Goal: Task Accomplishment & Management: Manage account settings

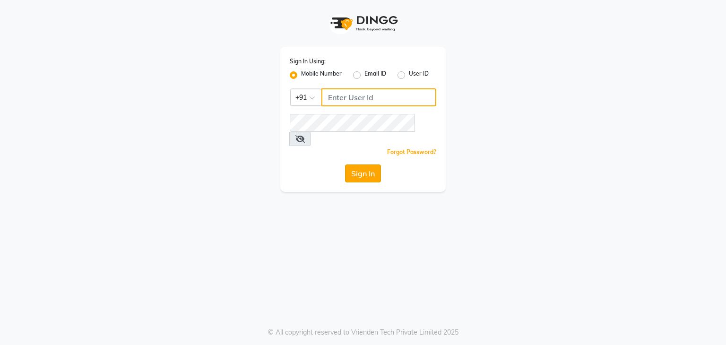
type input "9822634533"
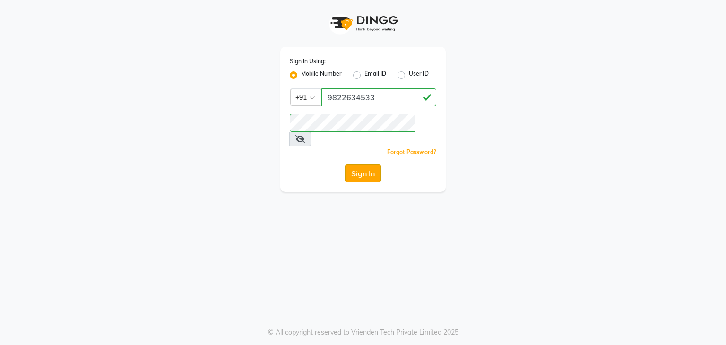
click at [366, 164] on button "Sign In" at bounding box center [363, 173] width 36 height 18
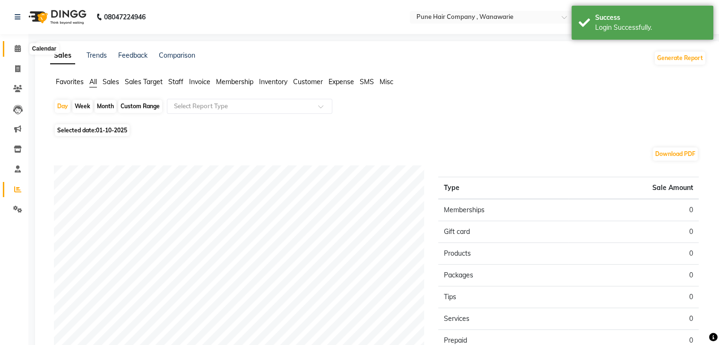
click at [16, 47] on icon at bounding box center [18, 48] width 6 height 7
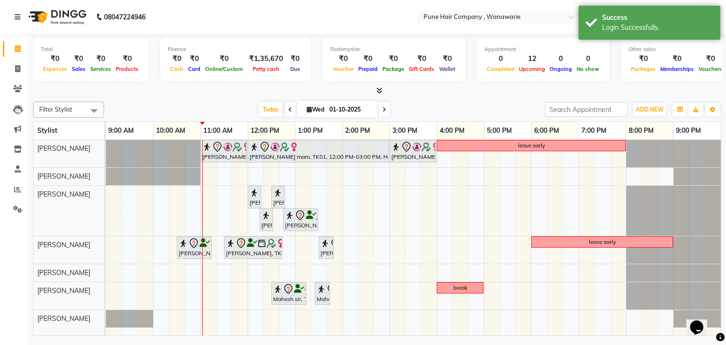
click at [323, 110] on span "Wed" at bounding box center [315, 109] width 22 height 7
select select "10"
select select "2025"
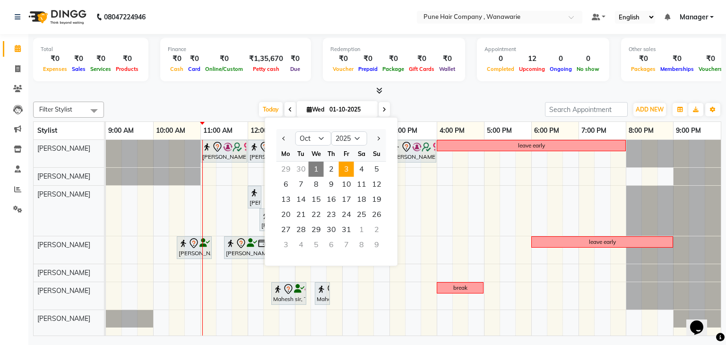
click at [345, 172] on span "3" at bounding box center [346, 169] width 15 height 15
type input "03-10-2025"
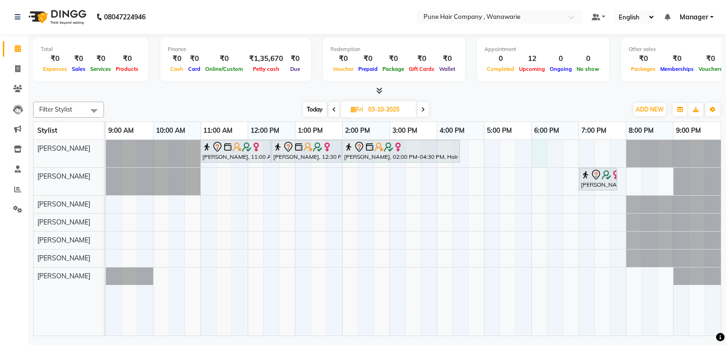
click at [537, 151] on div "Pallavi Jadhav, 11:00 AM-12:30 PM, Hair Colour - Inoa Touch-up (Upto 2 Inches) …" at bounding box center [413, 238] width 615 height 196
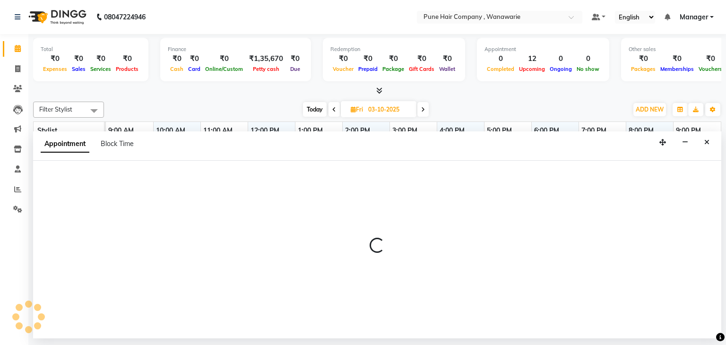
select select "74577"
select select "1080"
select select "tentative"
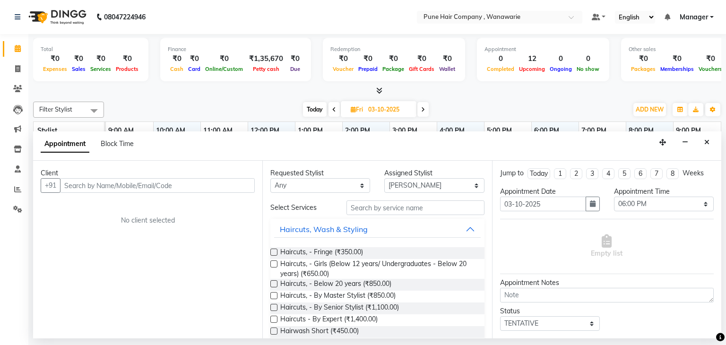
click at [203, 186] on input "text" at bounding box center [157, 185] width 195 height 15
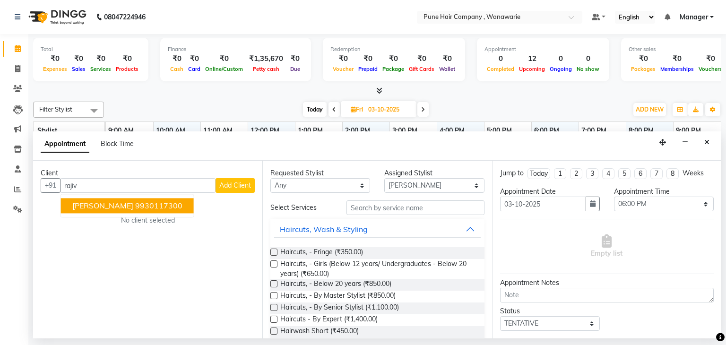
click at [150, 202] on ngb-highlight "9930117300" at bounding box center [158, 205] width 47 height 9
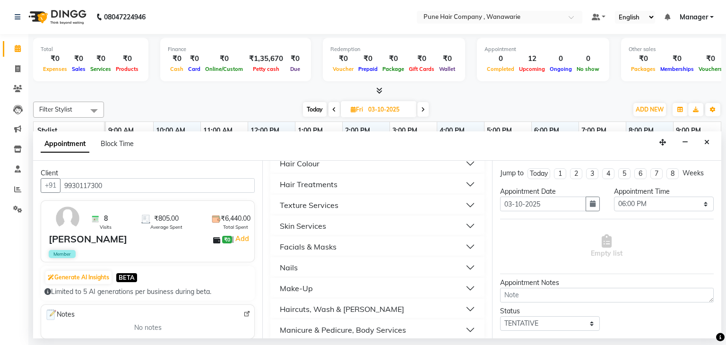
scroll to position [325, 0]
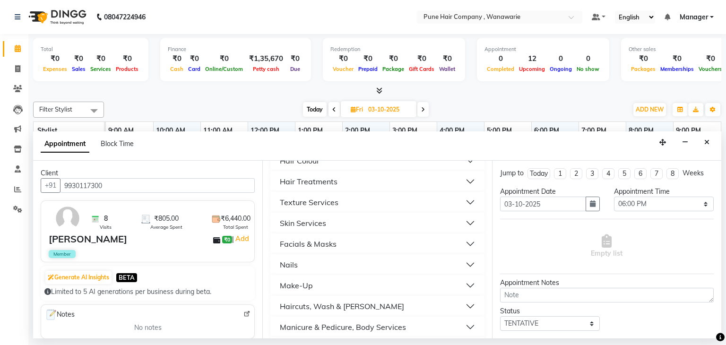
type input "9930117300"
click at [330, 306] on div "Haircuts, Wash & [PERSON_NAME]" at bounding box center [342, 305] width 124 height 11
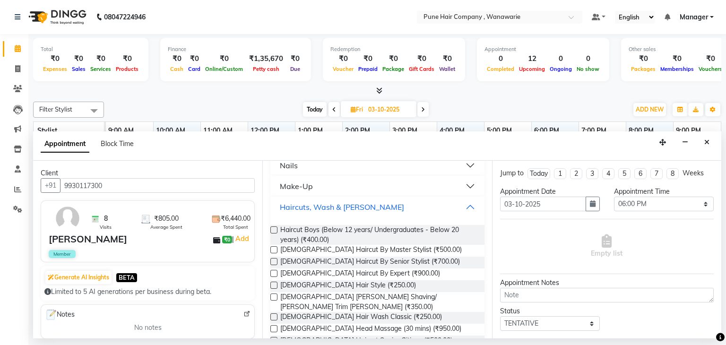
scroll to position [434, 0]
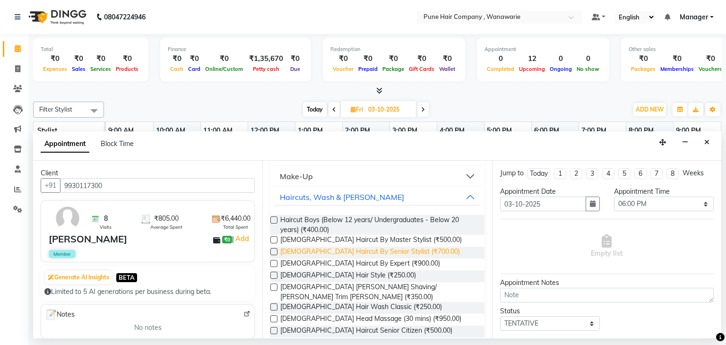
click at [338, 256] on span "[DEMOGRAPHIC_DATA] Haircut By Senior Stylist (₹700.00)" at bounding box center [370, 253] width 180 height 12
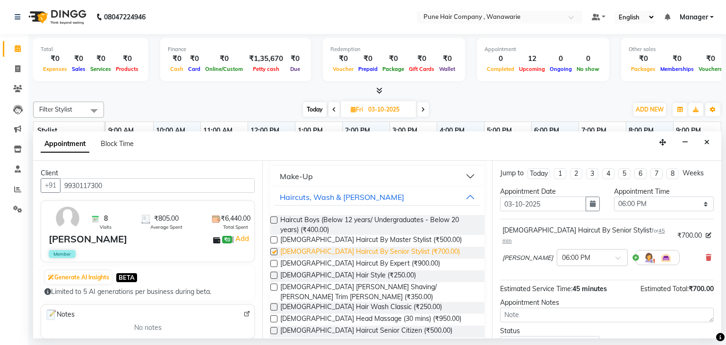
checkbox input "false"
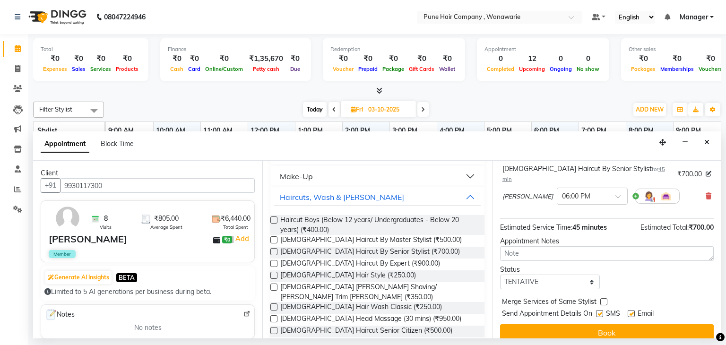
click at [552, 327] on div "Jump to Today 1 2 3 4 5 6 7 8 Weeks Appointment Date 03-10-2025 Appointment Tim…" at bounding box center [606, 250] width 229 height 178
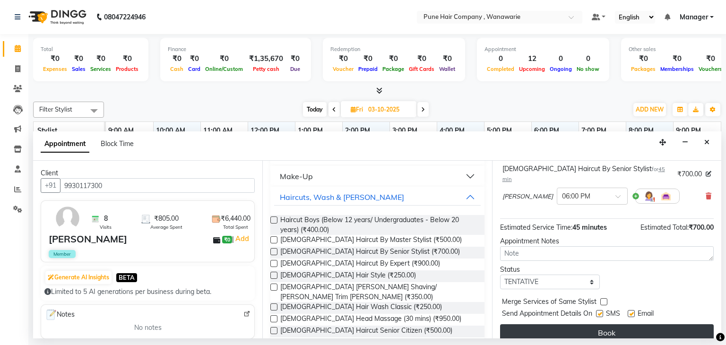
click at [565, 324] on button "Book" at bounding box center [607, 332] width 214 height 17
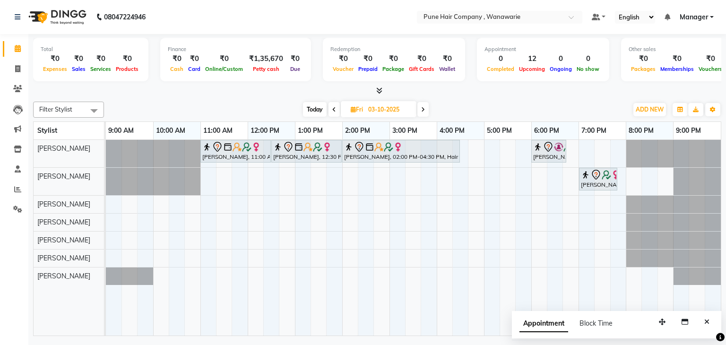
click at [408, 111] on input "03-10-2025" at bounding box center [388, 110] width 47 height 14
select select "10"
select select "2025"
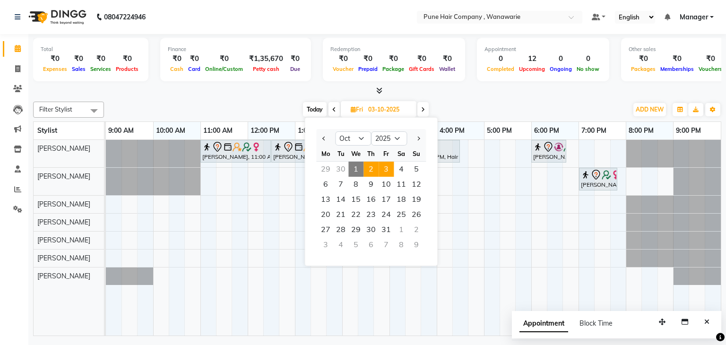
click at [372, 167] on span "2" at bounding box center [370, 169] width 15 height 15
type input "02-10-2025"
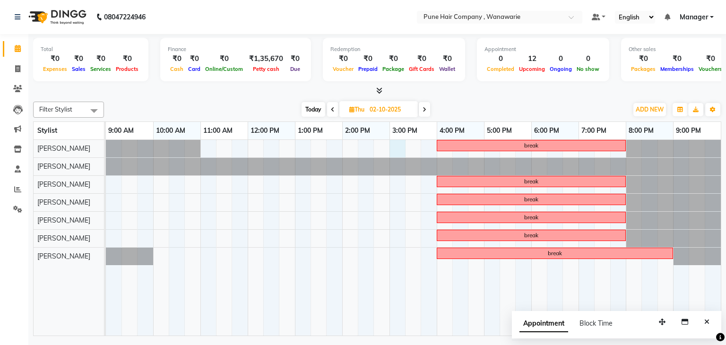
click at [392, 140] on div "break break break break break break" at bounding box center [413, 238] width 615 height 196
select select "74577"
select select "900"
select select "tentative"
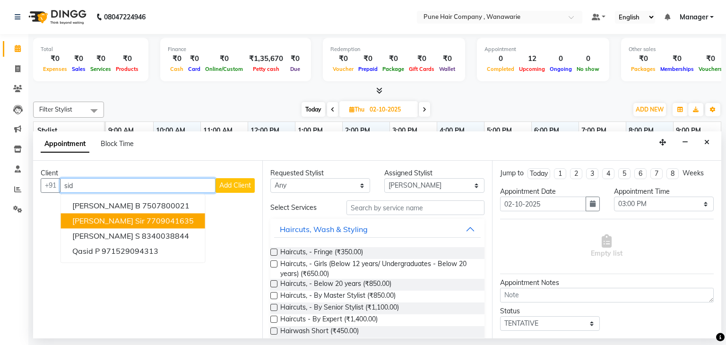
click at [146, 221] on ngb-highlight "7709041635" at bounding box center [169, 220] width 47 height 9
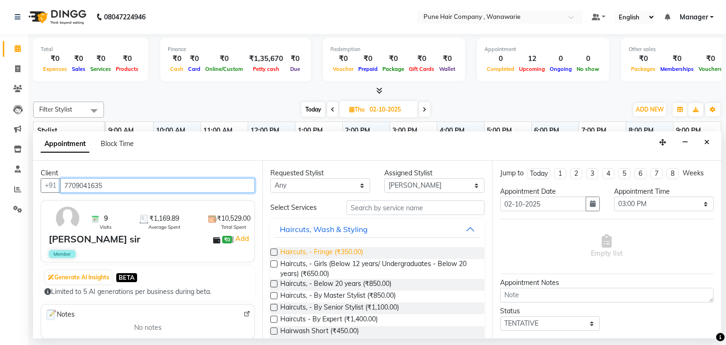
scroll to position [352, 0]
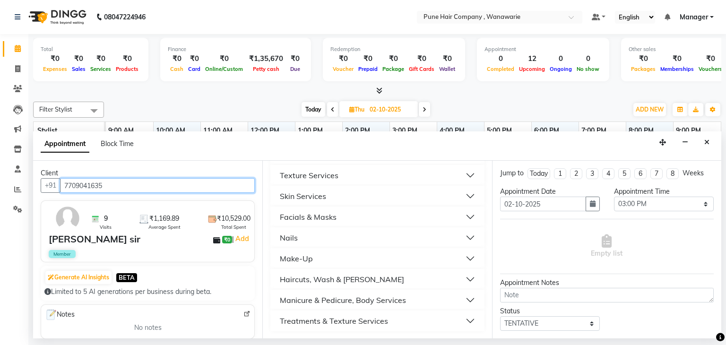
type input "7709041635"
click at [337, 275] on div "Haircuts, Wash & [PERSON_NAME]" at bounding box center [342, 279] width 124 height 11
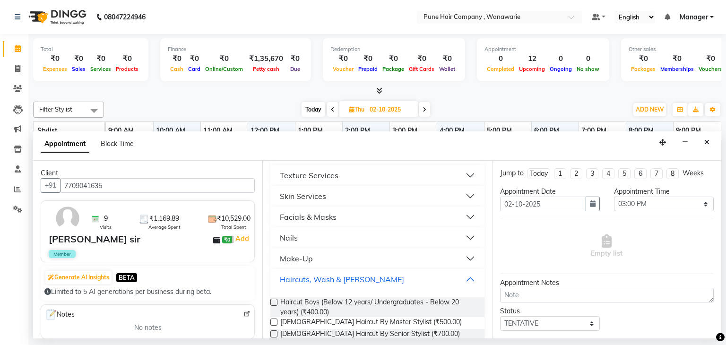
scroll to position [493, 0]
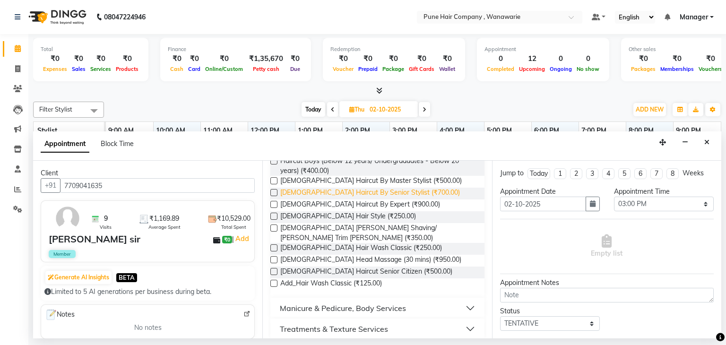
click at [348, 188] on span "Male Haircut By Senior Stylist (₹700.00)" at bounding box center [370, 194] width 180 height 12
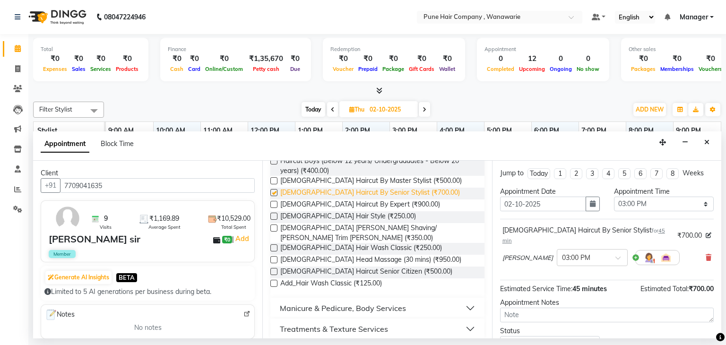
checkbox input "false"
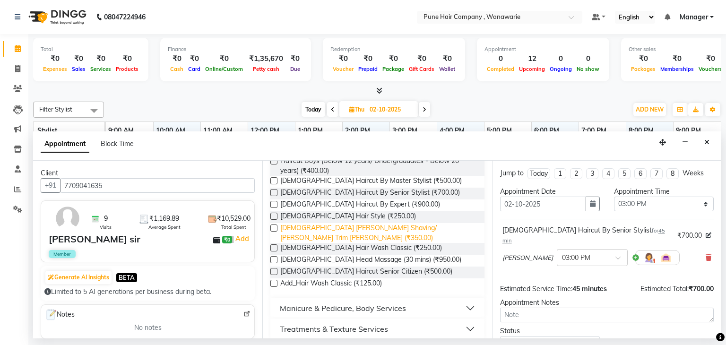
click at [350, 225] on span "Male Beard Shaving/ Beard Trim Beard (₹350.00)" at bounding box center [378, 233] width 196 height 20
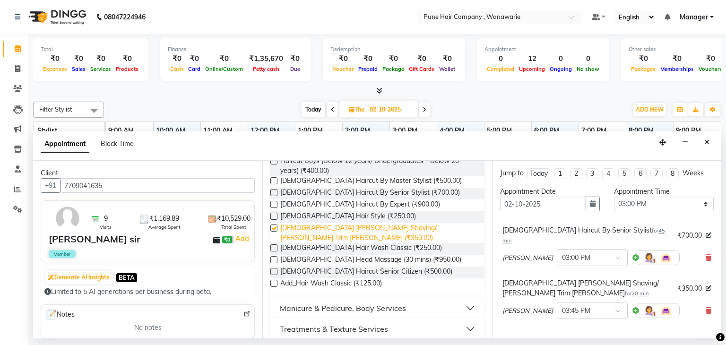
checkbox input "false"
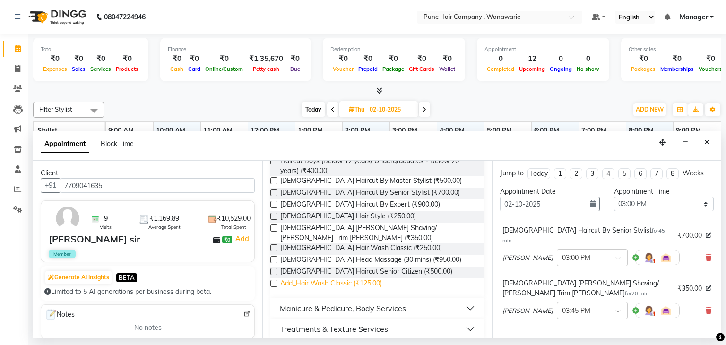
click at [337, 278] on span "Add_Hair Wash Classic (₹125.00)" at bounding box center [331, 284] width 102 height 12
checkbox input "false"
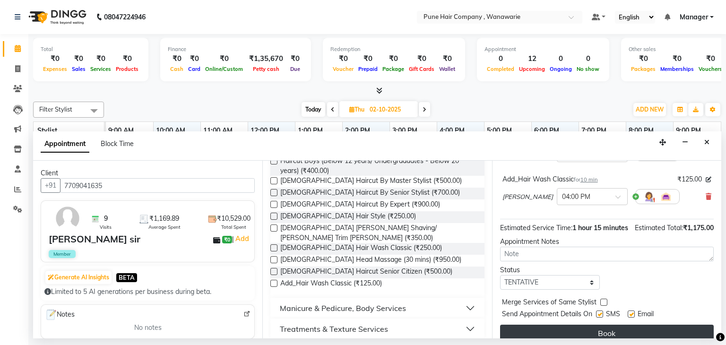
click at [561, 325] on button "Book" at bounding box center [607, 333] width 214 height 17
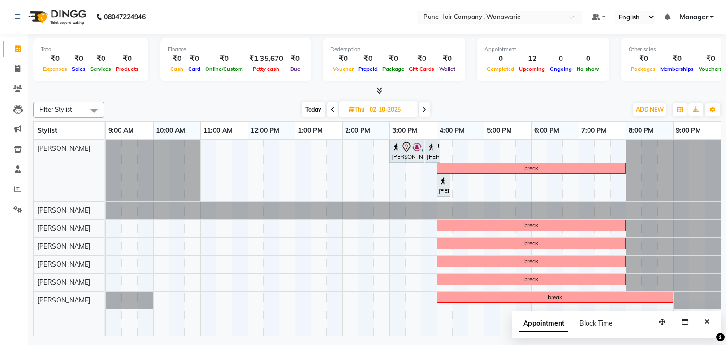
click at [314, 106] on span "Today" at bounding box center [313, 109] width 24 height 15
type input "01-10-2025"
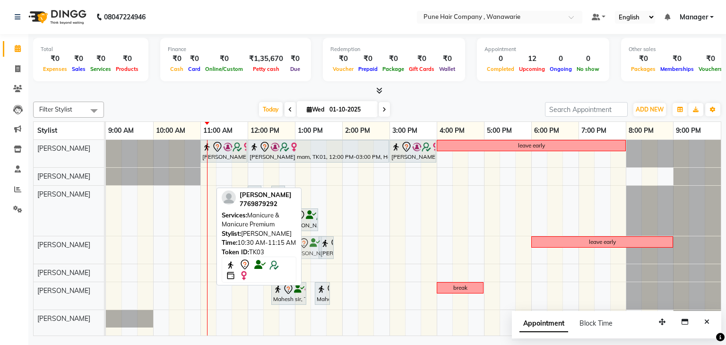
drag, startPoint x: 191, startPoint y: 247, endPoint x: 300, endPoint y: 246, distance: 108.2
click at [300, 246] on div "Filter Stylist Select All Faisal shaikh Kasturi bhandari Manoj Zambre Nasim Sha…" at bounding box center [377, 217] width 688 height 238
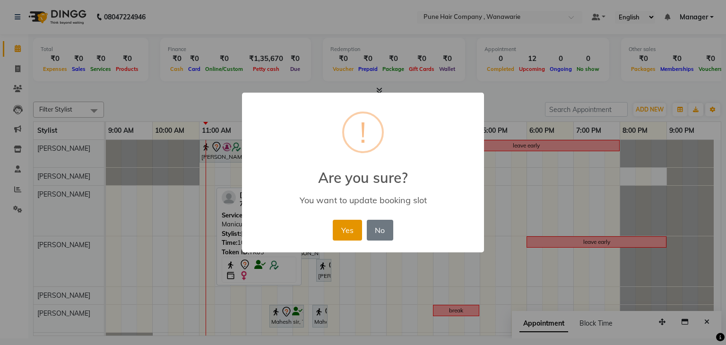
click at [344, 228] on button "Yes" at bounding box center [347, 230] width 29 height 21
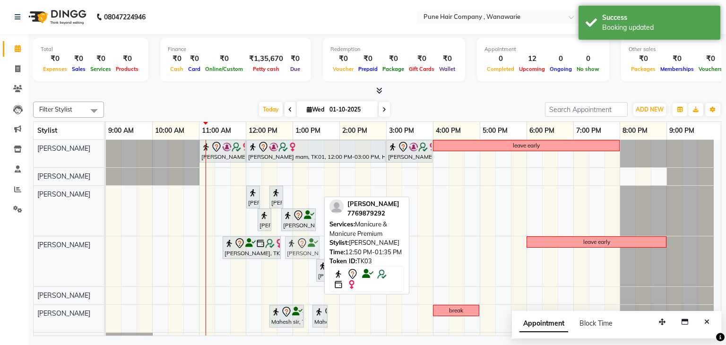
click at [106, 250] on div "Shital karande, TK03, 11:30 AM-12:45 PM, Pedicure- Pedicure Luxury Shital karan…" at bounding box center [106, 261] width 0 height 50
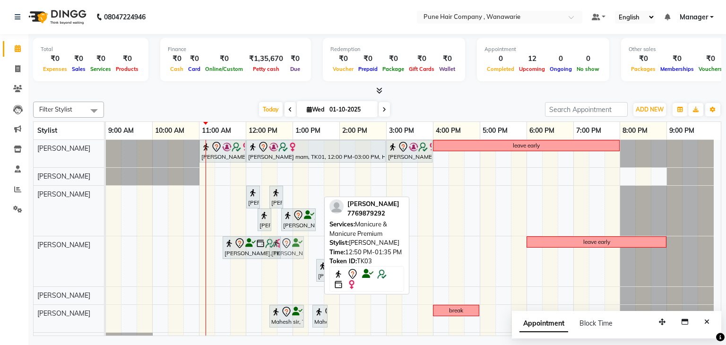
drag, startPoint x: 296, startPoint y: 250, endPoint x: 287, endPoint y: 252, distance: 9.6
click at [106, 252] on div "Shital karande, TK03, 11:30 AM-12:45 PM, Pedicure- Pedicure Luxury Shital karan…" at bounding box center [106, 261] width 0 height 50
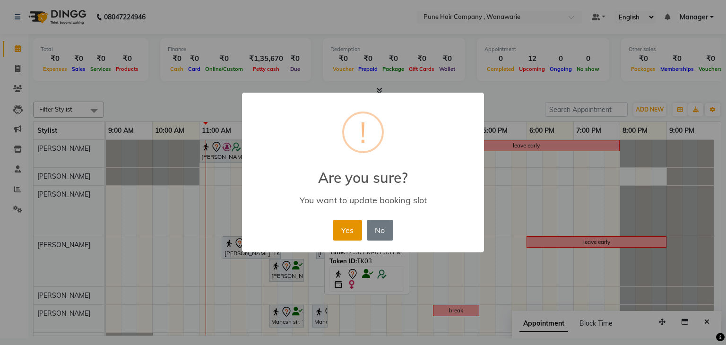
click at [351, 226] on button "Yes" at bounding box center [347, 230] width 29 height 21
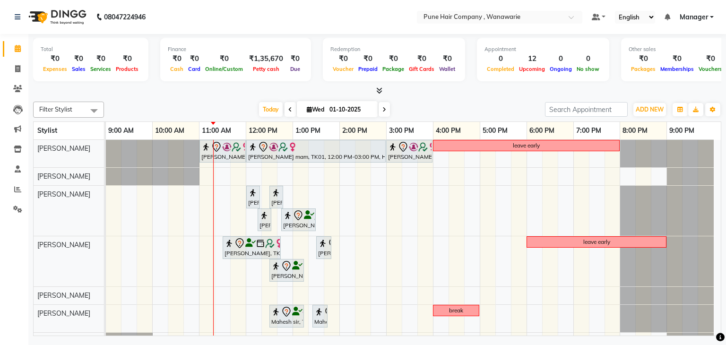
click at [387, 107] on span at bounding box center [383, 109] width 11 height 15
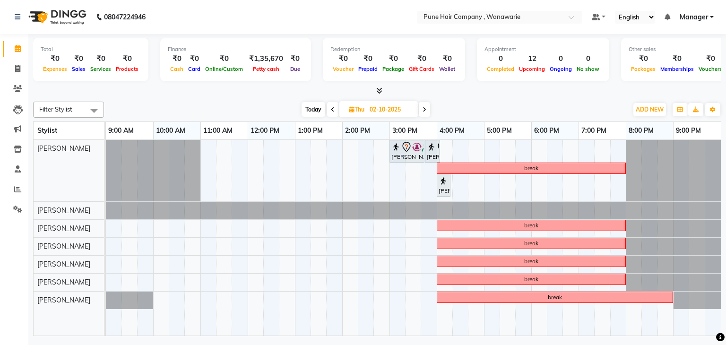
click at [315, 107] on span "Today" at bounding box center [313, 109] width 24 height 15
type input "01-10-2025"
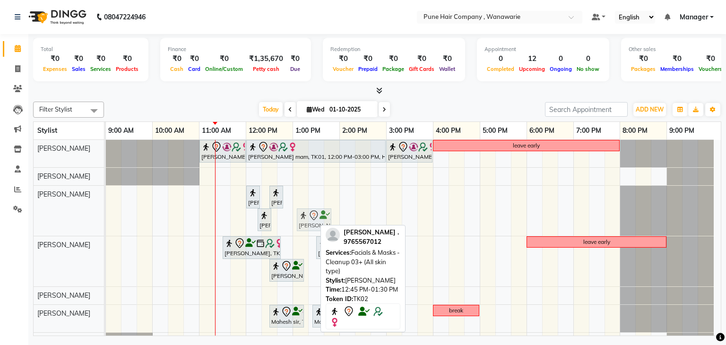
drag, startPoint x: 299, startPoint y: 214, endPoint x: 319, endPoint y: 207, distance: 21.4
click at [106, 207] on div "[PERSON_NAME] ., TK02, 12:00 PM-12:10 PM, Skin Services - Threading Face ( Eyeb…" at bounding box center [106, 211] width 0 height 50
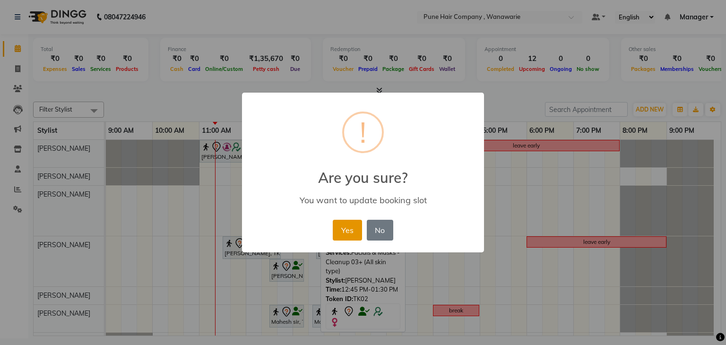
click at [349, 223] on button "Yes" at bounding box center [347, 230] width 29 height 21
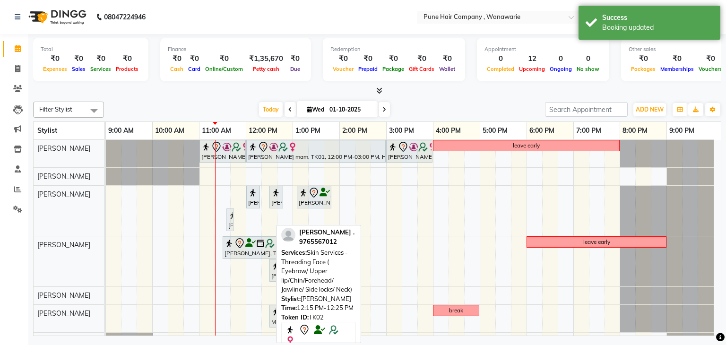
drag, startPoint x: 266, startPoint y: 213, endPoint x: 234, endPoint y: 210, distance: 32.2
click at [106, 210] on div "[PERSON_NAME] ., TK02, 12:00 PM-12:10 PM, Skin Services - Threading Face ( Eyeb…" at bounding box center [106, 211] width 0 height 50
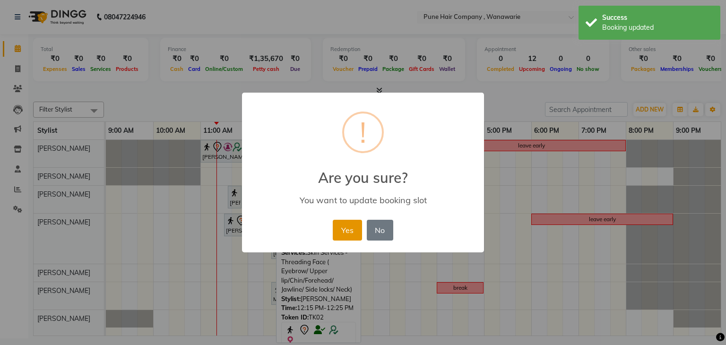
click at [350, 229] on button "Yes" at bounding box center [347, 230] width 29 height 21
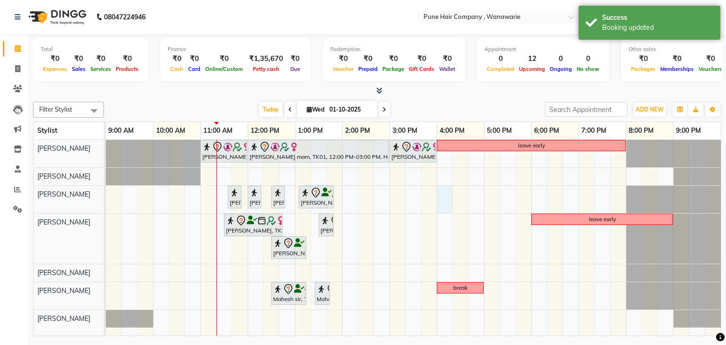
click at [442, 197] on div "[PERSON_NAME] mam, TK01, 11:00 AM-12:00 PM, Haircuts, - By Senior Stylist [PERS…" at bounding box center [413, 238] width 615 height 196
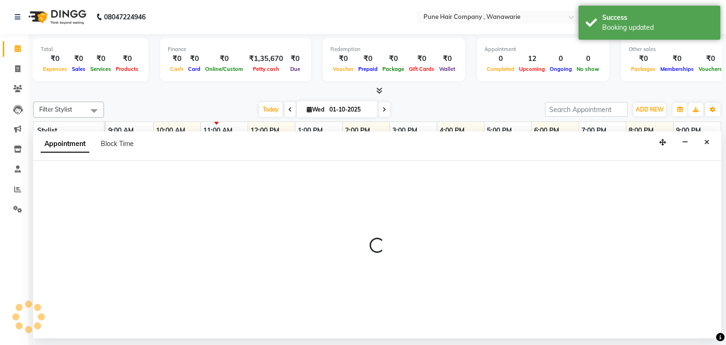
select select "74579"
select select "960"
select select "tentative"
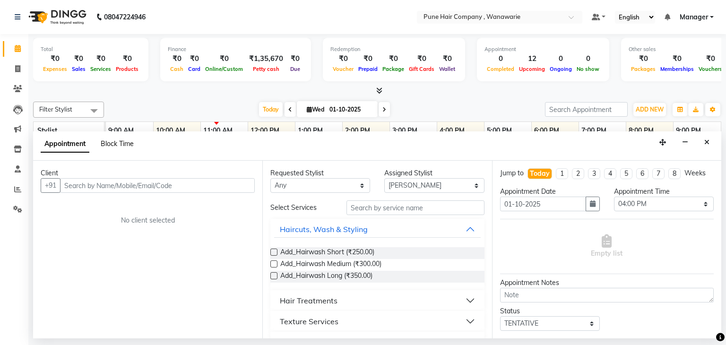
click at [118, 142] on span "Block Time" at bounding box center [117, 143] width 33 height 9
select select "74579"
select select "960"
select select "975"
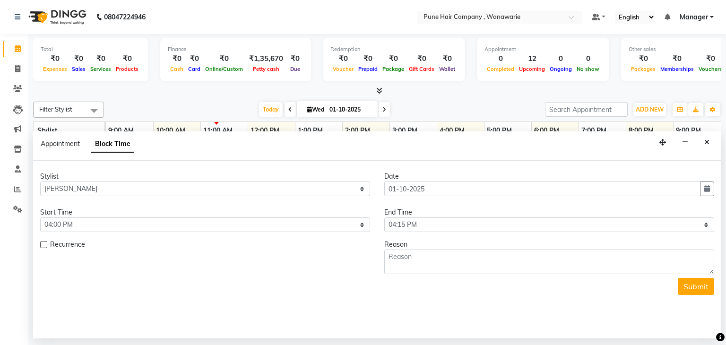
click at [44, 244] on label at bounding box center [43, 244] width 7 height 7
click at [44, 244] on input "checkbox" at bounding box center [43, 245] width 6 height 6
checkbox input "true"
click at [474, 227] on select "Select 10:00 AM 10:15 AM 10:30 AM 10:45 AM 11:00 AM 11:15 AM 11:30 AM 11:45 AM …" at bounding box center [549, 224] width 330 height 15
select select "1260"
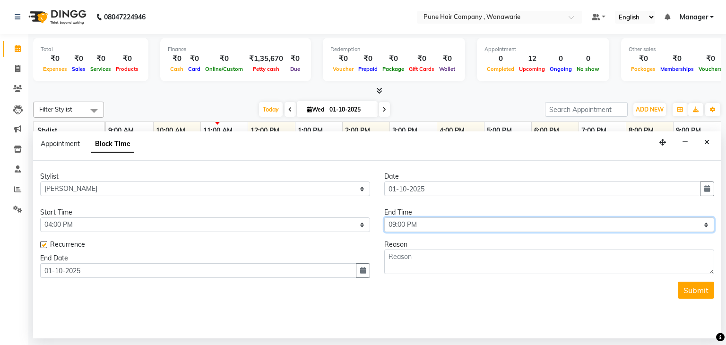
click at [384, 217] on select "Select 10:00 AM 10:15 AM 10:30 AM 10:45 AM 11:00 AM 11:15 AM 11:30 AM 11:45 AM …" at bounding box center [549, 224] width 330 height 15
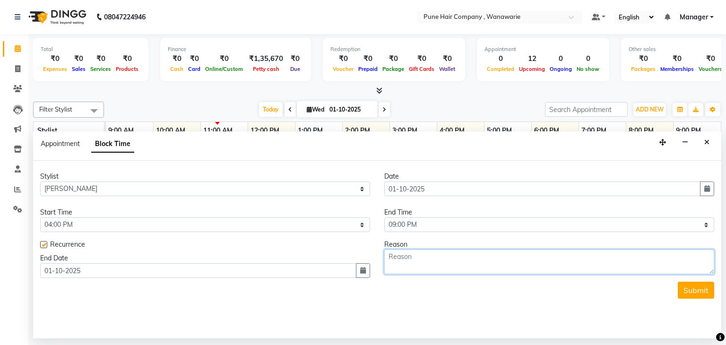
click at [427, 265] on textarea at bounding box center [549, 261] width 330 height 25
click at [427, 265] on textarea "haf" at bounding box center [549, 261] width 330 height 25
type textarea "hafday"
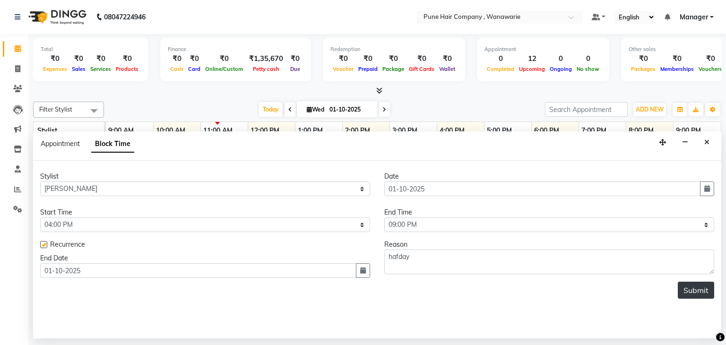
click at [695, 290] on button "Submit" at bounding box center [696, 290] width 36 height 17
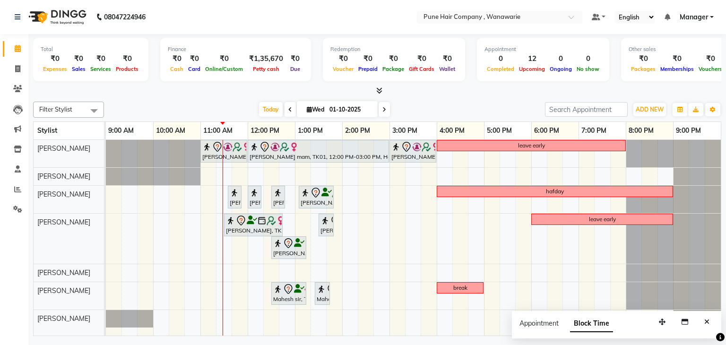
click at [383, 111] on icon at bounding box center [384, 110] width 4 height 6
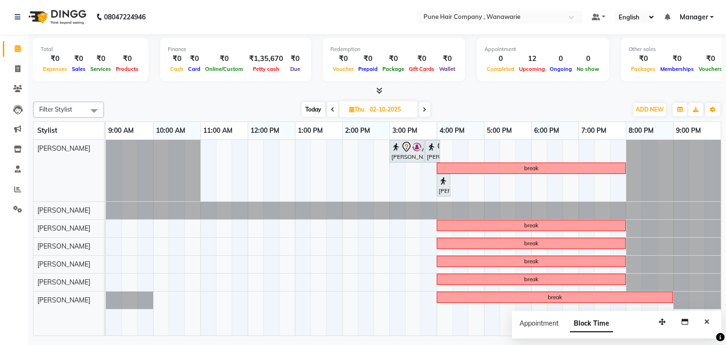
click at [426, 107] on icon at bounding box center [424, 110] width 4 height 6
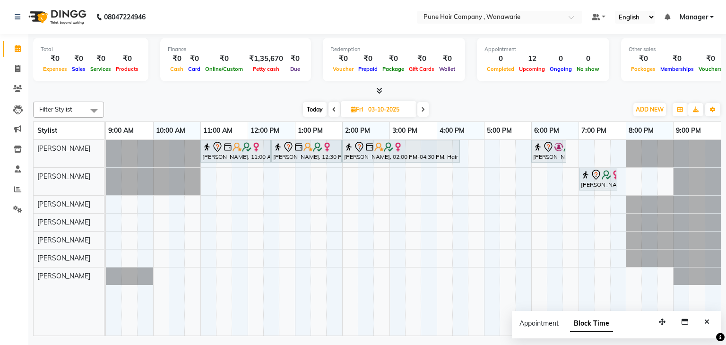
click at [318, 107] on span "Today" at bounding box center [315, 109] width 24 height 15
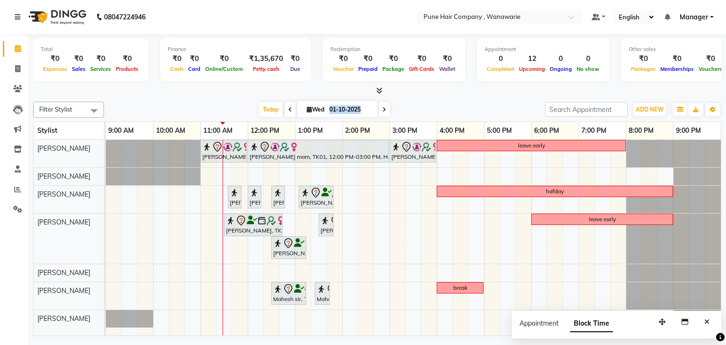
drag, startPoint x: 318, startPoint y: 107, endPoint x: 384, endPoint y: 108, distance: 65.2
click at [384, 108] on div "[DATE] [DATE]" at bounding box center [324, 110] width 133 height 14
click at [384, 108] on icon at bounding box center [384, 110] width 4 height 6
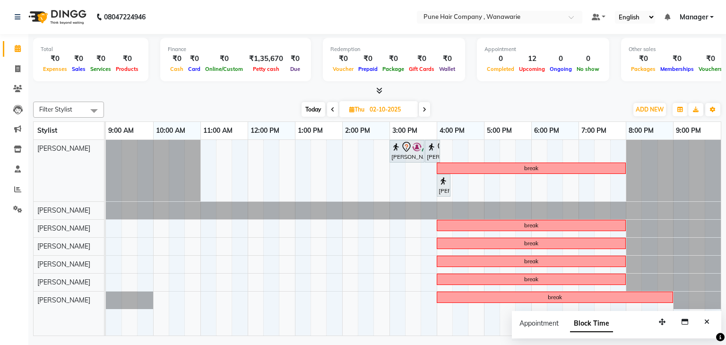
click at [427, 113] on span at bounding box center [424, 109] width 11 height 15
type input "03-10-2025"
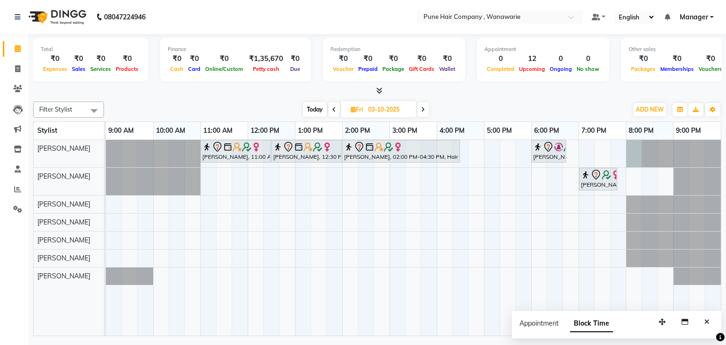
click at [106, 146] on div at bounding box center [106, 153] width 0 height 27
select select "74577"
select select "tentative"
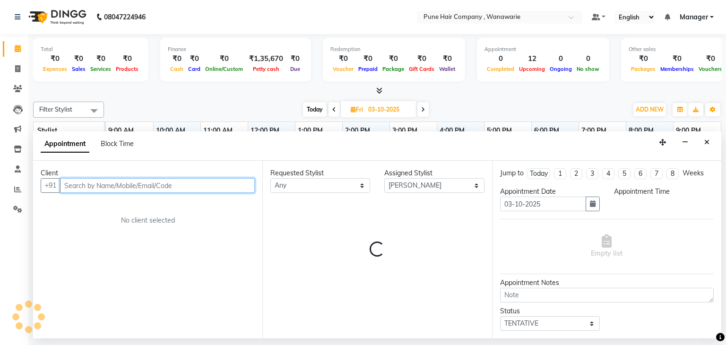
select select "1200"
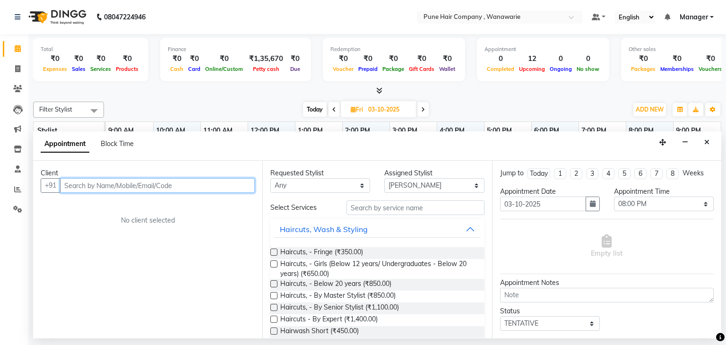
click at [75, 184] on input "text" at bounding box center [157, 185] width 195 height 15
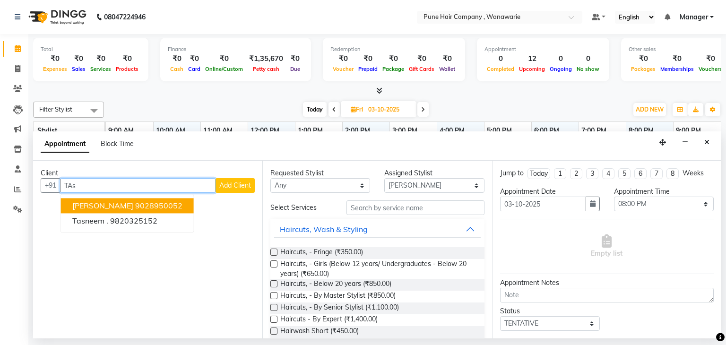
click at [112, 202] on span "Tasneem patanwala" at bounding box center [102, 205] width 61 height 9
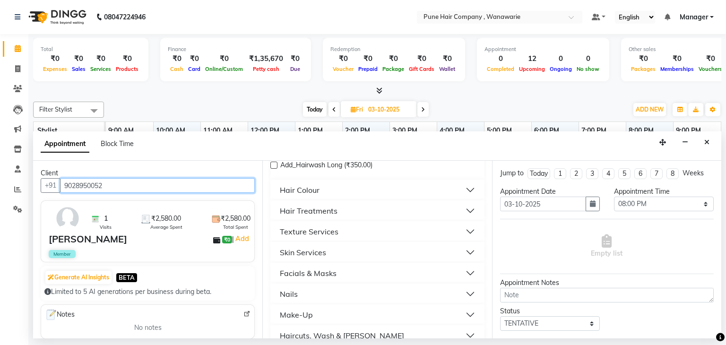
scroll to position [352, 0]
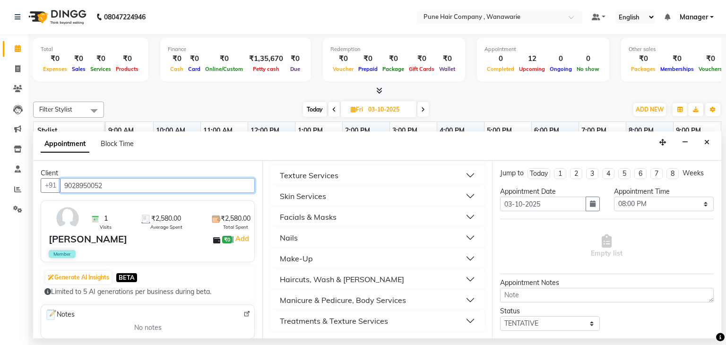
type input "9028950052"
click at [335, 276] on div "Haircuts, Wash & [PERSON_NAME]" at bounding box center [342, 279] width 124 height 11
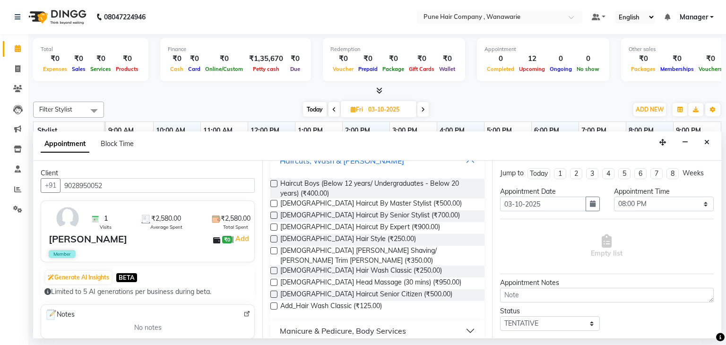
scroll to position [473, 0]
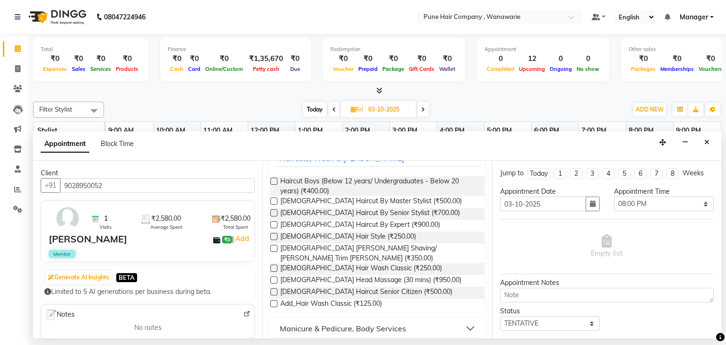
click at [273, 247] on label at bounding box center [273, 248] width 7 height 7
click at [273, 247] on input "checkbox" at bounding box center [273, 249] width 6 height 6
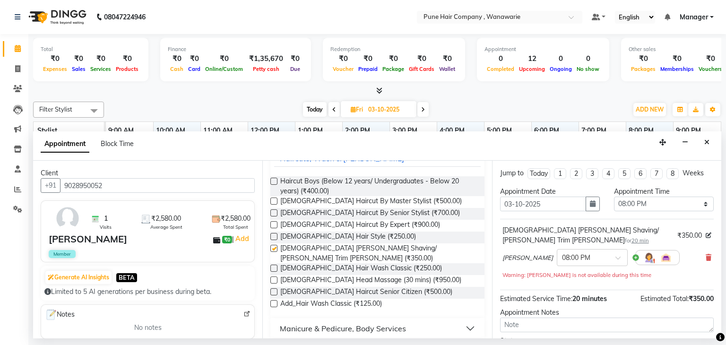
checkbox input "false"
click at [273, 213] on label at bounding box center [273, 212] width 7 height 7
click at [273, 213] on input "checkbox" at bounding box center [273, 214] width 6 height 6
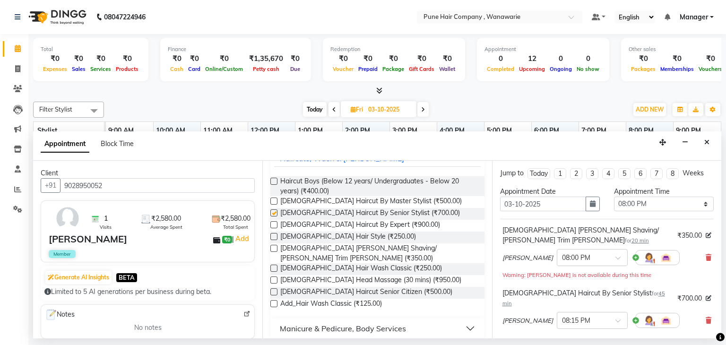
checkbox input "false"
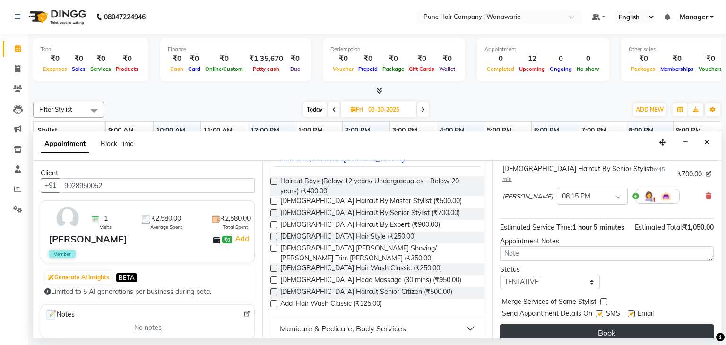
click at [601, 324] on button "Book" at bounding box center [607, 332] width 214 height 17
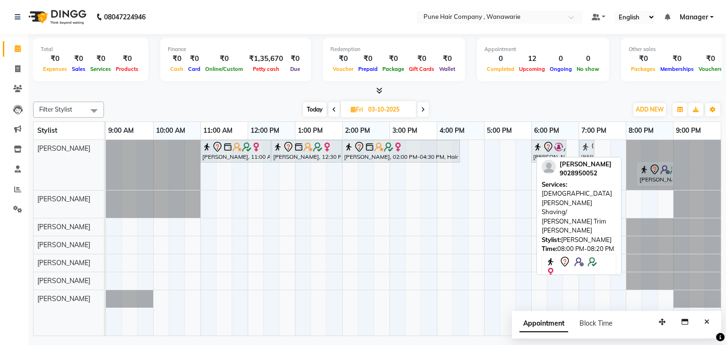
drag, startPoint x: 637, startPoint y: 152, endPoint x: 592, endPoint y: 150, distance: 44.4
click at [106, 150] on div "Pallavi Jadhav, 11:00 AM-12:30 PM, Hair Colour - Inoa Touch-up (Upto 2 Inches) …" at bounding box center [106, 165] width 0 height 50
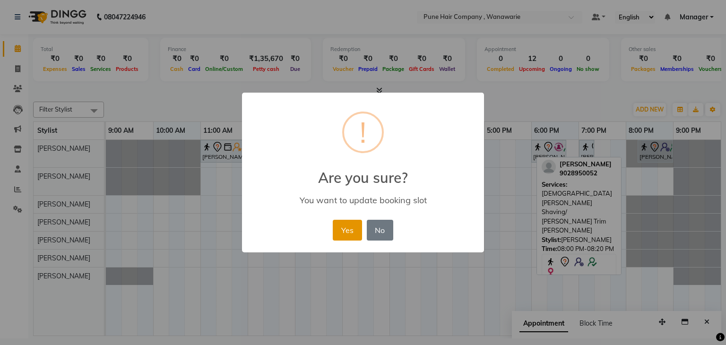
click at [344, 235] on button "Yes" at bounding box center [347, 230] width 29 height 21
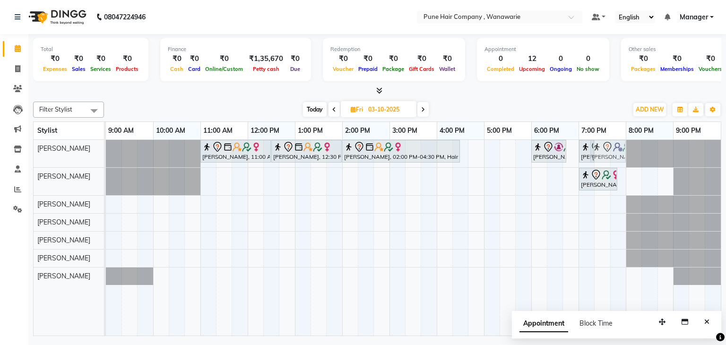
drag, startPoint x: 639, startPoint y: 148, endPoint x: 594, endPoint y: 161, distance: 47.2
click at [106, 161] on div "Pallavi Jadhav, 11:00 AM-12:30 PM, Hair Colour - Inoa Touch-up (Upto 2 Inches) …" at bounding box center [106, 153] width 0 height 27
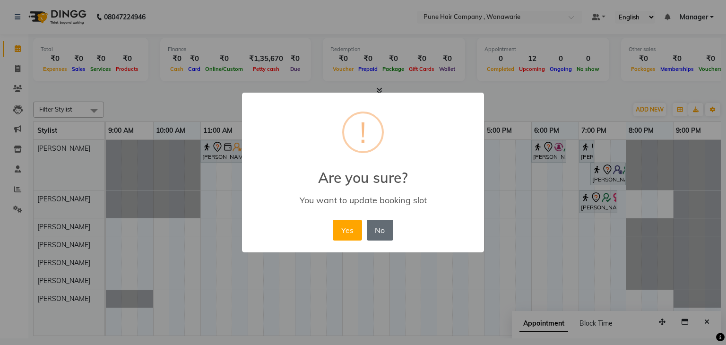
click at [389, 231] on button "No" at bounding box center [380, 230] width 26 height 21
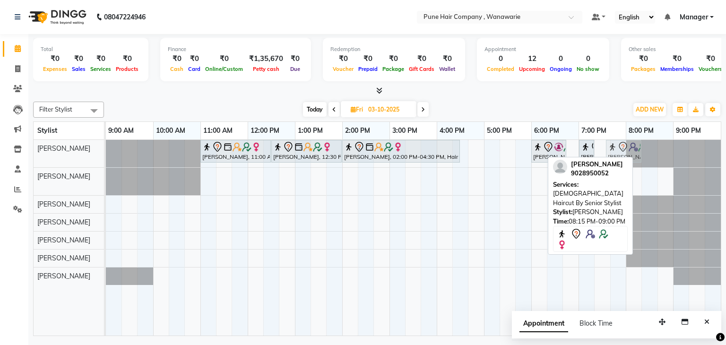
drag, startPoint x: 647, startPoint y: 147, endPoint x: 618, endPoint y: 153, distance: 29.3
click at [106, 153] on div "Pallavi Jadhav, 11:00 AM-12:30 PM, Hair Colour - Inoa Touch-up (Upto 2 Inches) …" at bounding box center [106, 153] width 0 height 27
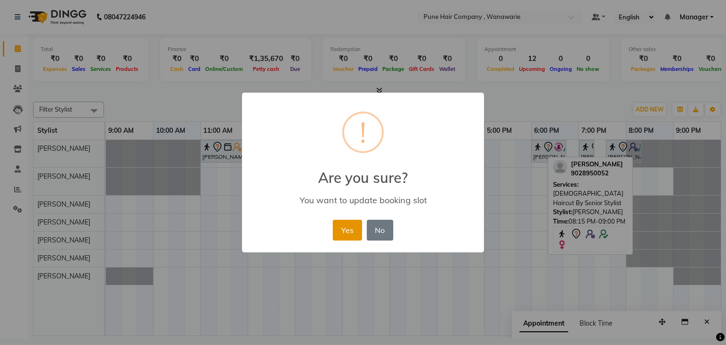
click at [352, 222] on button "Yes" at bounding box center [347, 230] width 29 height 21
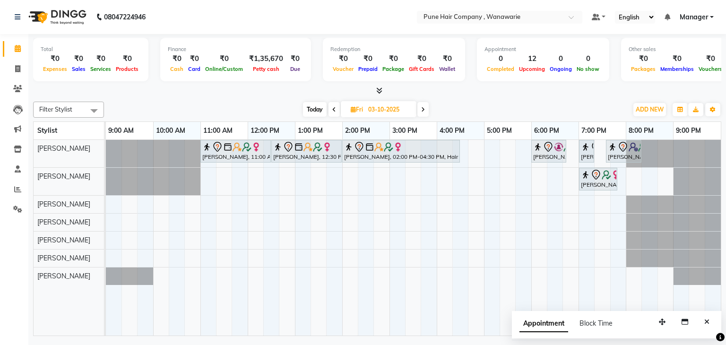
click at [423, 107] on icon at bounding box center [423, 110] width 4 height 6
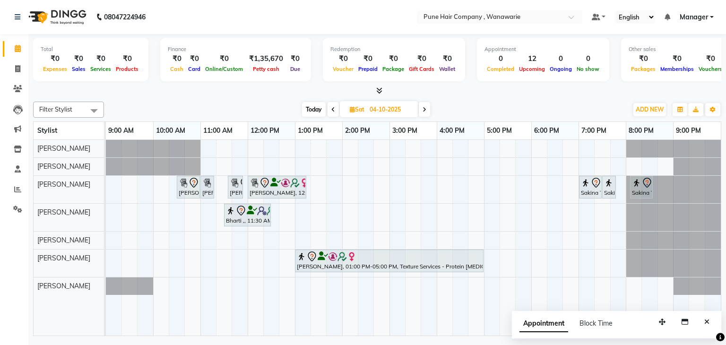
click at [311, 110] on span "Today" at bounding box center [314, 109] width 24 height 15
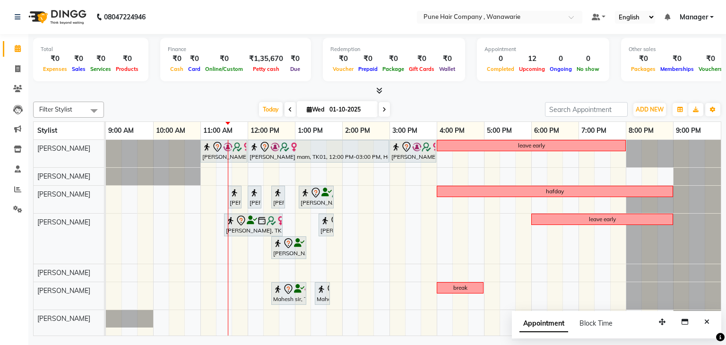
click at [385, 109] on icon at bounding box center [384, 110] width 4 height 6
type input "02-10-2025"
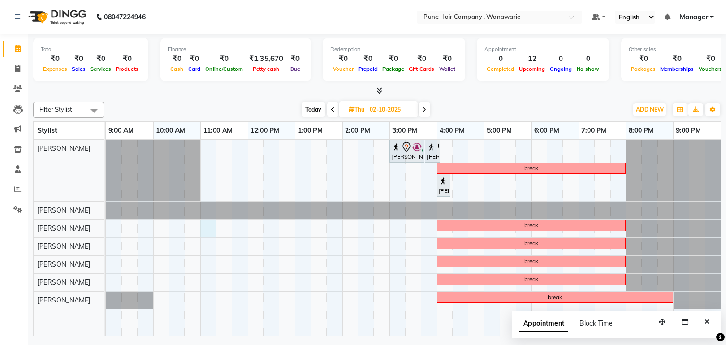
click at [202, 228] on div "Sidhant sir, 03:00 PM-03:45 PM, Male Haircut By Senior Stylist Sidhant sir, 03:…" at bounding box center [413, 238] width 615 height 196
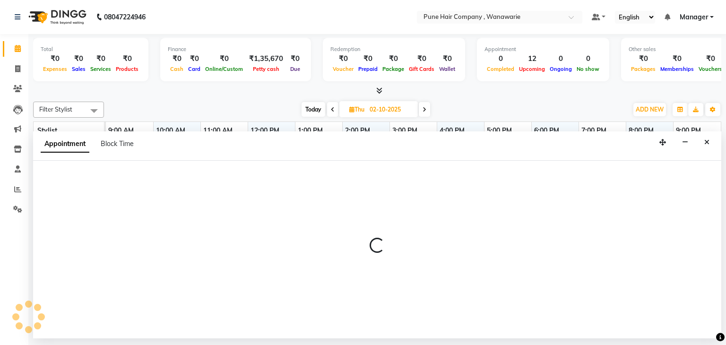
select select "74579"
select select "tentative"
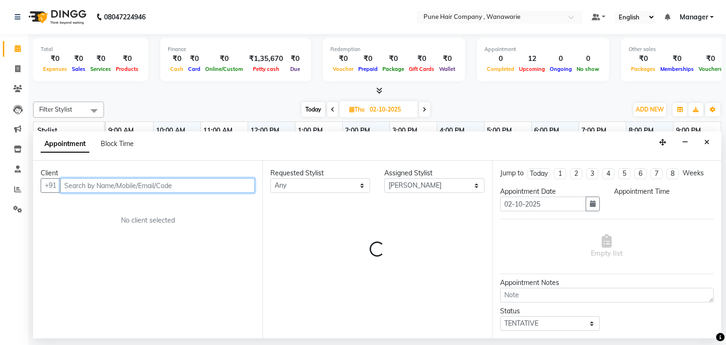
select select "660"
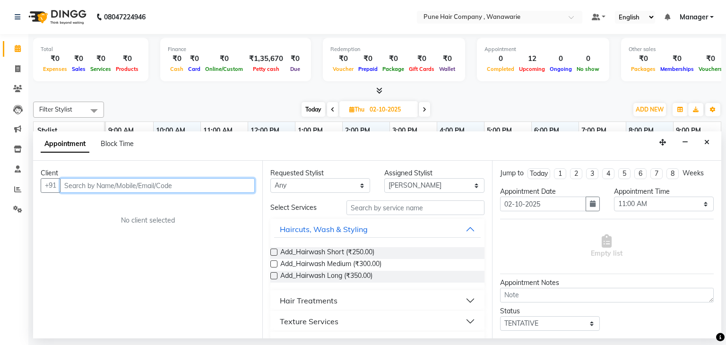
click at [80, 187] on input "text" at bounding box center [157, 185] width 195 height 15
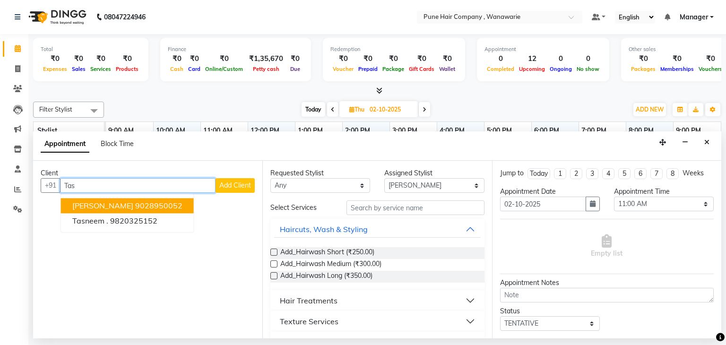
click at [96, 205] on span "Tasneem patanwala" at bounding box center [102, 205] width 61 height 9
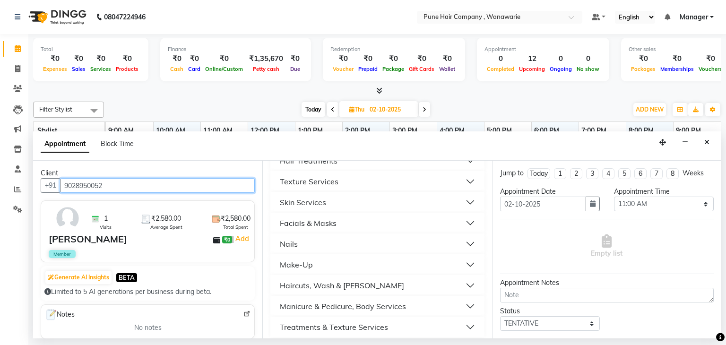
scroll to position [142, 0]
type input "9028950052"
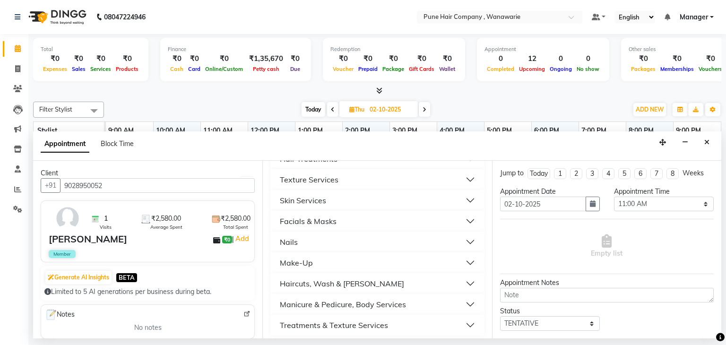
click at [380, 219] on button "Facials & Masks" at bounding box center [377, 221] width 206 height 17
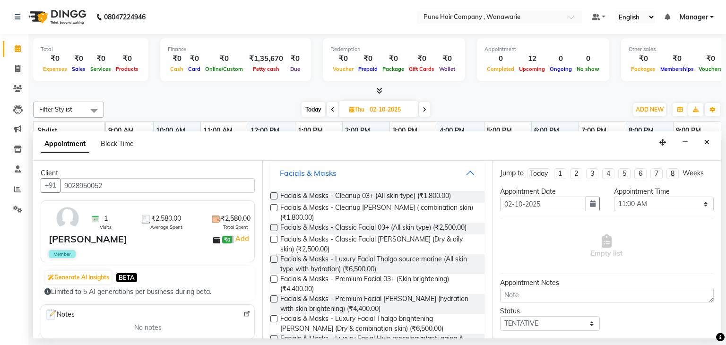
scroll to position [193, 0]
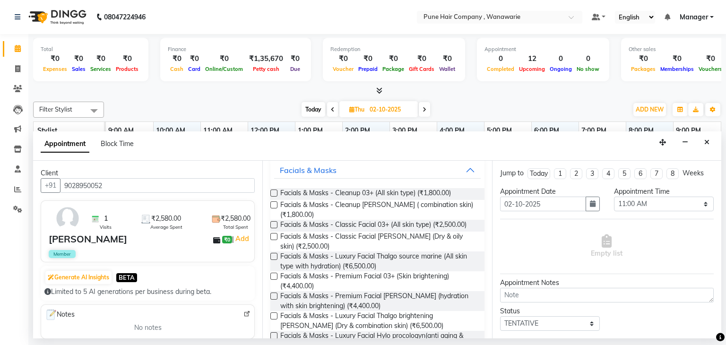
click at [272, 223] on label at bounding box center [273, 224] width 7 height 7
click at [272, 223] on input "checkbox" at bounding box center [273, 226] width 6 height 6
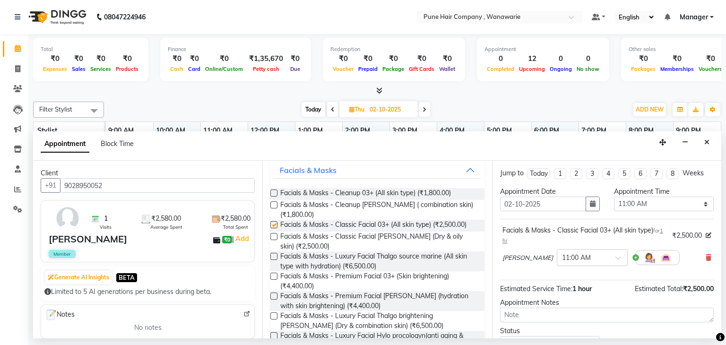
checkbox input "false"
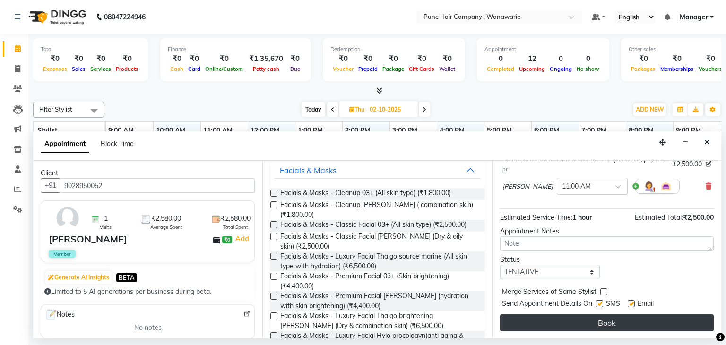
click at [611, 323] on button "Book" at bounding box center [607, 322] width 214 height 17
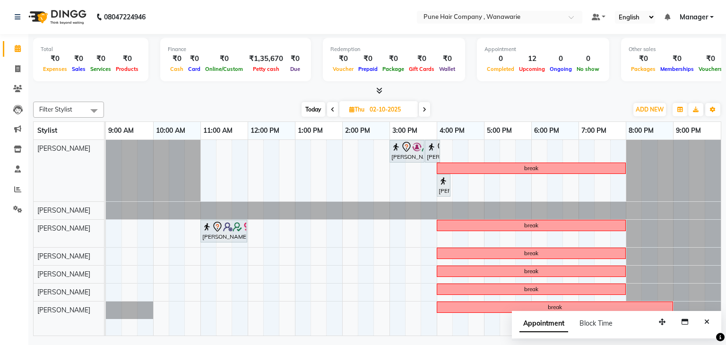
click at [315, 107] on span "Today" at bounding box center [313, 109] width 24 height 15
type input "01-10-2025"
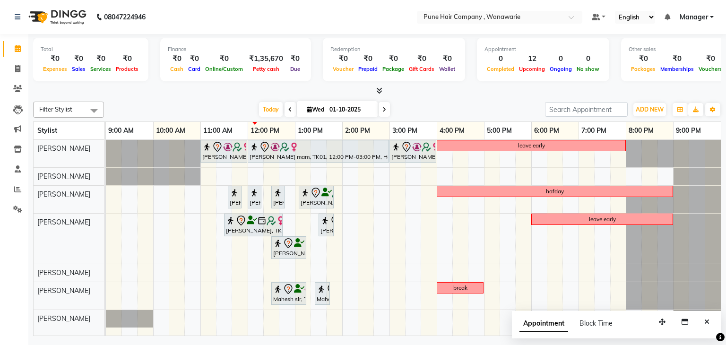
click at [187, 199] on div "Lourdes mam, TK01, 11:00 AM-12:00 PM, Haircuts, - By Senior Stylist Lourdes mam…" at bounding box center [413, 238] width 615 height 196
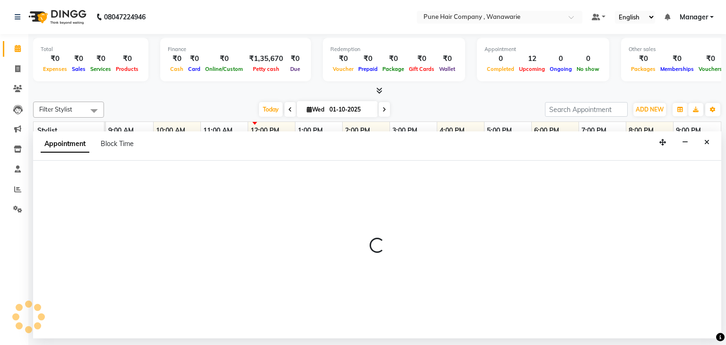
select select "74579"
select select "645"
select select "tentative"
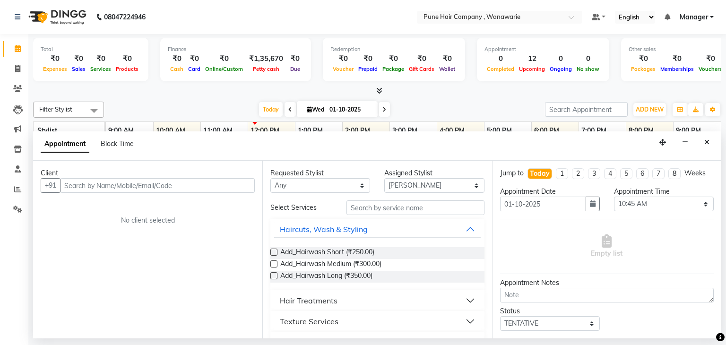
click at [102, 187] on input "text" at bounding box center [157, 185] width 195 height 15
click at [115, 189] on input "8486625799" at bounding box center [137, 185] width 155 height 15
type input "8"
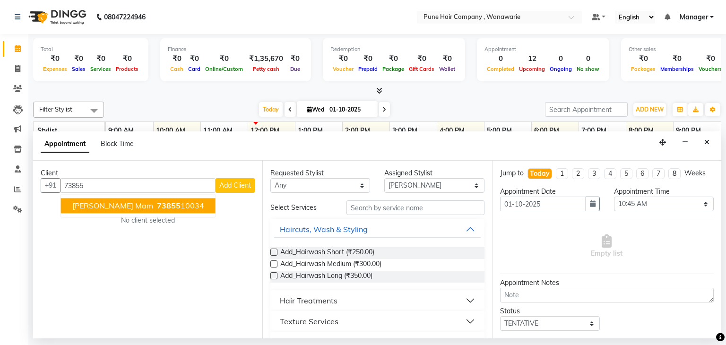
click at [103, 208] on span "Saroj mam" at bounding box center [112, 205] width 81 height 9
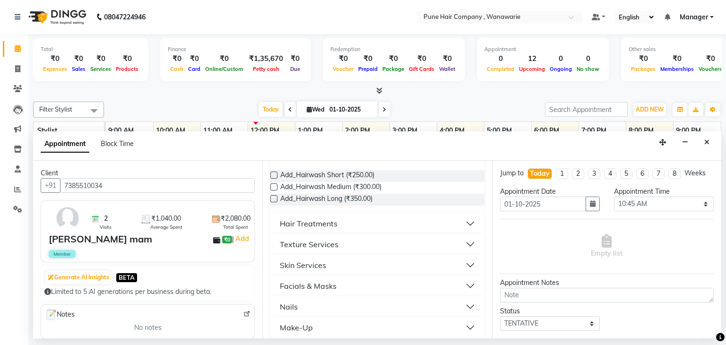
scroll to position [79, 0]
type input "7385510034"
click at [345, 259] on button "Skin Services" at bounding box center [377, 262] width 206 height 17
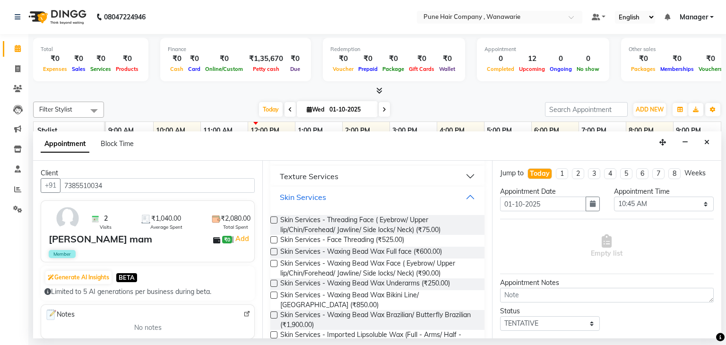
scroll to position [147, 0]
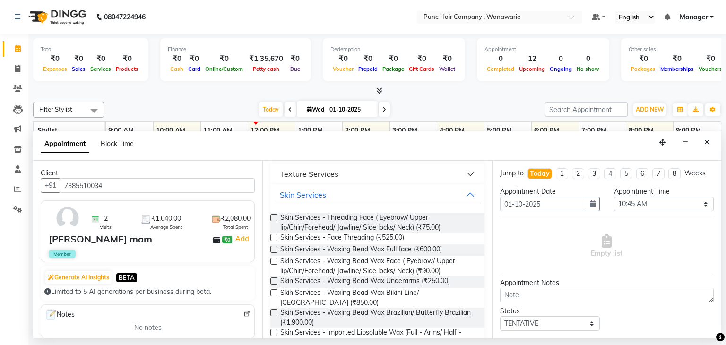
click at [275, 215] on label at bounding box center [273, 217] width 7 height 7
click at [275, 215] on input "checkbox" at bounding box center [273, 218] width 6 height 6
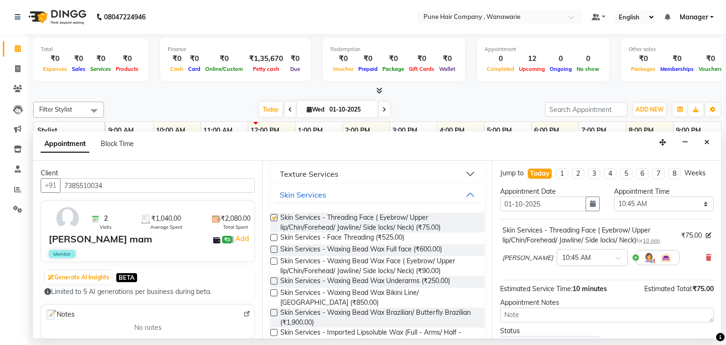
checkbox input "false"
click at [274, 261] on label at bounding box center [273, 260] width 7 height 7
click at [274, 261] on input "checkbox" at bounding box center [273, 262] width 6 height 6
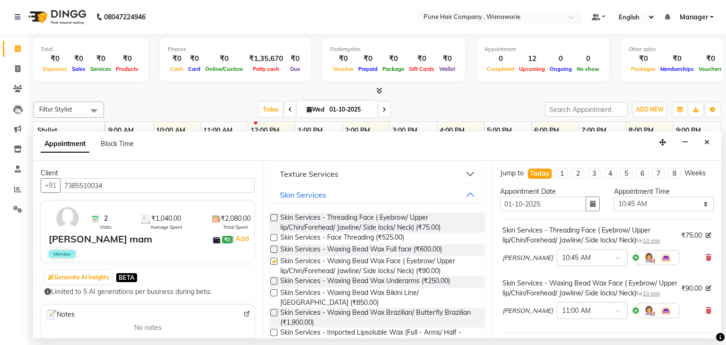
checkbox input "false"
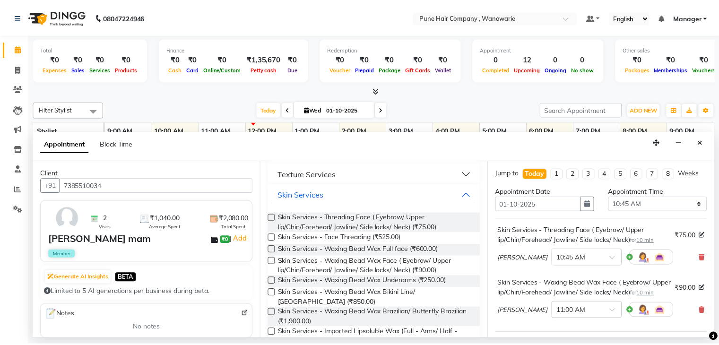
scroll to position [134, 0]
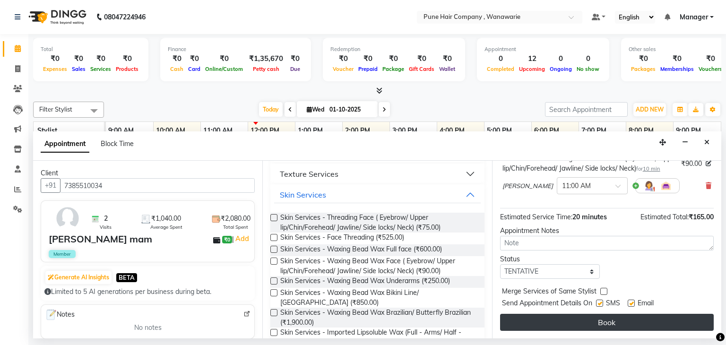
click at [605, 325] on button "Book" at bounding box center [607, 322] width 214 height 17
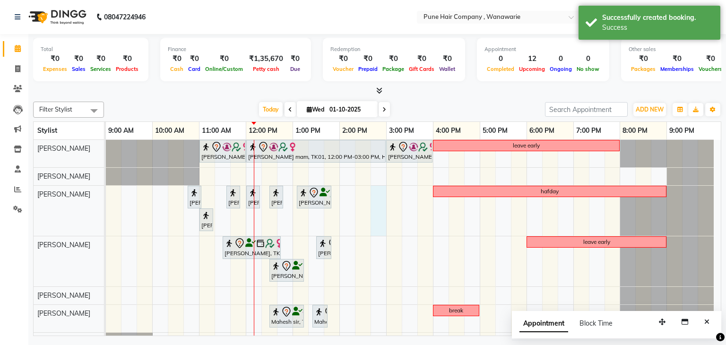
click at [386, 207] on div "Lourdes mam, TK01, 11:00 AM-12:00 PM, Haircuts, - By Senior Stylist Lourdes mam…" at bounding box center [413, 245] width 615 height 210
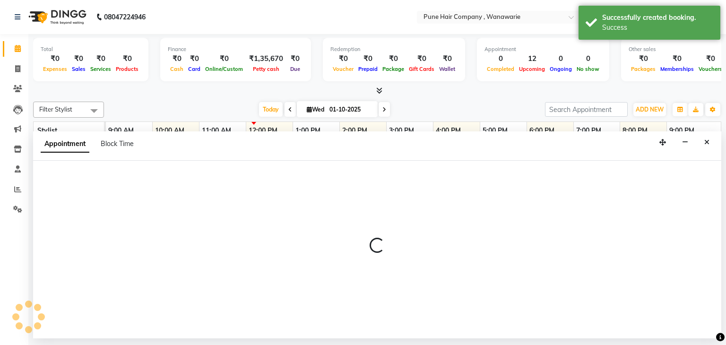
select select "74579"
select select "tentative"
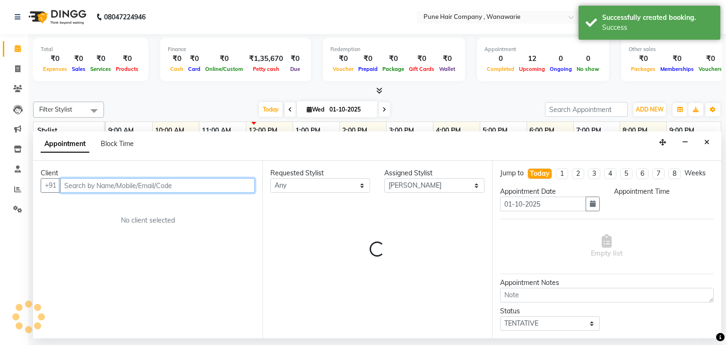
select select "885"
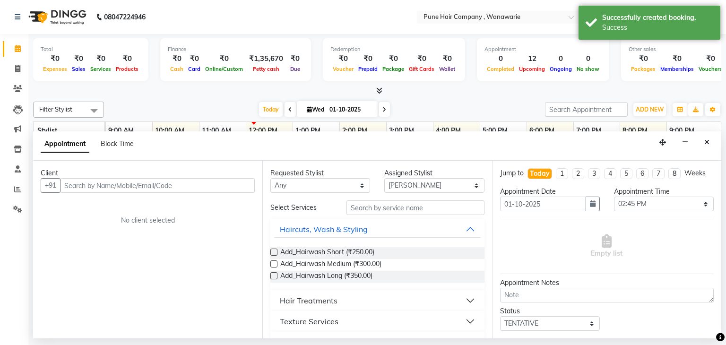
click at [385, 108] on icon at bounding box center [384, 110] width 4 height 6
type input "02-10-2025"
select select "885"
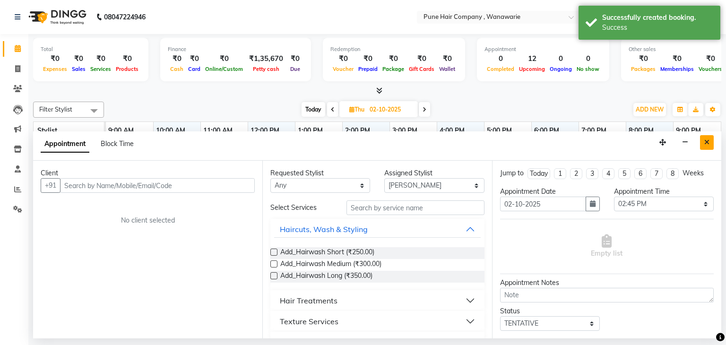
click at [704, 139] on icon "Close" at bounding box center [706, 142] width 5 height 7
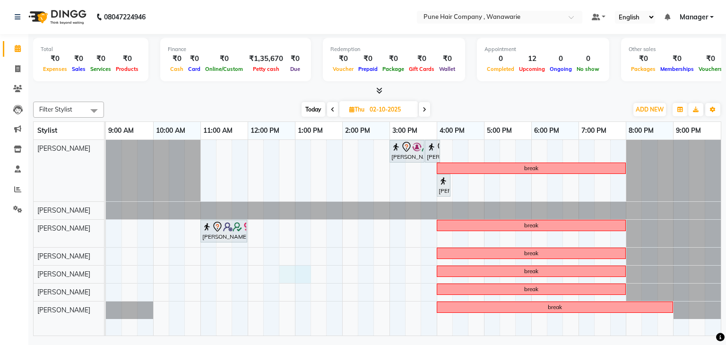
click at [270, 278] on div "Sidhant sir, 03:00 PM-03:45 PM, Male Haircut By Senior Stylist Sidhant sir, 03:…" at bounding box center [413, 238] width 615 height 196
select select "74596"
select select "735"
select select "tentative"
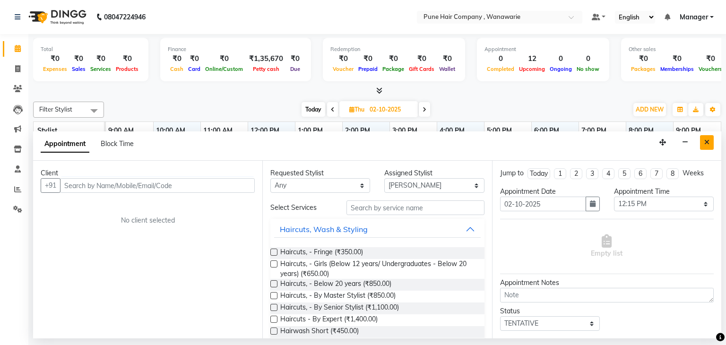
click at [705, 142] on icon "Close" at bounding box center [706, 142] width 5 height 7
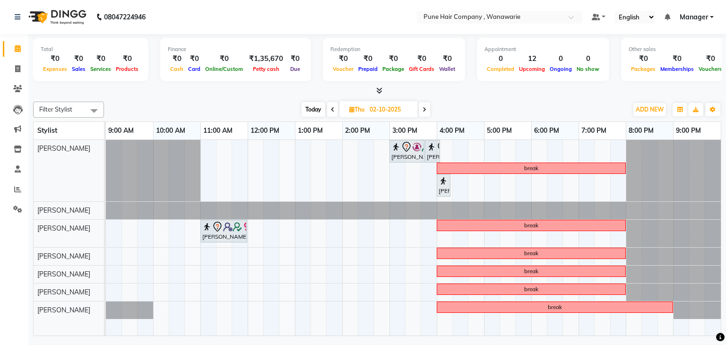
click at [310, 106] on span "Today" at bounding box center [313, 109] width 24 height 15
type input "01-10-2025"
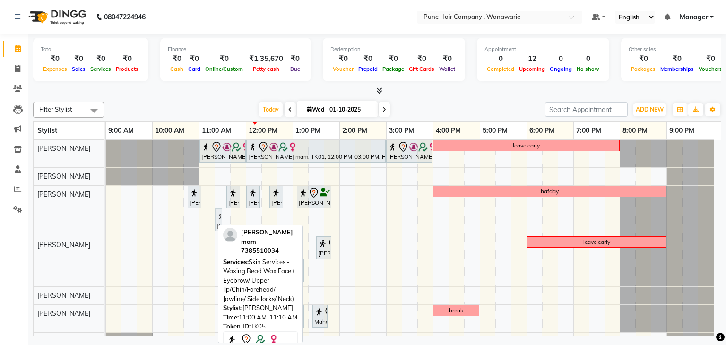
drag, startPoint x: 204, startPoint y: 214, endPoint x: 214, endPoint y: 215, distance: 9.5
click at [214, 215] on div "Lourdes mam, TK01, 11:00 AM-12:00 PM, Haircuts, - By Senior Stylist Lourdes mam…" at bounding box center [413, 245] width 615 height 210
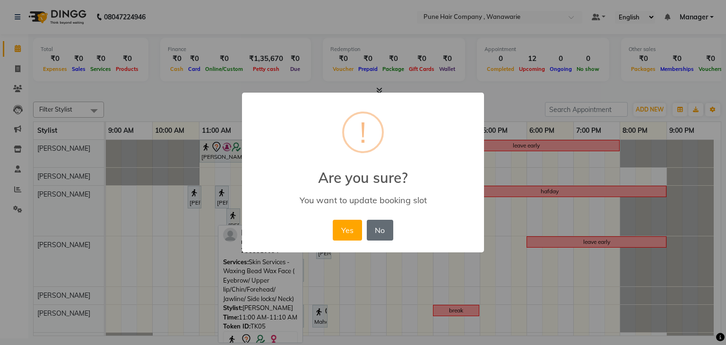
click at [381, 228] on button "No" at bounding box center [380, 230] width 26 height 21
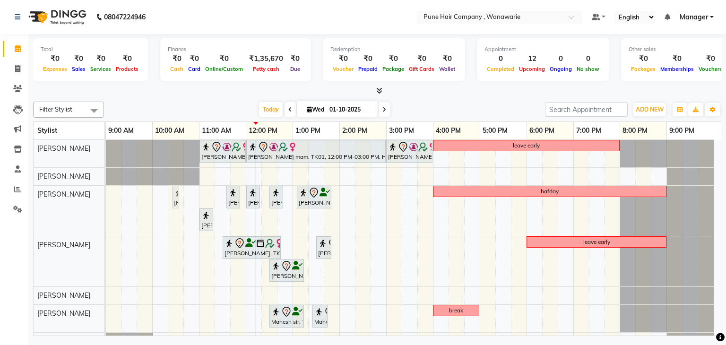
drag, startPoint x: 191, startPoint y: 193, endPoint x: 180, endPoint y: 197, distance: 12.1
click at [106, 197] on div "Saroj mam, TK05, 10:45 AM-10:55 AM, Skin Services - Threading Face ( Eyebrow/ U…" at bounding box center [106, 211] width 0 height 50
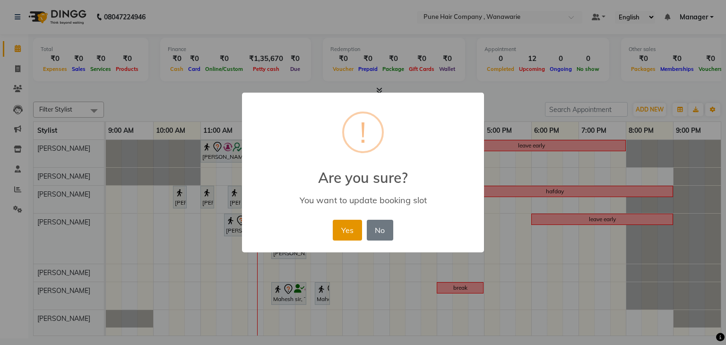
click at [345, 232] on button "Yes" at bounding box center [347, 230] width 29 height 21
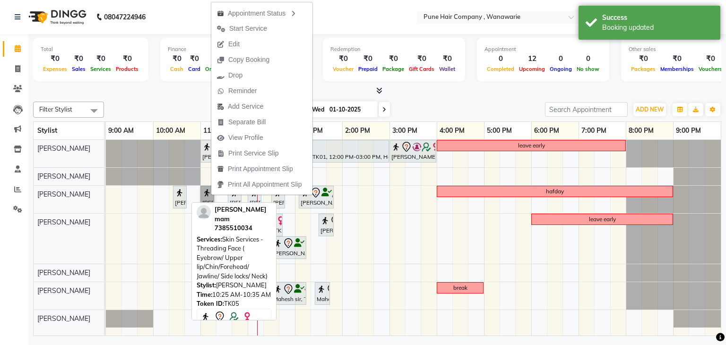
click at [181, 196] on img at bounding box center [179, 192] width 9 height 9
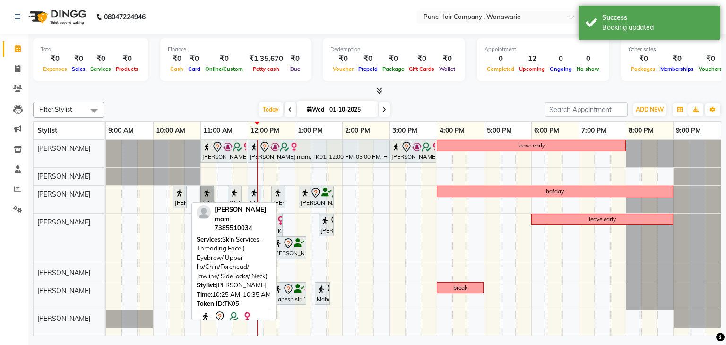
click at [181, 196] on img at bounding box center [179, 192] width 9 height 9
select select "7"
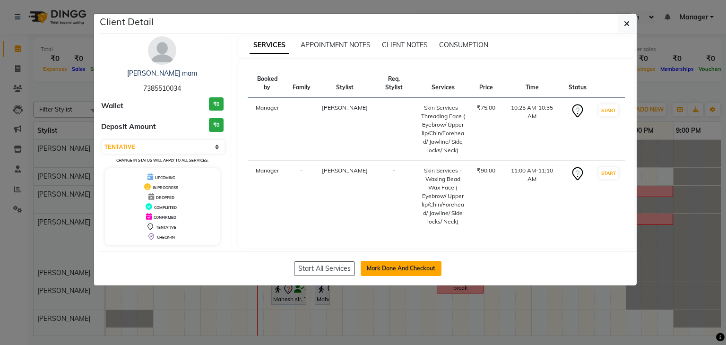
click at [403, 266] on button "Mark Done And Checkout" at bounding box center [400, 268] width 81 height 15
select select "service"
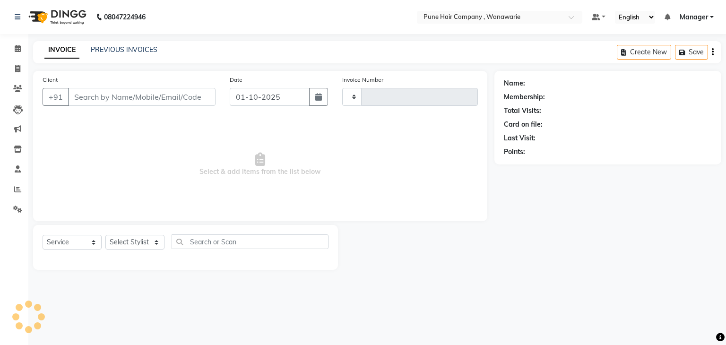
type input "2128"
select select "8072"
type input "7385510034"
select select "74579"
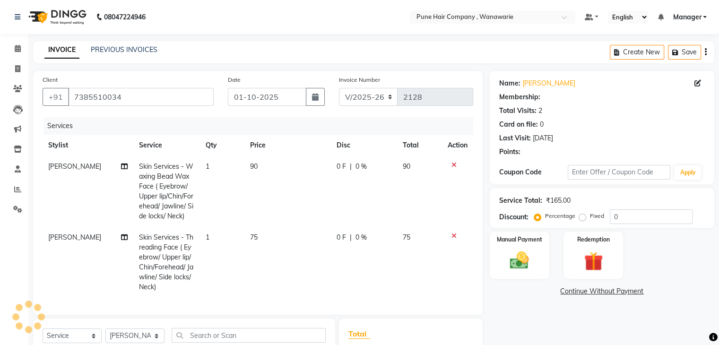
select select "1: Object"
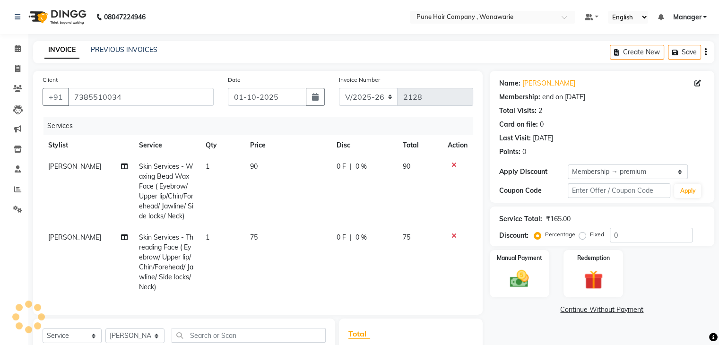
type input "20"
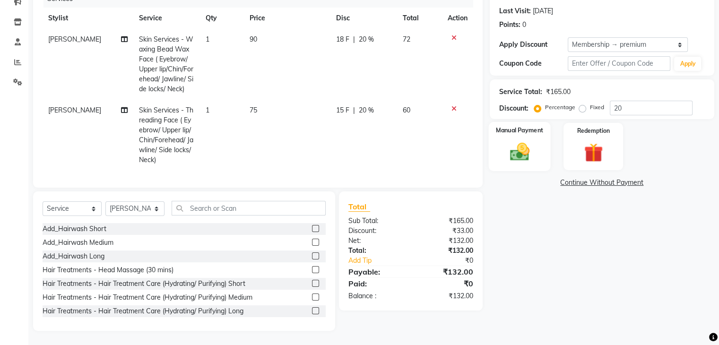
click at [517, 143] on img at bounding box center [519, 152] width 32 height 23
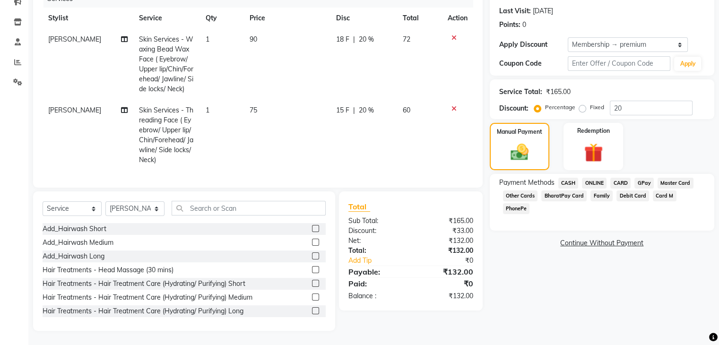
click at [641, 178] on span "GPay" at bounding box center [643, 183] width 19 height 11
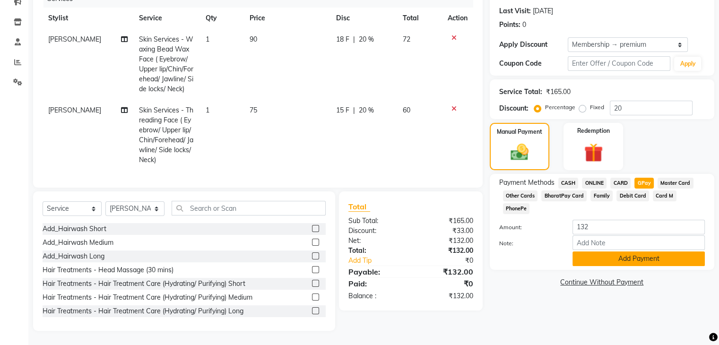
click at [635, 251] on button "Add Payment" at bounding box center [638, 258] width 132 height 15
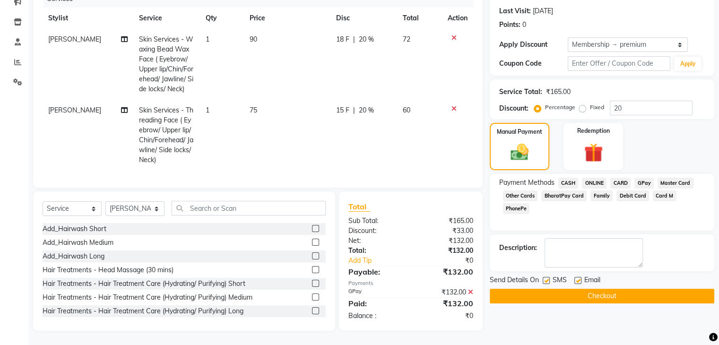
click at [600, 289] on button "Checkout" at bounding box center [601, 296] width 224 height 15
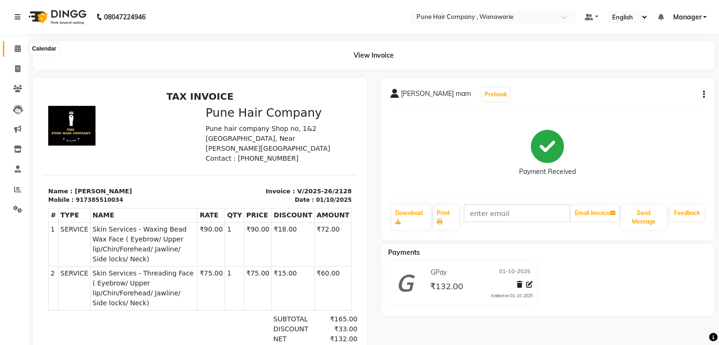
click at [15, 49] on icon at bounding box center [18, 48] width 6 height 7
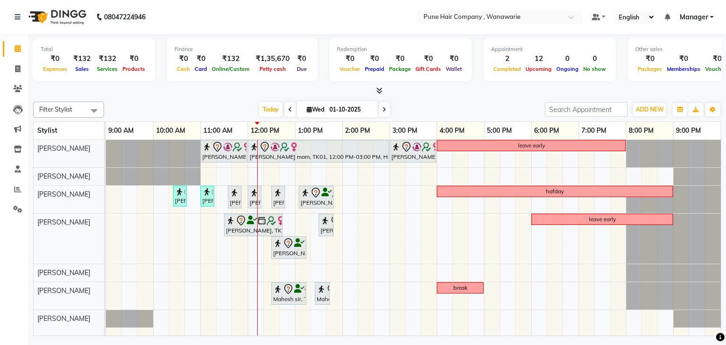
click at [383, 108] on icon at bounding box center [384, 110] width 4 height 6
type input "02-10-2025"
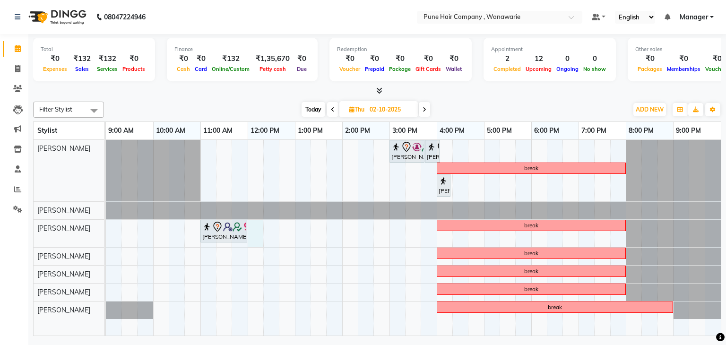
click at [253, 224] on div "Sidhant sir, 03:00 PM-03:45 PM, Male Haircut By Senior Stylist Sidhant sir, 03:…" at bounding box center [413, 238] width 615 height 196
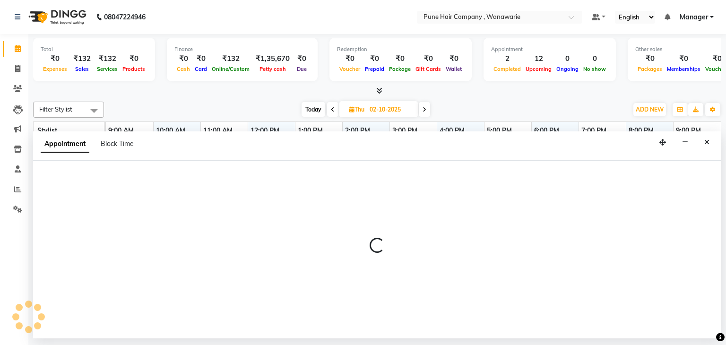
select select "74579"
select select "720"
select select "tentative"
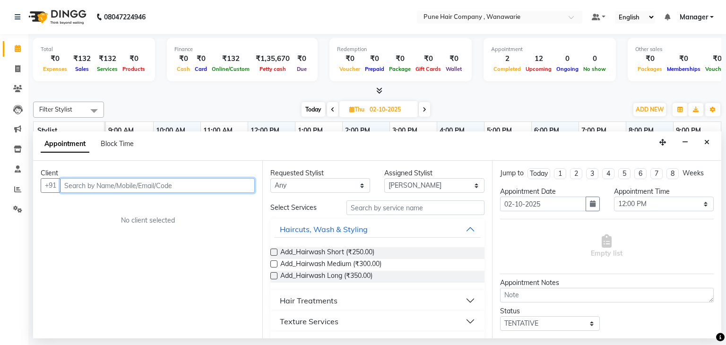
click at [71, 185] on input "text" at bounding box center [157, 185] width 195 height 15
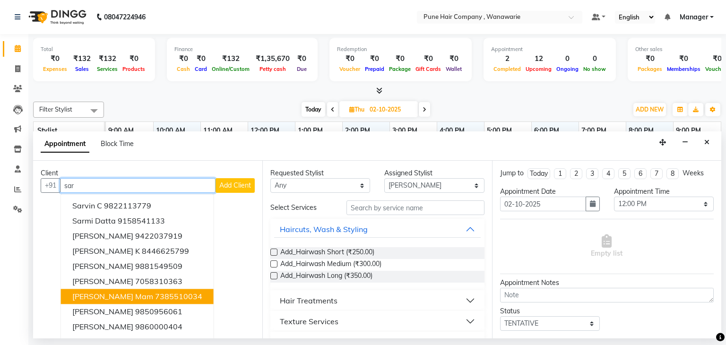
click at [91, 299] on span "Saroj mam" at bounding box center [112, 296] width 81 height 9
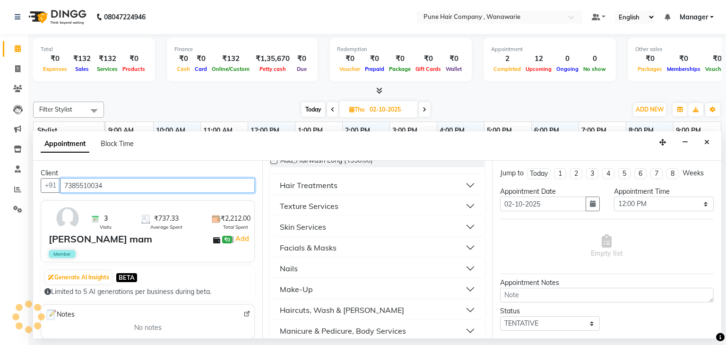
scroll to position [117, 0]
type input "7385510034"
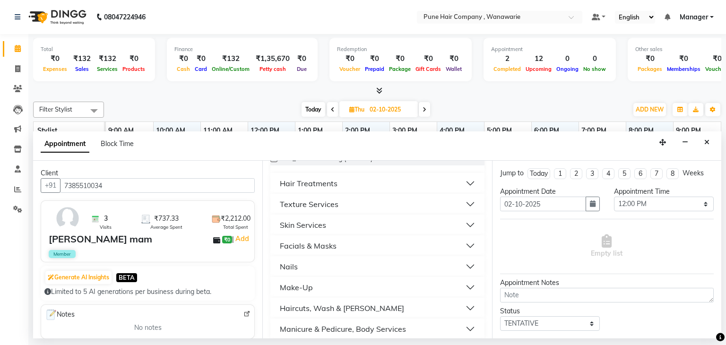
click at [334, 220] on button "Skin Services" at bounding box center [377, 224] width 206 height 17
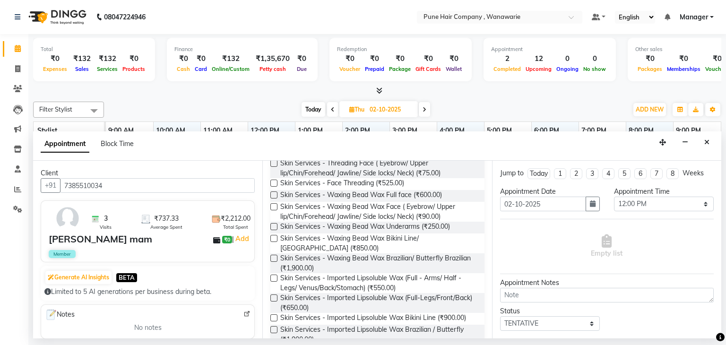
scroll to position [202, 0]
click at [274, 227] on label at bounding box center [273, 226] width 7 height 7
click at [274, 227] on input "checkbox" at bounding box center [273, 227] width 6 height 6
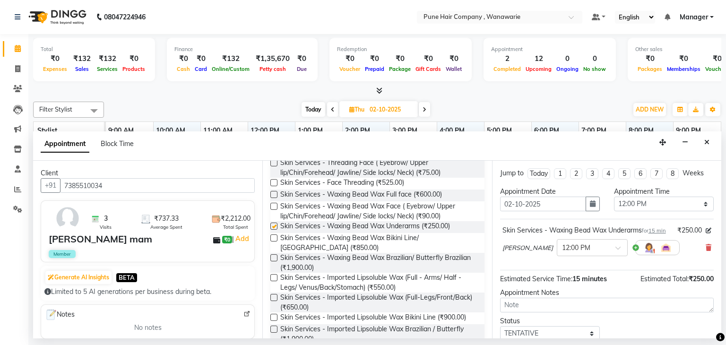
checkbox input "false"
click at [274, 276] on label at bounding box center [273, 277] width 7 height 7
click at [274, 276] on input "checkbox" at bounding box center [273, 278] width 6 height 6
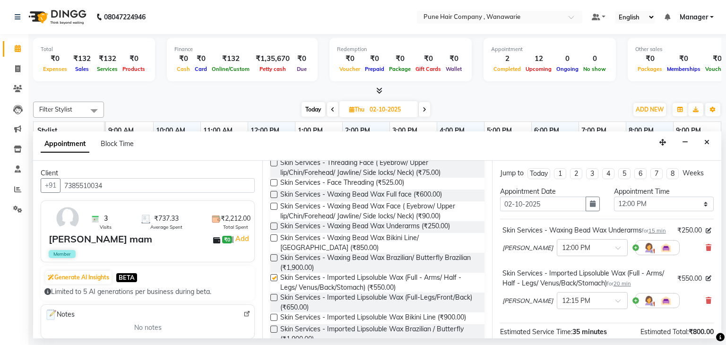
checkbox input "false"
click at [271, 297] on label at bounding box center [273, 297] width 7 height 7
click at [271, 297] on input "checkbox" at bounding box center [273, 298] width 6 height 6
checkbox input "false"
click at [273, 260] on label at bounding box center [273, 257] width 7 height 7
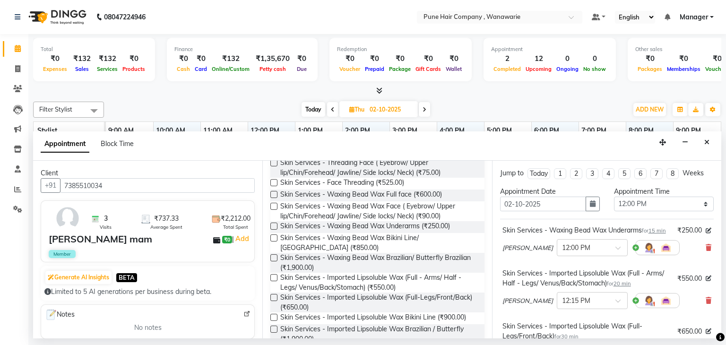
click at [273, 260] on input "checkbox" at bounding box center [273, 259] width 6 height 6
checkbox input "false"
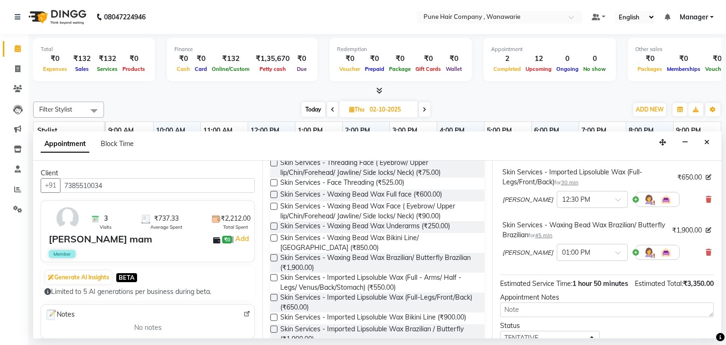
scroll to position [240, 0]
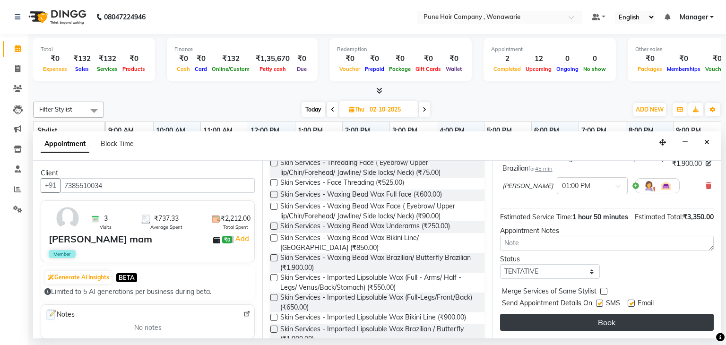
click at [604, 317] on button "Book" at bounding box center [607, 322] width 214 height 17
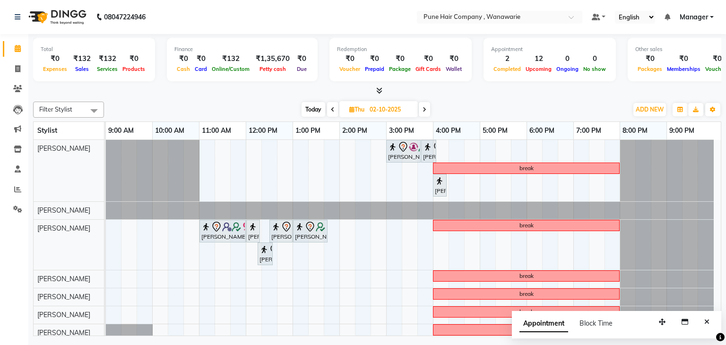
click at [310, 103] on span "Today" at bounding box center [313, 109] width 24 height 15
type input "01-10-2025"
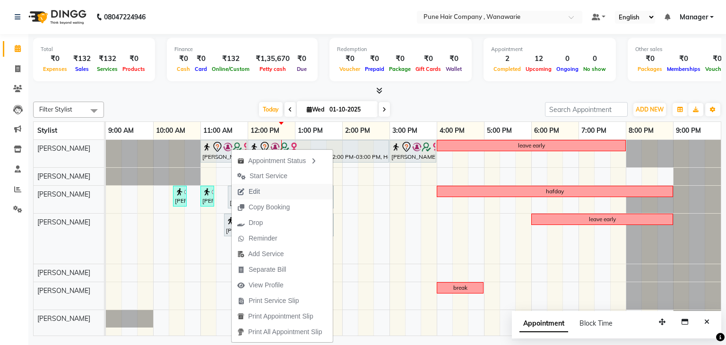
click at [266, 193] on button "Edit" at bounding box center [282, 192] width 101 height 16
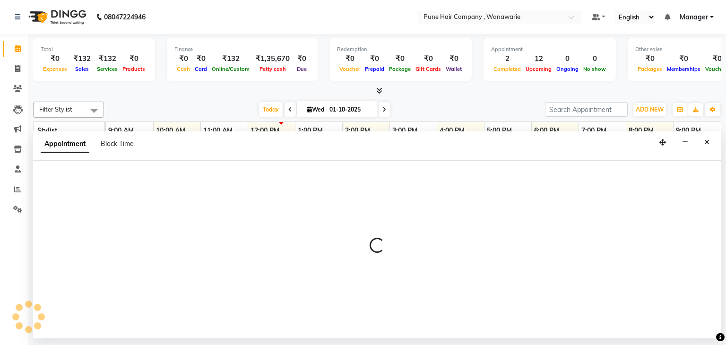
select select "tentative"
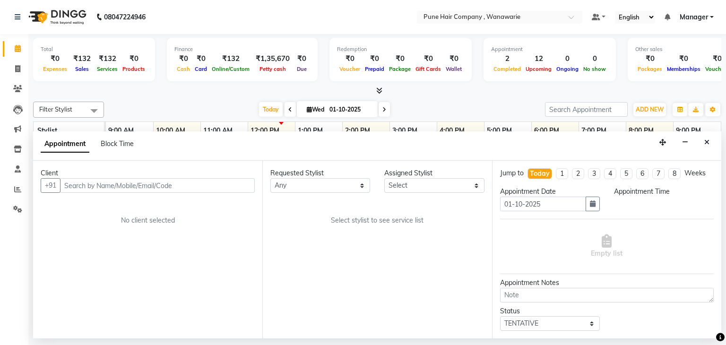
select select "74577"
select select "660"
select select "4060"
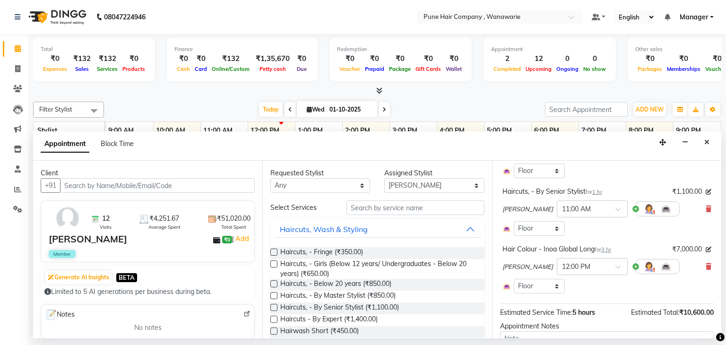
scroll to position [97, 0]
click at [705, 208] on icon at bounding box center [708, 208] width 6 height 7
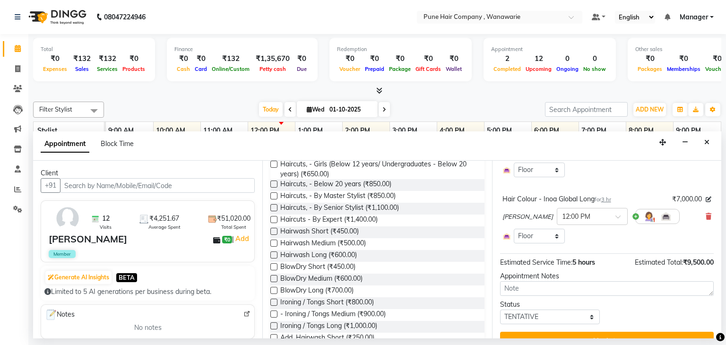
scroll to position [0, 0]
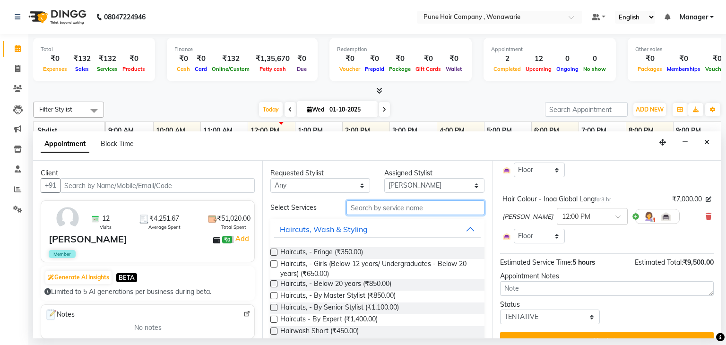
click at [388, 205] on input "text" at bounding box center [415, 207] width 138 height 15
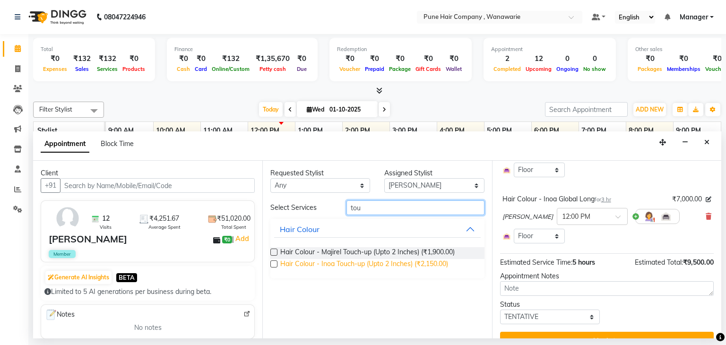
type input "tou"
click at [384, 265] on span "Hair Colour - Inoa Touch-up (Upto 2 Inches) (₹2,150.00)" at bounding box center [364, 265] width 168 height 12
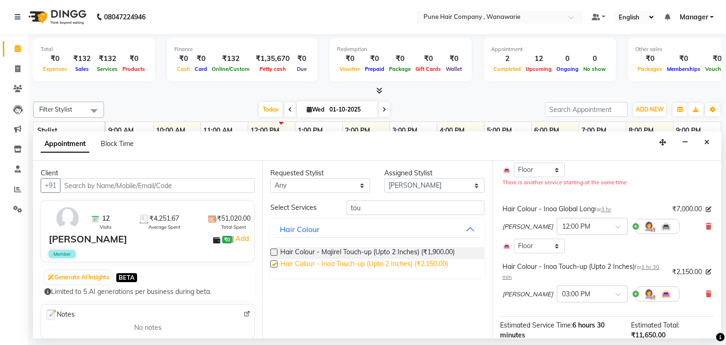
checkbox input "false"
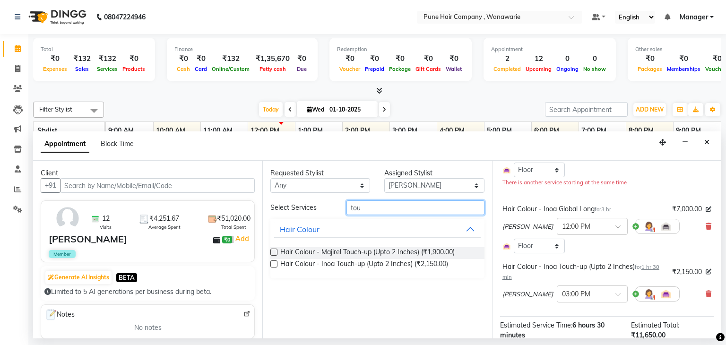
click at [391, 208] on input "tou" at bounding box center [415, 207] width 138 height 15
type input "t"
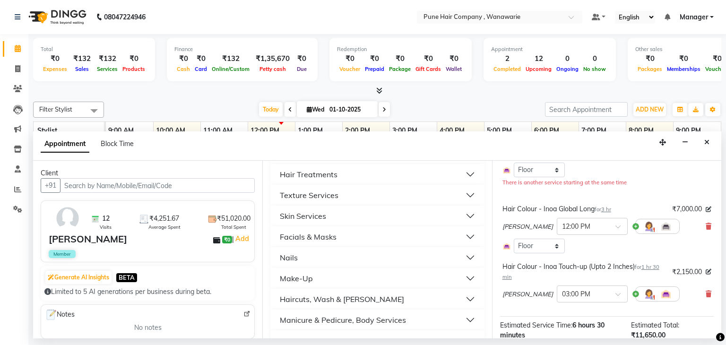
scroll to position [340, 0]
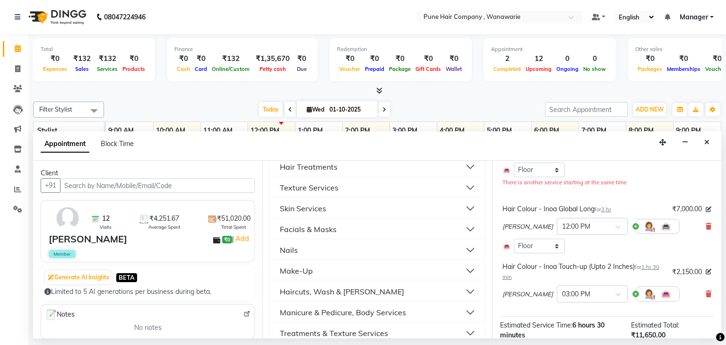
click at [308, 165] on div "Hair Treatments" at bounding box center [309, 166] width 58 height 11
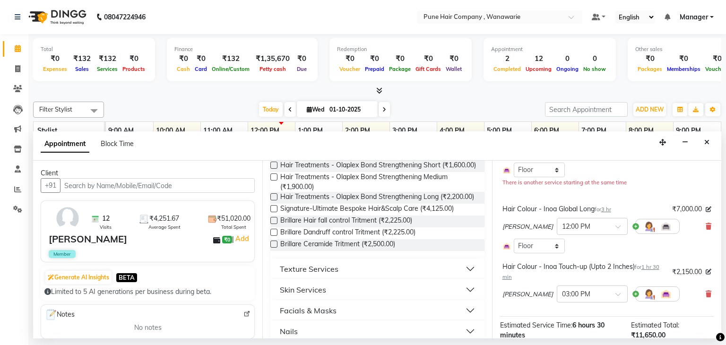
scroll to position [601, 0]
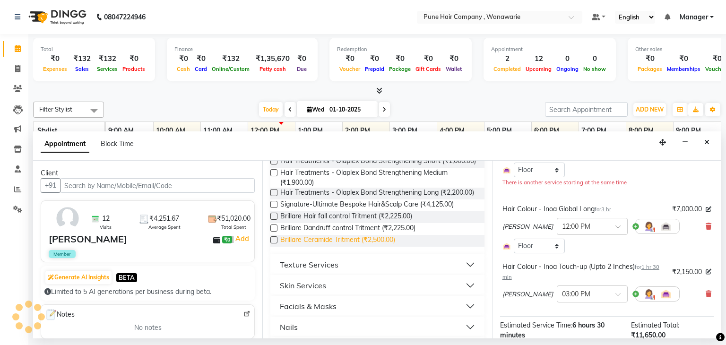
click at [340, 247] on span "Brillare Ceramide Tritment (₹2,500.00)" at bounding box center [337, 241] width 115 height 12
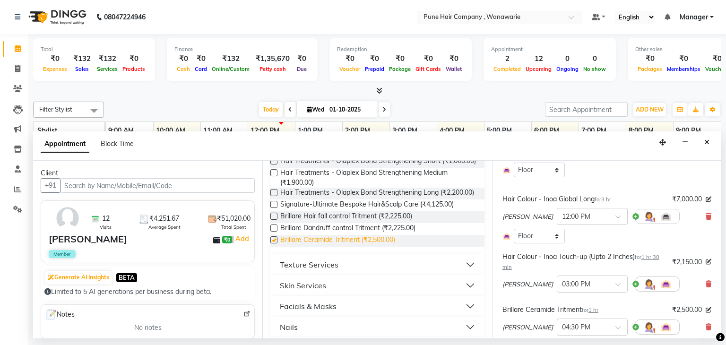
checkbox input "false"
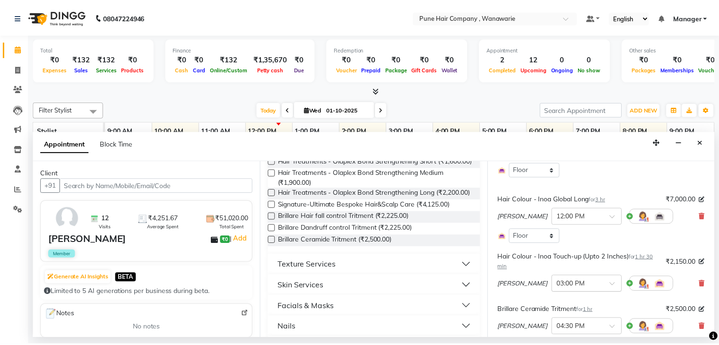
scroll to position [221, 0]
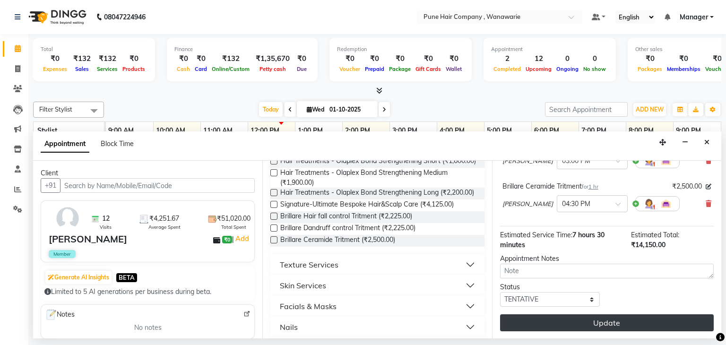
click at [549, 318] on button "Update" at bounding box center [607, 322] width 214 height 17
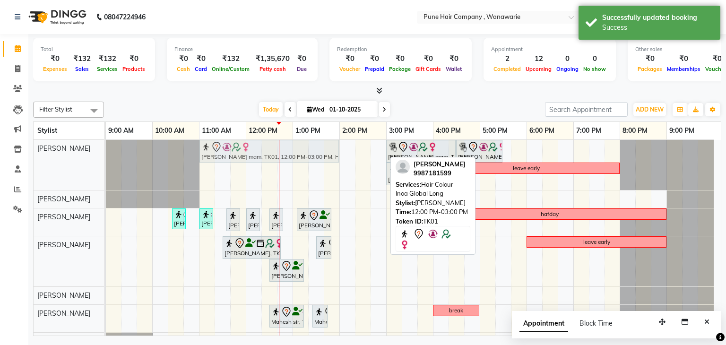
drag, startPoint x: 302, startPoint y: 149, endPoint x: 253, endPoint y: 143, distance: 49.6
click at [106, 143] on div "Lourdes mam, TK01, 12:00 PM-03:00 PM, Hair Colour - Inoa Global Long Lourdes ma…" at bounding box center [106, 165] width 0 height 50
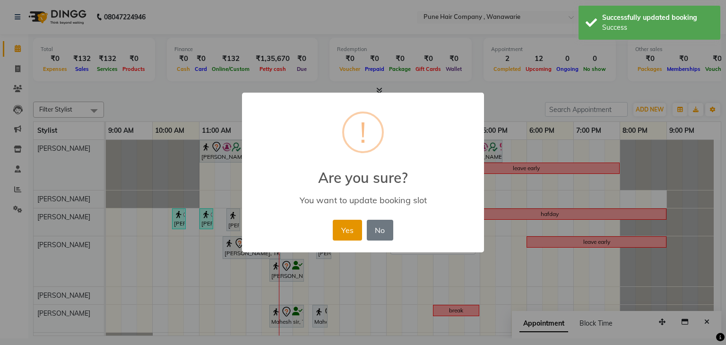
click at [336, 225] on button "Yes" at bounding box center [347, 230] width 29 height 21
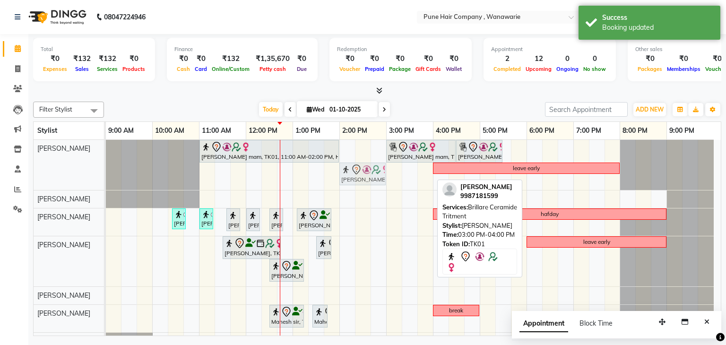
drag, startPoint x: 402, startPoint y: 176, endPoint x: 357, endPoint y: 169, distance: 45.4
click at [106, 169] on div "Lourdes mam, TK01, 11:00 AM-02:00 PM, Hair Colour - Inoa Global Long Lourdes ma…" at bounding box center [106, 165] width 0 height 50
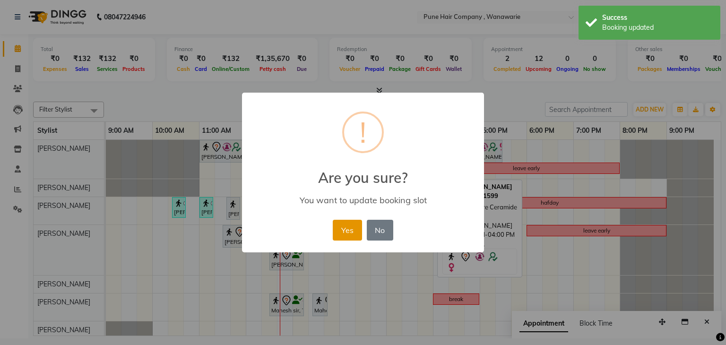
click at [346, 226] on button "Yes" at bounding box center [347, 230] width 29 height 21
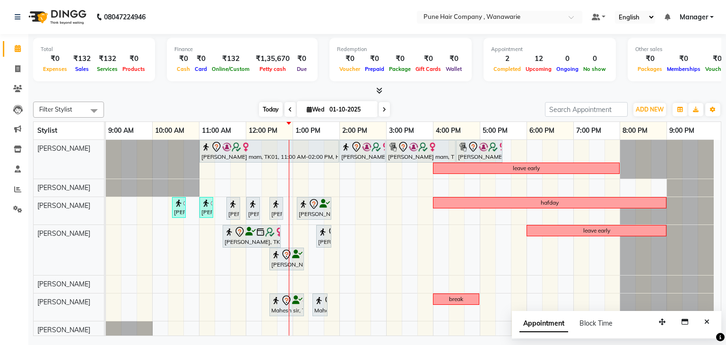
click at [274, 107] on span "Today" at bounding box center [271, 109] width 24 height 15
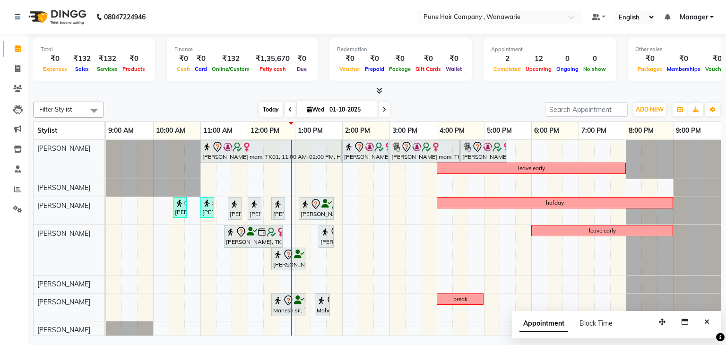
click at [274, 107] on span "Today" at bounding box center [271, 109] width 24 height 15
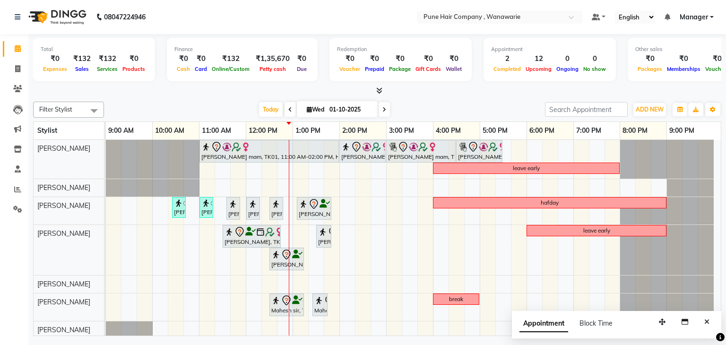
click at [345, 108] on input "01-10-2025" at bounding box center [349, 110] width 47 height 14
select select "10"
select select "2025"
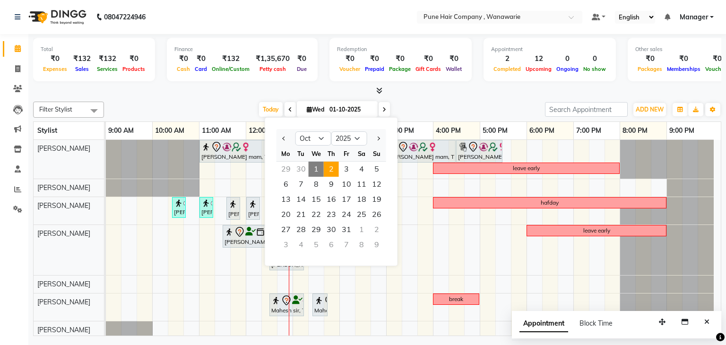
click at [330, 167] on span "2" at bounding box center [331, 169] width 15 height 15
type input "02-10-2025"
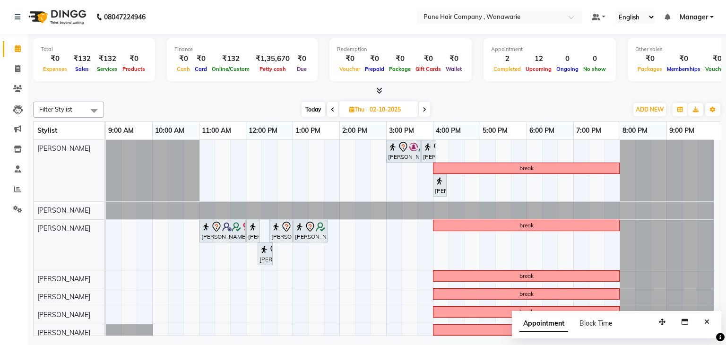
click at [385, 108] on input "02-10-2025" at bounding box center [390, 110] width 47 height 14
select select "10"
select select "2025"
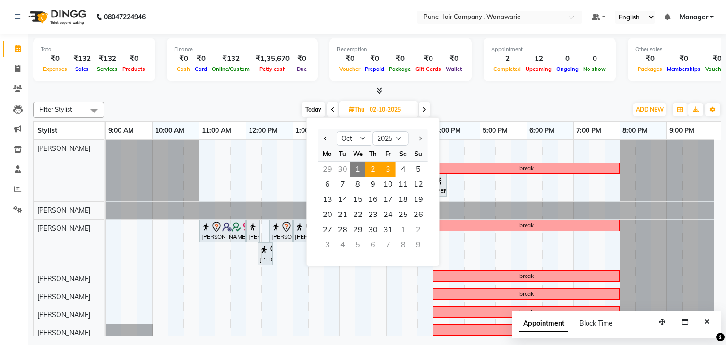
click at [387, 165] on span "3" at bounding box center [387, 169] width 15 height 15
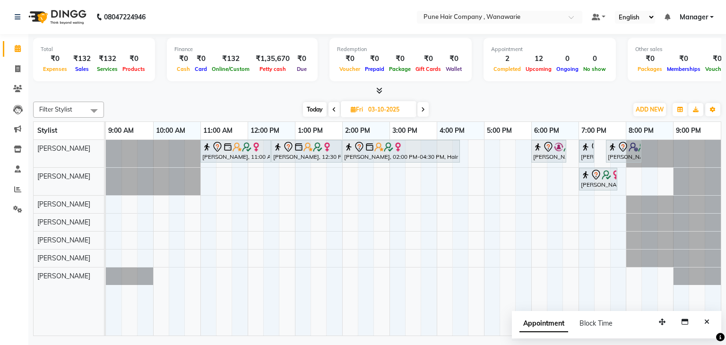
click at [313, 108] on span "Today" at bounding box center [315, 109] width 24 height 15
type input "01-10-2025"
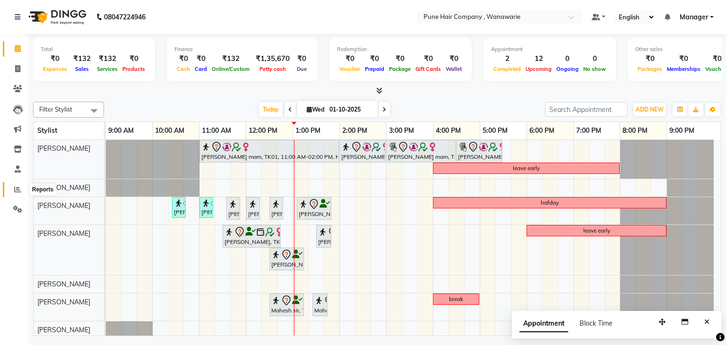
click at [20, 189] on icon at bounding box center [17, 189] width 7 height 7
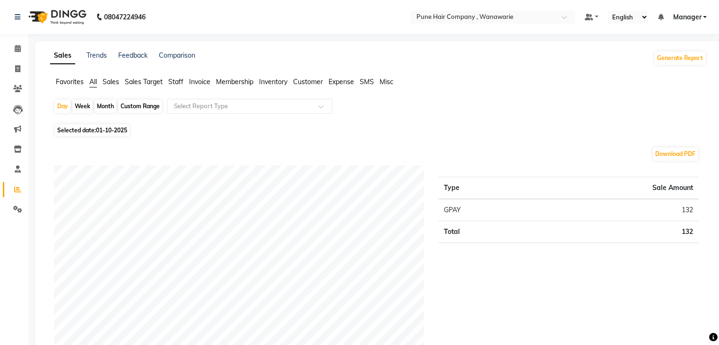
click at [103, 107] on div "Month" at bounding box center [105, 106] width 22 height 13
select select "10"
select select "2025"
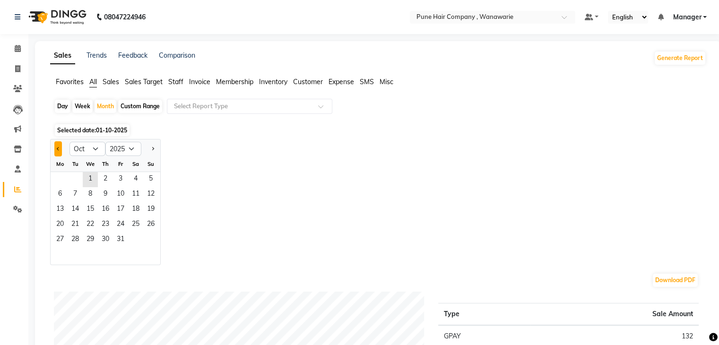
click at [59, 148] on span "Previous month" at bounding box center [58, 147] width 3 height 3
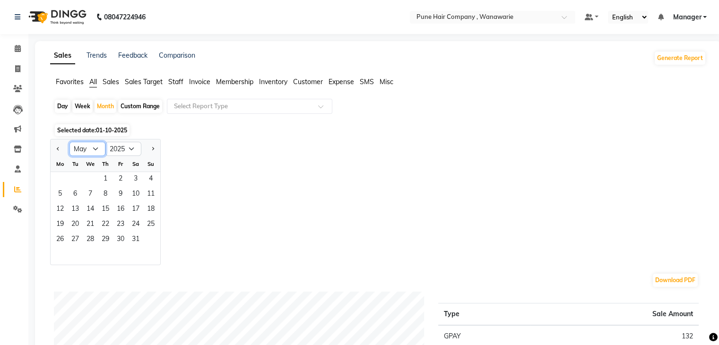
click at [88, 146] on select "Jan Feb Mar Apr May Jun Jul Aug Sep Oct Nov Dec" at bounding box center [87, 149] width 36 height 14
select select "4"
click at [69, 142] on select "Jan Feb Mar Apr May Jun Jul Aug Sep Oct Nov Dec" at bounding box center [87, 149] width 36 height 14
click at [129, 102] on div "Custom Range" at bounding box center [140, 106] width 44 height 13
select select "10"
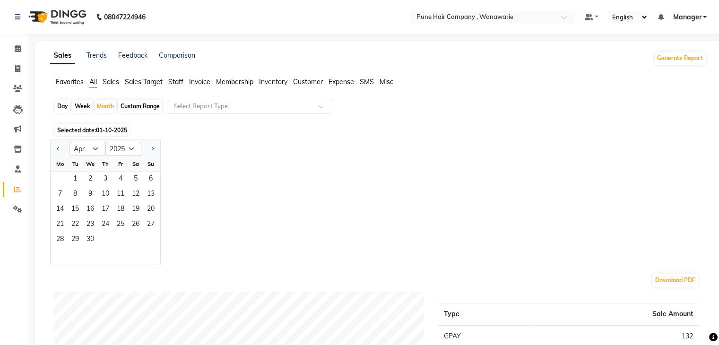
select select "2025"
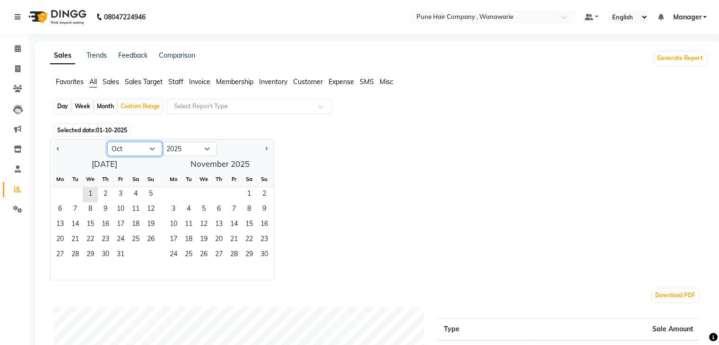
click at [120, 150] on select "Jan Feb Mar Apr May Jun Jul Aug Sep Oct Nov Dec" at bounding box center [134, 149] width 55 height 14
click at [107, 142] on select "Jan Feb Mar Apr May Jun Jul Aug Sep Oct Nov Dec" at bounding box center [134, 149] width 55 height 14
click at [79, 193] on span "1" at bounding box center [75, 194] width 15 height 15
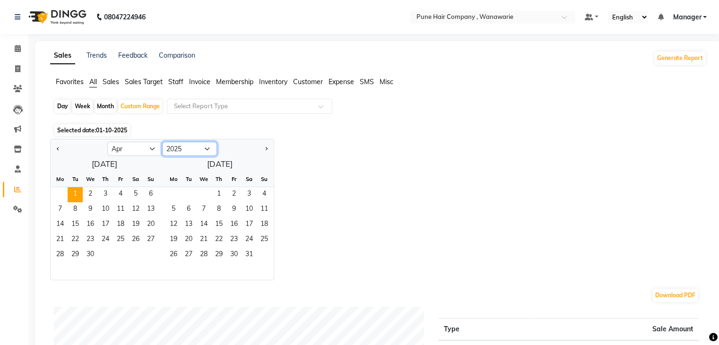
click at [211, 148] on select "2015 2016 2017 2018 2019 2020 2021 2022 2023 2024 2025 2026 2027 2028 2029 2030…" at bounding box center [189, 149] width 55 height 14
click at [227, 164] on div "April 2025 Mo Tu We Th Fr Sa Su 1 2 3 4 5 6 7 8 9 10 11 12 13 14 15 16 17 18 19…" at bounding box center [162, 217] width 223 height 123
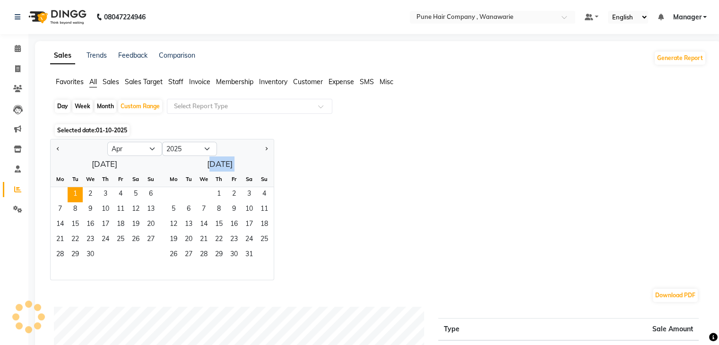
click at [227, 164] on div "April 2025 Mo Tu We Th Fr Sa Su 1 2 3 4 5 6 7 8 9 10 11 12 13 14 15 16 17 18 19…" at bounding box center [162, 217] width 223 height 123
click at [266, 150] on span "Next month" at bounding box center [265, 147] width 3 height 3
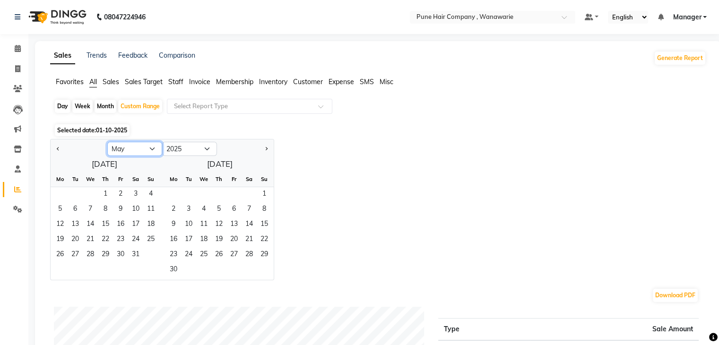
click at [149, 149] on select "Jan Feb Mar Apr May Jun Jul Aug Sep Oct Nov Dec" at bounding box center [134, 149] width 55 height 14
click at [107, 142] on select "Jan Feb Mar Apr May Jun Jul Aug Sep Oct Nov Dec" at bounding box center [134, 149] width 55 height 14
click at [146, 150] on select "Jan Feb Mar Apr May Jun Jul Aug Sep Oct Nov Dec" at bounding box center [134, 149] width 55 height 14
select select "7"
click at [107, 142] on select "Jan Feb Mar Apr May Jun Jul Aug Sep Oct Nov Dec" at bounding box center [134, 149] width 55 height 14
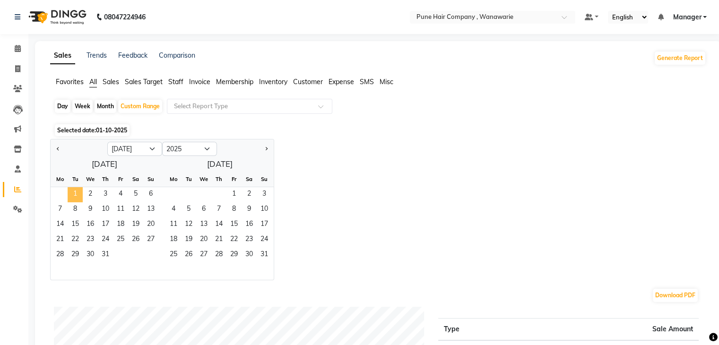
click at [80, 191] on span "1" at bounding box center [75, 194] width 15 height 15
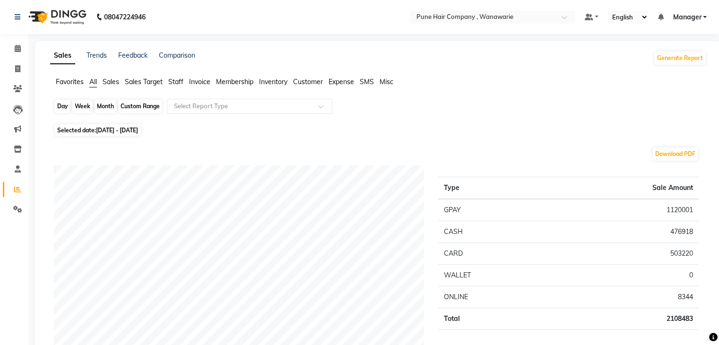
click at [141, 108] on div "Custom Range" at bounding box center [140, 106] width 44 height 13
select select "4"
select select "2025"
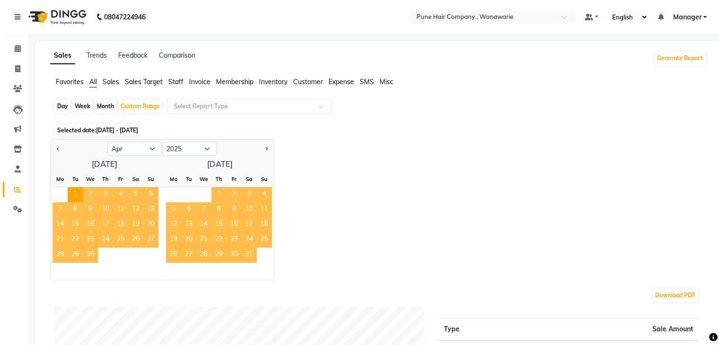
click at [323, 153] on div "Jan Feb Mar Apr May Jun Jul Aug Sep Oct Nov Dec 2015 2016 2017 2018 2019 2020 2…" at bounding box center [378, 209] width 656 height 141
click at [306, 114] on div "Day Week Month Custom Range Select Report Type" at bounding box center [378, 110] width 648 height 23
click at [138, 129] on span "01-04-2025 - 01-07-2025" at bounding box center [117, 130] width 42 height 7
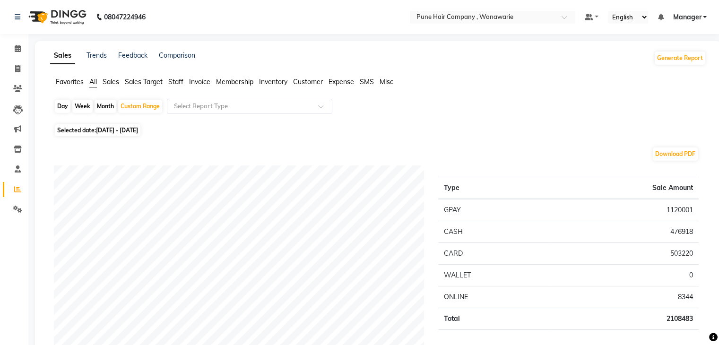
click at [294, 151] on div "Download PDF" at bounding box center [376, 153] width 644 height 15
click at [146, 104] on div "Custom Range" at bounding box center [140, 106] width 44 height 13
select select "4"
select select "2025"
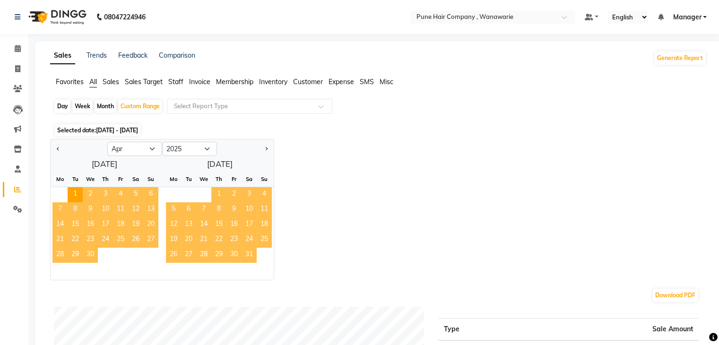
click at [99, 105] on div "Month" at bounding box center [105, 106] width 22 height 13
select select "4"
select select "2025"
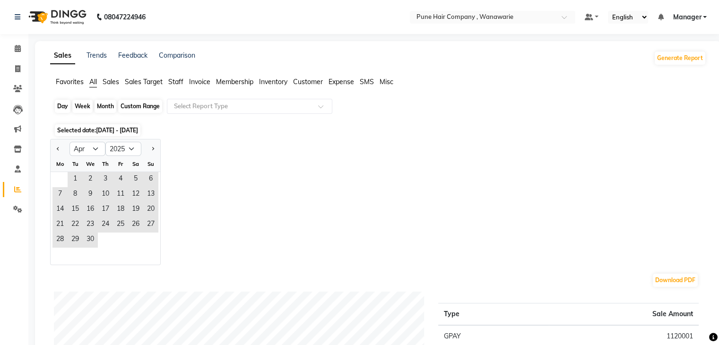
click at [99, 105] on div "Month" at bounding box center [105, 106] width 22 height 13
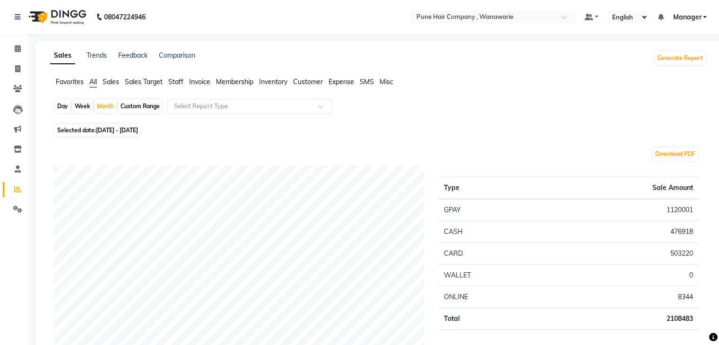
click at [141, 105] on div "Custom Range" at bounding box center [140, 106] width 44 height 13
select select "4"
select select "2025"
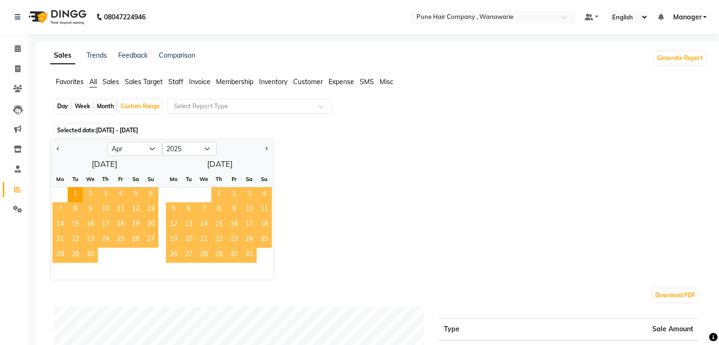
click at [219, 164] on div "April 2025 Mo Tu We Th Fr Sa Su 1 2 3 4 5 6 7 8 9 10 11 12 13 14 15 16 17 18 19…" at bounding box center [162, 217] width 223 height 123
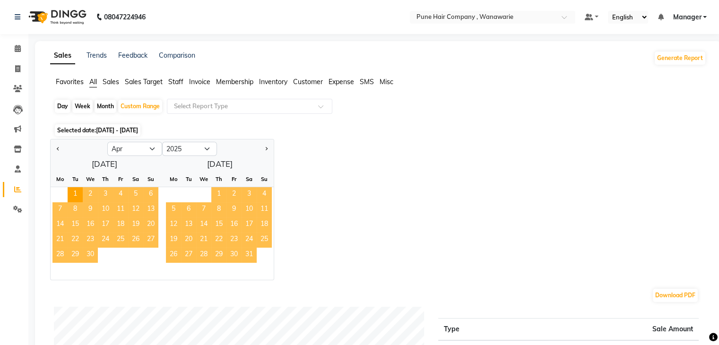
click at [219, 164] on div "April 2025 Mo Tu We Th Fr Sa Su 1 2 3 4 5 6 7 8 9 10 11 12 13 14 15 16 17 18 19…" at bounding box center [162, 217] width 223 height 123
click at [136, 146] on select "Jan Feb Mar Apr May Jun Jul Aug Sep Oct Nov Dec" at bounding box center [134, 149] width 55 height 14
click at [107, 142] on select "Jan Feb Mar Apr May Jun Jul Aug Sep Oct Nov Dec" at bounding box center [134, 149] width 55 height 14
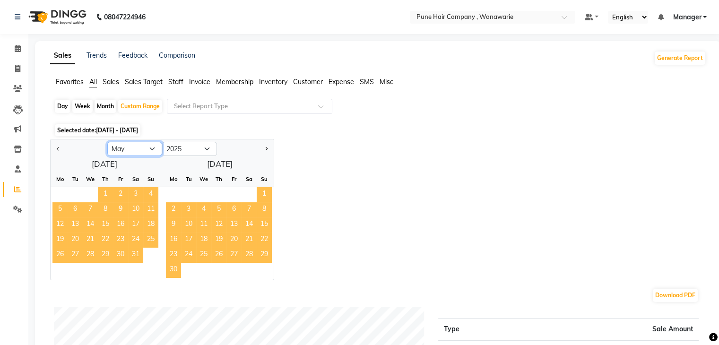
click at [143, 149] on select "Jan Feb Mar Apr May Jun Jul Aug Sep Oct Nov Dec" at bounding box center [134, 149] width 55 height 14
click at [107, 142] on select "Jan Feb Mar Apr May Jun Jul Aug Sep Oct Nov Dec" at bounding box center [134, 149] width 55 height 14
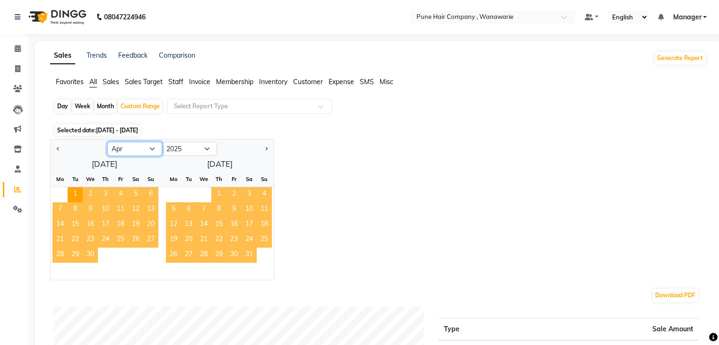
click at [127, 151] on select "Jan Feb Mar Apr May Jun Jul Aug Sep Oct Nov Dec" at bounding box center [134, 149] width 55 height 14
click at [107, 142] on select "Jan Feb Mar Apr May Jun Jul Aug Sep Oct Nov Dec" at bounding box center [134, 149] width 55 height 14
click at [268, 149] on button "Next month" at bounding box center [266, 148] width 8 height 15
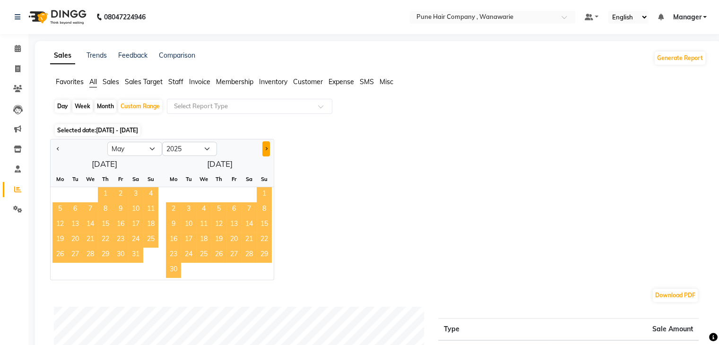
click at [268, 149] on button "Next month" at bounding box center [266, 148] width 8 height 15
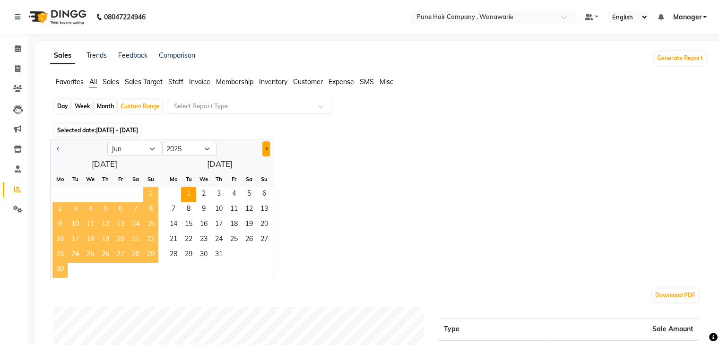
click at [268, 149] on button "Next month" at bounding box center [266, 148] width 8 height 15
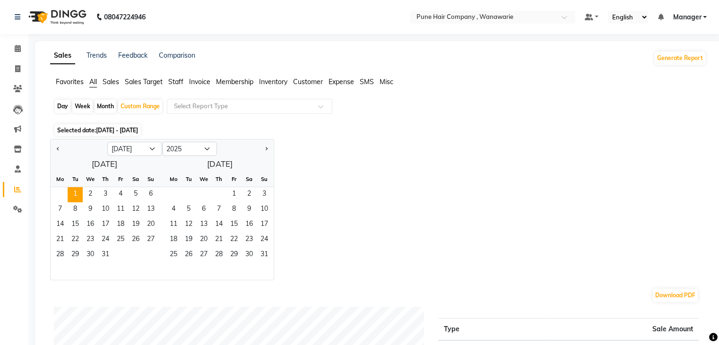
click at [53, 146] on div at bounding box center [79, 148] width 57 height 15
click at [55, 147] on button "Previous month" at bounding box center [58, 148] width 8 height 15
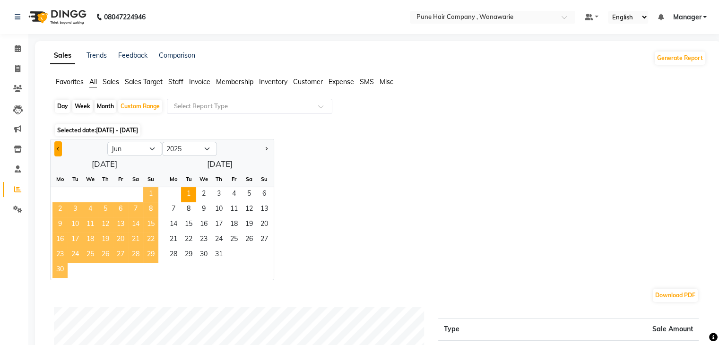
click at [55, 147] on button "Previous month" at bounding box center [58, 148] width 8 height 15
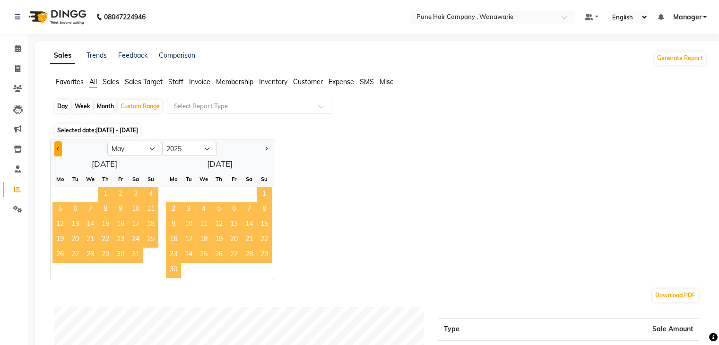
click at [55, 147] on button "Previous month" at bounding box center [58, 148] width 8 height 15
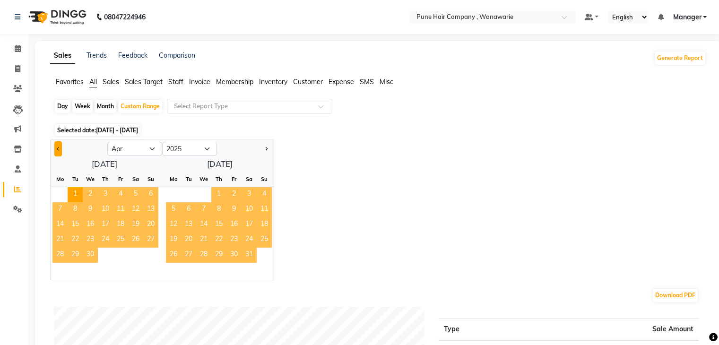
click at [55, 147] on button "Previous month" at bounding box center [58, 148] width 8 height 15
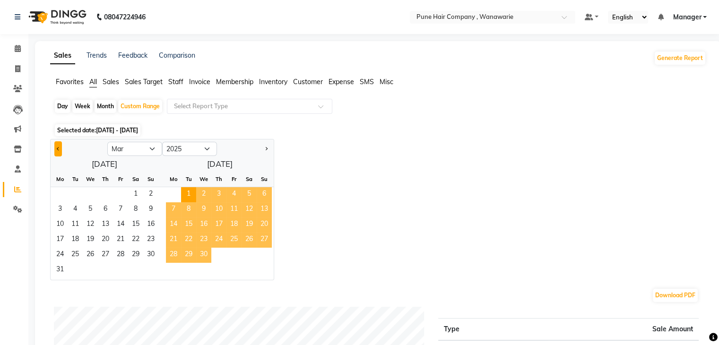
click at [55, 147] on button "Previous month" at bounding box center [58, 148] width 8 height 15
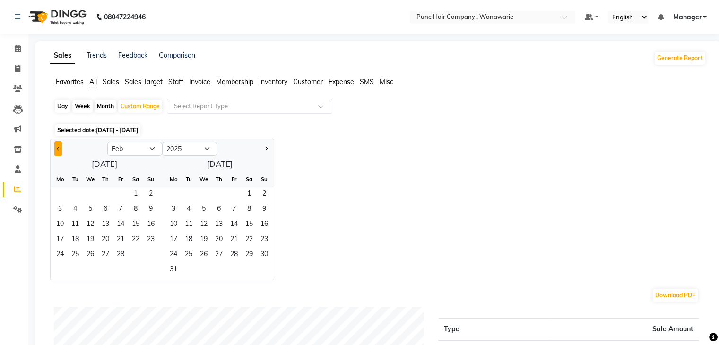
click at [55, 147] on button "Previous month" at bounding box center [58, 148] width 8 height 15
drag, startPoint x: 270, startPoint y: 154, endPoint x: 266, endPoint y: 148, distance: 6.8
click at [266, 148] on div at bounding box center [245, 148] width 57 height 15
click at [266, 148] on span "Next month" at bounding box center [265, 147] width 3 height 3
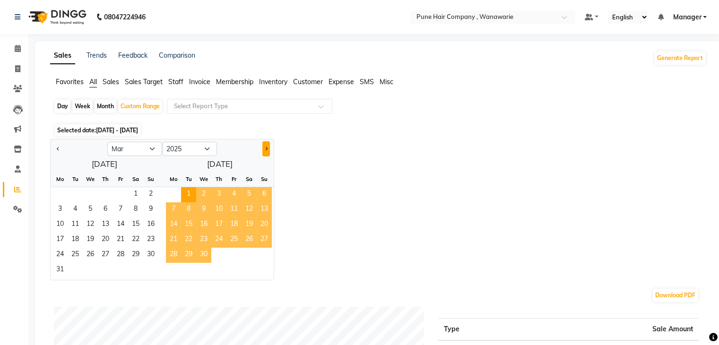
click at [266, 148] on span "Next month" at bounding box center [265, 147] width 3 height 3
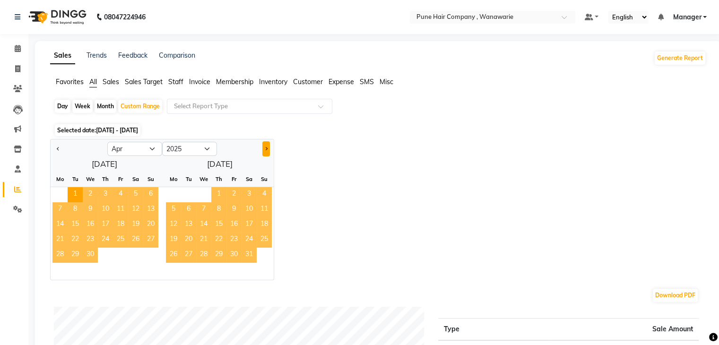
click at [266, 148] on span "Next month" at bounding box center [265, 147] width 3 height 3
select select "5"
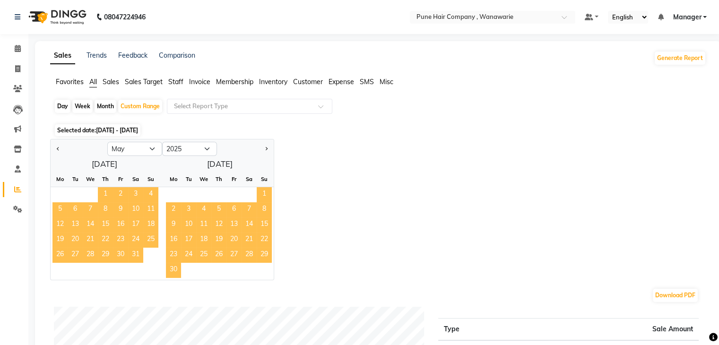
click at [138, 136] on span "Selected date: 01-04-2025 - 01-07-2025" at bounding box center [98, 130] width 86 height 12
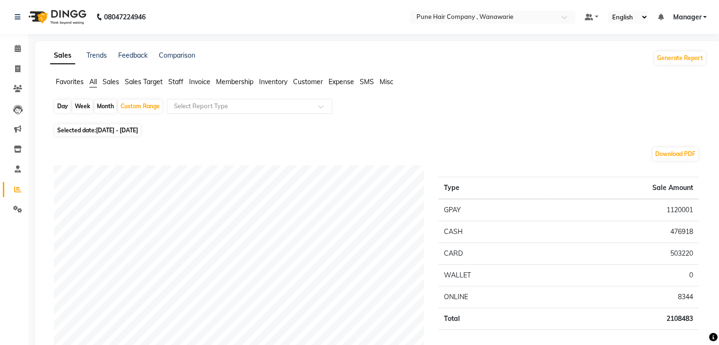
click at [138, 136] on span "Selected date: 01-04-2025 - 01-07-2025" at bounding box center [98, 130] width 86 height 12
select select "4"
select select "2025"
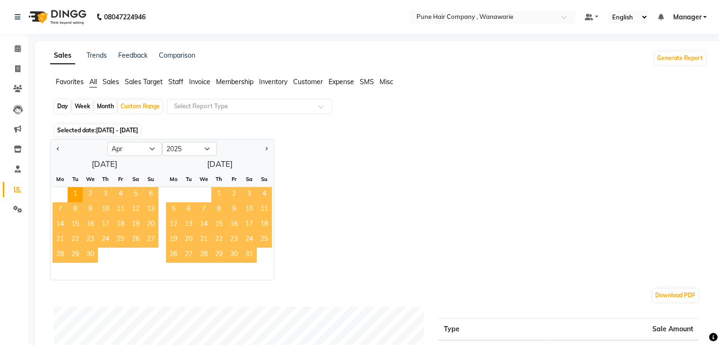
click at [184, 60] on div "Comparison" at bounding box center [177, 58] width 36 height 15
click at [92, 53] on link "Trends" at bounding box center [96, 55] width 20 height 9
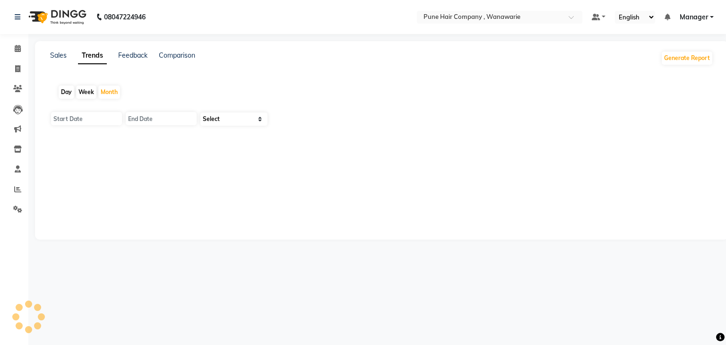
type input "01-10-2025"
type input "31-10-2025"
select select "by_client"
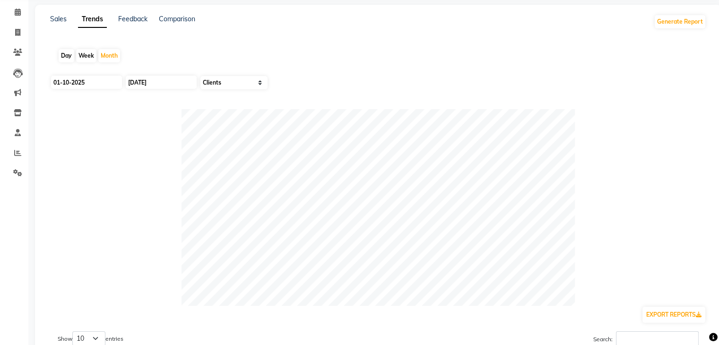
scroll to position [38, 0]
click at [103, 84] on input "01-10-2025" at bounding box center [86, 80] width 71 height 13
select select "10"
select select "2025"
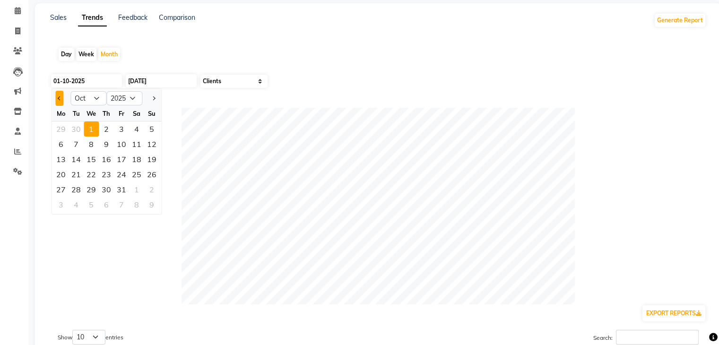
click at [61, 98] on button "Previous month" at bounding box center [59, 98] width 8 height 15
select select "9"
click at [57, 131] on div "1" at bounding box center [60, 128] width 15 height 15
type input "01-09-2025"
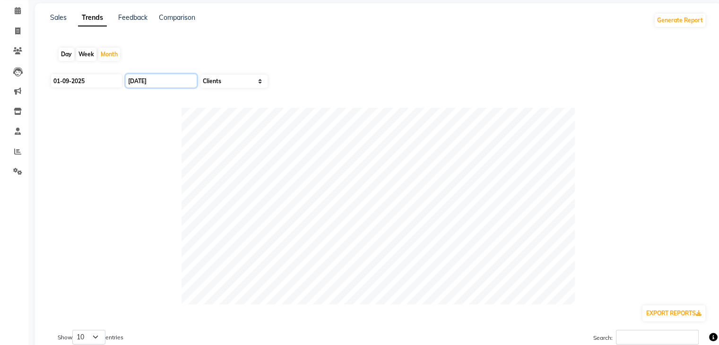
click at [177, 80] on input "31-10-2025" at bounding box center [161, 80] width 71 height 13
select select "10"
select select "2025"
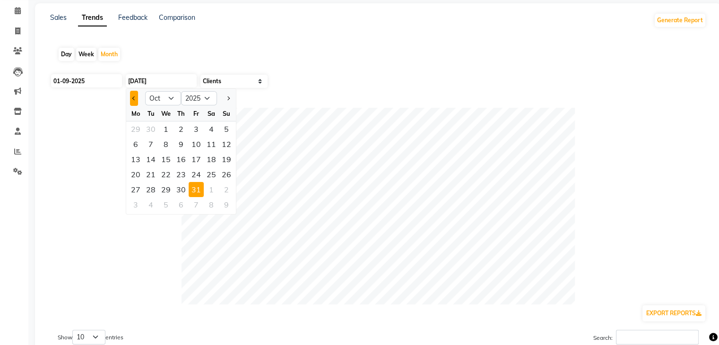
click at [136, 99] on button "Previous month" at bounding box center [134, 98] width 8 height 15
select select "9"
click at [149, 188] on div "30" at bounding box center [150, 189] width 15 height 15
type input "30-09-2025"
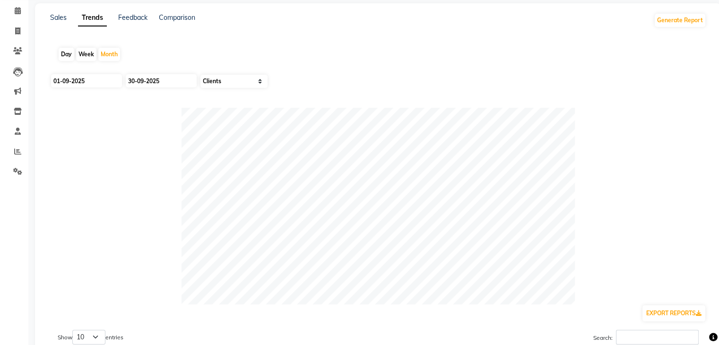
click at [402, 62] on div "Day Week Month" at bounding box center [378, 54] width 656 height 30
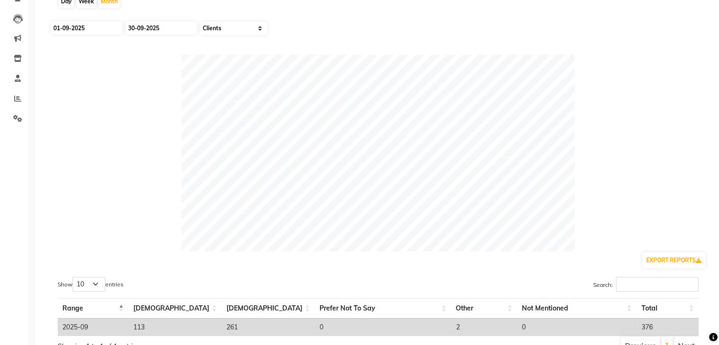
scroll to position [0, 0]
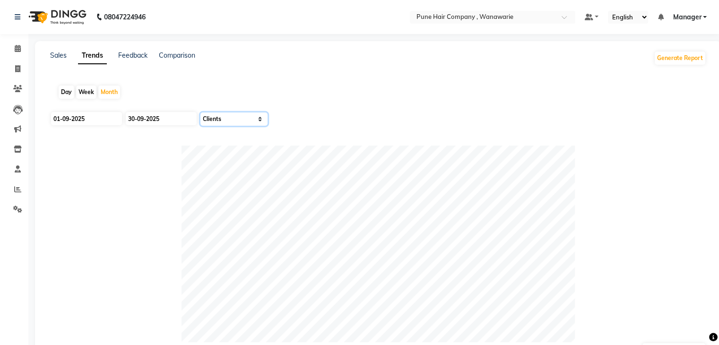
click at [246, 119] on select "Select Sales Clients" at bounding box center [233, 118] width 67 height 13
click at [200, 112] on select "Select Sales Clients" at bounding box center [233, 118] width 67 height 13
select select "by_all"
click at [306, 124] on div "01-09-2025 30-09-2025 Select Sales Clients" at bounding box center [378, 122] width 656 height 23
click at [97, 115] on input "01-09-2025" at bounding box center [86, 118] width 71 height 13
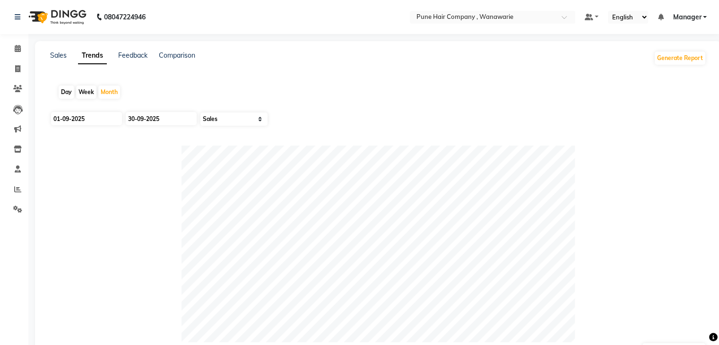
select select "9"
select select "2025"
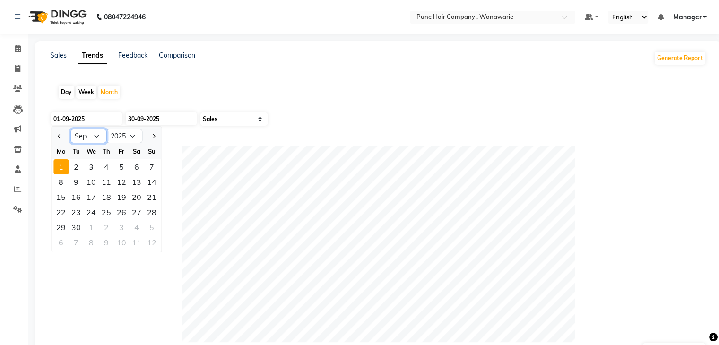
click at [83, 136] on select "Jan Feb Mar Apr May Jun Jul Aug Sep Oct Nov Dec" at bounding box center [88, 136] width 36 height 14
select select "4"
click at [70, 129] on select "Jan Feb Mar Apr May Jun Jul Aug Sep Oct Nov Dec" at bounding box center [88, 136] width 36 height 14
click at [78, 169] on div "1" at bounding box center [76, 166] width 15 height 15
type input "01-04-2025"
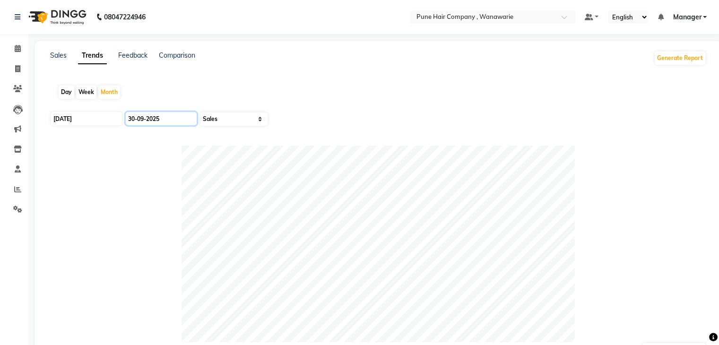
click at [169, 120] on input "30-09-2025" at bounding box center [161, 118] width 71 height 13
select select "9"
select select "2025"
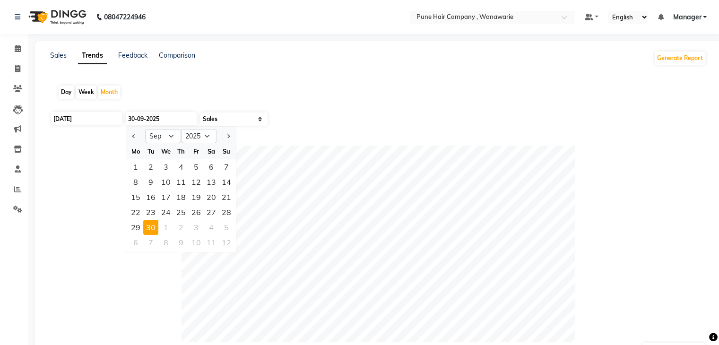
click at [153, 226] on div "30" at bounding box center [150, 227] width 15 height 15
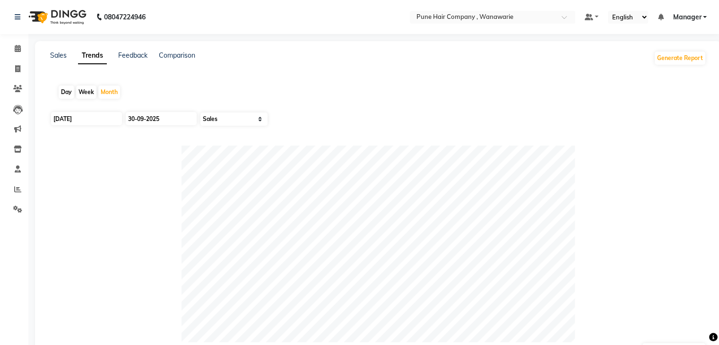
click at [357, 133] on div "01-04-2025 30-09-2025 Select Sales Clients" at bounding box center [378, 122] width 656 height 23
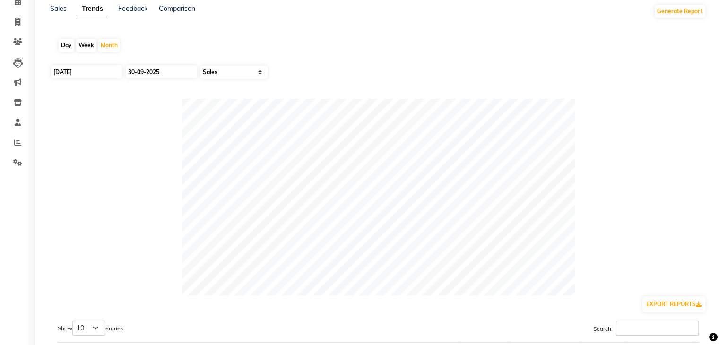
scroll to position [57, 0]
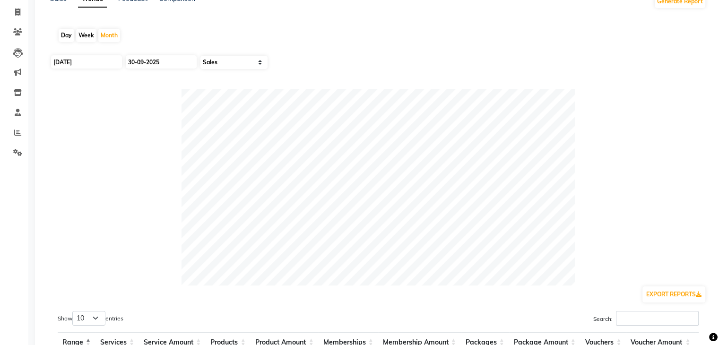
click at [493, 288] on div "EXPORT REPORTS" at bounding box center [378, 294] width 656 height 18
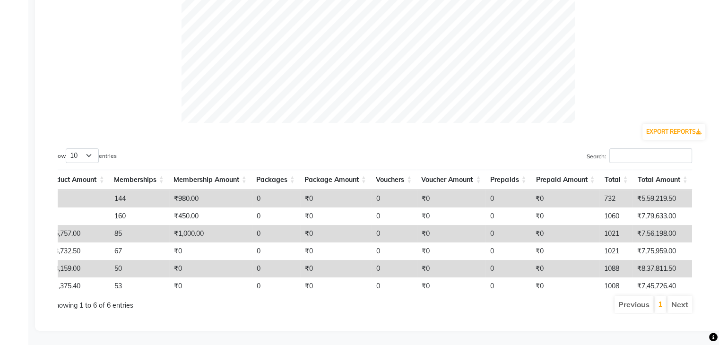
scroll to position [0, 0]
click at [447, 322] on div "Sales Trends Feedback Comparison Generate Report Day Week Month 01-04-2025 30-0…" at bounding box center [378, 76] width 686 height 509
click at [191, 141] on div "Show 10 25 50 100 entries Search: Range Services Service Amount Products Produc…" at bounding box center [378, 231] width 656 height 180
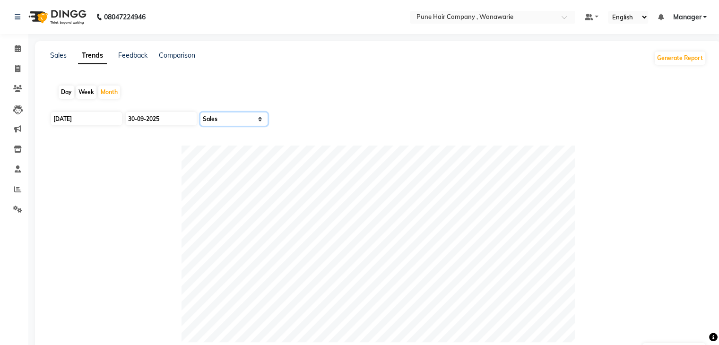
click at [228, 121] on select "Select Sales Clients" at bounding box center [233, 118] width 67 height 13
click at [200, 112] on select "Select Sales Clients" at bounding box center [233, 118] width 67 height 13
click at [410, 72] on div "Sales Trends Feedback Comparison Generate Report Day Week Month 01-04-2025 30-0…" at bounding box center [378, 295] width 686 height 509
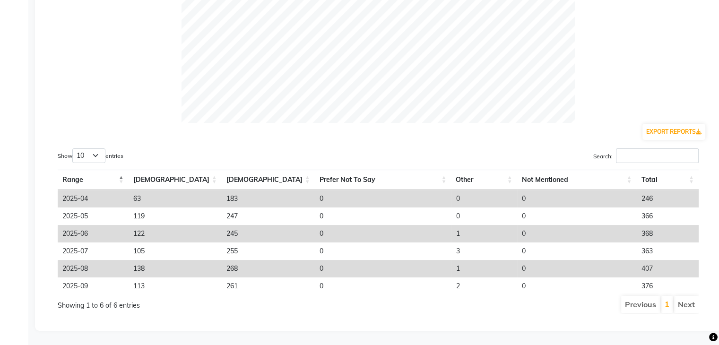
scroll to position [226, 0]
click at [125, 175] on th "Range" at bounding box center [93, 180] width 71 height 20
click at [98, 172] on th "Range" at bounding box center [93, 180] width 71 height 20
click at [215, 306] on div "Showing 1 to 6 of 6 entries" at bounding box center [187, 304] width 273 height 19
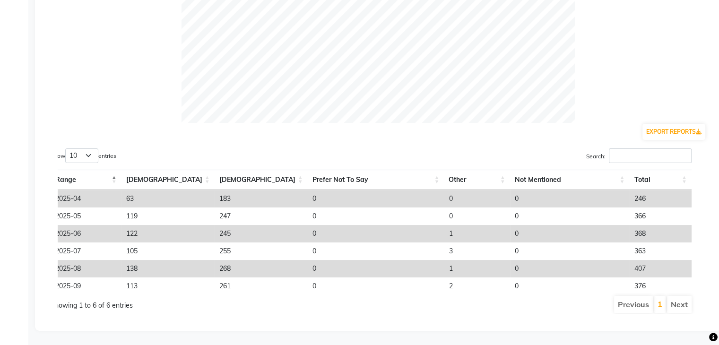
scroll to position [0, 0]
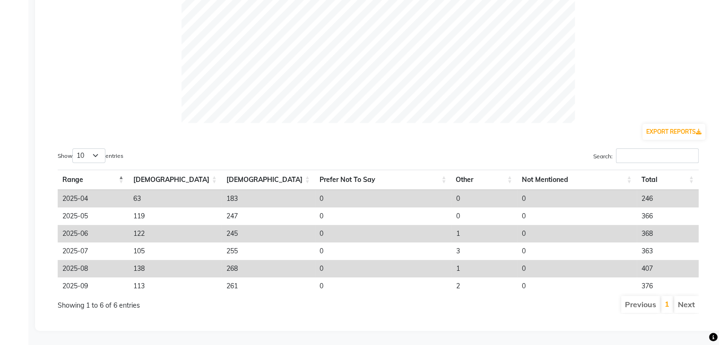
click at [127, 174] on th "Range" at bounding box center [93, 180] width 71 height 20
click at [201, 141] on div "Show 10 25 50 100 entries Search: Range Male Female Prefer Not To Say Other Not…" at bounding box center [378, 231] width 656 height 180
click at [83, 174] on th "Range" at bounding box center [93, 180] width 71 height 20
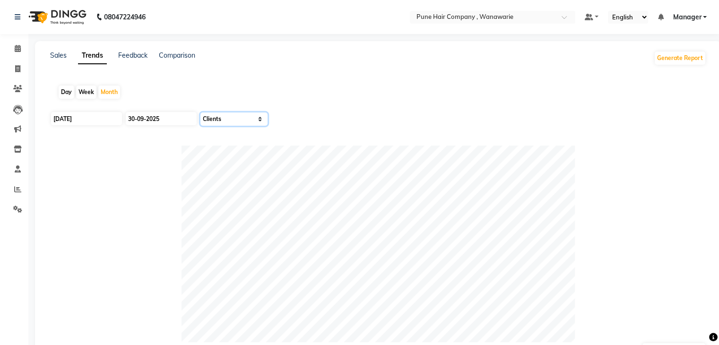
click at [236, 117] on select "Select Sales Clients" at bounding box center [233, 118] width 67 height 13
select select "by_all"
click at [200, 112] on select "Select Sales Clients" at bounding box center [233, 118] width 67 height 13
click at [333, 113] on div "01-04-2025 30-09-2025 Select Sales Clients" at bounding box center [378, 122] width 656 height 23
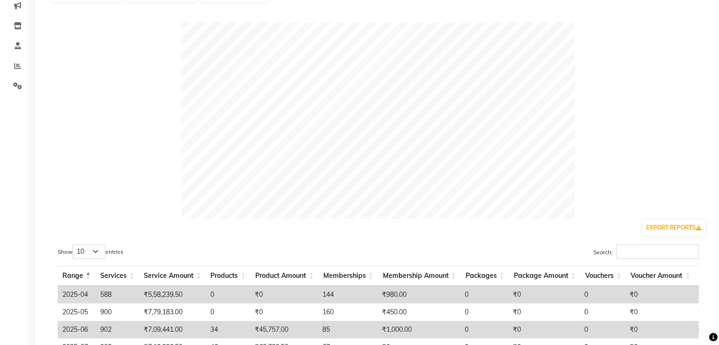
scroll to position [170, 0]
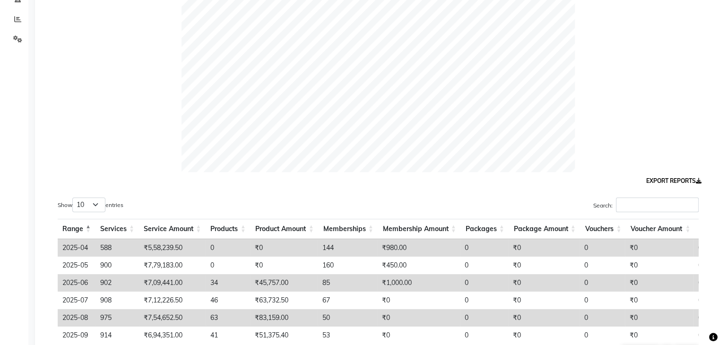
click at [682, 177] on button "EXPORT REPORTS" at bounding box center [673, 181] width 63 height 16
click at [105, 130] on div at bounding box center [378, 73] width 656 height 197
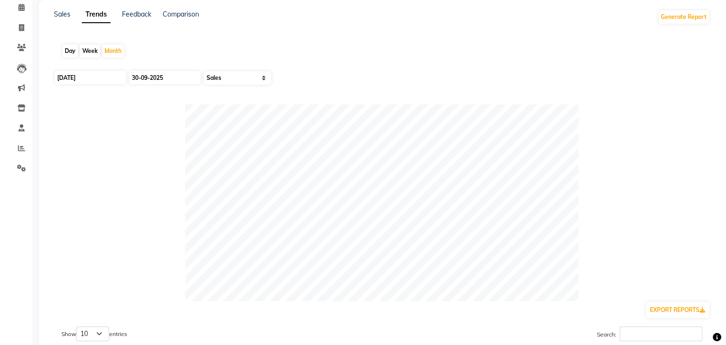
scroll to position [0, 0]
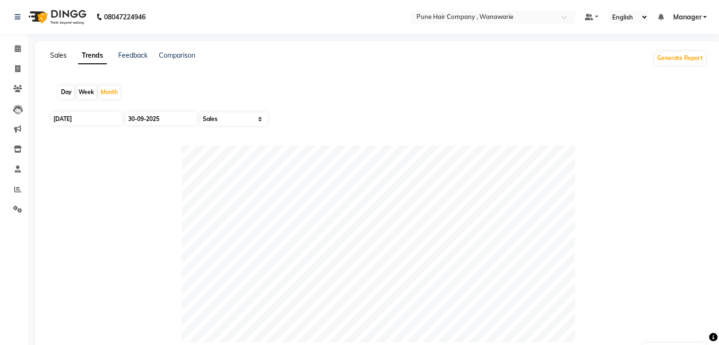
click at [61, 53] on link "Sales" at bounding box center [58, 55] width 17 height 9
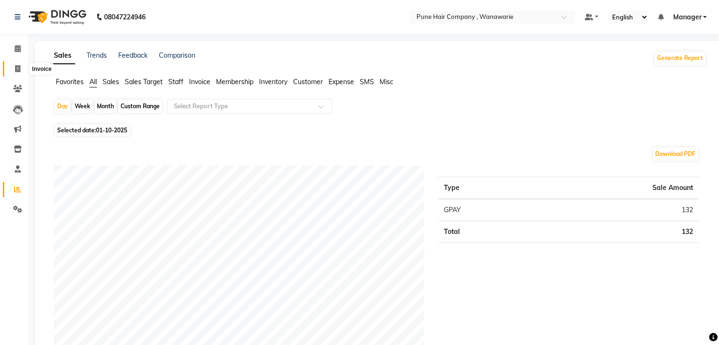
click at [17, 69] on icon at bounding box center [17, 68] width 5 height 7
select select "8072"
select select "service"
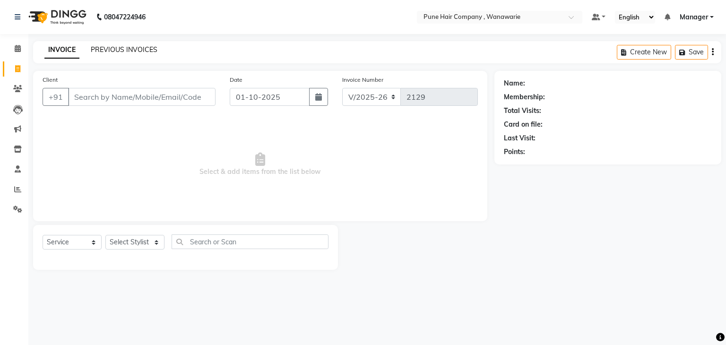
click at [122, 47] on link "PREVIOUS INVOICES" at bounding box center [124, 49] width 67 height 9
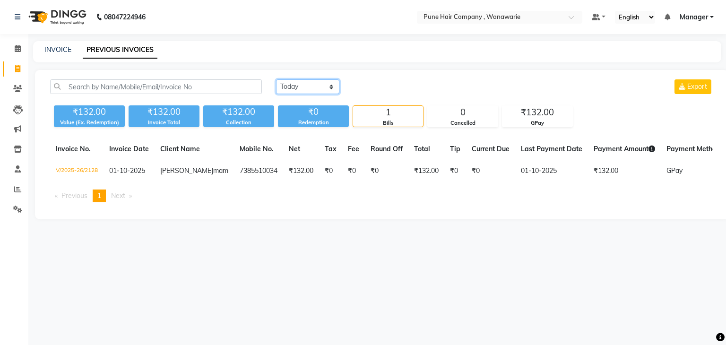
click at [290, 86] on select "Today Yesterday Custom Range" at bounding box center [307, 86] width 63 height 15
select select "range"
click at [276, 79] on select "Today Yesterday Custom Range" at bounding box center [307, 86] width 63 height 15
click at [393, 91] on input "01-10-2025" at bounding box center [385, 86] width 66 height 13
select select "10"
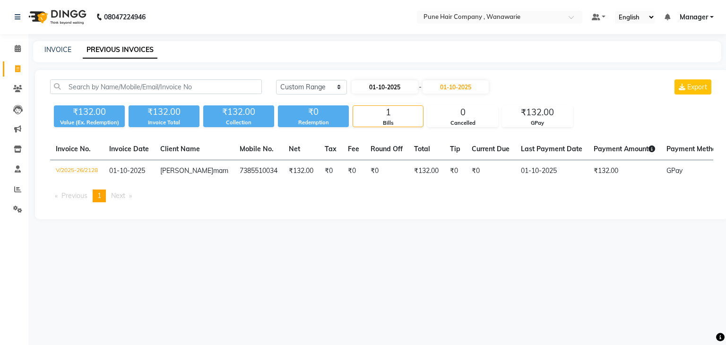
select select "2025"
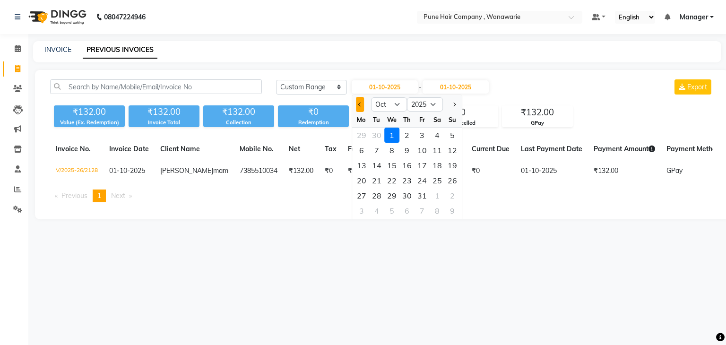
click at [360, 103] on span "Previous month" at bounding box center [360, 105] width 4 height 4
click at [390, 104] on select "Jan Feb Mar Apr May Jun Jul Aug Sep Oct Nov Dec" at bounding box center [389, 104] width 36 height 14
select select "6"
click at [371, 97] on select "Jan Feb Mar Apr May Jun Jul Aug Sep Oct Nov Dec" at bounding box center [389, 104] width 36 height 14
click at [453, 133] on div "1" at bounding box center [452, 135] width 15 height 15
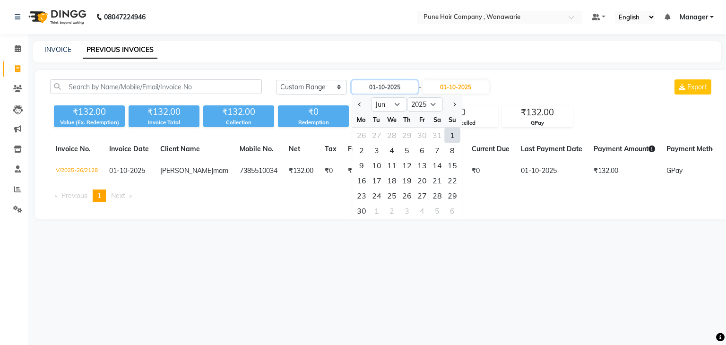
type input "01-06-2025"
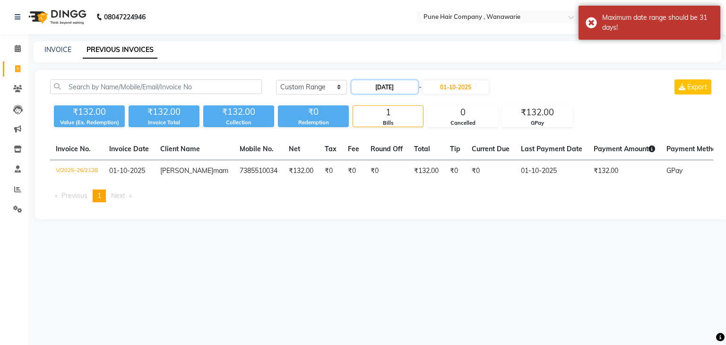
click at [408, 86] on input "01-06-2025" at bounding box center [385, 86] width 66 height 13
select select "6"
select select "2025"
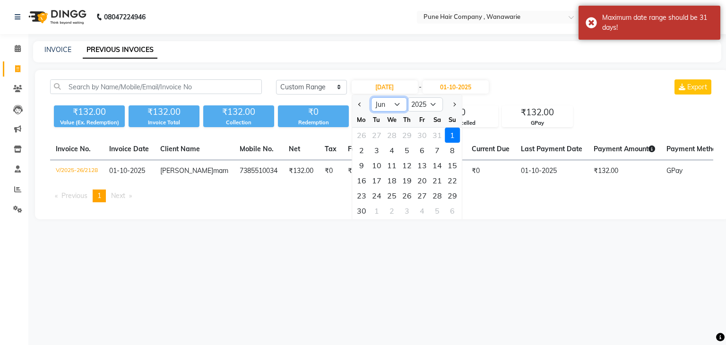
click at [394, 107] on select "Jan Feb Mar Apr May Jun Jul Aug Sep Oct Nov Dec" at bounding box center [389, 104] width 36 height 14
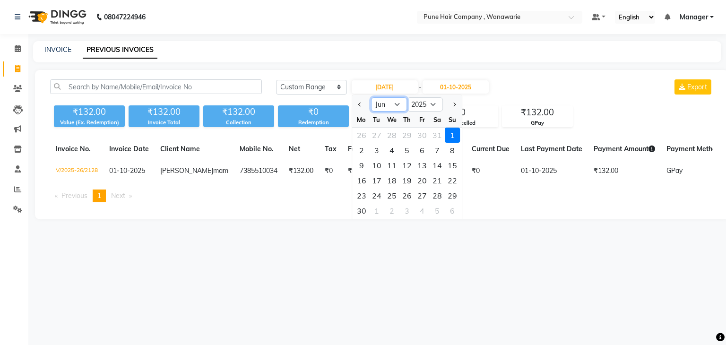
select select "7"
click at [371, 97] on select "Jan Feb Mar Apr May Jun Jul Aug Sep Oct Nov Dec" at bounding box center [389, 104] width 36 height 14
click at [378, 137] on div "1" at bounding box center [376, 135] width 15 height 15
type input "01-07-2025"
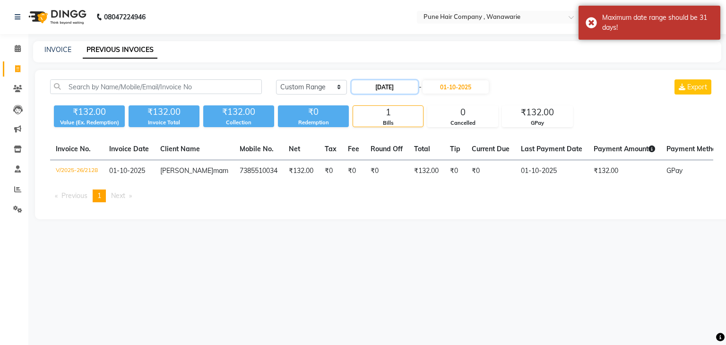
click at [407, 87] on input "01-07-2025" at bounding box center [385, 86] width 66 height 13
select select "7"
select select "2025"
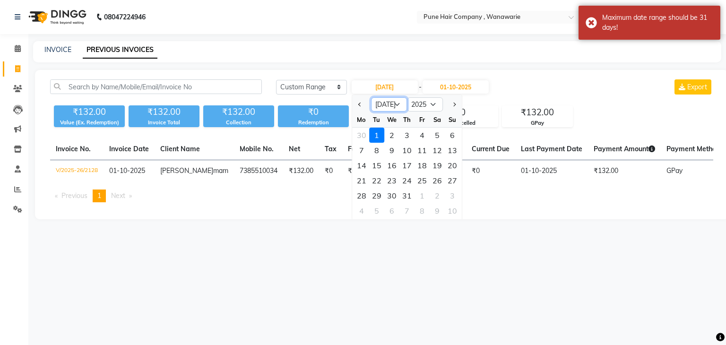
click at [392, 103] on select "Jan Feb Mar Apr May Jun Jul Aug Sep Oct Nov Dec" at bounding box center [389, 104] width 36 height 14
select select "8"
click at [371, 97] on select "Jan Feb Mar Apr May Jun Jul Aug Sep Oct Nov Dec" at bounding box center [389, 104] width 36 height 14
click at [424, 133] on div "1" at bounding box center [421, 135] width 15 height 15
type input "01-08-2025"
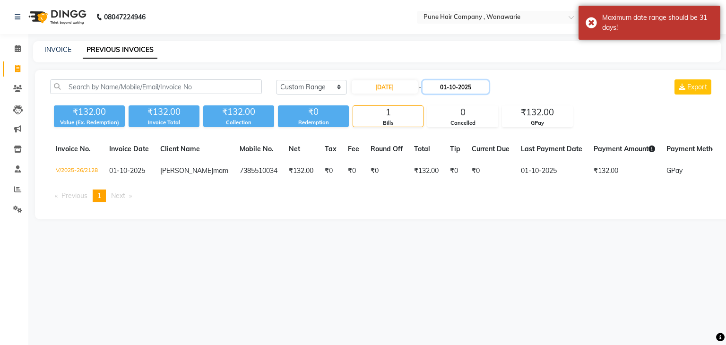
click at [454, 87] on input "01-10-2025" at bounding box center [455, 86] width 66 height 13
select select "10"
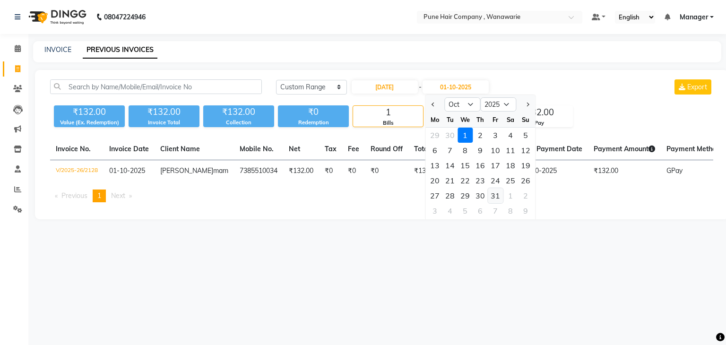
click at [492, 191] on div "31" at bounding box center [495, 195] width 15 height 15
type input "31-10-2025"
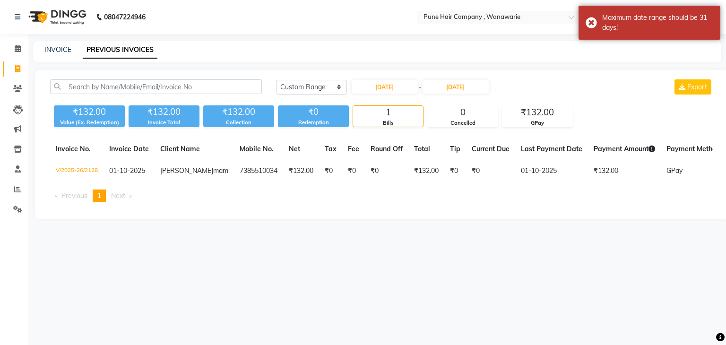
click at [560, 94] on div "Today Yesterday Custom Range 01-08-2025 - 31-10-2025 Export" at bounding box center [494, 86] width 437 height 15
click at [476, 85] on input "31-10-2025" at bounding box center [455, 86] width 66 height 13
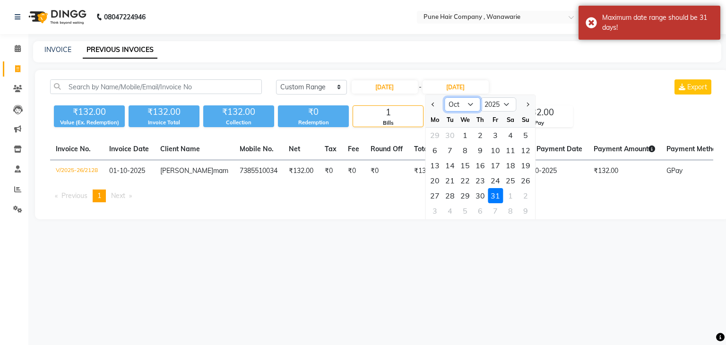
click at [463, 109] on select "Aug Sep Oct Nov Dec" at bounding box center [462, 104] width 36 height 14
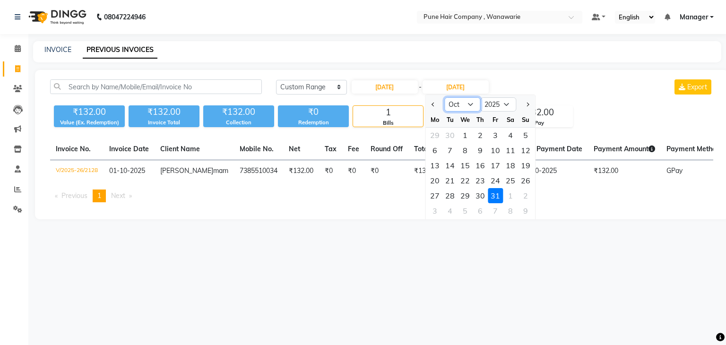
select select "9"
click at [444, 97] on select "Aug Sep Oct Nov Dec" at bounding box center [462, 104] width 36 height 14
click at [450, 197] on div "30" at bounding box center [449, 195] width 15 height 15
type input "30-09-2025"
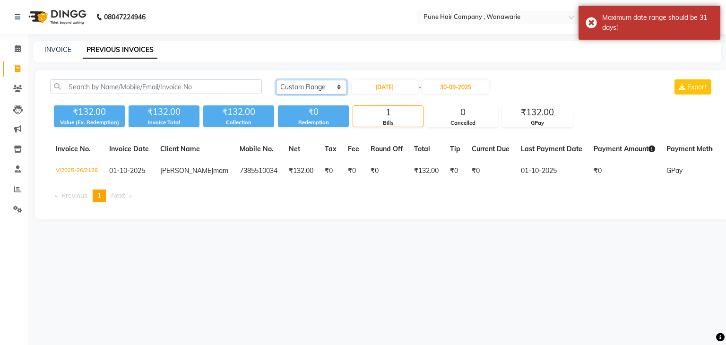
click at [326, 87] on select "Today Yesterday Custom Range" at bounding box center [311, 87] width 71 height 15
click at [19, 145] on span at bounding box center [17, 149] width 17 height 11
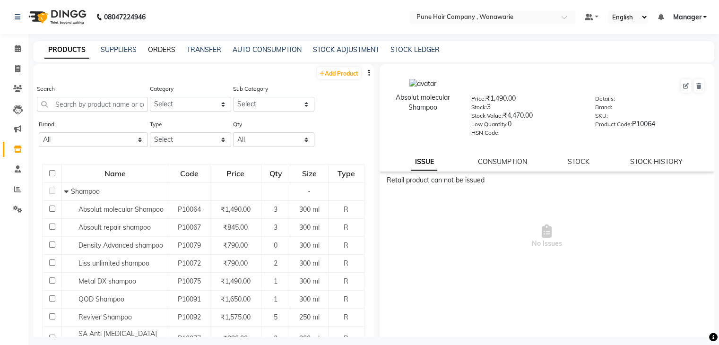
click at [163, 48] on link "ORDERS" at bounding box center [161, 49] width 27 height 9
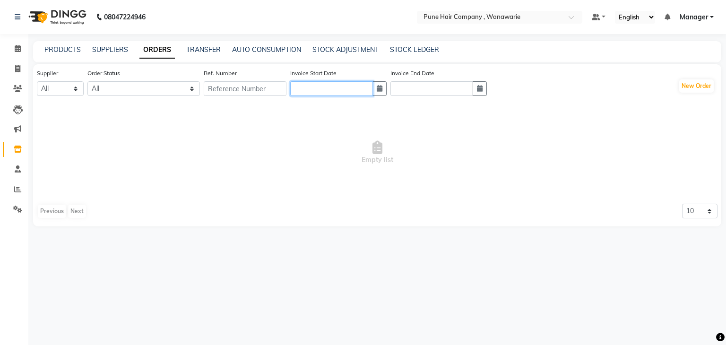
click at [347, 90] on input "text" at bounding box center [331, 88] width 83 height 15
select select "10"
select select "2025"
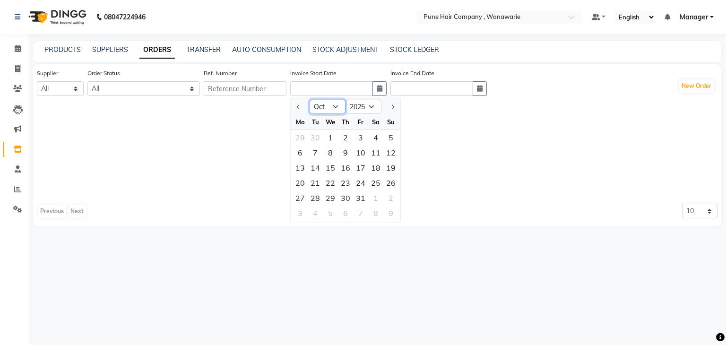
click at [337, 108] on select "Jan Feb Mar Apr May Jun Jul Aug Sep Oct Nov Dec" at bounding box center [327, 107] width 36 height 14
click at [313, 100] on select "Jan Feb Mar Apr May Jun Jul Aug Sep Oct Nov Dec" at bounding box center [327, 107] width 36 height 14
click at [337, 106] on select "Jan Feb Mar Apr May Jun Jul Aug Sep Oct Nov Dec" at bounding box center [327, 107] width 36 height 14
select select "6"
click at [313, 100] on select "Jan Feb Mar Apr May Jun Jul Aug Sep Oct Nov Dec" at bounding box center [327, 107] width 36 height 14
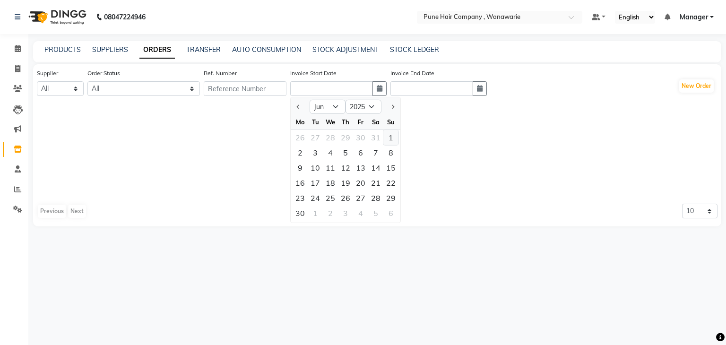
click at [393, 138] on div "1" at bounding box center [390, 137] width 15 height 15
type input "01-06-2025"
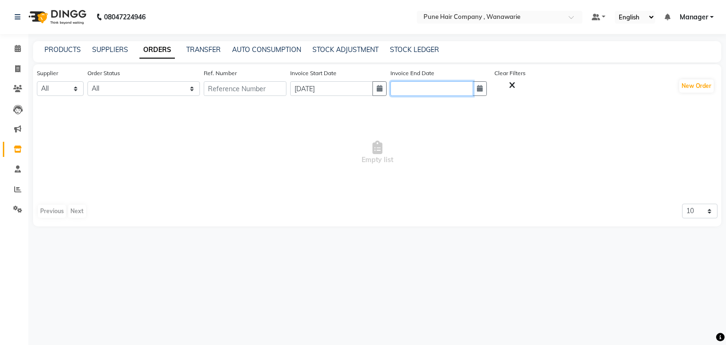
click at [420, 88] on input "text" at bounding box center [431, 88] width 83 height 15
select select "10"
select select "2025"
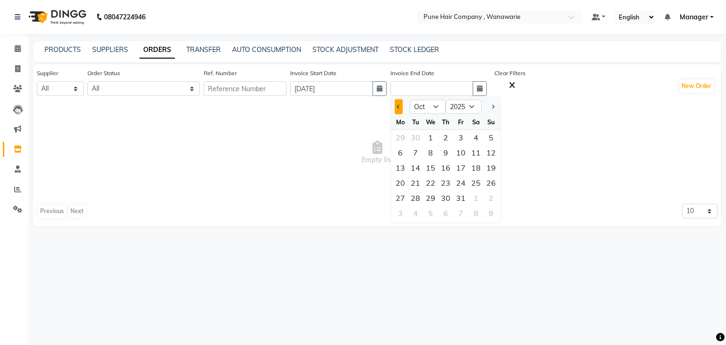
click at [401, 105] on span "Previous month" at bounding box center [399, 107] width 4 height 4
select select "9"
click at [423, 193] on div "30" at bounding box center [415, 197] width 15 height 15
type input "30-09-2025"
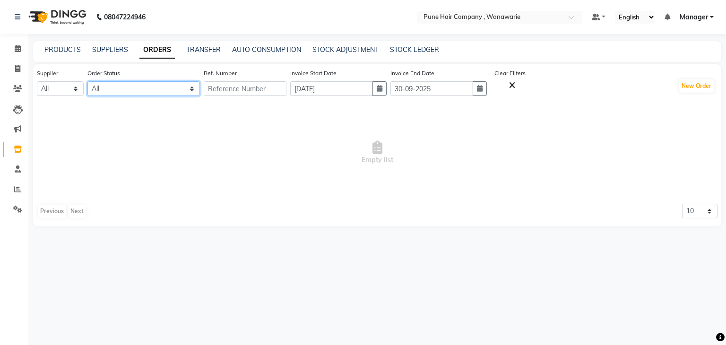
click at [161, 91] on select "All ORDERED PARTIAL-RECEIVED RECEIVED CANCELLED RETURNED" at bounding box center [143, 88] width 112 height 15
click at [88, 82] on select "All ORDERED PARTIAL-RECEIVED RECEIVED CANCELLED RETURNED" at bounding box center [143, 88] width 112 height 15
click at [148, 86] on select "All ORDERED PARTIAL-RECEIVED RECEIVED CANCELLED RETURNED" at bounding box center [143, 88] width 112 height 15
select select "received"
click at [88, 82] on select "All ORDERED PARTIAL-RECEIVED RECEIVED CANCELLED RETURNED" at bounding box center [143, 88] width 112 height 15
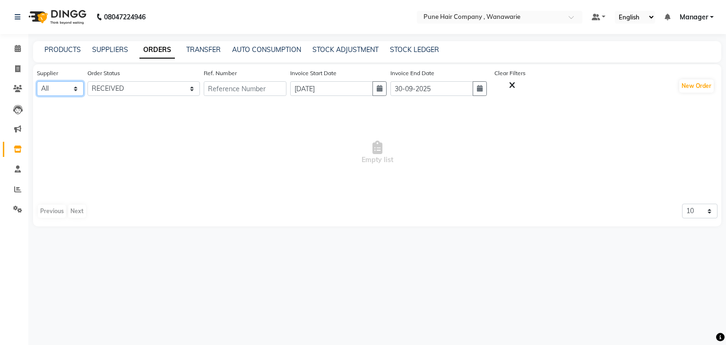
click at [63, 87] on select "All" at bounding box center [60, 88] width 47 height 15
click at [134, 88] on select "All ORDERED PARTIAL-RECEIVED RECEIVED CANCELLED RETURNED" at bounding box center [143, 88] width 112 height 15
select select
click at [88, 82] on select "All ORDERED PARTIAL-RECEIVED RECEIVED CANCELLED RETURNED" at bounding box center [143, 88] width 112 height 15
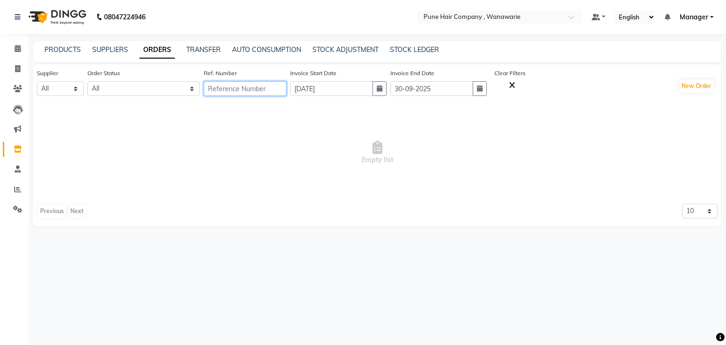
click at [239, 91] on input "text" at bounding box center [245, 88] width 83 height 15
click at [204, 48] on link "TRANSFER" at bounding box center [203, 49] width 34 height 9
select select "sender"
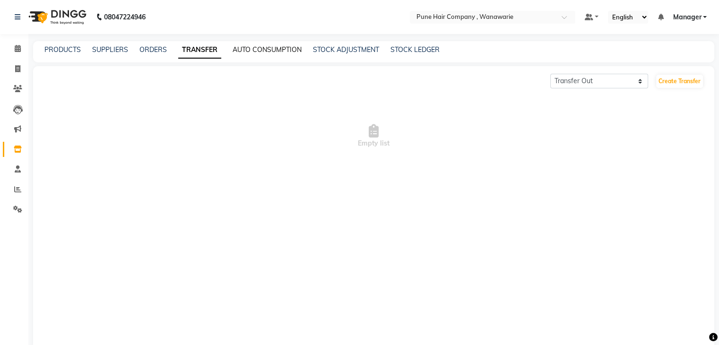
click at [275, 47] on link "AUTO CONSUMPTION" at bounding box center [266, 49] width 69 height 9
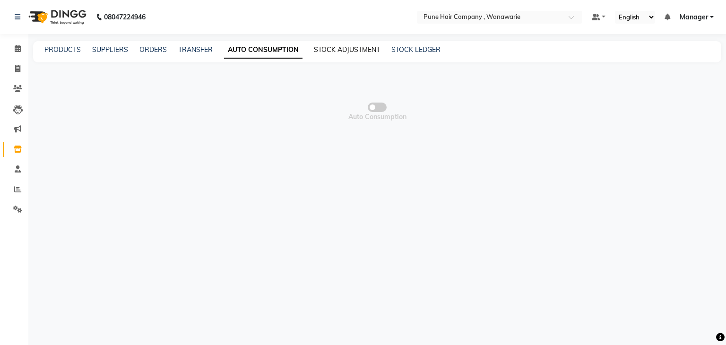
click at [354, 47] on link "STOCK ADJUSTMENT" at bounding box center [347, 49] width 66 height 9
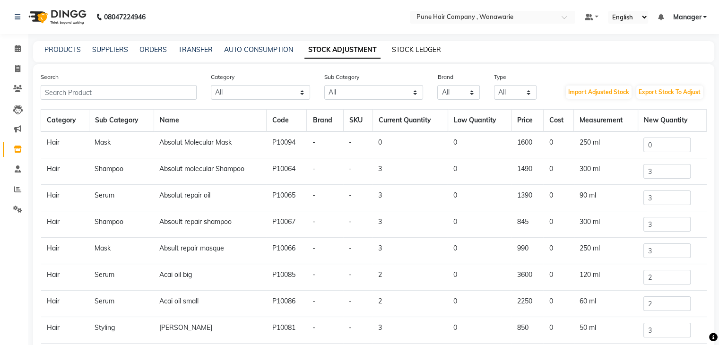
click at [427, 48] on link "STOCK LEDGER" at bounding box center [416, 49] width 49 height 9
select select "all"
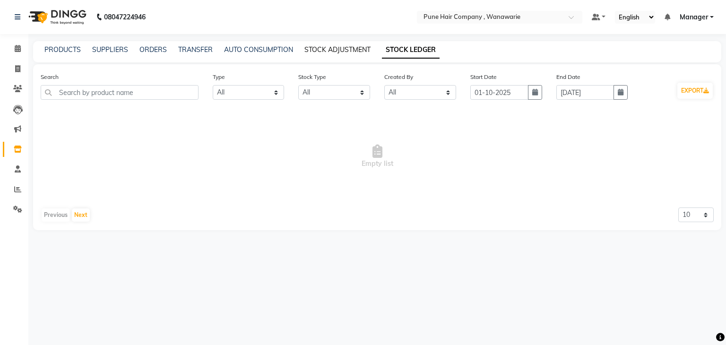
click at [343, 47] on link "STOCK ADJUSTMENT" at bounding box center [337, 49] width 66 height 9
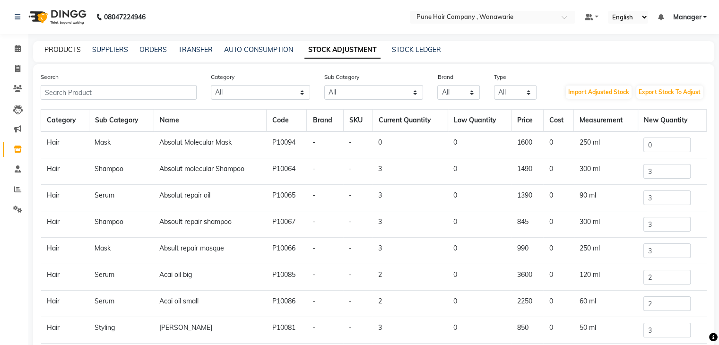
click at [69, 51] on link "PRODUCTS" at bounding box center [62, 49] width 36 height 9
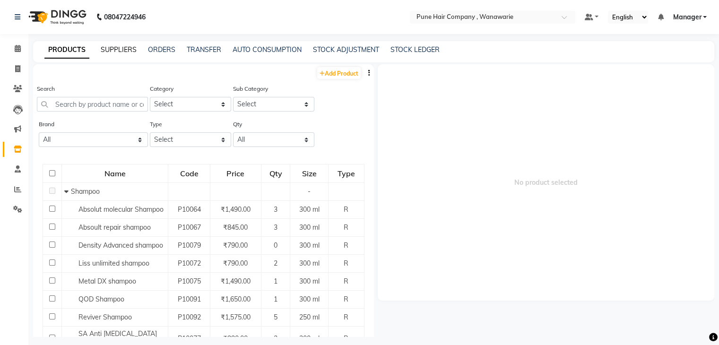
click at [121, 51] on link "SUPPLIERS" at bounding box center [119, 49] width 36 height 9
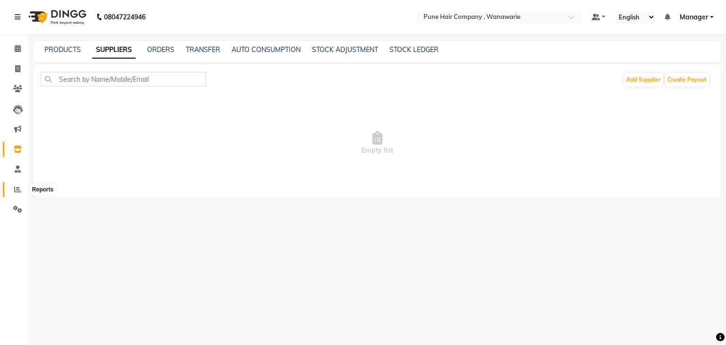
click at [14, 187] on icon at bounding box center [17, 189] width 7 height 7
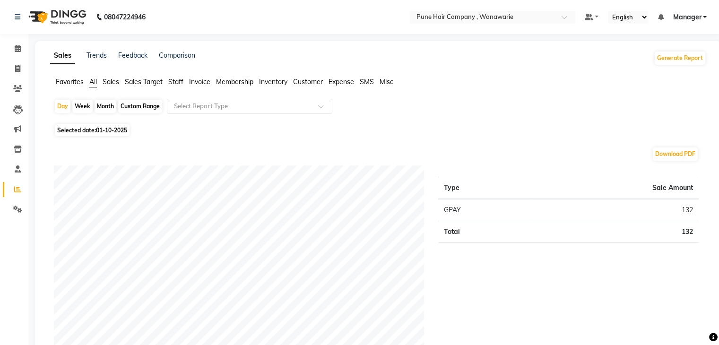
click at [205, 84] on span "Invoice" at bounding box center [199, 81] width 21 height 9
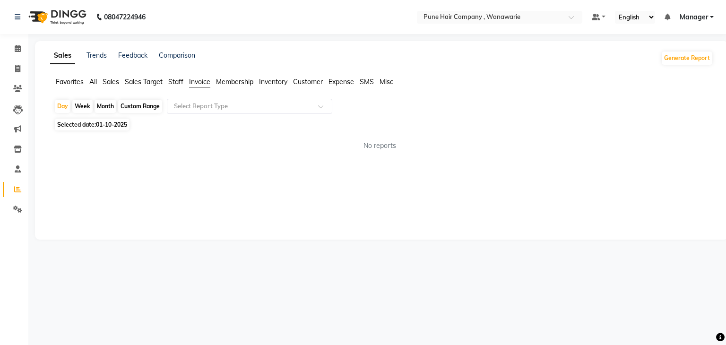
click at [105, 105] on div "Month" at bounding box center [105, 106] width 22 height 13
select select "10"
select select "2025"
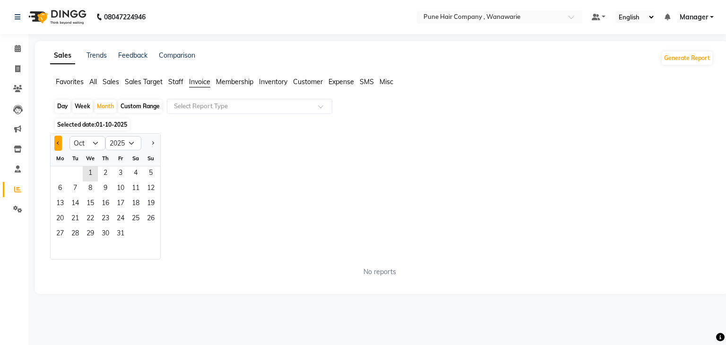
click at [59, 144] on button "Previous month" at bounding box center [58, 143] width 8 height 15
select select "9"
click at [58, 175] on span "1" at bounding box center [59, 173] width 15 height 15
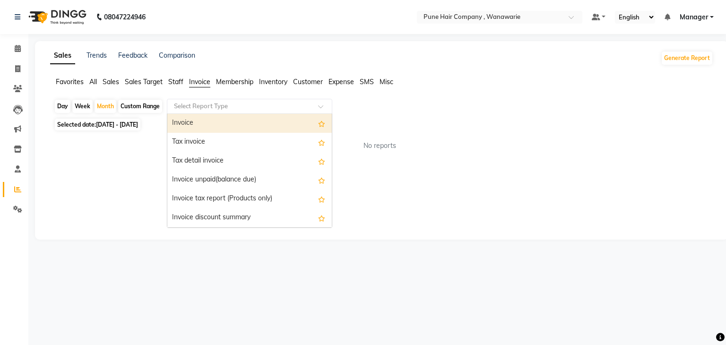
click at [233, 103] on input "text" at bounding box center [240, 106] width 136 height 9
click at [223, 121] on div "Invoice" at bounding box center [249, 123] width 164 height 19
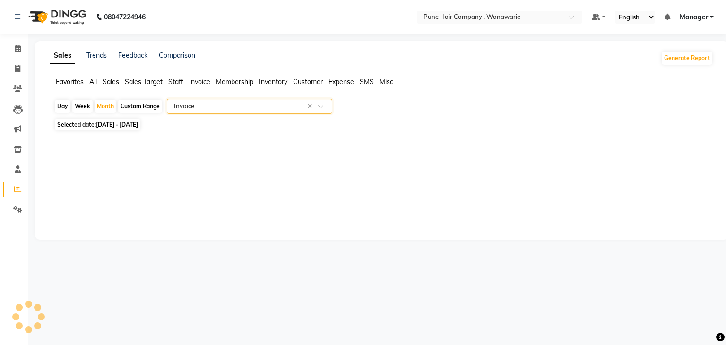
select select "full_report"
select select "csv"
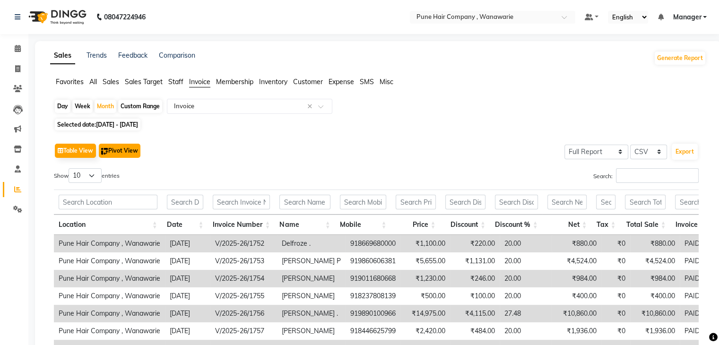
click at [129, 154] on button "Pivot View" at bounding box center [120, 151] width 42 height 14
select select "full_report"
select select "csv"
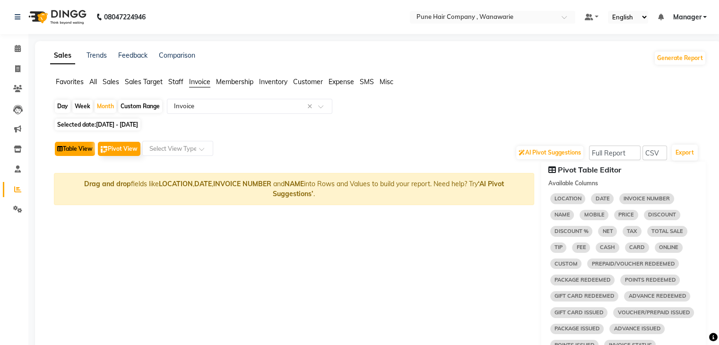
click at [66, 147] on button "Table View" at bounding box center [75, 149] width 40 height 14
select select "full_report"
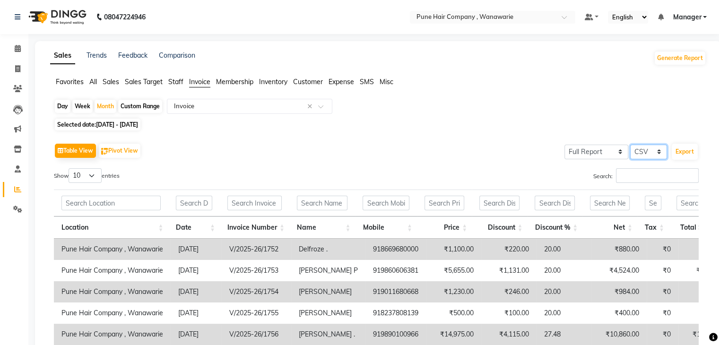
click at [649, 150] on select "Select CSV PDF" at bounding box center [648, 152] width 37 height 15
select select "pdf"
click at [630, 145] on select "Select CSV PDF" at bounding box center [648, 152] width 37 height 15
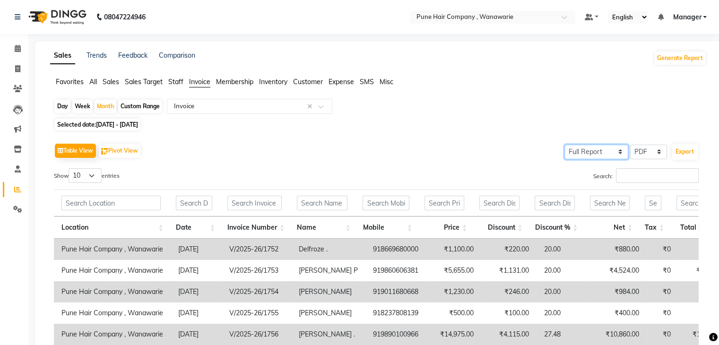
click at [609, 153] on select "Select Full Report Filtered Report" at bounding box center [596, 152] width 64 height 15
click at [682, 153] on button "Export" at bounding box center [684, 152] width 26 height 16
select select "monospace"
select select "12px"
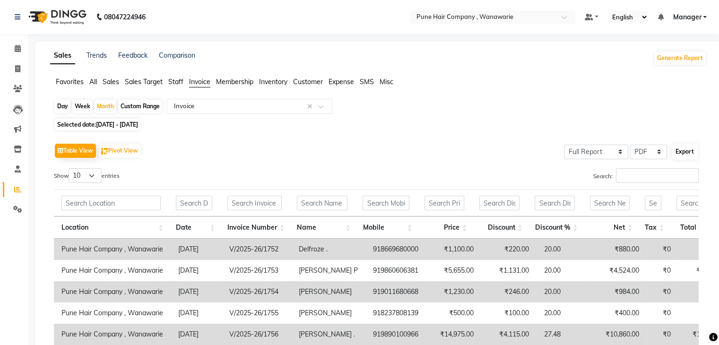
select select "template_1"
select select "A4"
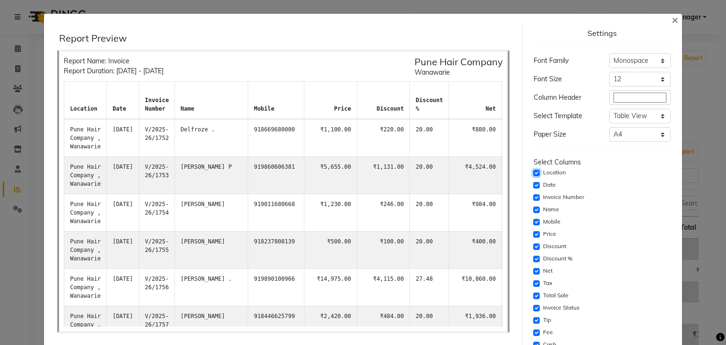
click at [533, 176] on input "checkbox" at bounding box center [536, 173] width 7 height 7
checkbox input "false"
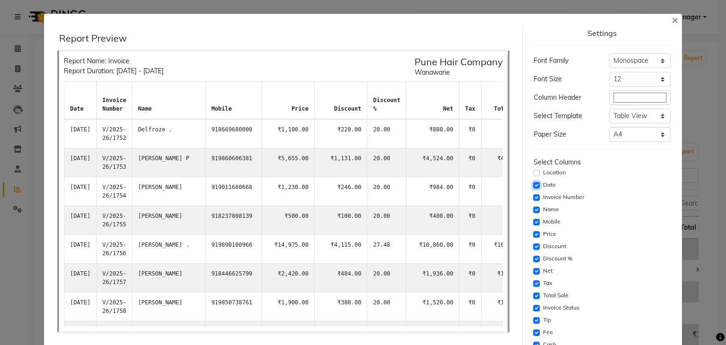
click at [533, 184] on input "checkbox" at bounding box center [536, 185] width 7 height 7
checkbox input "false"
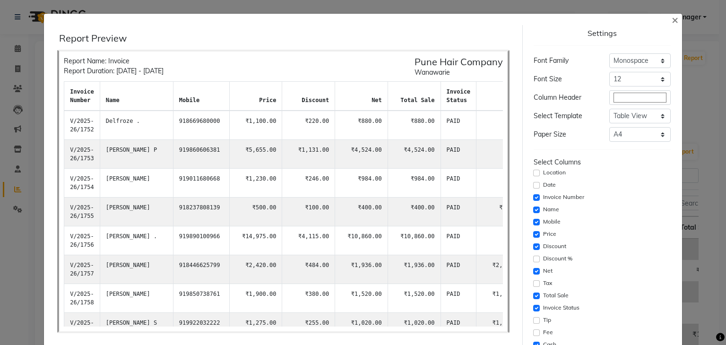
select select "full_report"
select select "pdf"
select select "monospace"
select select "12px"
select select "template_1"
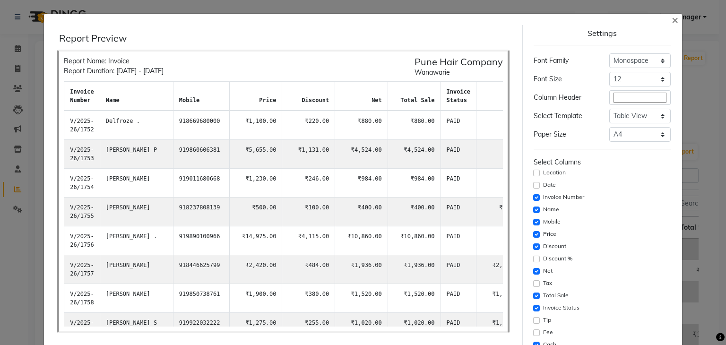
select select "A4"
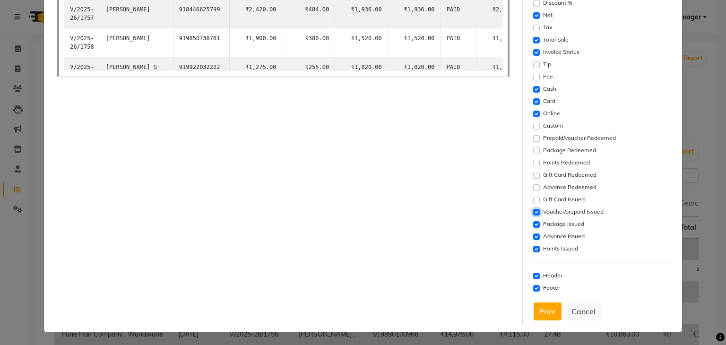
click at [533, 211] on input "checkbox" at bounding box center [536, 212] width 7 height 7
checkbox input "false"
click at [533, 223] on input "checkbox" at bounding box center [536, 224] width 7 height 7
checkbox input "false"
click at [533, 235] on input "checkbox" at bounding box center [536, 236] width 7 height 7
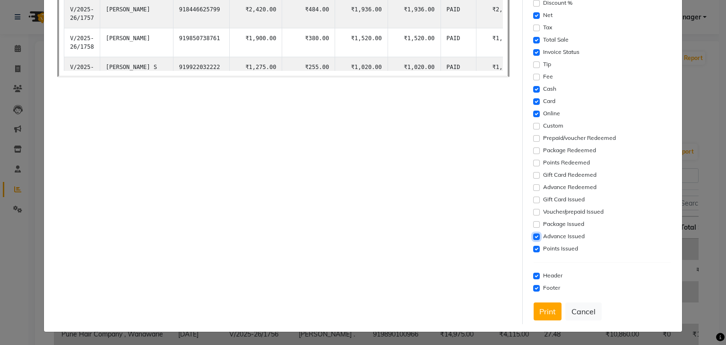
checkbox input "false"
click at [533, 248] on input "checkbox" at bounding box center [536, 249] width 7 height 7
checkbox input "false"
click at [447, 247] on div "Report Preview Report Name: Invoice Report Duration: 01-09-2025 - 30-09-2025 Pu…" at bounding box center [283, 46] width 478 height 555
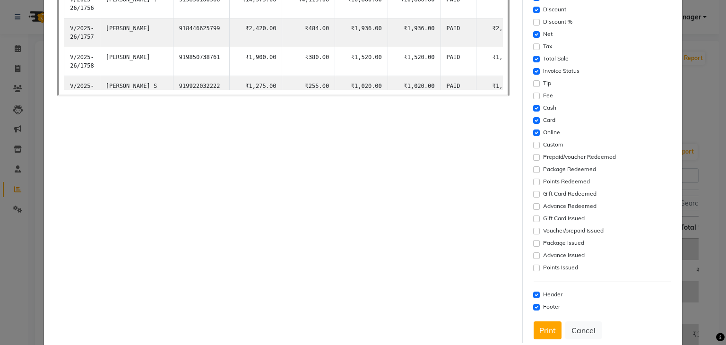
scroll to position [0, 0]
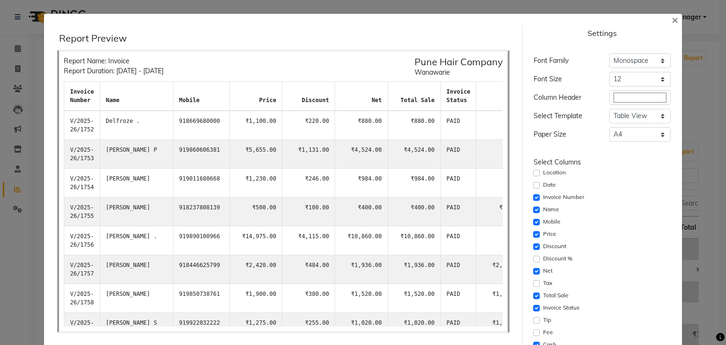
click at [335, 132] on td "₹880.00" at bounding box center [361, 125] width 53 height 29
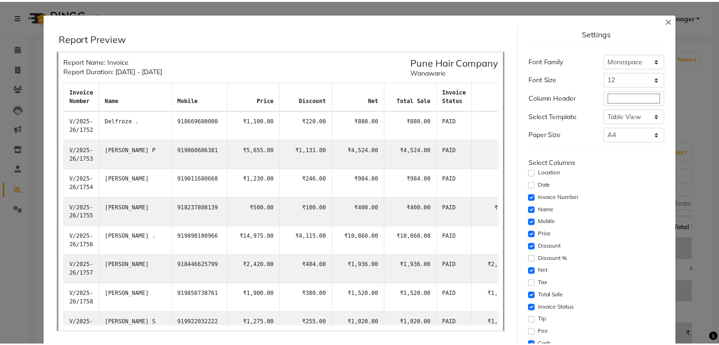
scroll to position [256, 0]
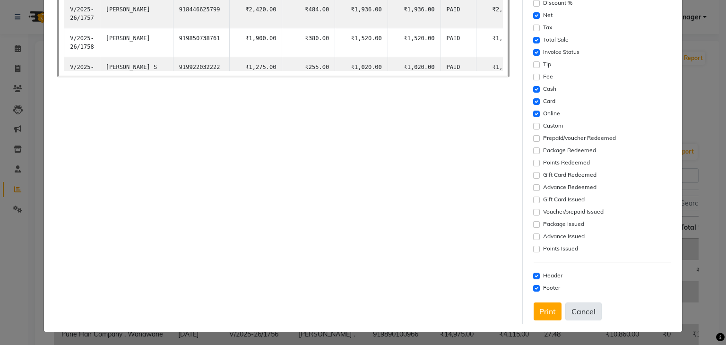
click at [580, 312] on button "Cancel" at bounding box center [583, 311] width 36 height 18
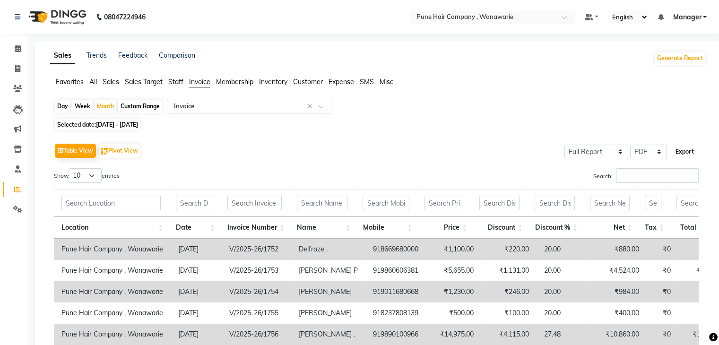
click at [688, 154] on button "Export" at bounding box center [684, 152] width 26 height 16
select select "monospace"
select select "12px"
select select "template_1"
select select "A4"
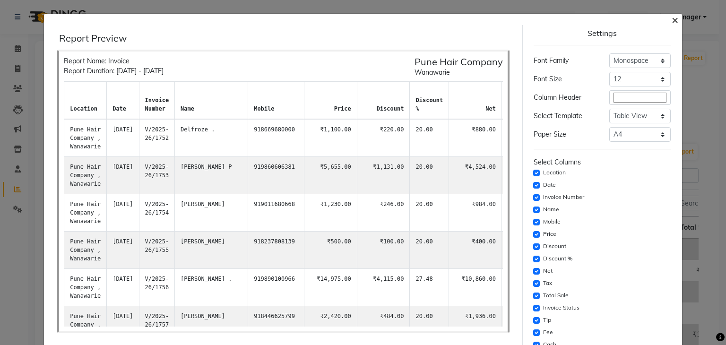
click at [671, 16] on span "×" at bounding box center [674, 19] width 7 height 14
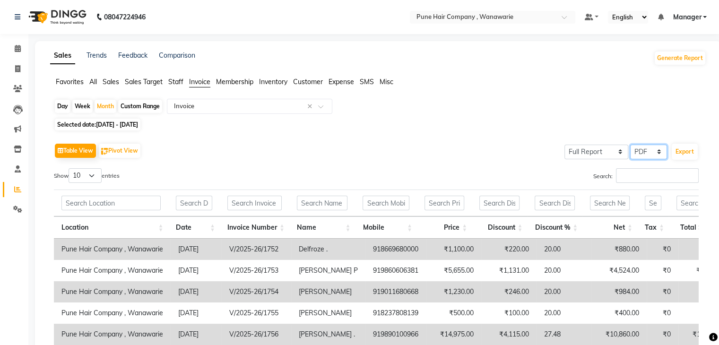
click at [644, 150] on select "Select CSV PDF" at bounding box center [648, 152] width 37 height 15
select select "csv"
click at [630, 145] on select "Select CSV PDF" at bounding box center [648, 152] width 37 height 15
click at [679, 152] on button "Export" at bounding box center [684, 152] width 26 height 16
click at [15, 49] on icon at bounding box center [18, 48] width 6 height 7
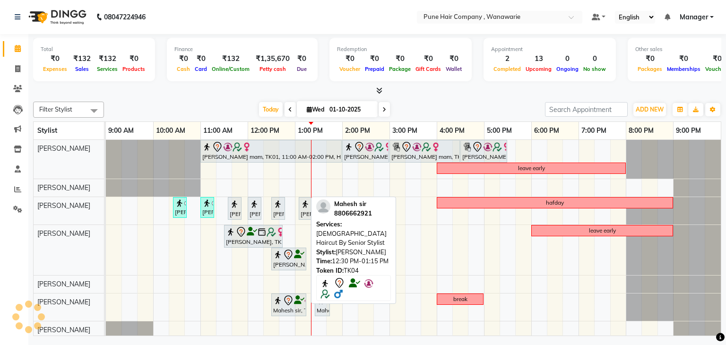
click at [285, 304] on icon at bounding box center [288, 300] width 11 height 11
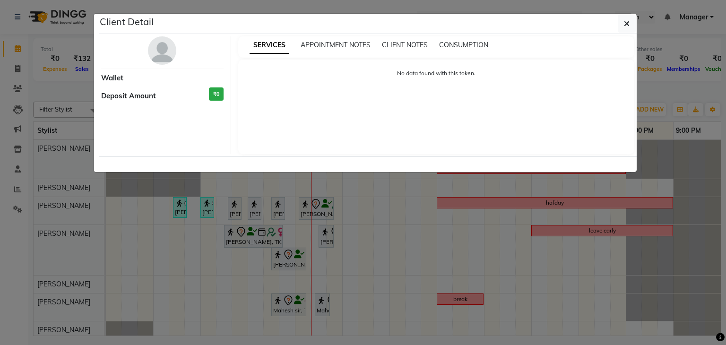
select select "7"
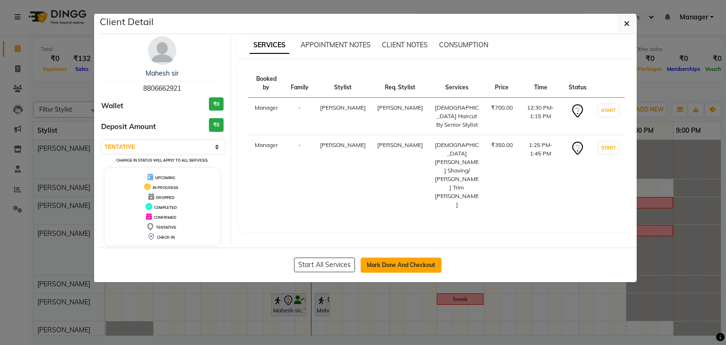
click at [406, 264] on button "Mark Done And Checkout" at bounding box center [400, 264] width 81 height 15
select select "8072"
select select "service"
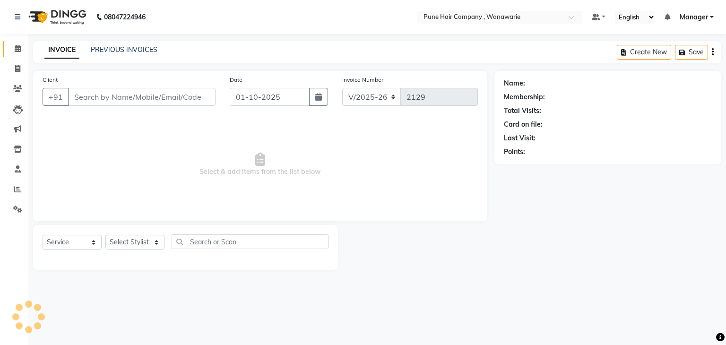
type input "8806662921"
select select "74603"
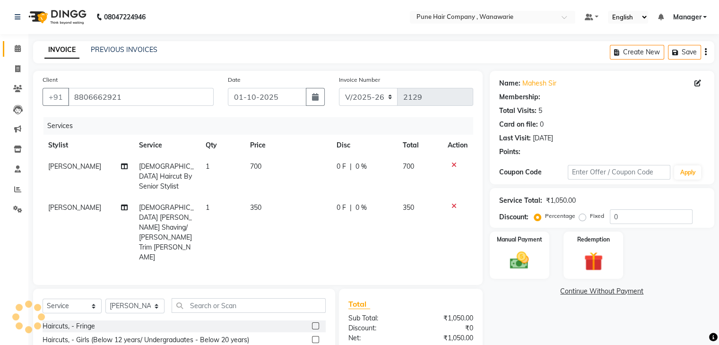
type input "20"
select select "1: Object"
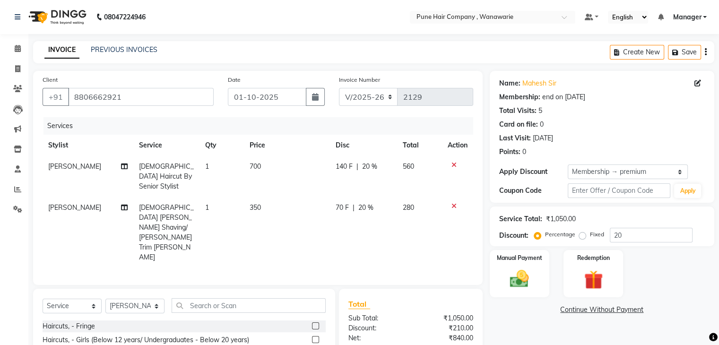
click at [398, 249] on div "Client +91 8806662921 Date 01-10-2025 Invoice Number V/2025 V/2025-26 2129 Serv…" at bounding box center [257, 178] width 449 height 214
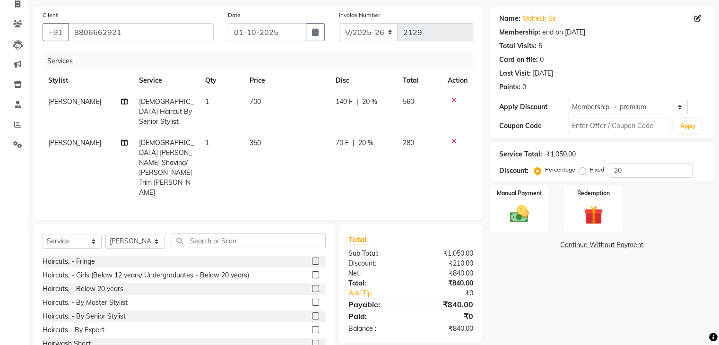
scroll to position [65, 0]
click at [523, 204] on img at bounding box center [519, 214] width 32 height 23
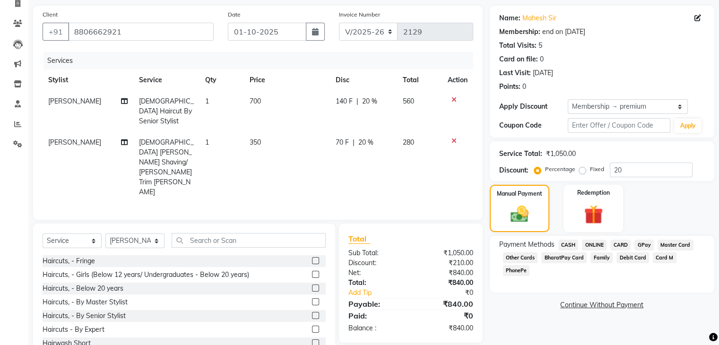
click at [643, 244] on span "GPay" at bounding box center [643, 245] width 19 height 11
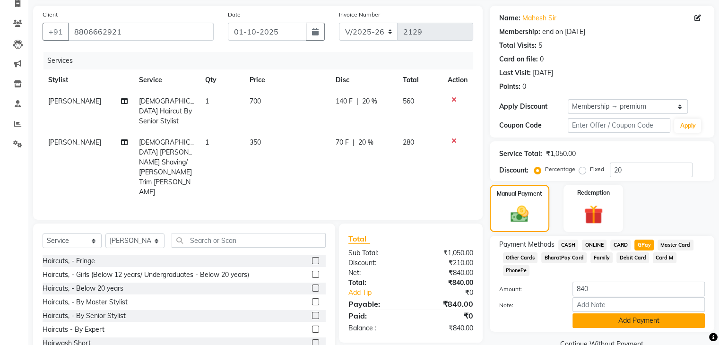
click at [620, 313] on button "Add Payment" at bounding box center [638, 320] width 132 height 15
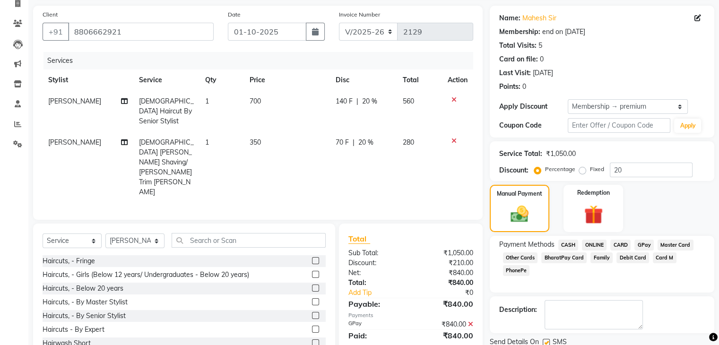
click at [670, 279] on div "Payment Methods CASH ONLINE CARD GPay Master Card Other Cards BharatPay Card Fa…" at bounding box center [601, 264] width 224 height 57
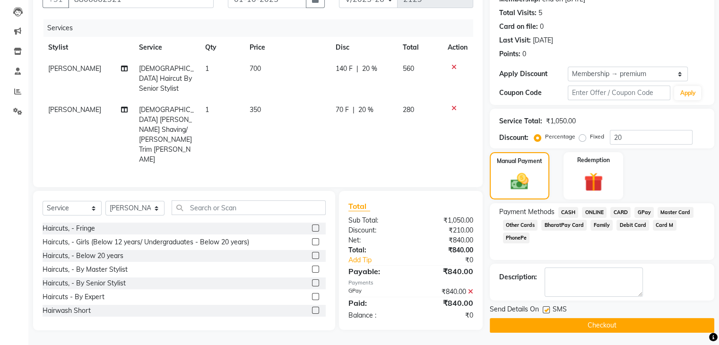
scroll to position [99, 0]
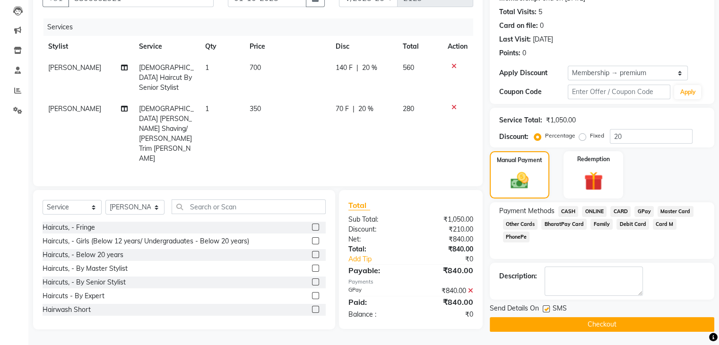
click at [619, 320] on button "Checkout" at bounding box center [601, 324] width 224 height 15
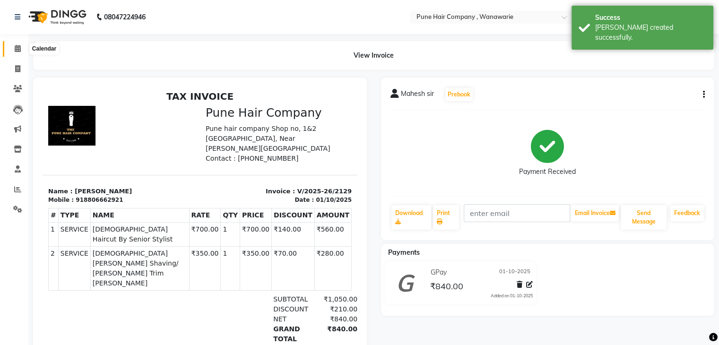
click at [17, 50] on icon at bounding box center [18, 48] width 6 height 7
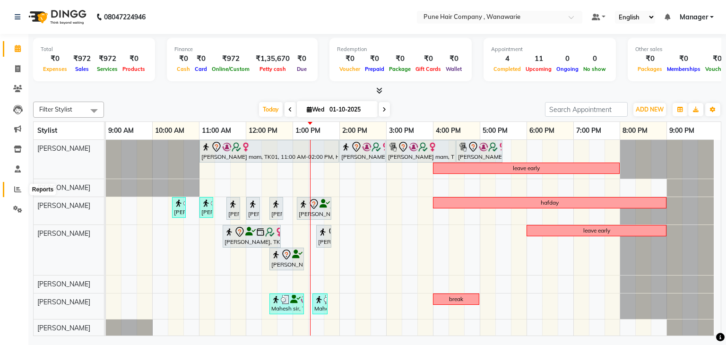
click at [14, 189] on icon at bounding box center [17, 189] width 7 height 7
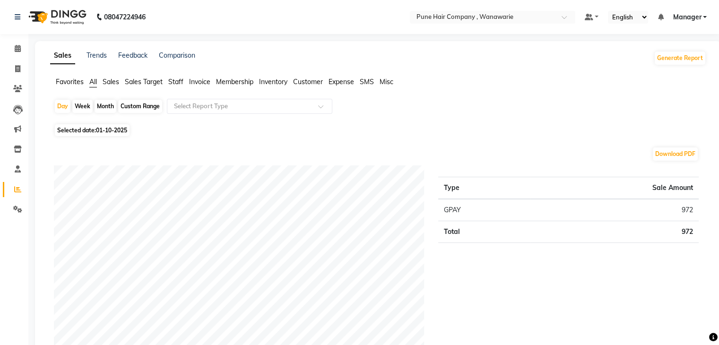
click at [109, 83] on span "Sales" at bounding box center [111, 81] width 17 height 9
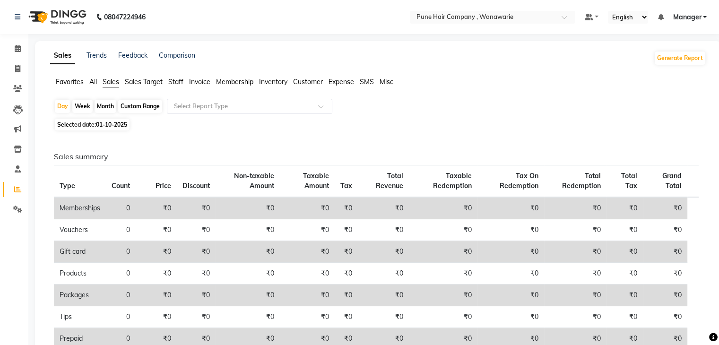
click at [211, 142] on div "Sales summary Type Count Price Discount Non-taxable Amount Taxable Amount Tax T…" at bounding box center [376, 314] width 660 height 362
click at [144, 82] on span "Sales Target" at bounding box center [144, 81] width 38 height 9
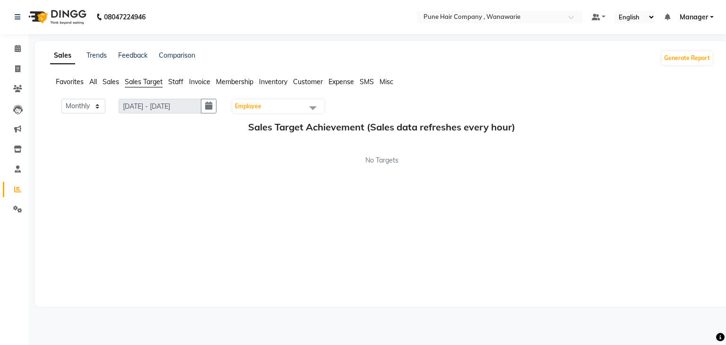
click at [176, 85] on span "Staff" at bounding box center [175, 81] width 15 height 9
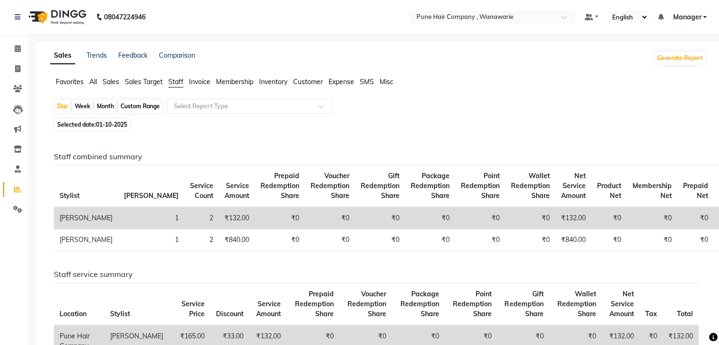
click at [198, 84] on span "Invoice" at bounding box center [199, 81] width 21 height 9
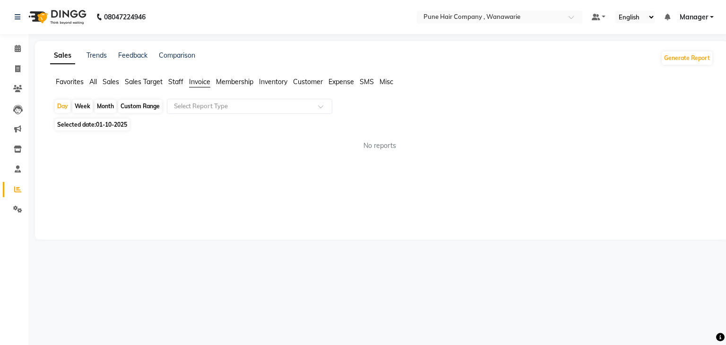
click at [142, 104] on div "Custom Range" at bounding box center [140, 106] width 44 height 13
select select "10"
select select "2025"
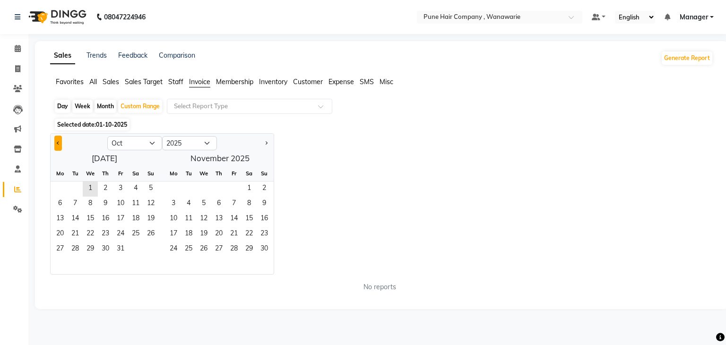
click at [54, 141] on button "Previous month" at bounding box center [58, 143] width 8 height 15
select select "9"
click at [61, 185] on span "1" at bounding box center [59, 188] width 15 height 15
click at [77, 248] on span "30" at bounding box center [75, 249] width 15 height 15
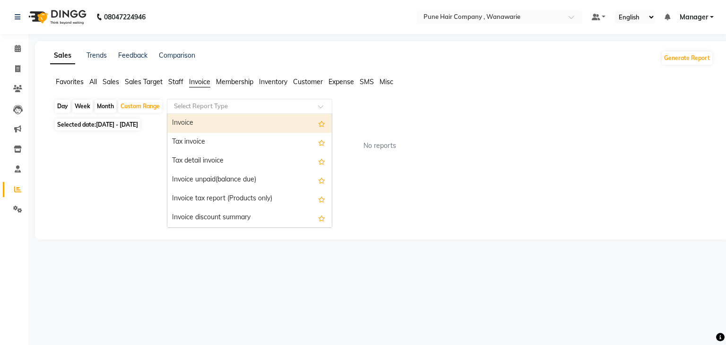
click at [232, 106] on input "text" at bounding box center [240, 106] width 136 height 9
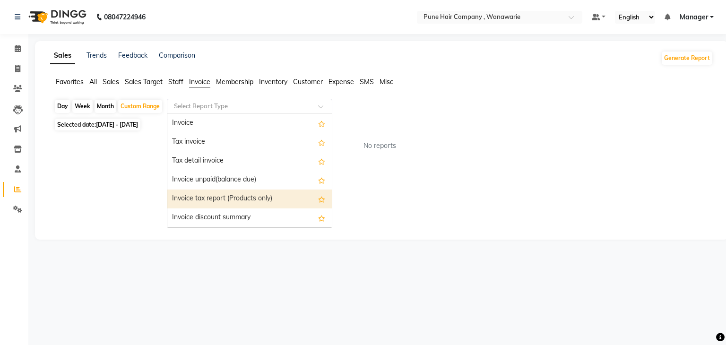
click at [249, 201] on div "Invoice tax report (Products only)" at bounding box center [249, 198] width 164 height 19
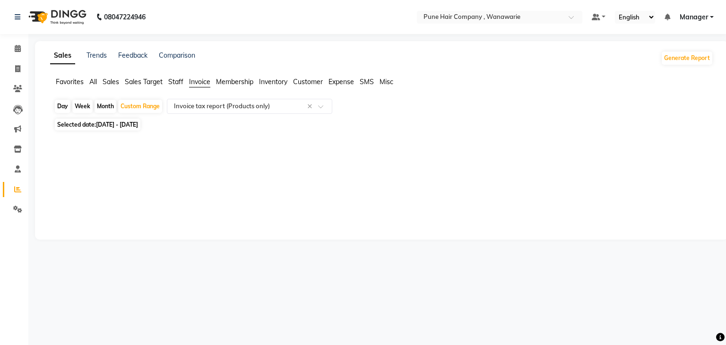
click at [194, 156] on div "Sales Trends Feedback Comparison Generate Report Favorites All Sales Sales Targ…" at bounding box center [381, 140] width 693 height 198
click at [103, 103] on div "Month" at bounding box center [105, 106] width 22 height 13
select select "9"
select select "2025"
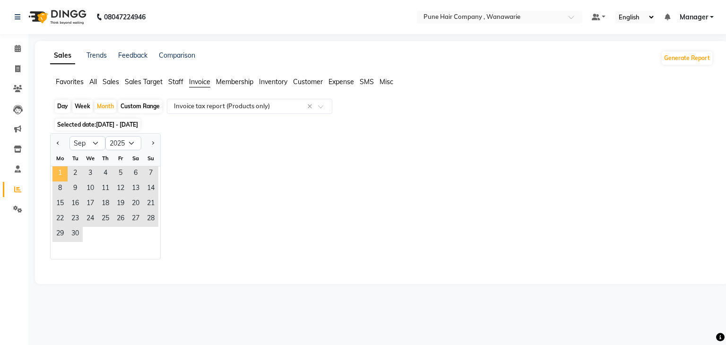
click at [58, 172] on span "1" at bounding box center [59, 173] width 15 height 15
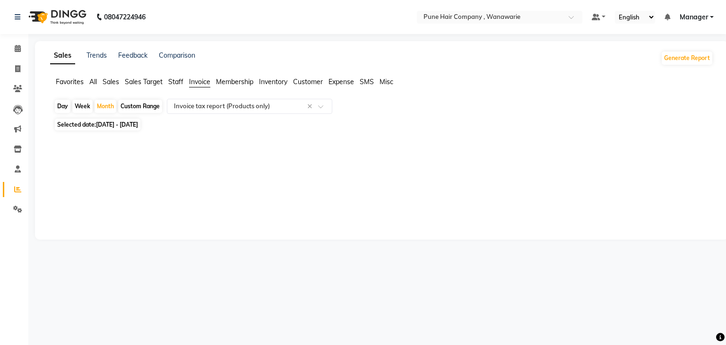
click at [279, 168] on div "Sales Trends Feedback Comparison Generate Report Favorites All Sales Sales Targ…" at bounding box center [381, 140] width 693 height 198
click at [310, 80] on span "Customer" at bounding box center [308, 81] width 30 height 9
click at [277, 81] on span "Inventory" at bounding box center [273, 81] width 28 height 9
click at [347, 82] on span "Expense" at bounding box center [341, 81] width 26 height 9
click at [205, 82] on span "Invoice" at bounding box center [199, 81] width 21 height 9
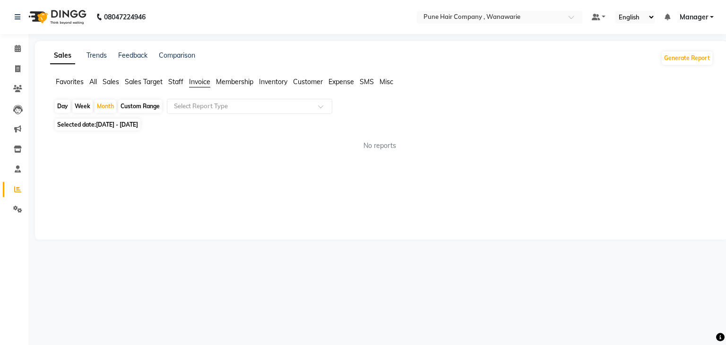
click at [174, 83] on span "Staff" at bounding box center [175, 81] width 15 height 9
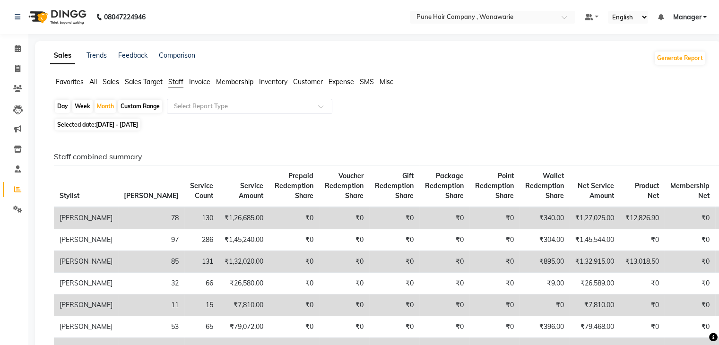
click at [201, 79] on span "Invoice" at bounding box center [199, 81] width 21 height 9
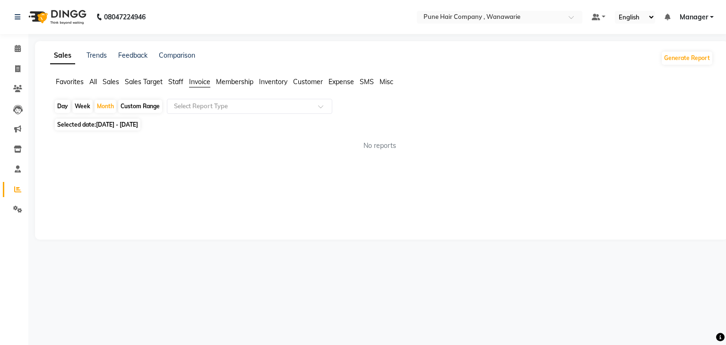
click at [236, 83] on span "Membership" at bounding box center [234, 81] width 37 height 9
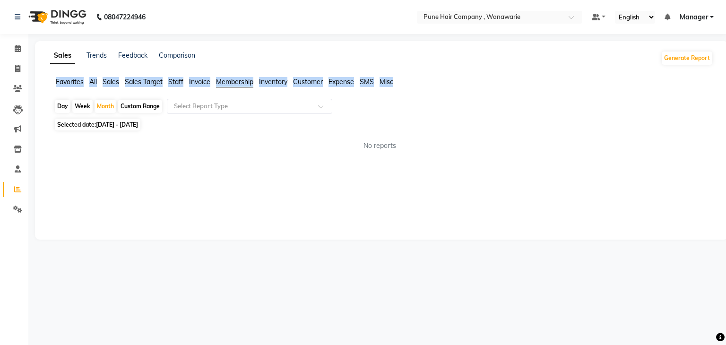
click at [236, 83] on span "Membership" at bounding box center [234, 81] width 37 height 9
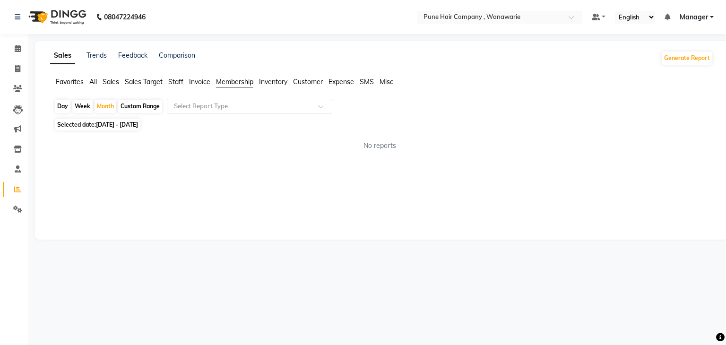
click at [240, 97] on app-reports "Favorites All Sales Sales Target Staff Invoice Membership Inventory Customer Ex…" at bounding box center [381, 117] width 674 height 81
click at [178, 78] on span "Staff" at bounding box center [175, 81] width 15 height 9
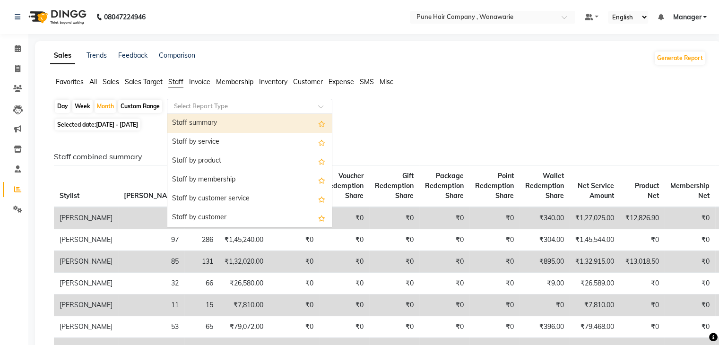
click at [271, 104] on input "text" at bounding box center [240, 106] width 136 height 9
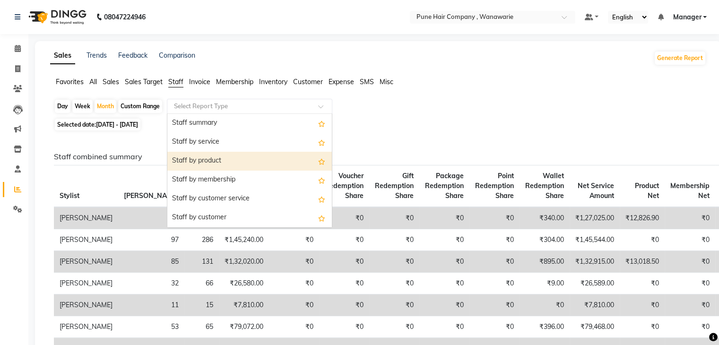
click at [266, 157] on div "Staff by product" at bounding box center [249, 161] width 164 height 19
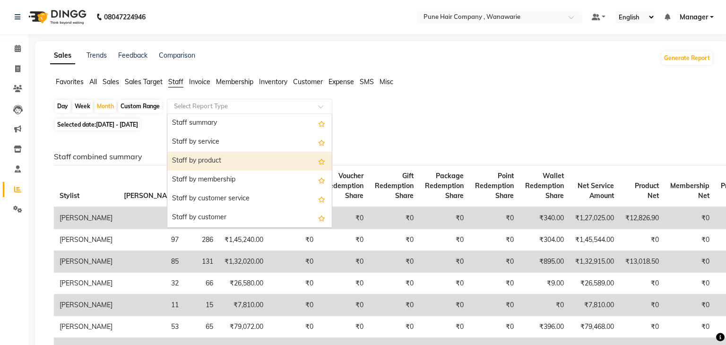
select select "full_report"
select select "csv"
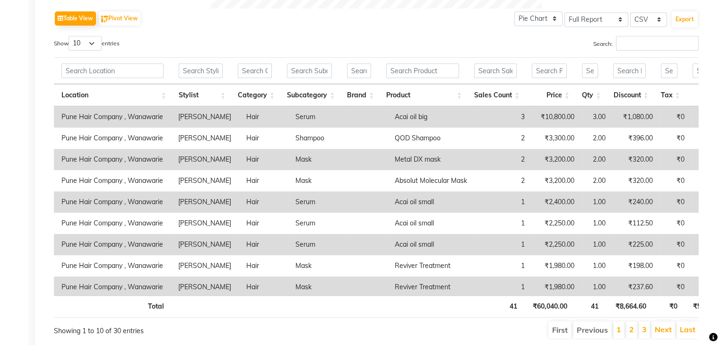
scroll to position [472, 0]
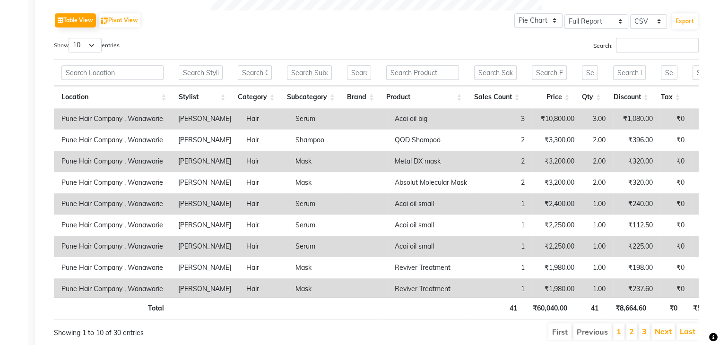
click at [314, 99] on th "Subcategory" at bounding box center [309, 97] width 60 height 22
click at [314, 95] on th "Subcategory" at bounding box center [309, 97] width 60 height 22
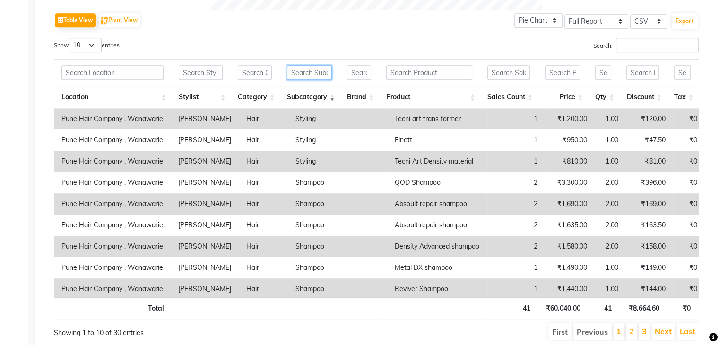
click at [312, 73] on input "text" at bounding box center [309, 72] width 45 height 15
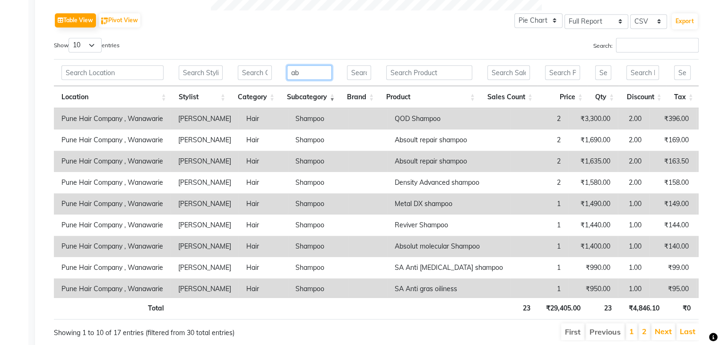
scroll to position [339, 0]
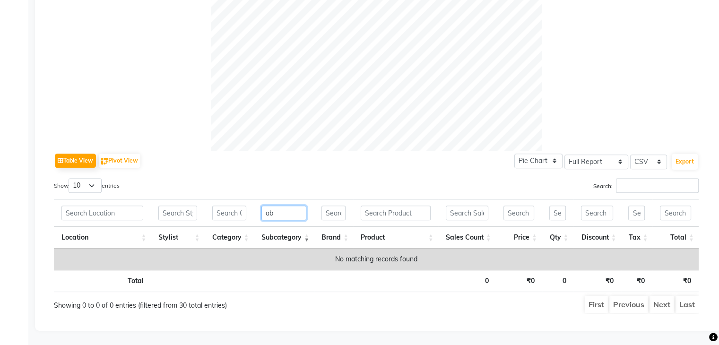
type input "a"
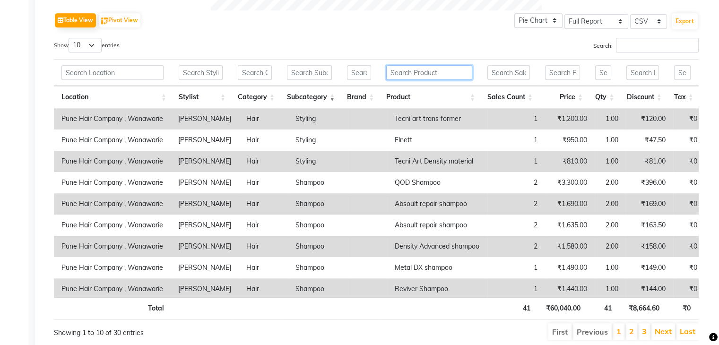
click at [440, 74] on input "text" at bounding box center [429, 72] width 86 height 15
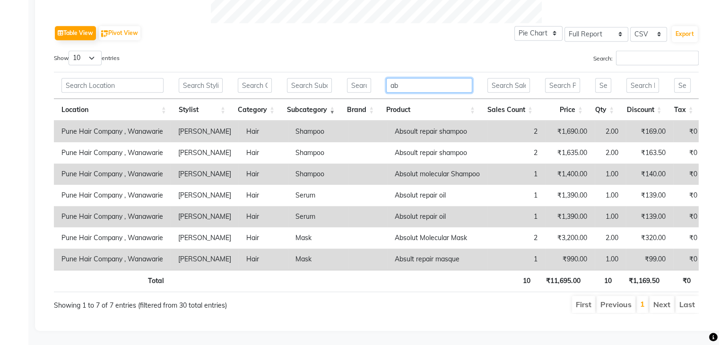
type input "ab"
click at [442, 121] on td "Absoult repair shampoo" at bounding box center [437, 131] width 100 height 21
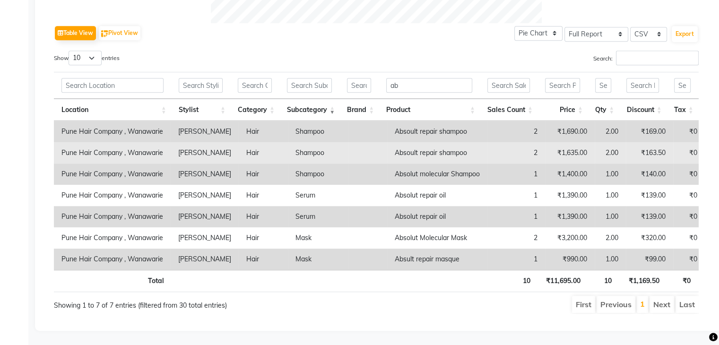
click at [449, 142] on td "Absoult repair shampoo" at bounding box center [437, 152] width 100 height 21
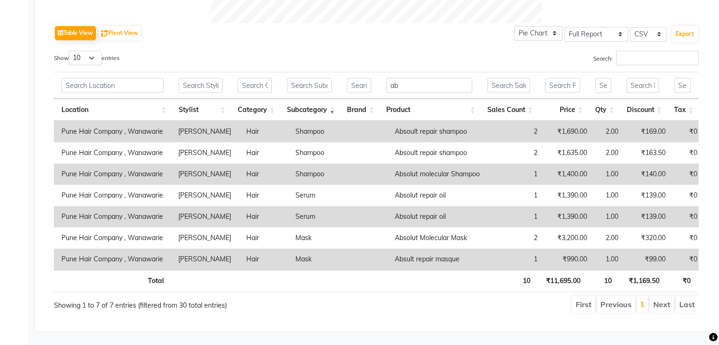
click at [451, 163] on td "Absolut molecular Shampoo" at bounding box center [437, 173] width 100 height 21
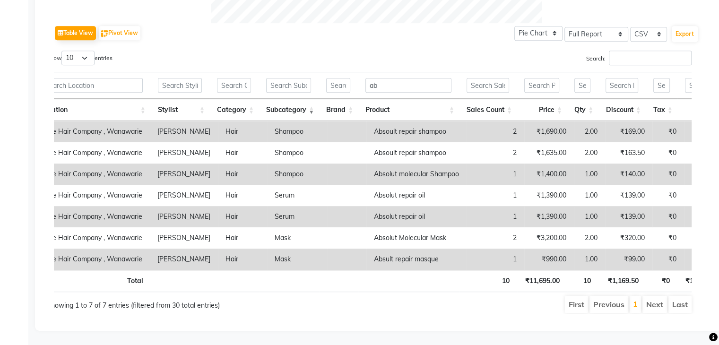
scroll to position [0, 11]
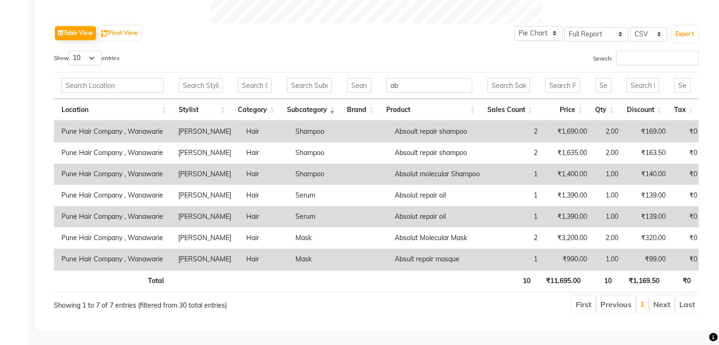
click at [180, 23] on div "Table View Pivot View Pie Chart Bar Chart Select Full Report Filtered Report Se…" at bounding box center [376, 33] width 644 height 20
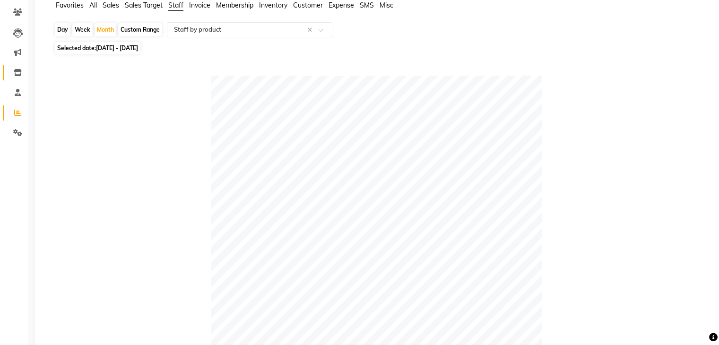
click at [13, 79] on link "Inventory" at bounding box center [14, 73] width 23 height 16
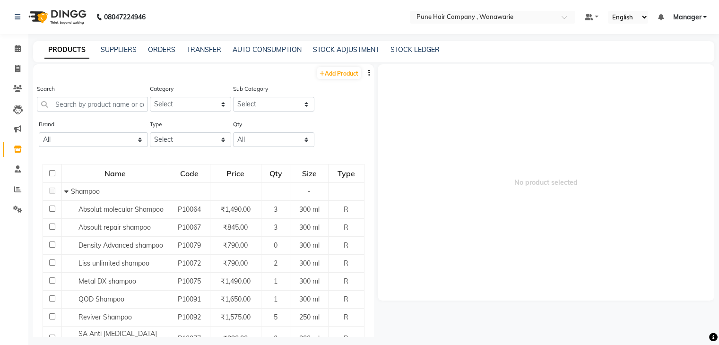
click at [323, 148] on div "Brand All Type Select Both Retail Consumable Qty All Low Out Of Stock" at bounding box center [203, 136] width 341 height 35
click at [348, 50] on link "STOCK ADJUSTMENT" at bounding box center [346, 49] width 66 height 9
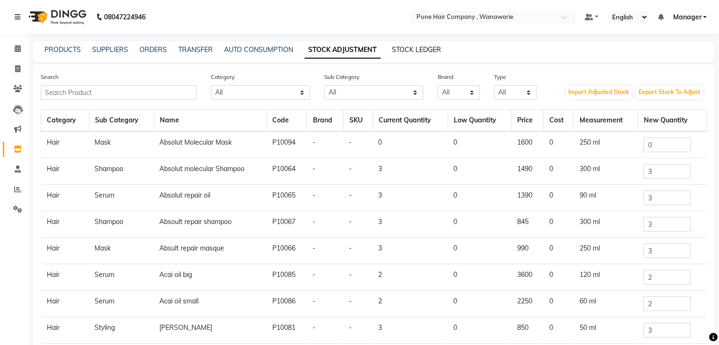
click at [420, 48] on link "STOCK LEDGER" at bounding box center [416, 49] width 49 height 9
select select "all"
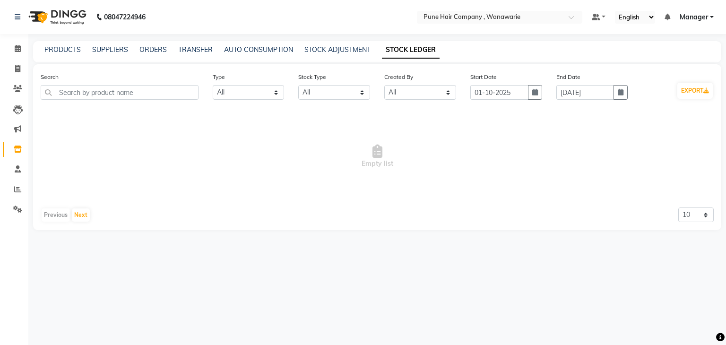
click at [251, 56] on div "PRODUCTS SUPPLIERS ORDERS TRANSFER AUTO CONSUMPTION STOCK ADJUSTMENT STOCK LEDG…" at bounding box center [377, 51] width 688 height 21
click at [251, 52] on link "AUTO CONSUMPTION" at bounding box center [258, 49] width 69 height 9
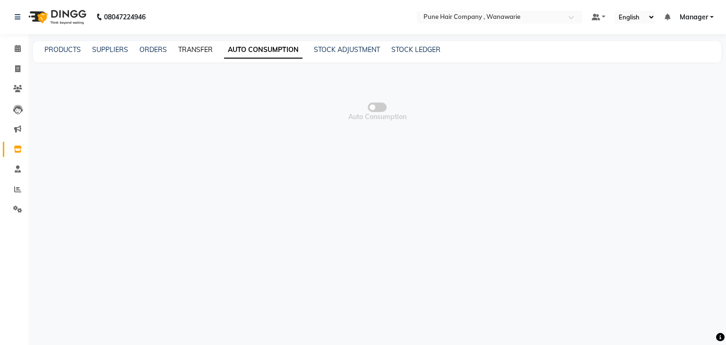
click at [197, 47] on link "TRANSFER" at bounding box center [195, 49] width 34 height 9
select select "sender"
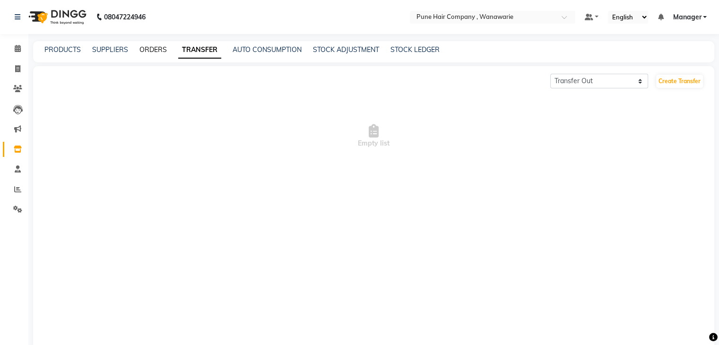
click at [154, 49] on link "ORDERS" at bounding box center [152, 49] width 27 height 9
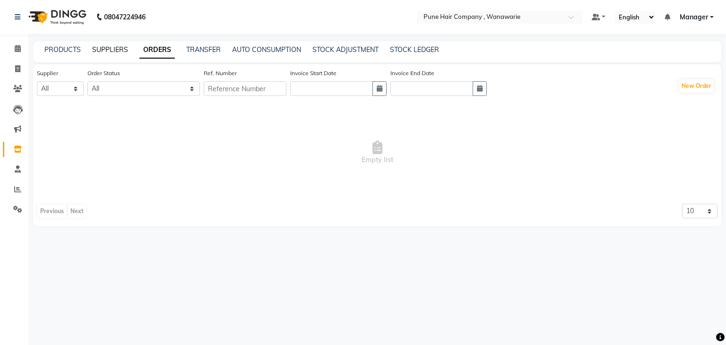
click at [113, 49] on link "SUPPLIERS" at bounding box center [110, 49] width 36 height 9
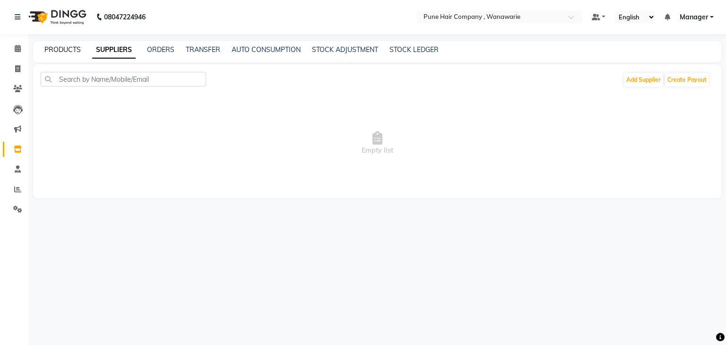
click at [72, 48] on link "PRODUCTS" at bounding box center [62, 49] width 36 height 9
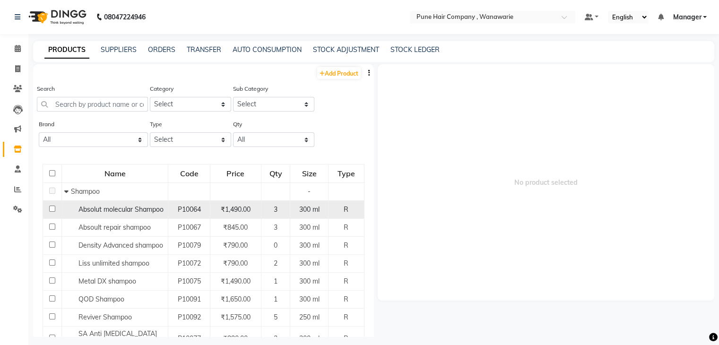
click at [134, 214] on span "Absolut molecular Shampoo" at bounding box center [120, 209] width 85 height 9
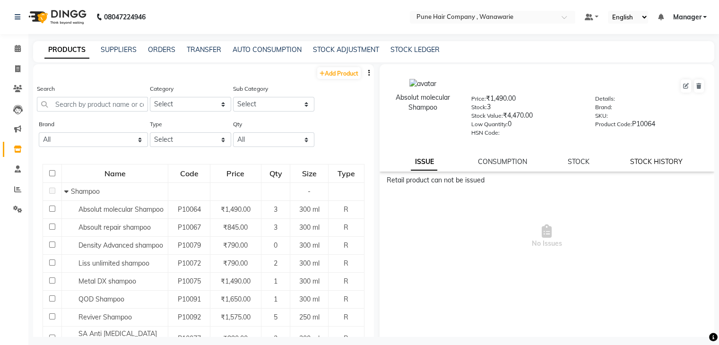
click at [654, 164] on link "STOCK HISTORY" at bounding box center [656, 161] width 52 height 9
select select "all"
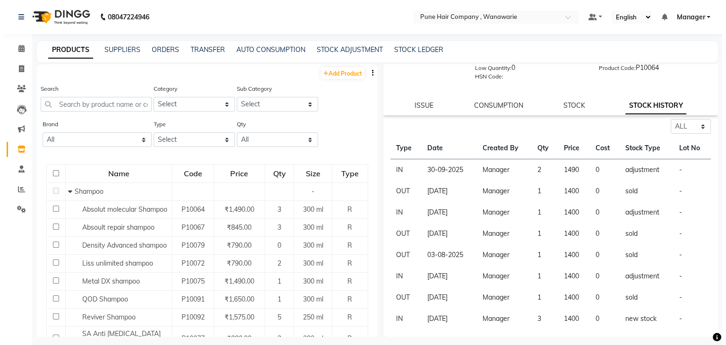
scroll to position [59, 0]
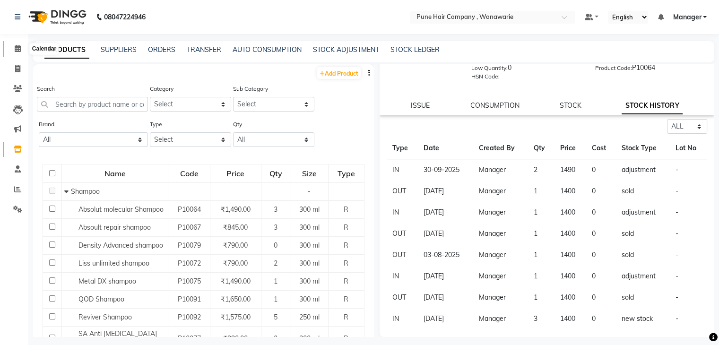
click at [15, 47] on icon at bounding box center [18, 48] width 6 height 7
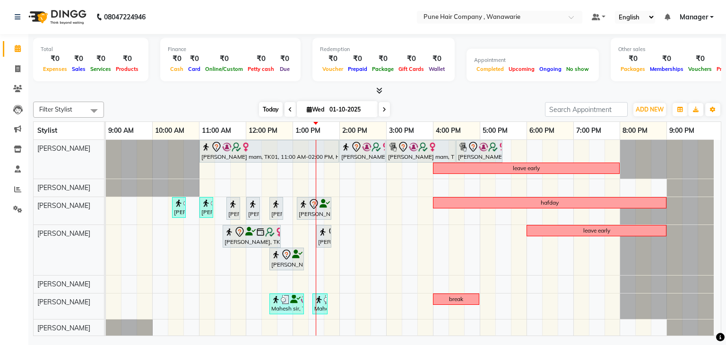
click at [266, 111] on span "Today" at bounding box center [271, 109] width 24 height 15
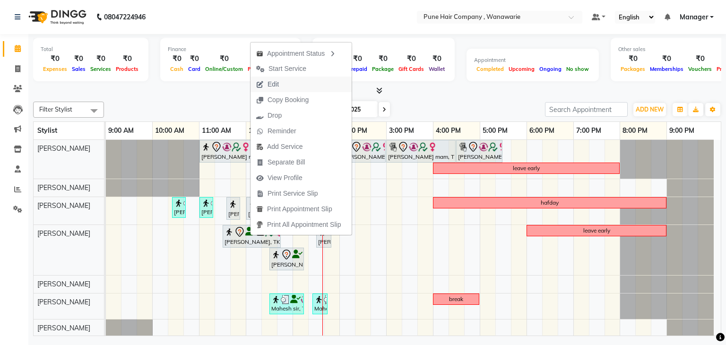
click at [276, 82] on span "Edit" at bounding box center [272, 84] width 11 height 10
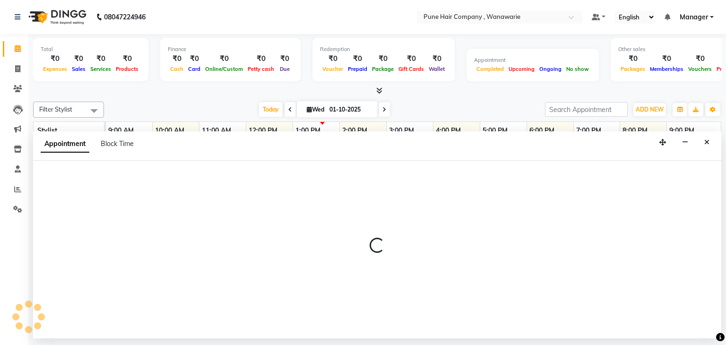
select select "690"
select select "tentative"
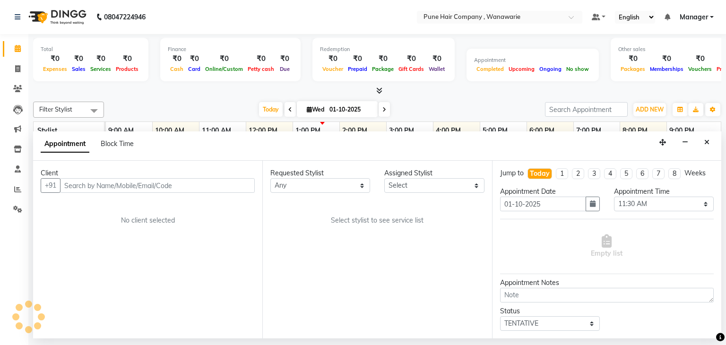
select select "74580"
select select "4060"
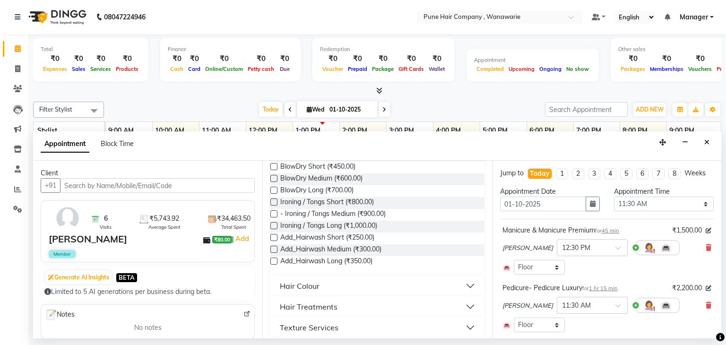
scroll to position [352, 0]
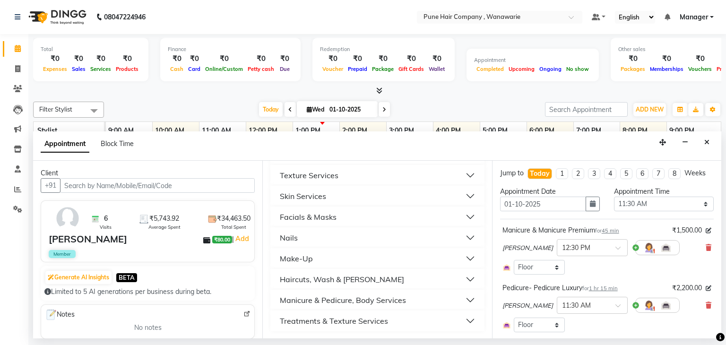
click at [358, 297] on div "Manicure & Pedicure, Body Services" at bounding box center [343, 299] width 126 height 11
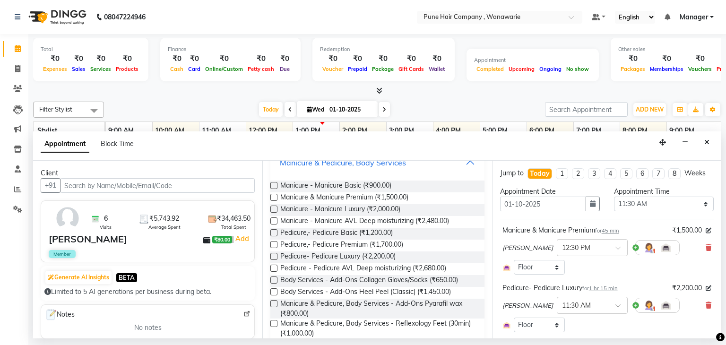
scroll to position [493, 0]
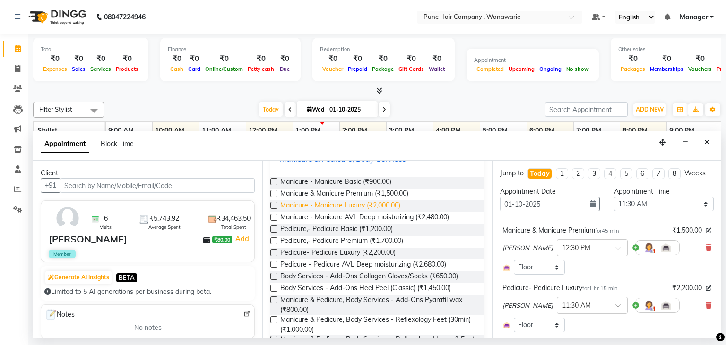
click at [355, 204] on span "Manicure - Manicure Luxury (₹2,000.00)" at bounding box center [340, 206] width 120 height 12
checkbox input "false"
click at [354, 264] on span "Pedicure - Pedicure AVL Deep moisturizing (₹2,680.00)" at bounding box center [363, 265] width 166 height 12
checkbox input "false"
click at [705, 246] on icon at bounding box center [708, 247] width 6 height 7
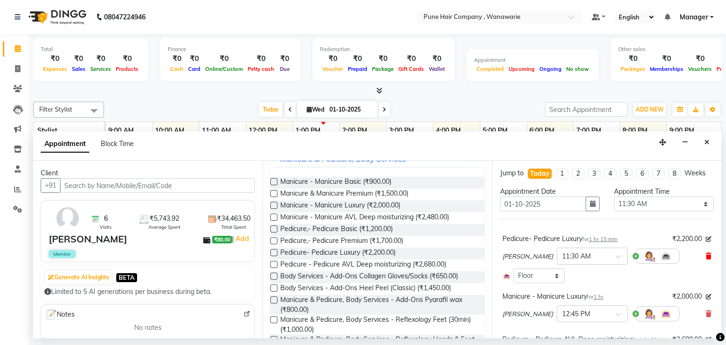
click at [705, 251] on span at bounding box center [708, 256] width 6 height 10
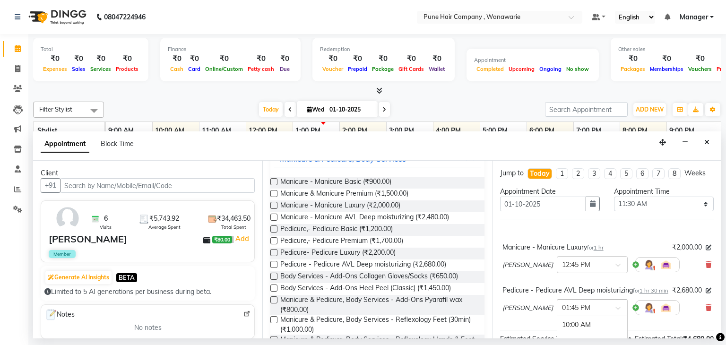
click at [615, 314] on span at bounding box center [621, 311] width 12 height 10
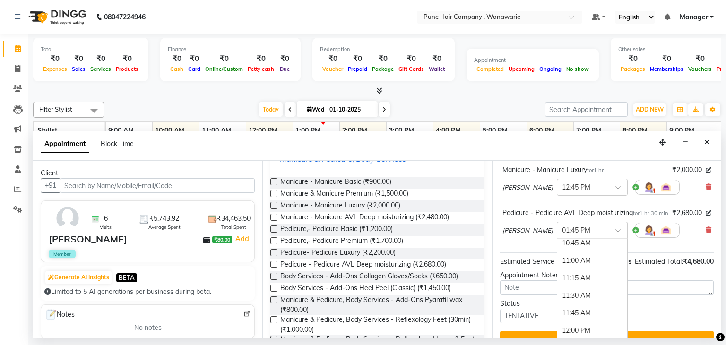
scroll to position [55, 0]
click at [592, 303] on div "11:30 AM" at bounding box center [592, 296] width 70 height 17
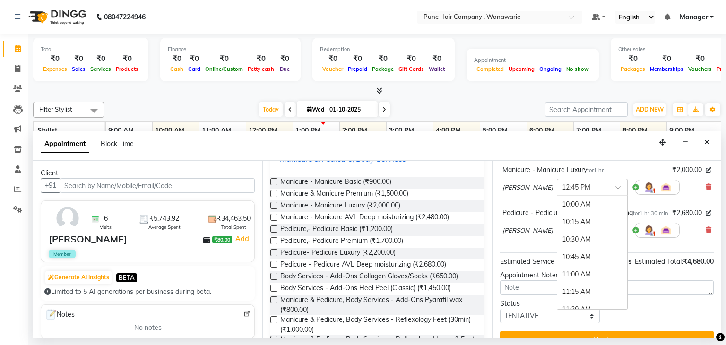
scroll to position [192, 0]
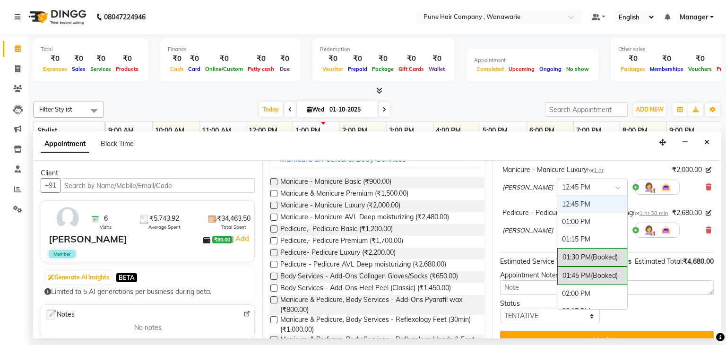
click at [615, 186] on span at bounding box center [621, 190] width 12 height 10
click at [571, 220] on div "01:00 PM" at bounding box center [592, 221] width 70 height 17
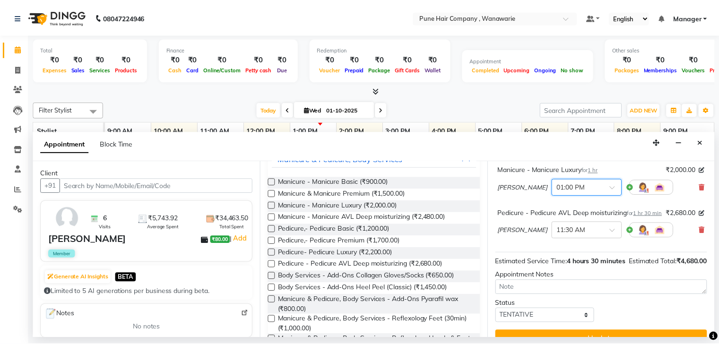
scroll to position [113, 0]
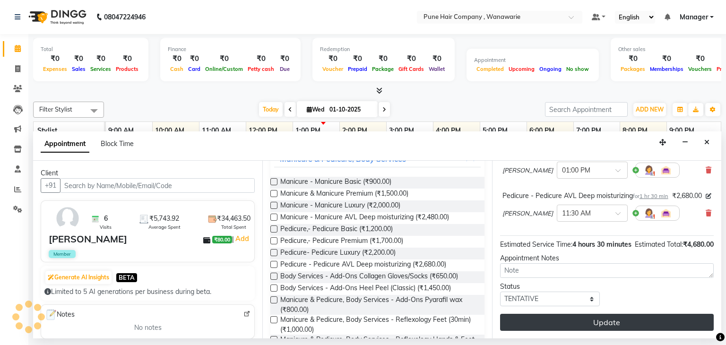
click at [601, 321] on button "Update" at bounding box center [607, 322] width 214 height 17
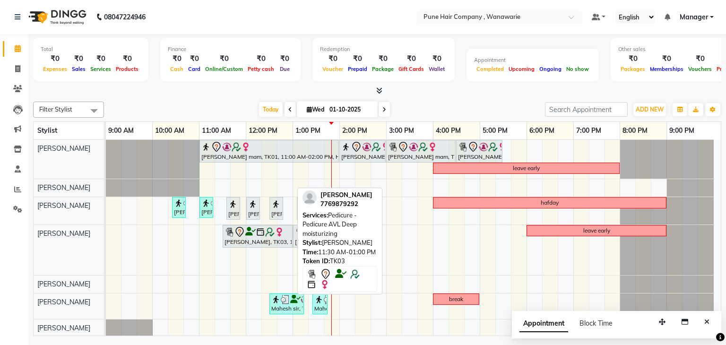
click at [265, 236] on div at bounding box center [257, 231] width 66 height 11
select select "7"
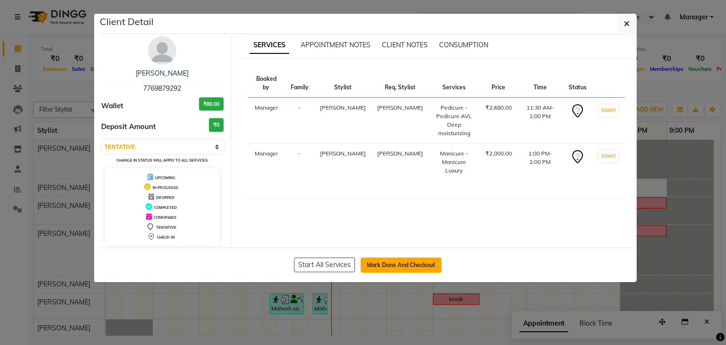
click at [417, 264] on button "Mark Done And Checkout" at bounding box center [400, 264] width 81 height 15
select select "service"
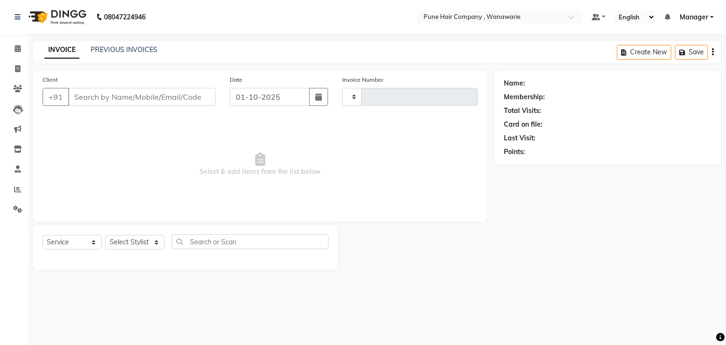
type input "2130"
select select "8072"
type input "7769879292"
select select "74580"
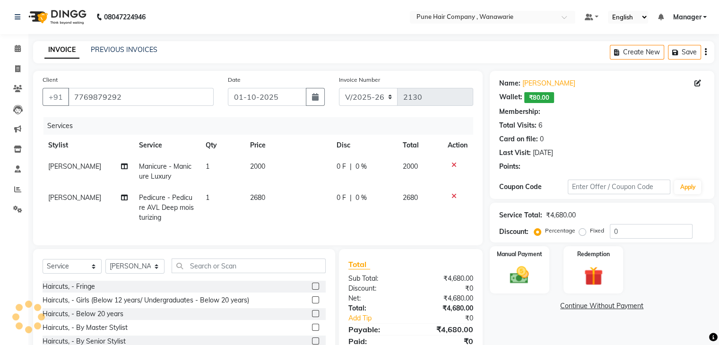
type input "20"
select select "1: Object"
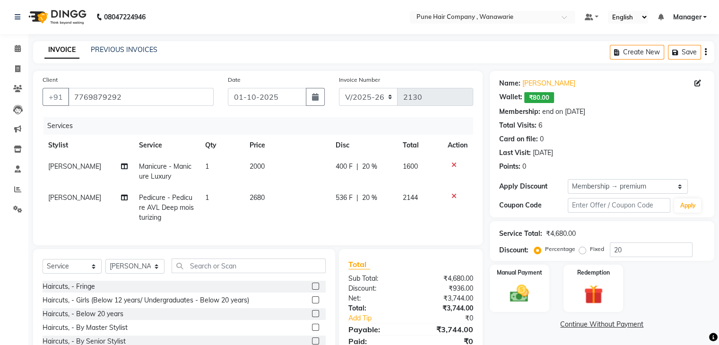
scroll to position [65, 0]
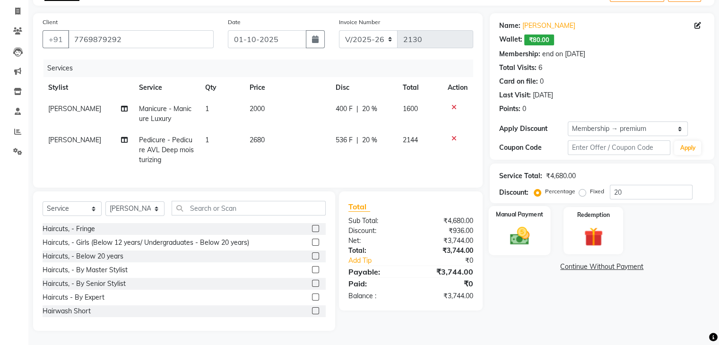
click at [536, 226] on div "Manual Payment" at bounding box center [519, 230] width 62 height 49
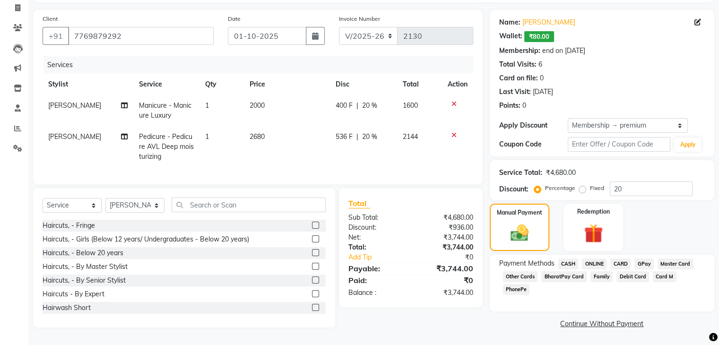
click at [642, 259] on span "GPay" at bounding box center [643, 263] width 19 height 11
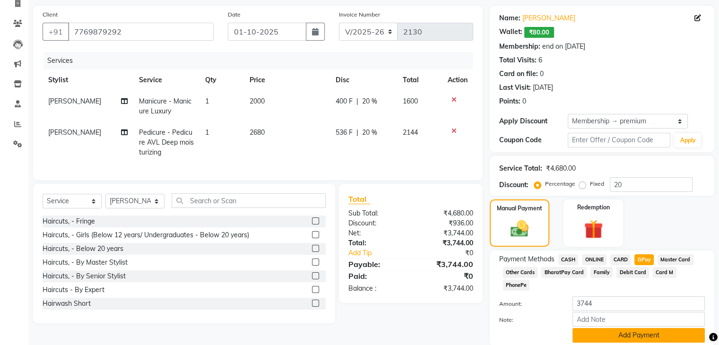
click at [632, 328] on button "Add Payment" at bounding box center [638, 335] width 132 height 15
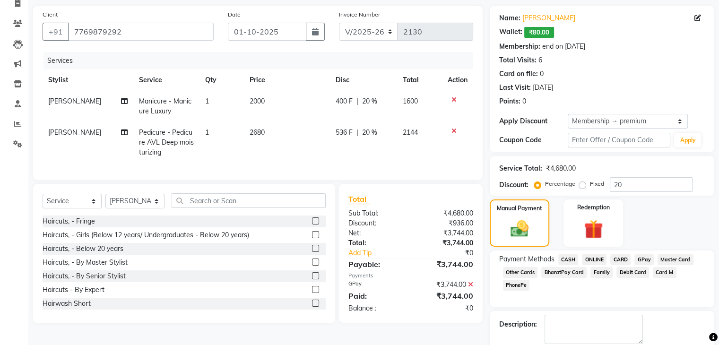
scroll to position [113, 0]
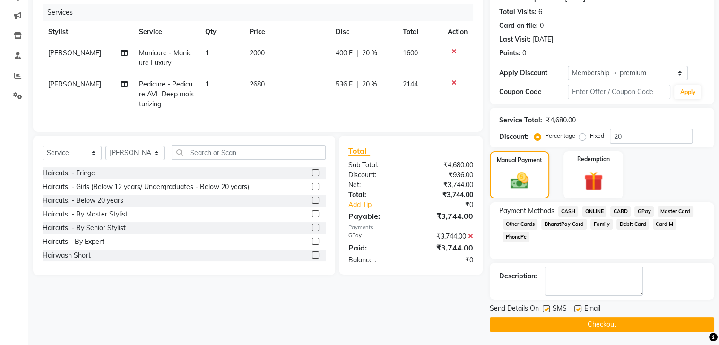
click at [612, 322] on button "Checkout" at bounding box center [601, 324] width 224 height 15
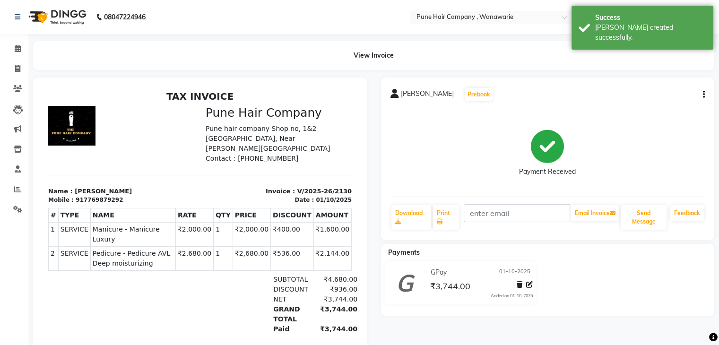
scroll to position [41, 0]
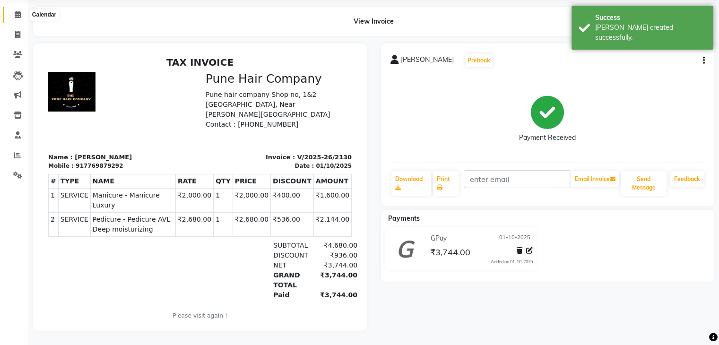
click at [15, 11] on icon at bounding box center [18, 14] width 6 height 7
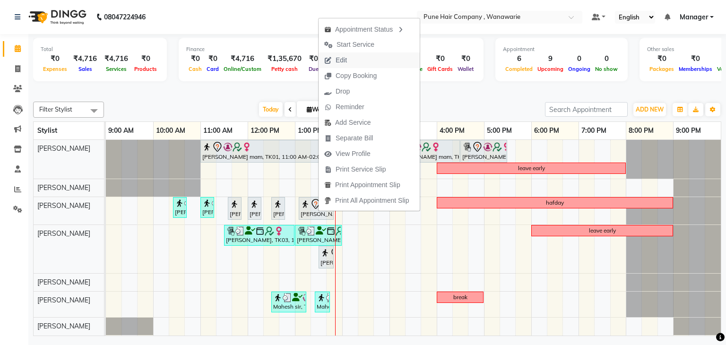
click at [357, 59] on button "Edit" at bounding box center [368, 60] width 101 height 16
select select "tentative"
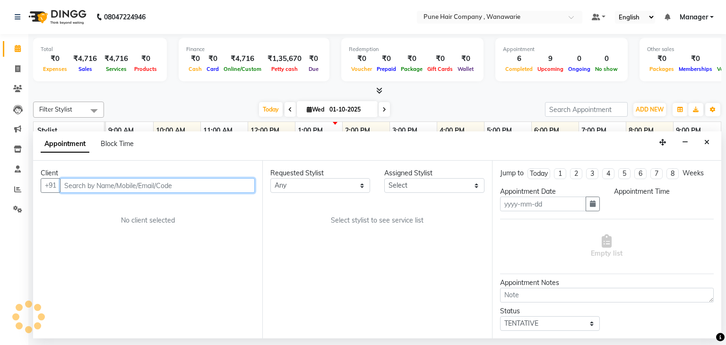
type input "01-10-2025"
select select "74580"
select select "4060"
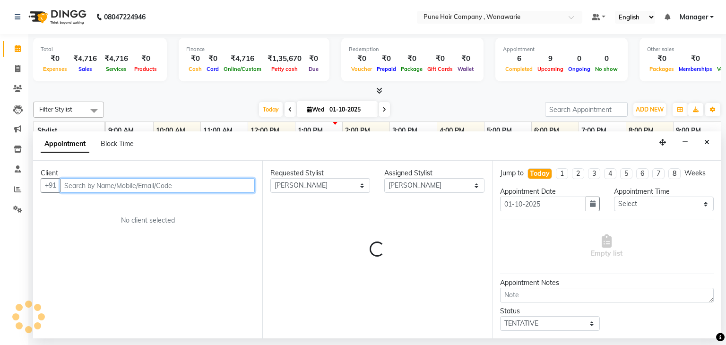
select select "4060"
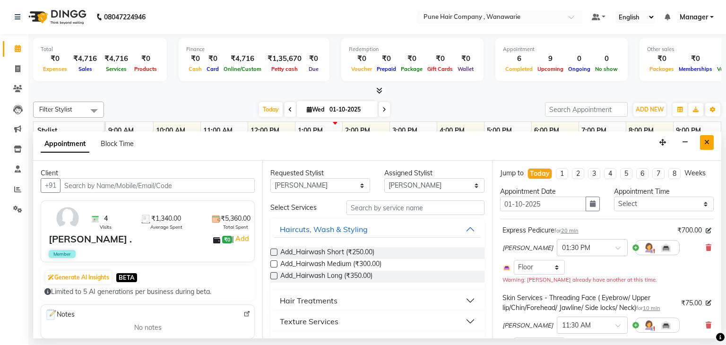
click at [702, 141] on button "Close" at bounding box center [707, 142] width 14 height 15
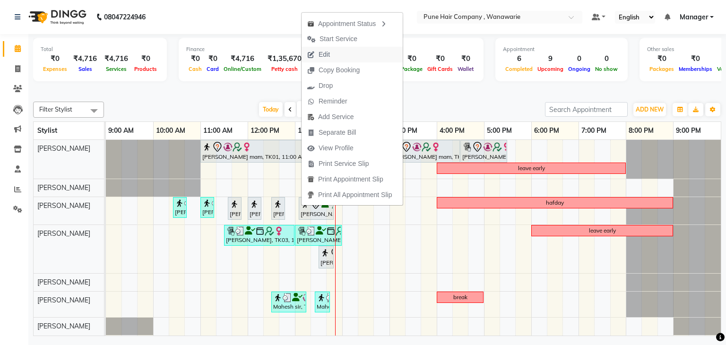
click at [336, 49] on button "Edit" at bounding box center [351, 55] width 101 height 16
select select "tentative"
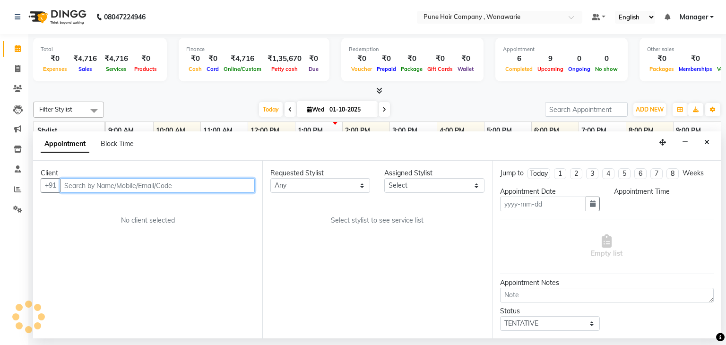
type input "01-10-2025"
select select "74580"
select select "4060"
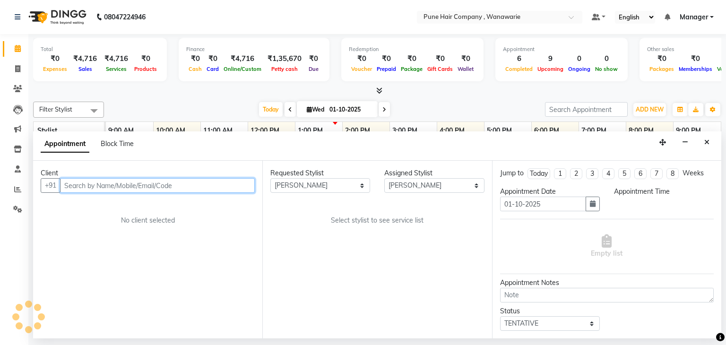
select select "4060"
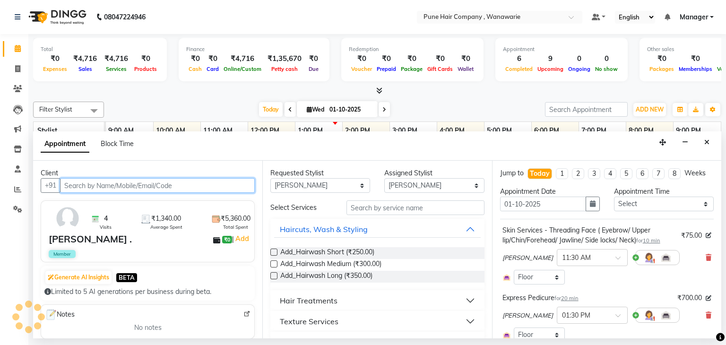
select select "4060"
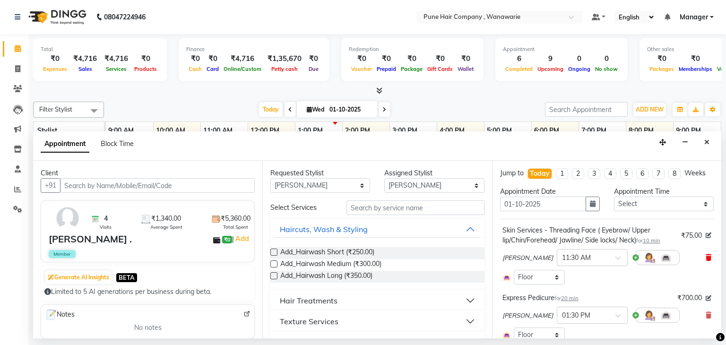
click at [705, 256] on icon at bounding box center [708, 257] width 6 height 7
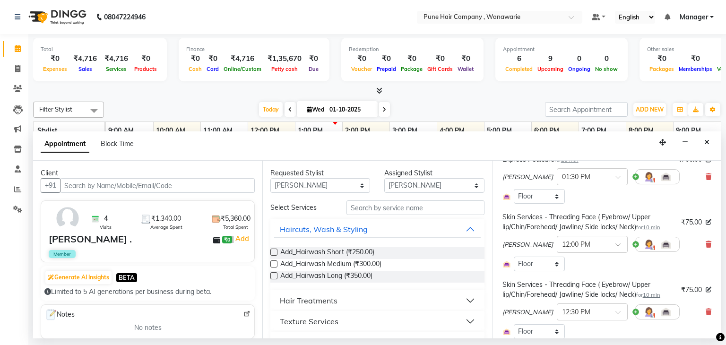
scroll to position [86, 0]
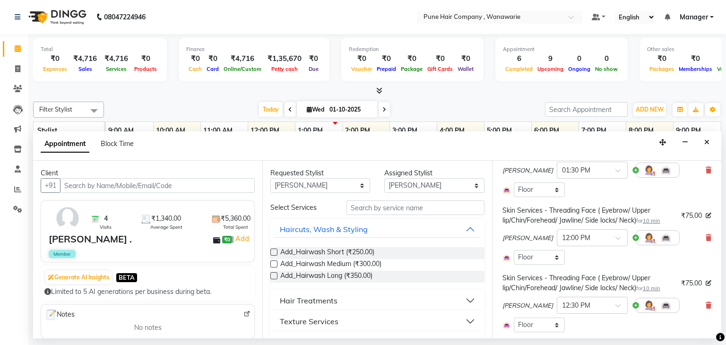
click at [697, 238] on div "Kasturi bhandari × 12:00 PM" at bounding box center [606, 237] width 209 height 25
click at [705, 237] on icon at bounding box center [708, 237] width 6 height 7
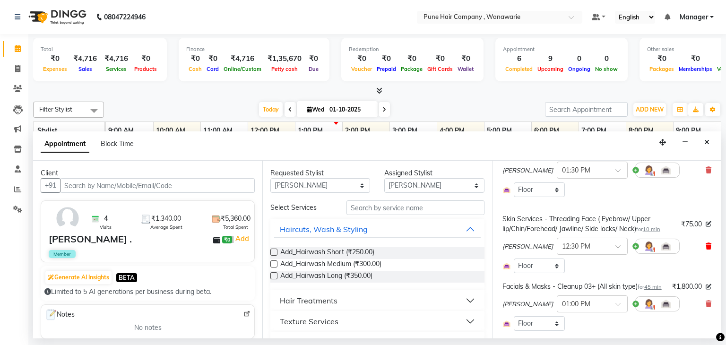
click at [705, 246] on icon at bounding box center [708, 246] width 6 height 7
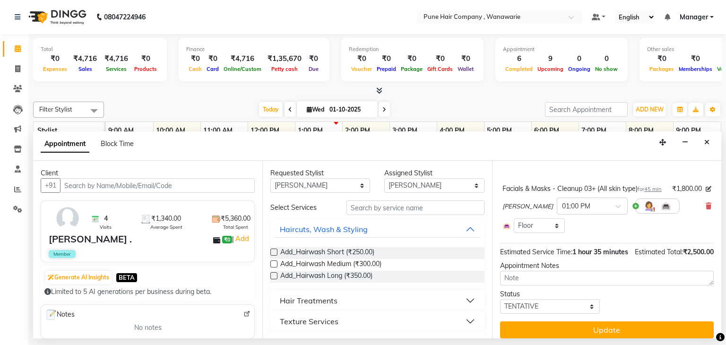
scroll to position [151, 0]
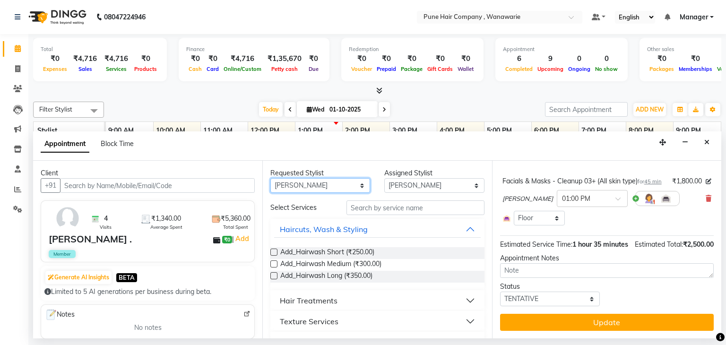
click at [359, 186] on select "Any [PERSON_NAME] [PERSON_NAME] [PERSON_NAME] [PERSON_NAME] [PERSON_NAME] [PERS…" at bounding box center [320, 185] width 100 height 15
select select "74579"
click at [270, 178] on select "Any [PERSON_NAME] [PERSON_NAME] [PERSON_NAME] [PERSON_NAME] [PERSON_NAME] [PERS…" at bounding box center [320, 185] width 100 height 15
select select "74579"
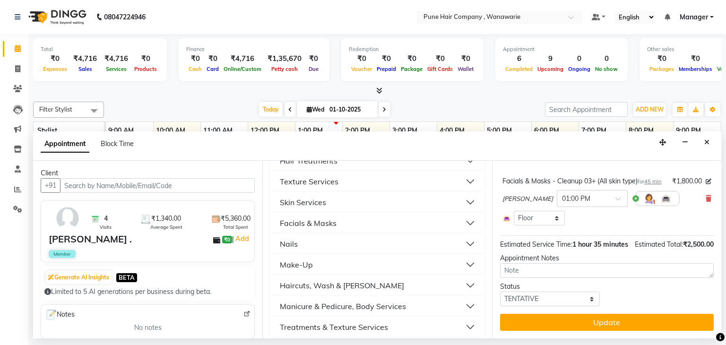
scroll to position [140, 0]
click at [346, 197] on button "Skin Services" at bounding box center [377, 202] width 206 height 17
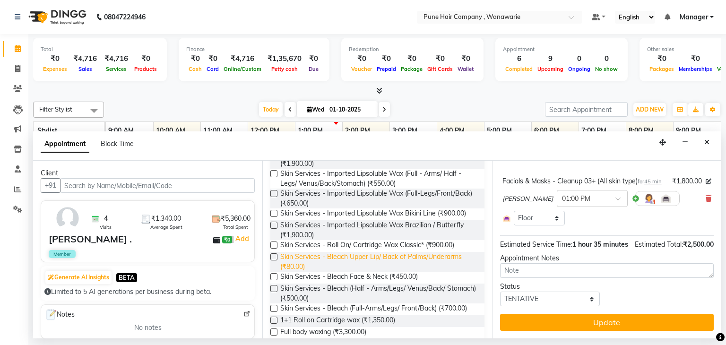
scroll to position [308, 0]
click at [274, 275] on label at bounding box center [273, 275] width 7 height 7
click at [274, 275] on input "checkbox" at bounding box center [273, 276] width 6 height 6
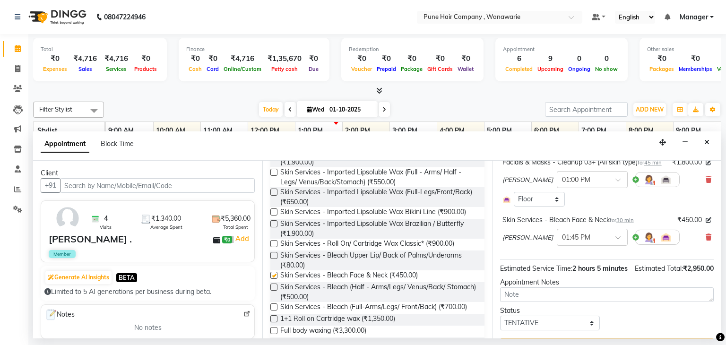
checkbox input "false"
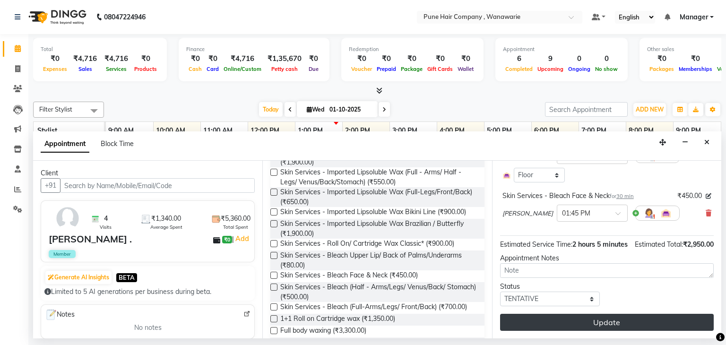
click at [602, 326] on button "Update" at bounding box center [607, 322] width 214 height 17
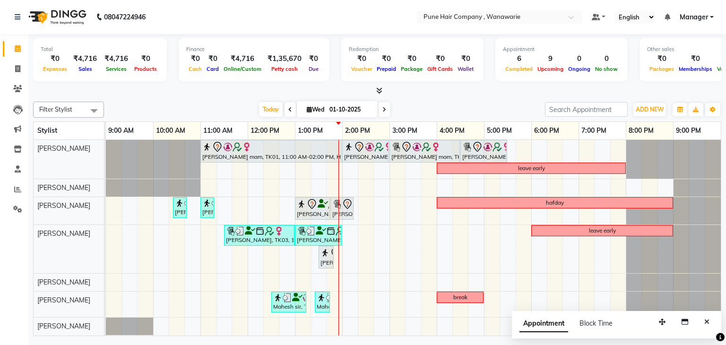
click at [382, 112] on span at bounding box center [383, 109] width 11 height 15
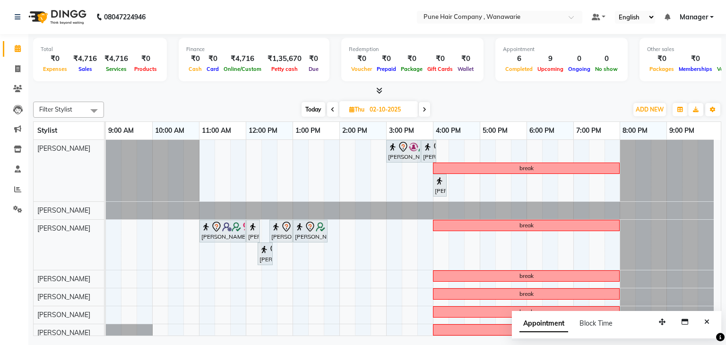
click at [311, 105] on span "Today" at bounding box center [313, 109] width 24 height 15
type input "01-10-2025"
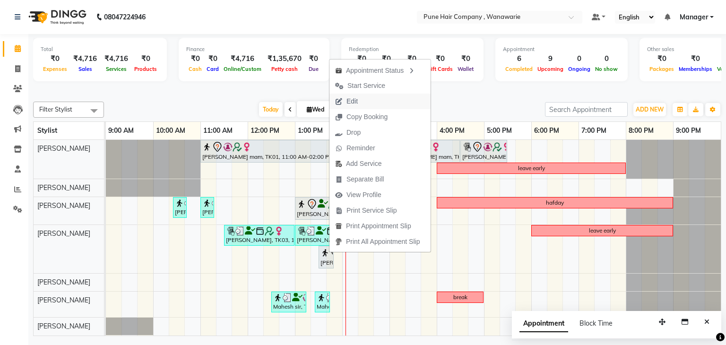
click at [361, 99] on span "Edit" at bounding box center [346, 102] width 34 height 16
select select "tentative"
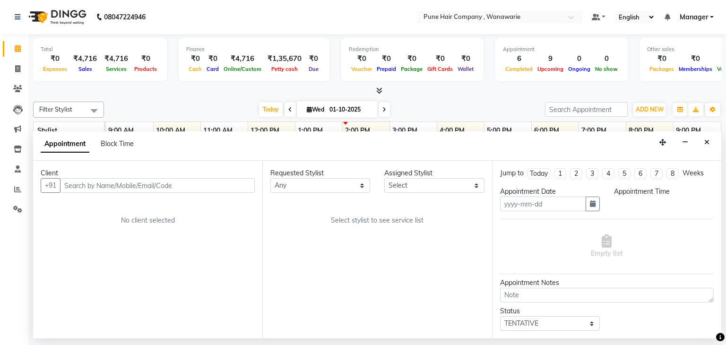
type input "01-10-2025"
select select "74579"
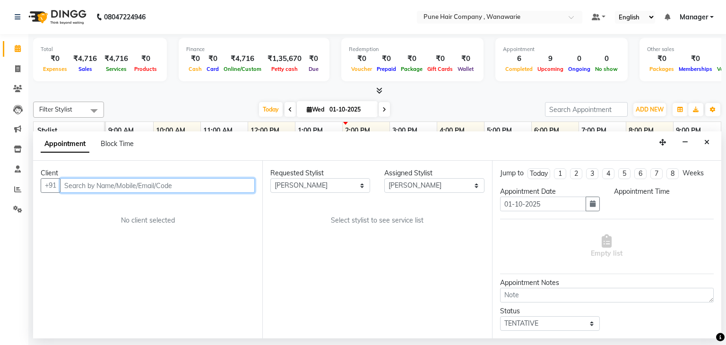
select select "780"
select select "4060"
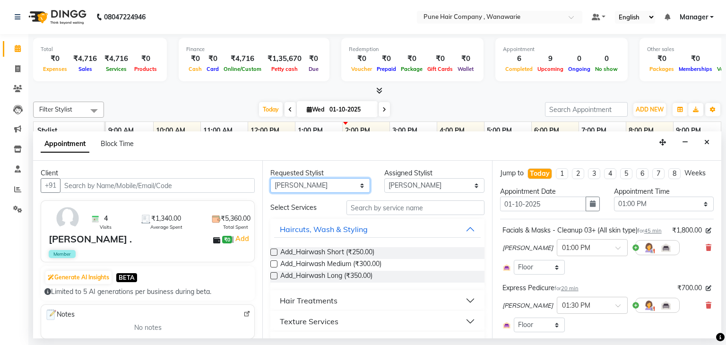
click at [359, 183] on select "Any [PERSON_NAME] [PERSON_NAME] [PERSON_NAME] [PERSON_NAME] [PERSON_NAME] [PERS…" at bounding box center [320, 185] width 100 height 15
select select "74580"
click at [270, 178] on select "Any [PERSON_NAME] [PERSON_NAME] [PERSON_NAME] [PERSON_NAME] [PERSON_NAME] [PERS…" at bounding box center [320, 185] width 100 height 15
select select "74580"
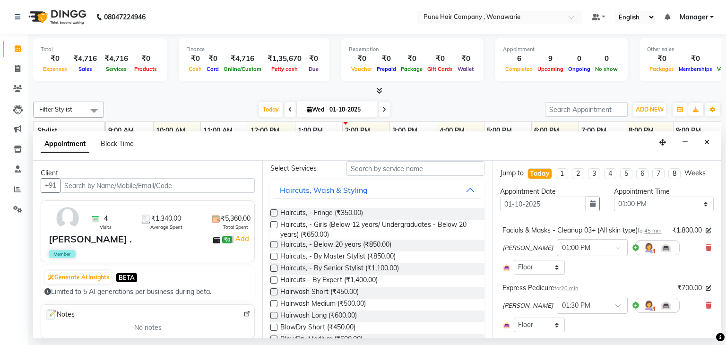
scroll to position [36, 0]
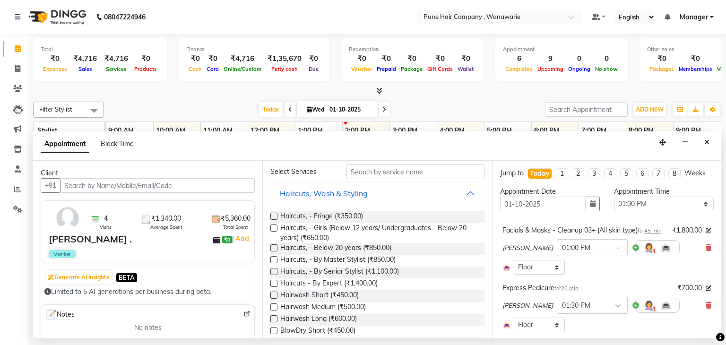
click at [463, 191] on button "Haircuts, Wash & Styling" at bounding box center [377, 193] width 206 height 17
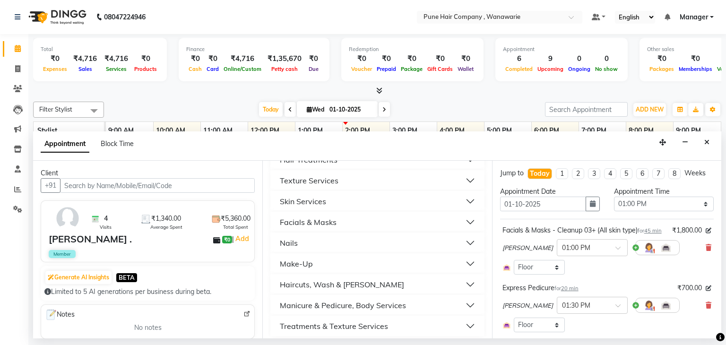
scroll to position [117, 0]
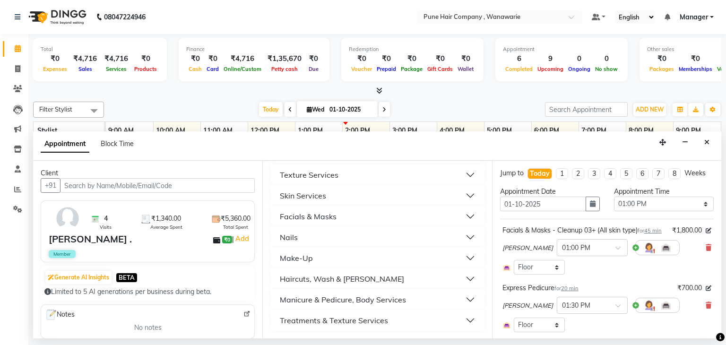
click at [374, 297] on div "Manicure & Pedicure, Body Services" at bounding box center [343, 299] width 126 height 11
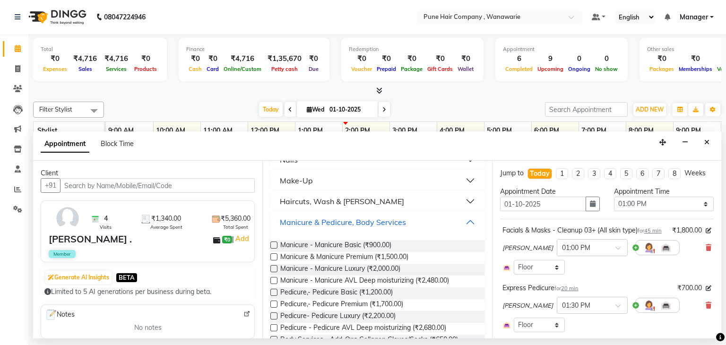
scroll to position [196, 0]
click at [371, 290] on span "Pedicure,- Pedicure Basic (₹1,200.00)" at bounding box center [336, 292] width 112 height 12
checkbox input "false"
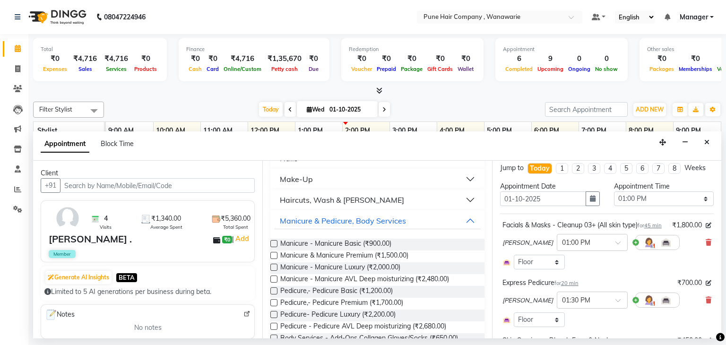
scroll to position [5, 0]
click at [705, 304] on icon at bounding box center [708, 300] width 6 height 7
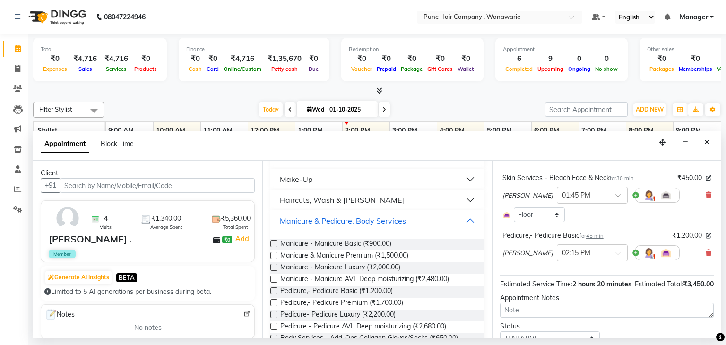
scroll to position [178, 0]
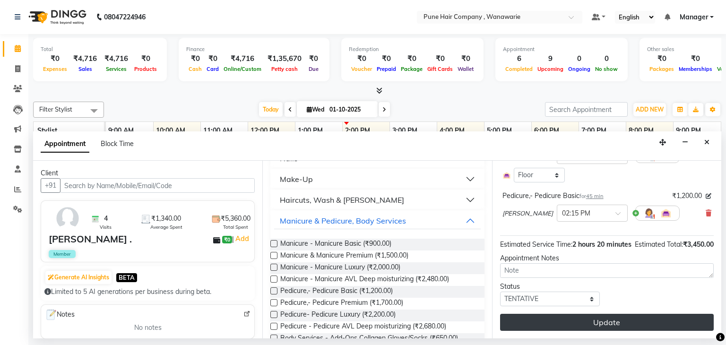
click at [608, 322] on button "Update" at bounding box center [607, 322] width 214 height 17
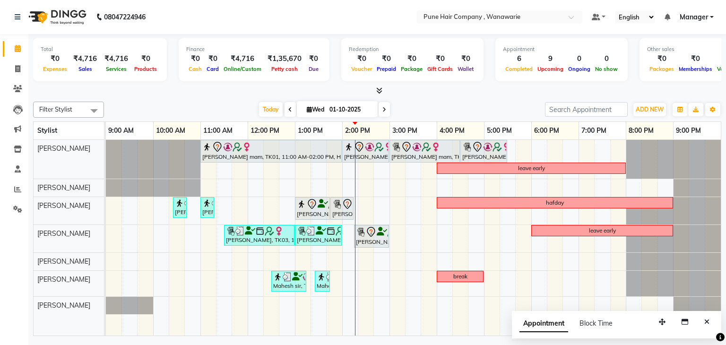
click at [442, 287] on div "Lourdes mam, TK01, 11:00 AM-02:00 PM, Hair Colour - Inoa Global Long Lourdes ma…" at bounding box center [413, 238] width 615 height 196
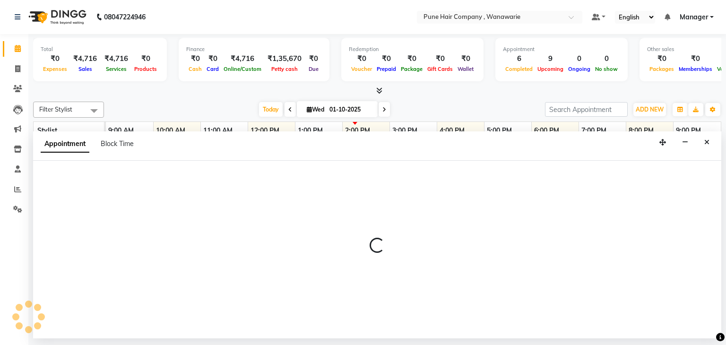
select select "74603"
select select "960"
select select "tentative"
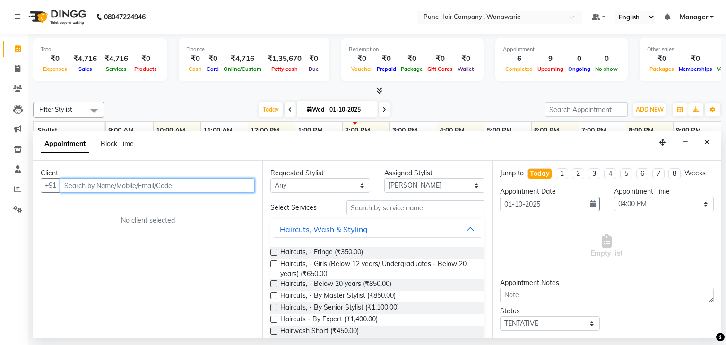
click at [78, 183] on input "text" at bounding box center [157, 185] width 195 height 15
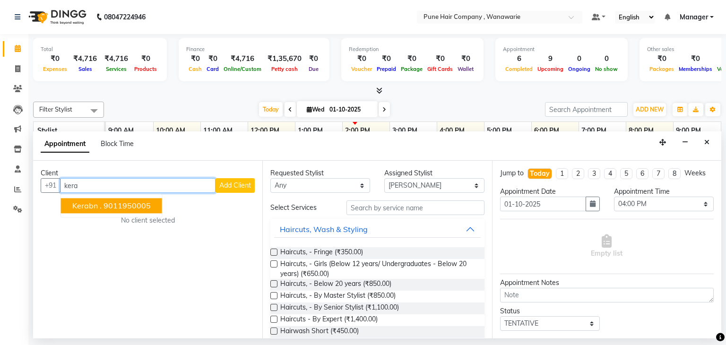
click at [88, 203] on span "Kerabn ." at bounding box center [86, 205] width 29 height 9
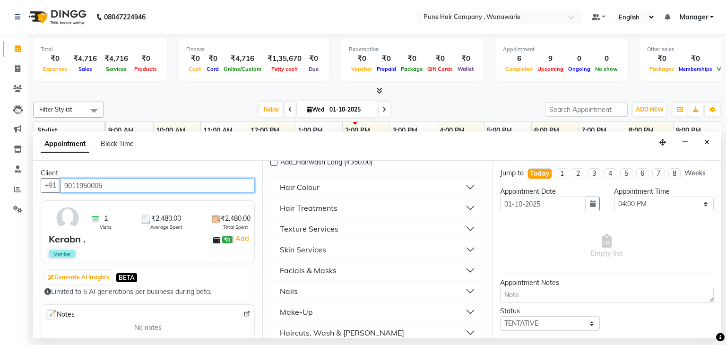
scroll to position [304, 0]
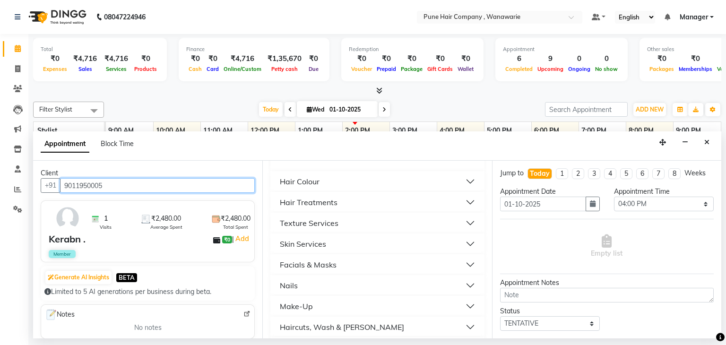
type input "9011950005"
click at [316, 225] on div "Texture Services" at bounding box center [309, 222] width 59 height 11
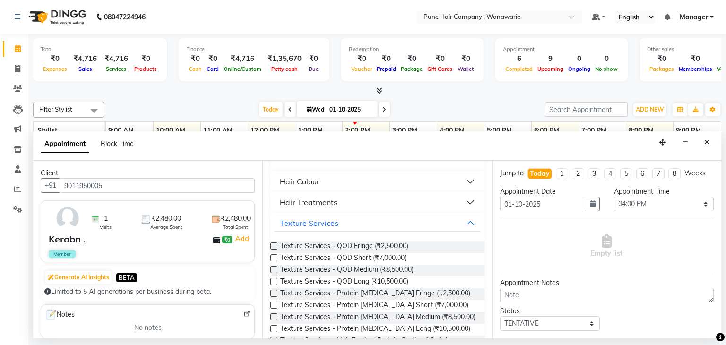
click at [272, 318] on label at bounding box center [273, 316] width 7 height 7
click at [272, 318] on input "checkbox" at bounding box center [273, 318] width 6 height 6
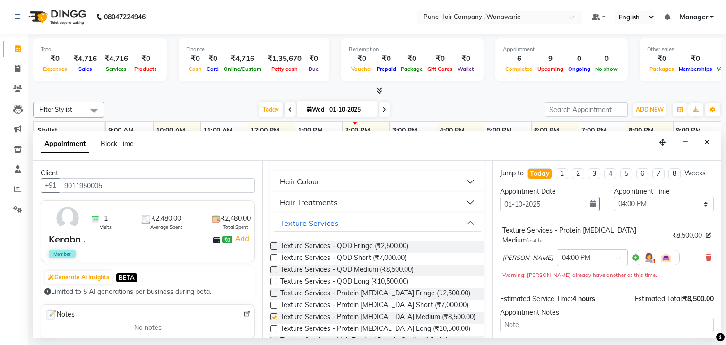
checkbox input "false"
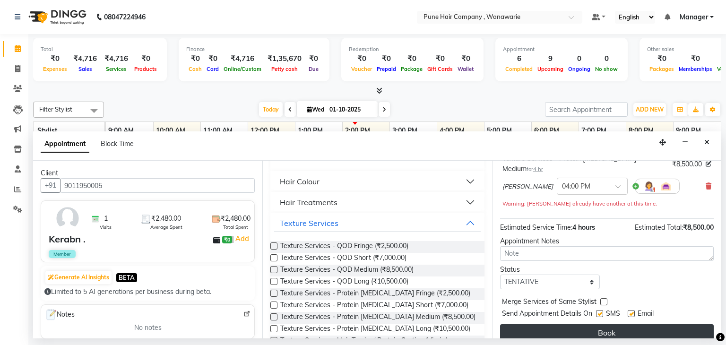
click at [602, 324] on button "Book" at bounding box center [607, 332] width 214 height 17
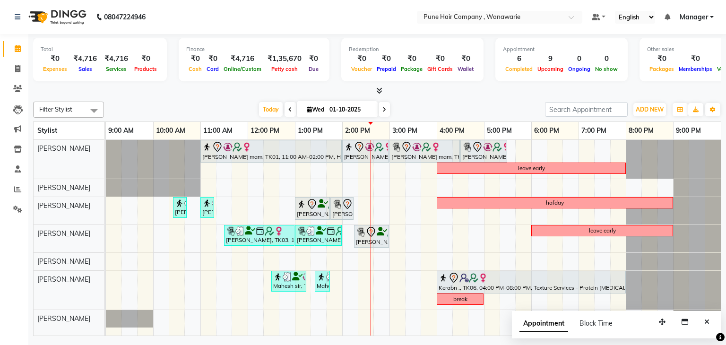
click at [386, 107] on span at bounding box center [383, 109] width 11 height 15
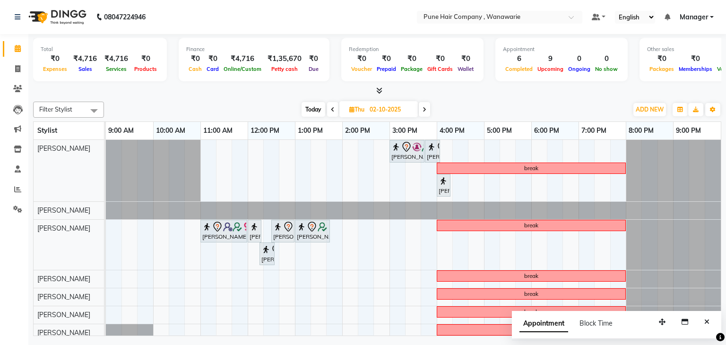
scroll to position [5, 0]
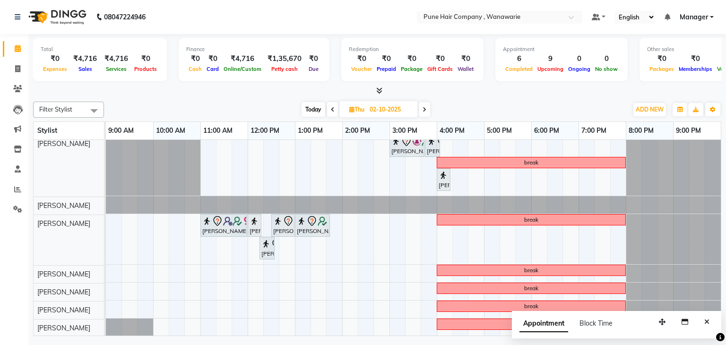
click at [313, 106] on span "Today" at bounding box center [313, 109] width 24 height 15
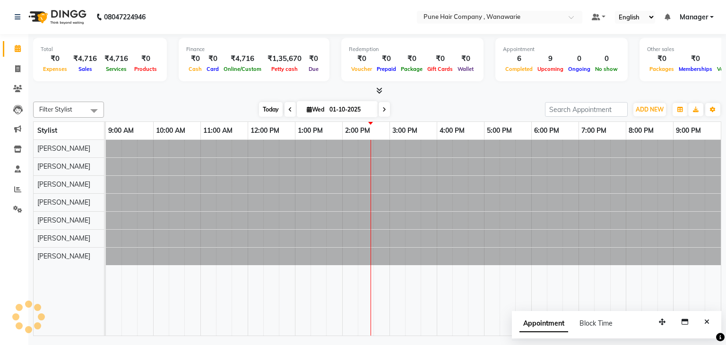
scroll to position [0, 0]
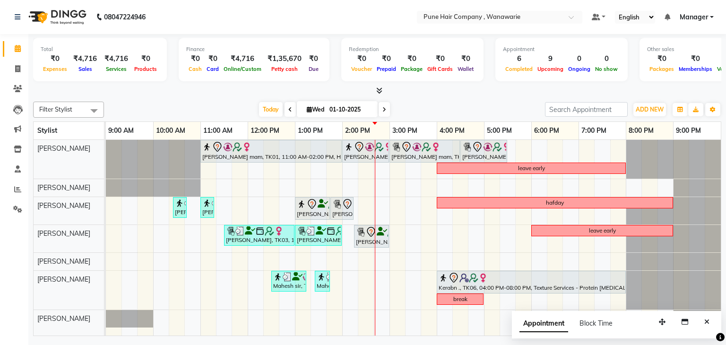
click at [384, 107] on icon at bounding box center [384, 110] width 4 height 6
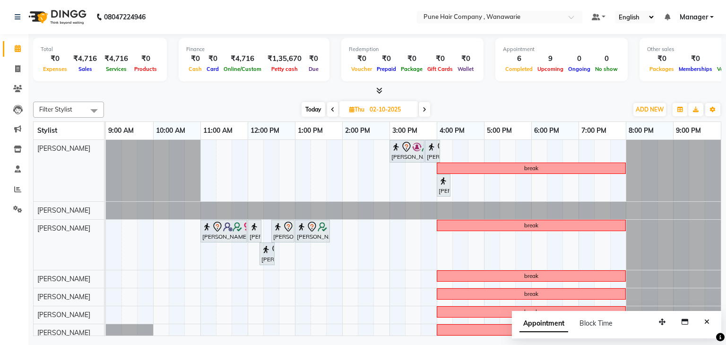
click at [331, 111] on icon at bounding box center [333, 110] width 4 height 6
type input "01-10-2025"
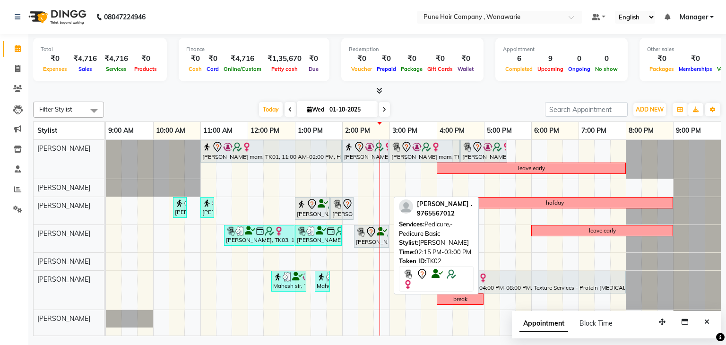
click at [369, 231] on icon at bounding box center [370, 231] width 11 height 11
select select "7"
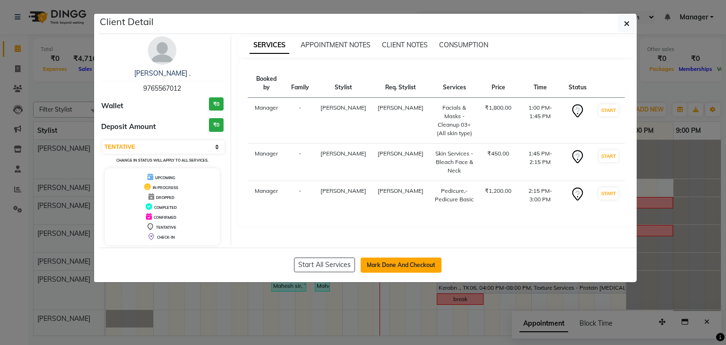
click at [409, 270] on button "Mark Done And Checkout" at bounding box center [400, 264] width 81 height 15
select select "service"
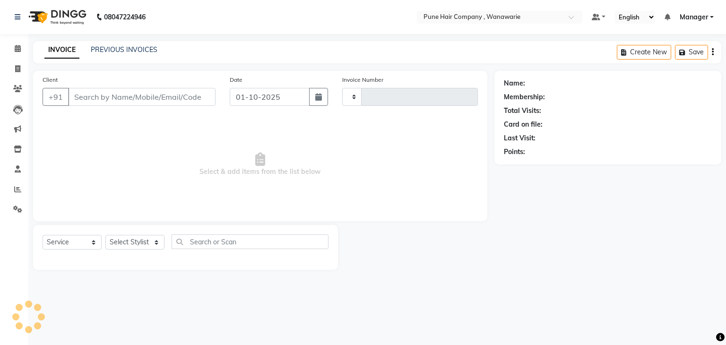
type input "2131"
select select "8072"
type input "9765567012"
select select "74580"
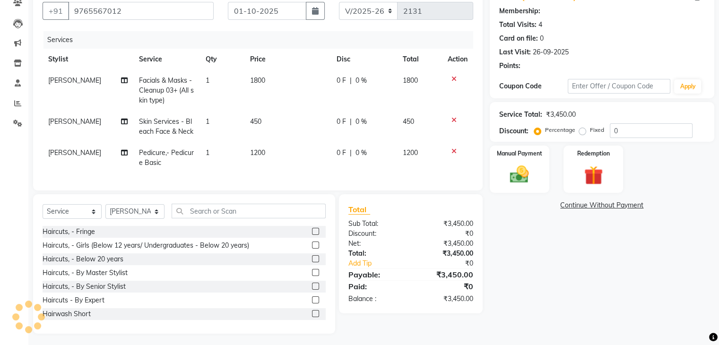
select select "1: Object"
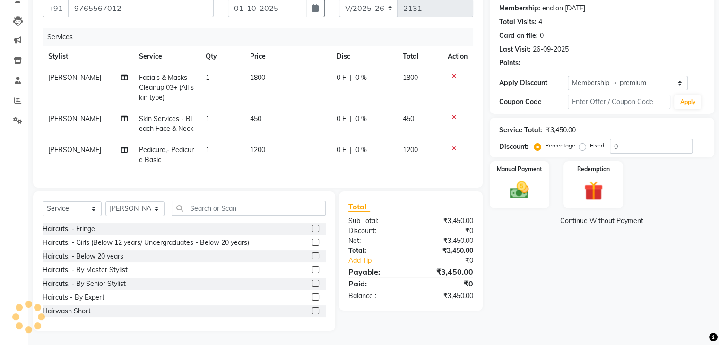
type input "20"
click at [20, 146] on div "Calendar Invoice Clients Leads Marketing Inventory Staff Reports Settings Compl…" at bounding box center [64, 134] width 128 height 393
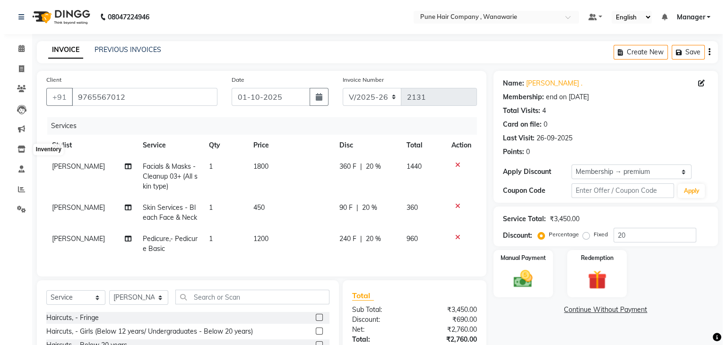
scroll to position [0, 0]
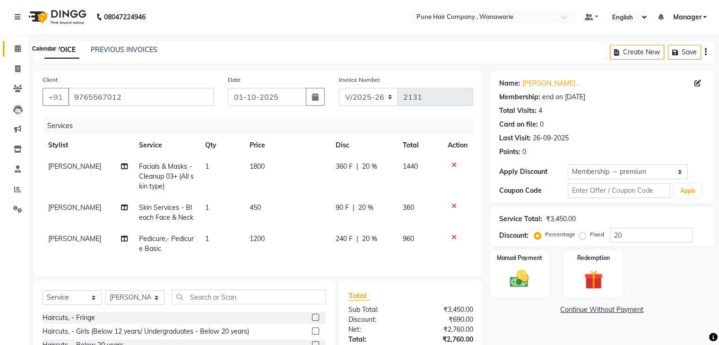
click at [17, 51] on icon at bounding box center [18, 48] width 6 height 7
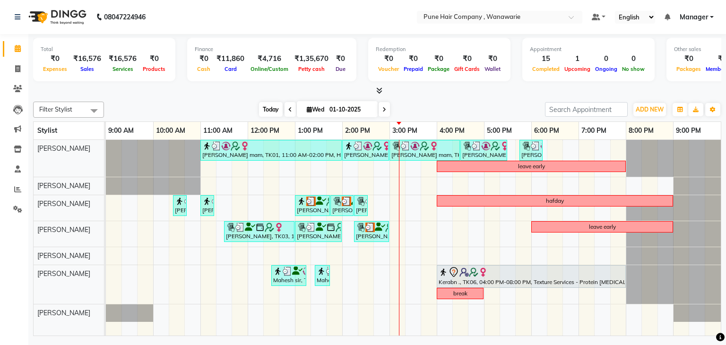
click at [274, 110] on span "Today" at bounding box center [271, 109] width 24 height 15
click at [223, 12] on nav "08047224946 Select Location × Pune Hair Company , Wanawarie Default Panel My Pa…" at bounding box center [363, 17] width 726 height 34
click at [431, 235] on div "Lourdes mam, TK01, 11:00 AM-02:00 PM, Hair Colour - Inoa Global Long Lourdes ma…" at bounding box center [413, 238] width 615 height 196
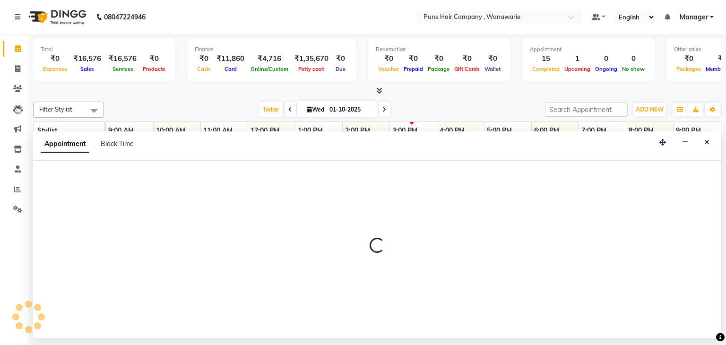
select select "74580"
select select "945"
select select "tentative"
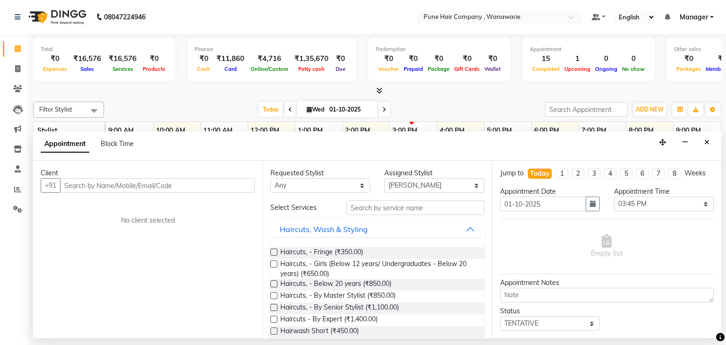
click at [201, 184] on input "text" at bounding box center [157, 185] width 195 height 15
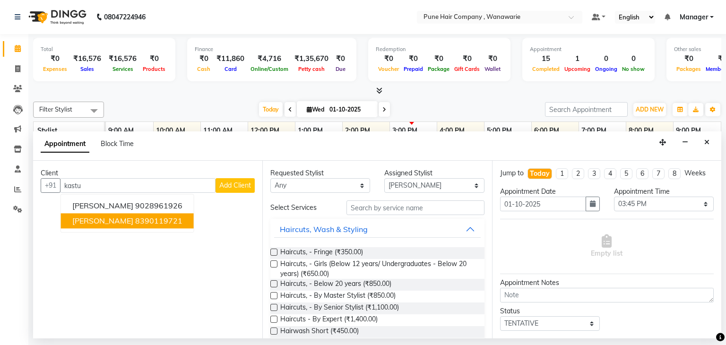
click at [148, 221] on button "kasturi 8390119721" at bounding box center [127, 221] width 133 height 15
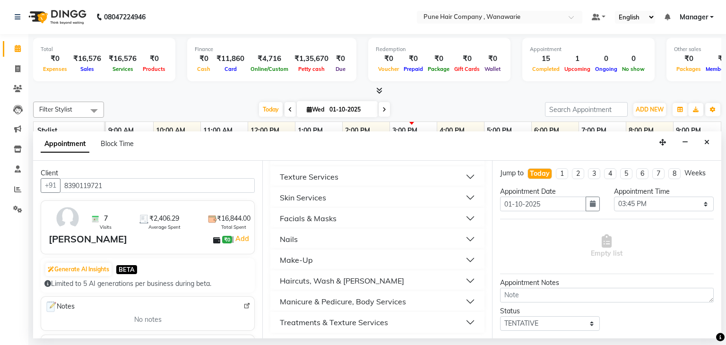
scroll to position [352, 0]
type input "8390119721"
click at [332, 301] on div "Manicure & Pedicure, Body Services" at bounding box center [343, 299] width 126 height 11
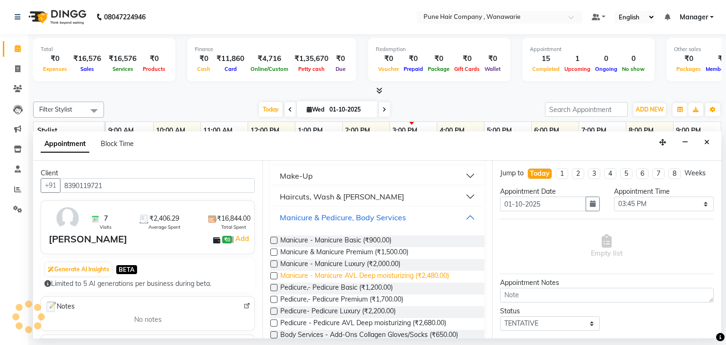
scroll to position [435, 0]
click at [333, 271] on span "Manicure - Manicure AVL Deep moisturizing (₹2,480.00)" at bounding box center [364, 276] width 169 height 12
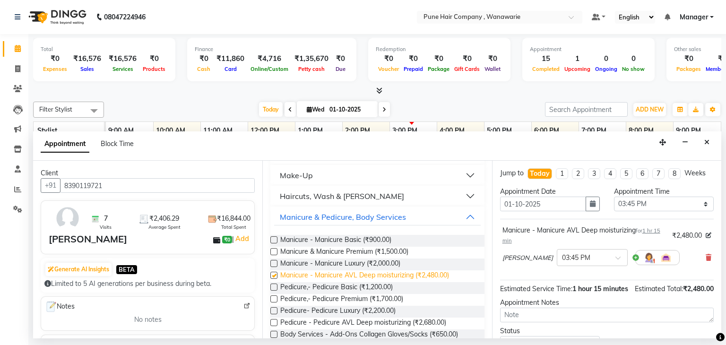
checkbox input "false"
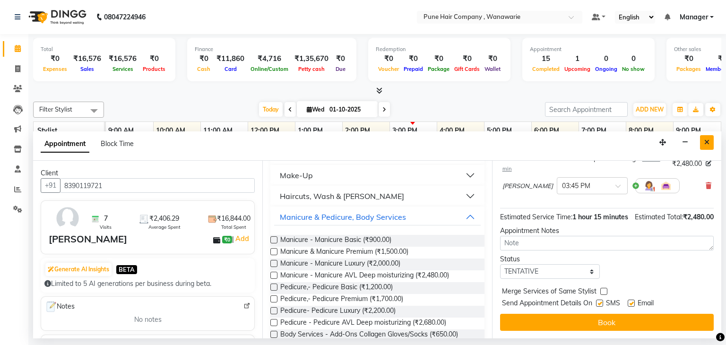
click at [703, 146] on button "Close" at bounding box center [707, 142] width 14 height 15
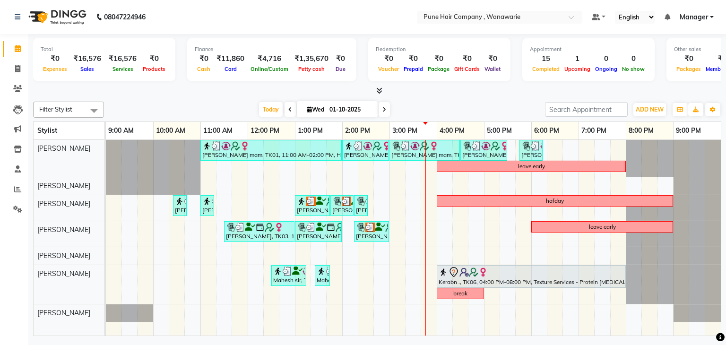
click at [382, 110] on icon at bounding box center [384, 110] width 4 height 6
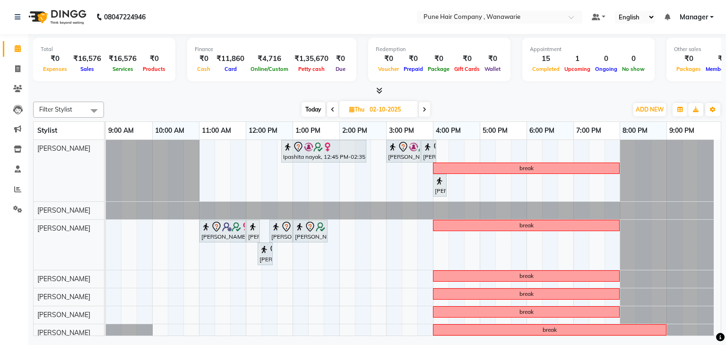
scroll to position [5, 0]
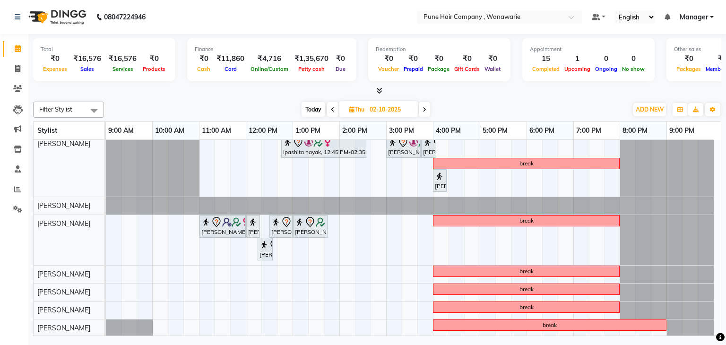
click at [309, 106] on span "Today" at bounding box center [313, 109] width 24 height 15
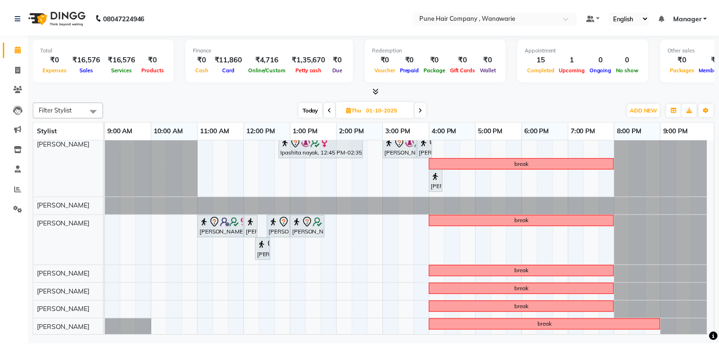
scroll to position [0, 0]
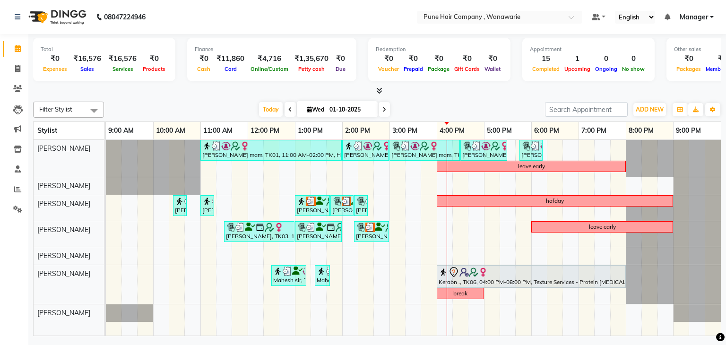
click at [288, 108] on icon at bounding box center [290, 110] width 4 height 6
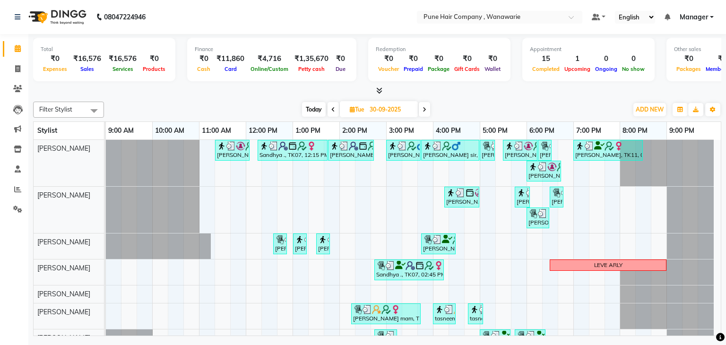
click at [288, 108] on div "Today Tue 30-09-2025" at bounding box center [366, 110] width 514 height 14
click at [331, 107] on icon at bounding box center [333, 110] width 4 height 6
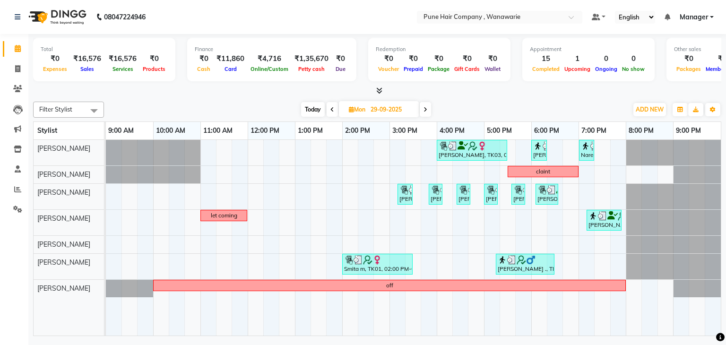
click at [331, 107] on icon at bounding box center [332, 110] width 4 height 6
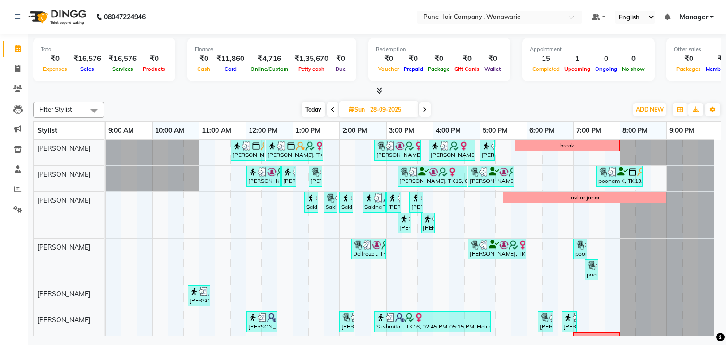
click at [331, 109] on icon at bounding box center [333, 110] width 4 height 6
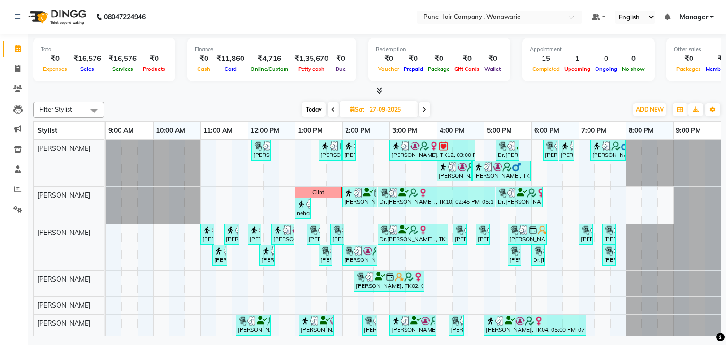
click at [332, 108] on icon at bounding box center [333, 110] width 4 height 6
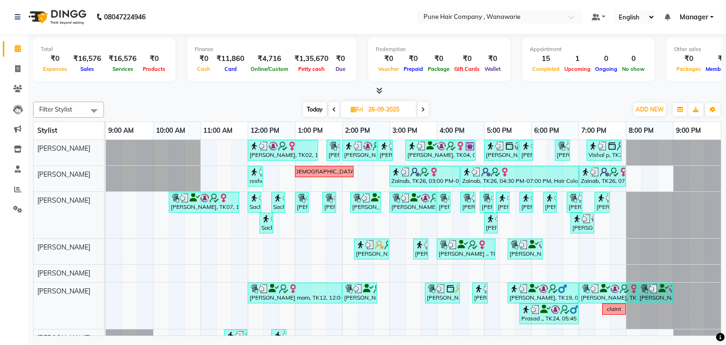
click at [317, 108] on span "Today" at bounding box center [315, 109] width 24 height 15
type input "01-10-2025"
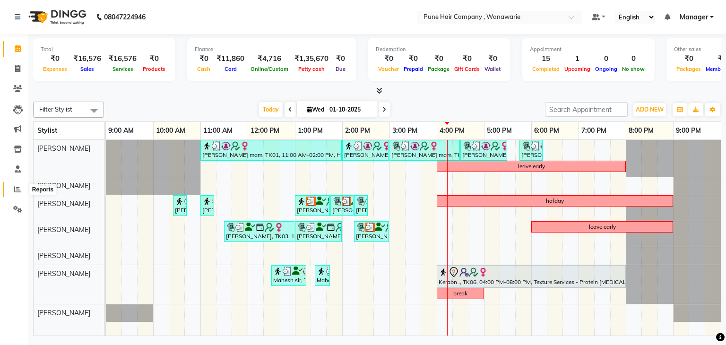
click at [19, 188] on icon at bounding box center [17, 189] width 7 height 7
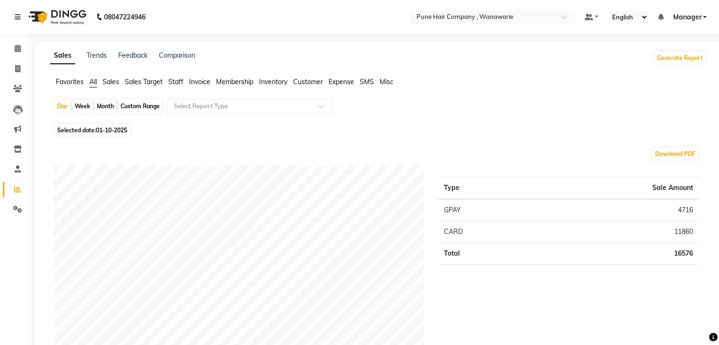
click at [104, 104] on div "Month" at bounding box center [105, 106] width 22 height 13
select select "10"
select select "2025"
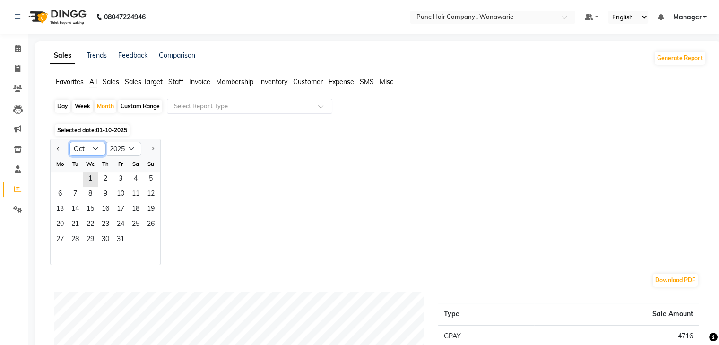
click at [94, 147] on select "Jan Feb Mar Apr May Jun Jul Aug Sep Oct Nov Dec" at bounding box center [87, 149] width 36 height 14
select select "9"
click at [69, 142] on select "Jan Feb Mar Apr May Jun Jul Aug Sep Oct Nov Dec" at bounding box center [87, 149] width 36 height 14
click at [61, 177] on span "1" at bounding box center [59, 179] width 15 height 15
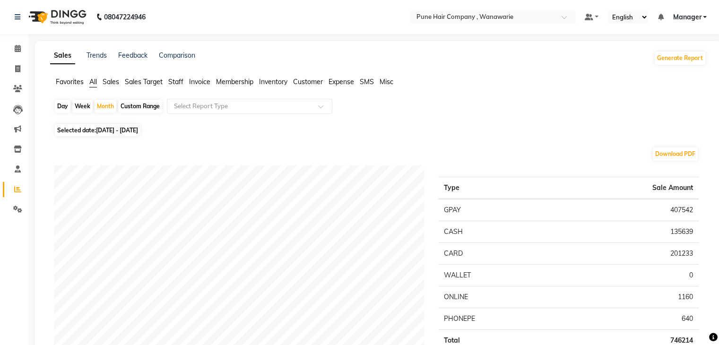
click at [174, 80] on span "Staff" at bounding box center [175, 81] width 15 height 9
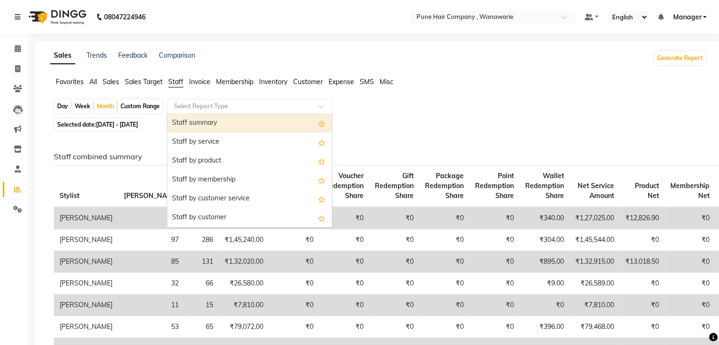
click at [183, 106] on input "text" at bounding box center [240, 106] width 136 height 9
click at [185, 122] on div "Staff summary" at bounding box center [249, 123] width 164 height 19
select select "full_report"
select select "csv"
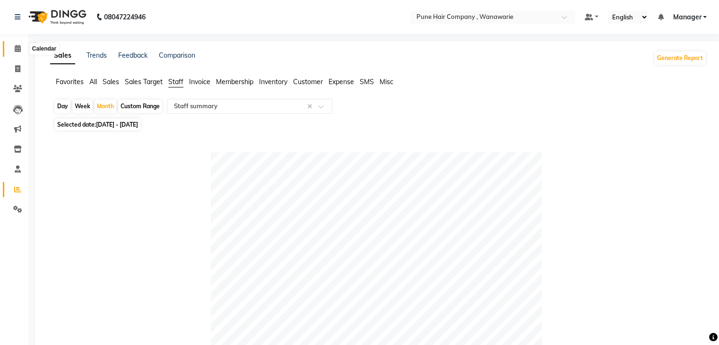
click at [17, 49] on icon at bounding box center [18, 48] width 6 height 7
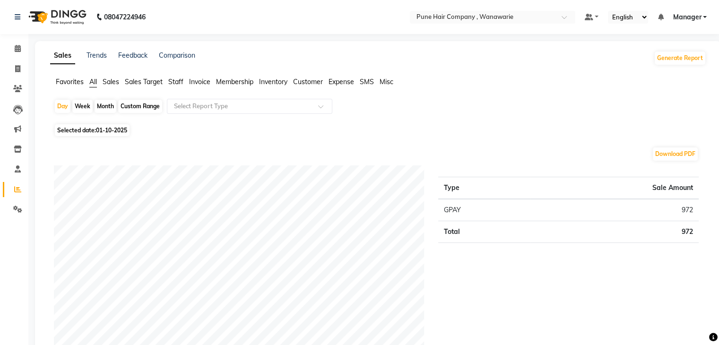
click at [104, 107] on div "Month" at bounding box center [105, 106] width 22 height 13
select select "10"
select select "2025"
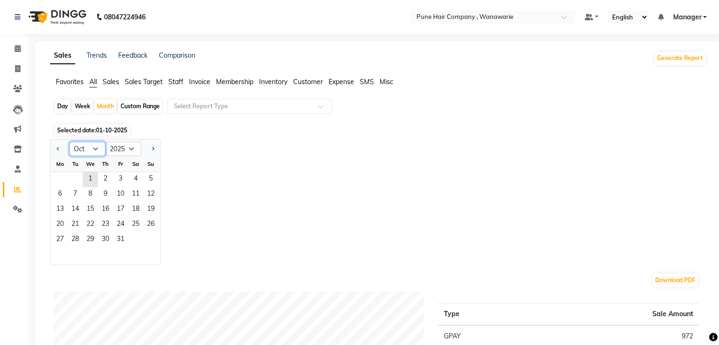
click at [85, 146] on select "Jan Feb Mar Apr May Jun [DATE] Aug Sep Oct Nov Dec" at bounding box center [87, 149] width 36 height 14
click at [137, 106] on div "Custom Range" at bounding box center [140, 106] width 44 height 13
select select "10"
select select "2025"
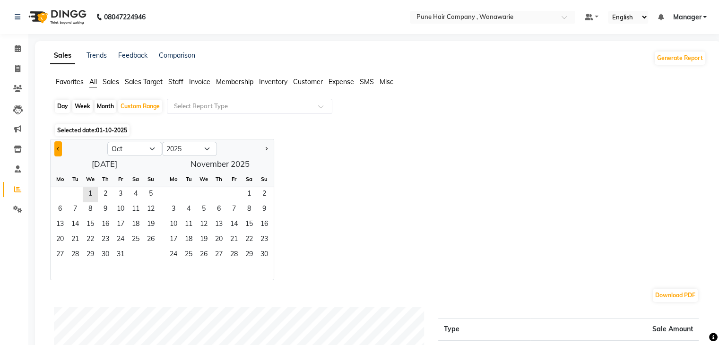
click at [58, 145] on button "Previous month" at bounding box center [58, 148] width 8 height 15
click at [59, 192] on span "1" at bounding box center [59, 194] width 15 height 15
click at [56, 147] on button "Previous month" at bounding box center [58, 148] width 8 height 15
select select "8"
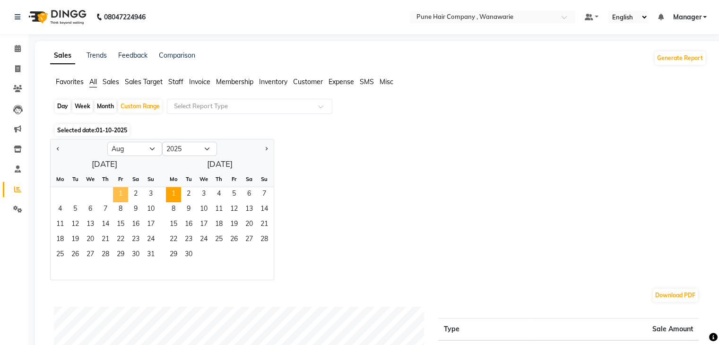
click at [120, 194] on span "1" at bounding box center [120, 194] width 15 height 15
click at [187, 251] on span "30" at bounding box center [188, 255] width 15 height 15
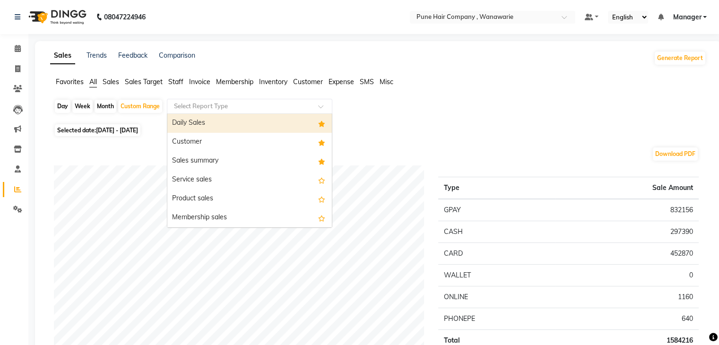
click at [236, 101] on div "Select Report Type" at bounding box center [249, 106] width 165 height 15
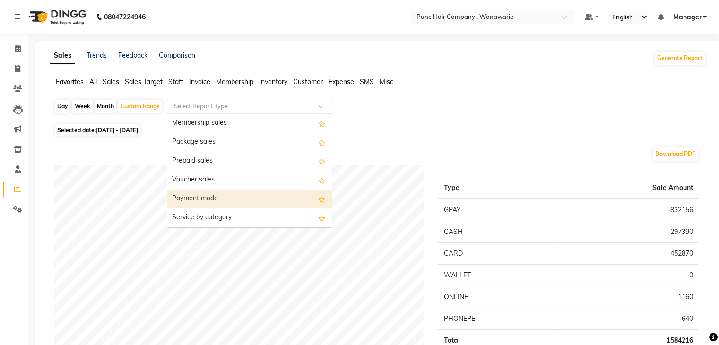
scroll to position [113, 0]
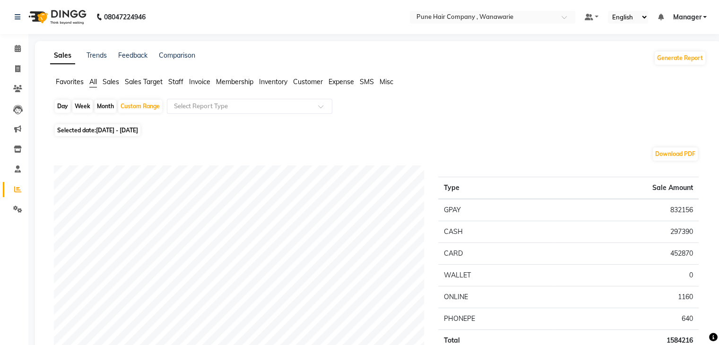
click at [174, 82] on span "Staff" at bounding box center [175, 81] width 15 height 9
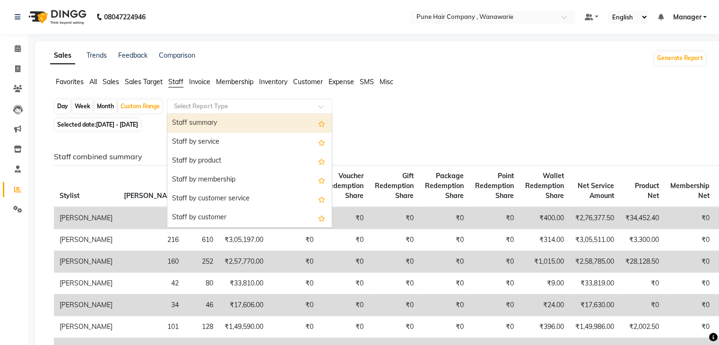
click at [203, 107] on input "text" at bounding box center [240, 106] width 136 height 9
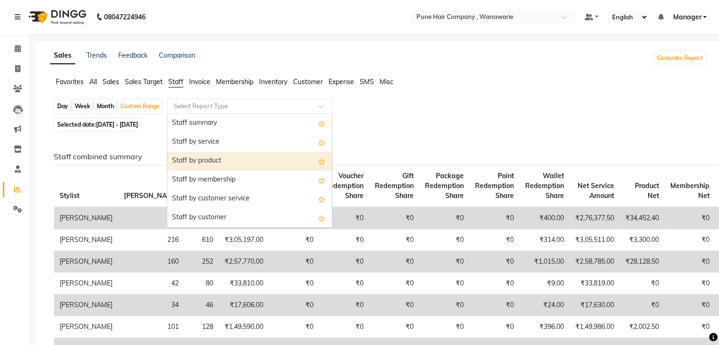
click at [216, 154] on div "Staff by product" at bounding box center [249, 161] width 164 height 19
select select "full_report"
select select "csv"
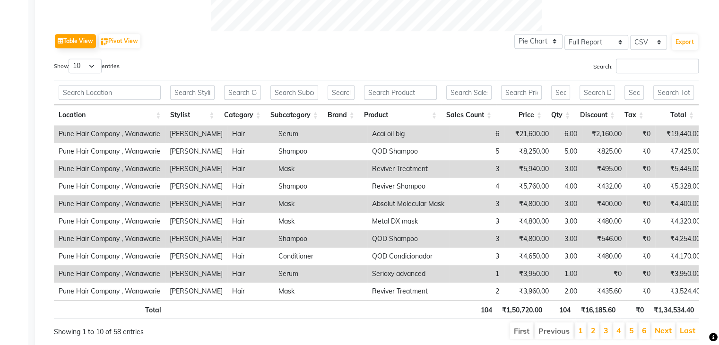
scroll to position [454, 0]
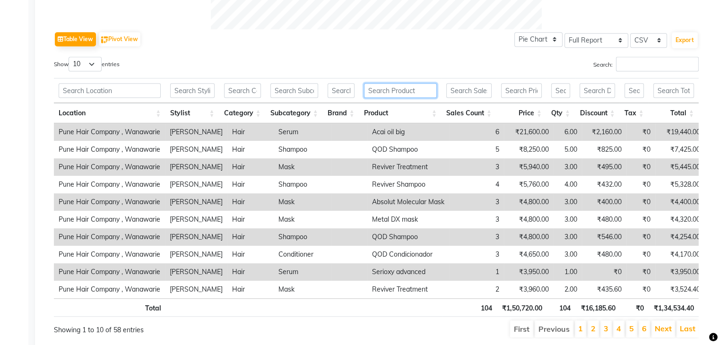
click at [400, 92] on input "text" at bounding box center [400, 90] width 73 height 15
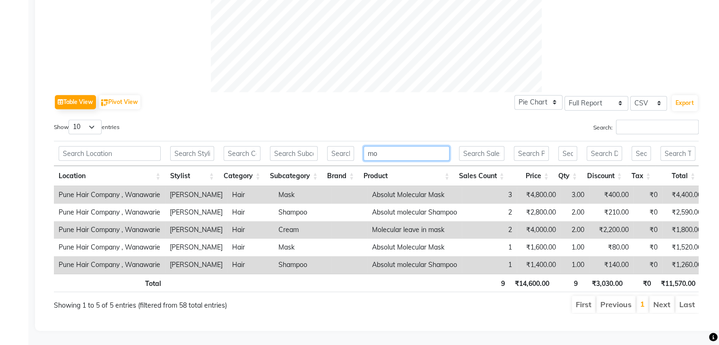
scroll to position [404, 0]
type input "mol"
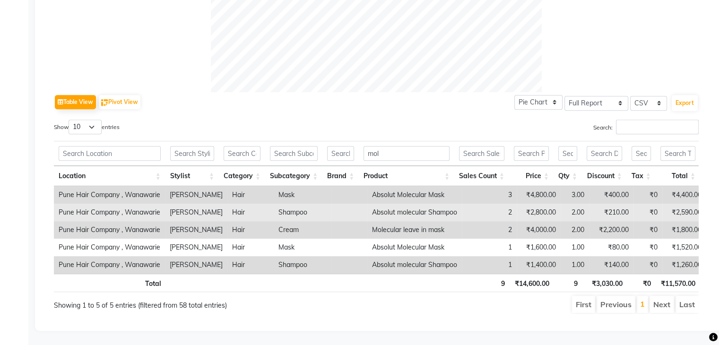
click at [464, 204] on td "2" at bounding box center [489, 212] width 55 height 17
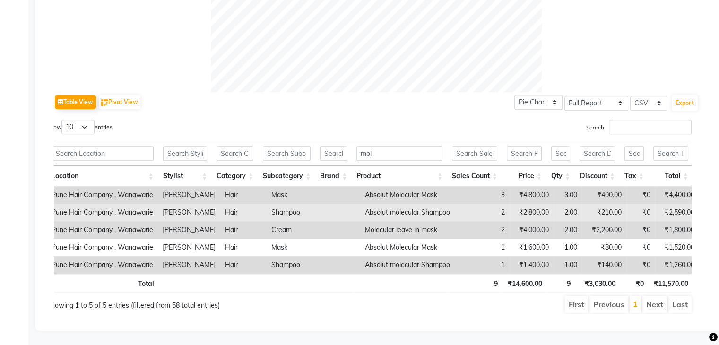
scroll to position [0, 0]
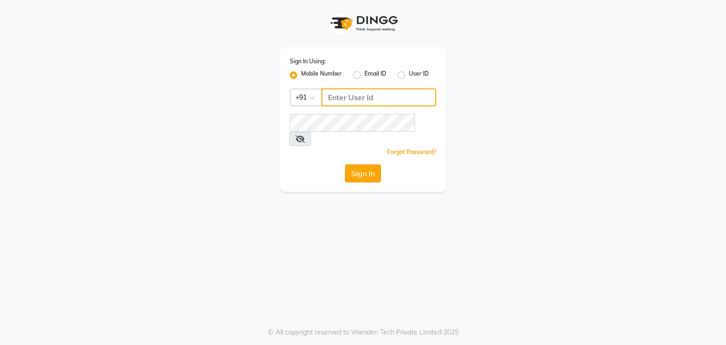
type input "9822634533"
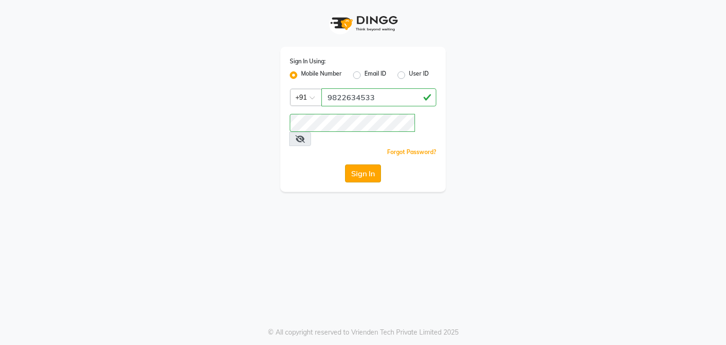
click at [371, 164] on button "Sign In" at bounding box center [363, 173] width 36 height 18
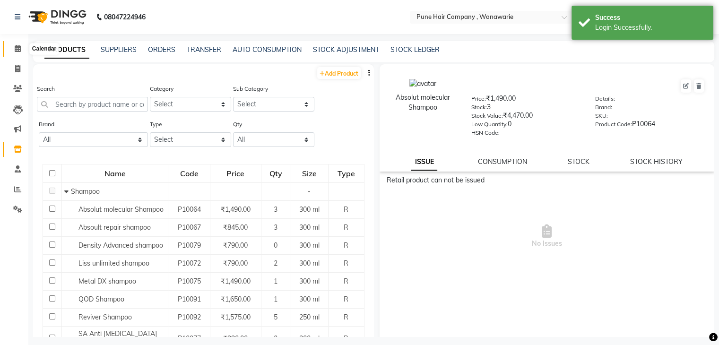
click at [13, 53] on span at bounding box center [17, 48] width 17 height 11
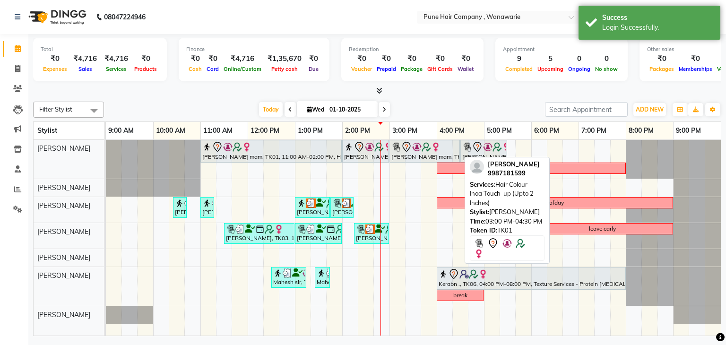
click at [401, 157] on div "[PERSON_NAME] mam, TK01, 03:00 PM-04:30 PM, Hair Colour - Inoa Touch-up (Upto 2…" at bounding box center [424, 151] width 69 height 20
select select "7"
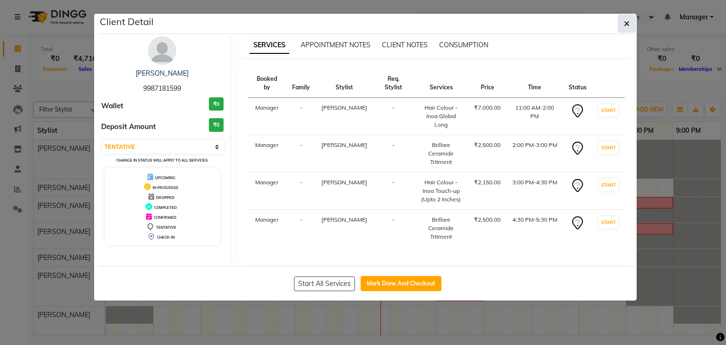
click at [624, 24] on icon "button" at bounding box center [627, 24] width 6 height 8
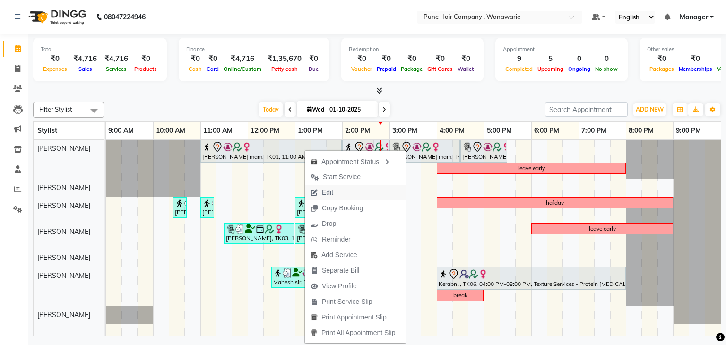
click at [330, 198] on span "Edit" at bounding box center [322, 193] width 34 height 16
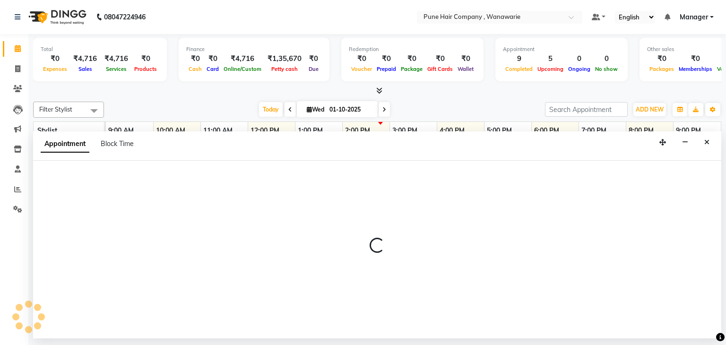
select select "tentative"
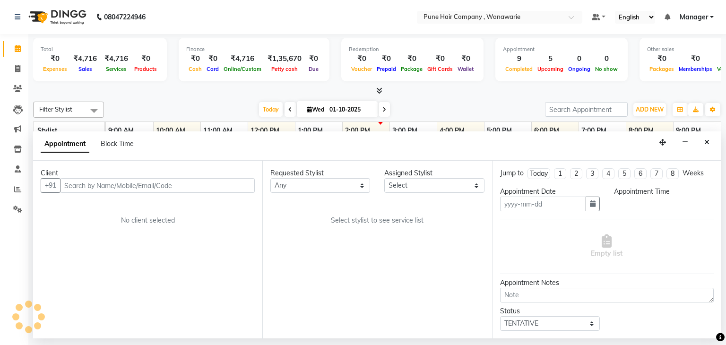
type input "01-10-2025"
select select "74577"
select select "660"
select select "4060"
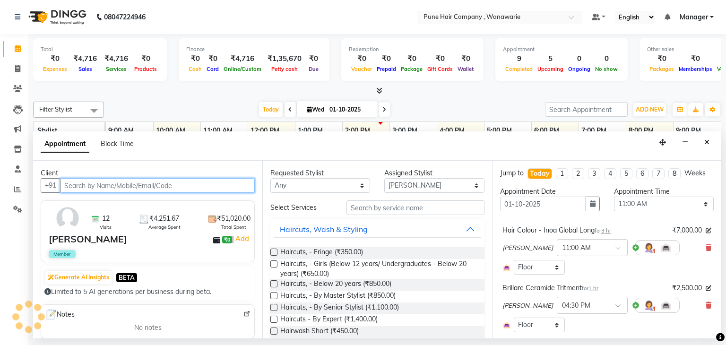
select select "4060"
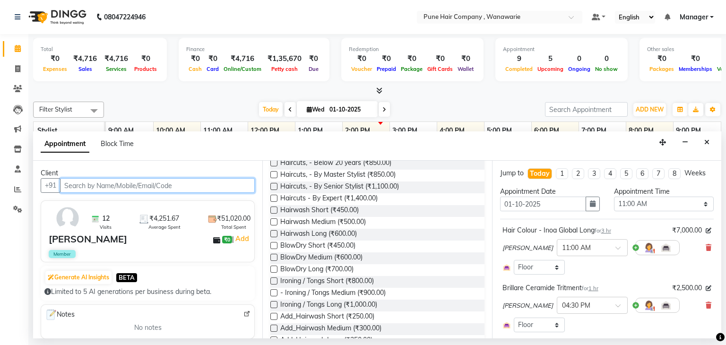
scroll to position [123, 0]
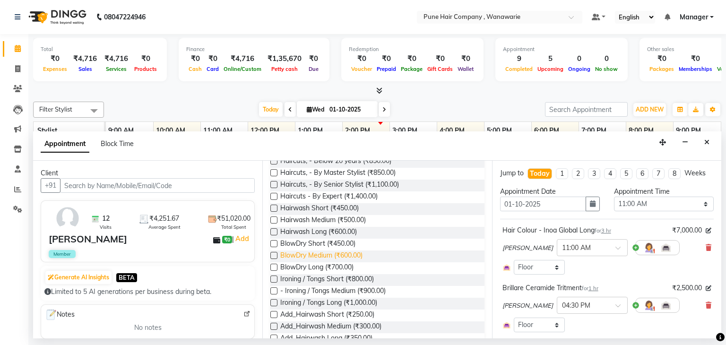
click at [319, 254] on span "BlowDry Medium (₹600.00)" at bounding box center [321, 256] width 82 height 12
checkbox input "false"
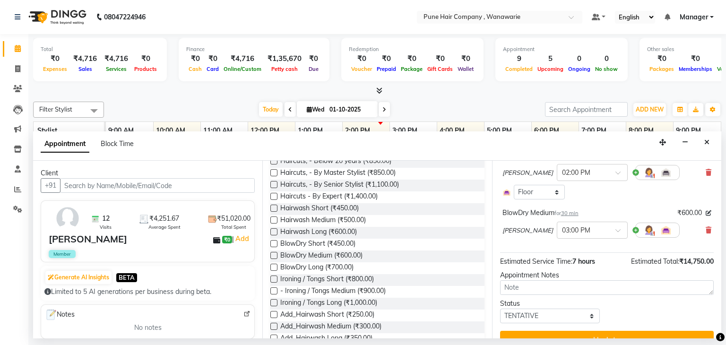
scroll to position [284, 0]
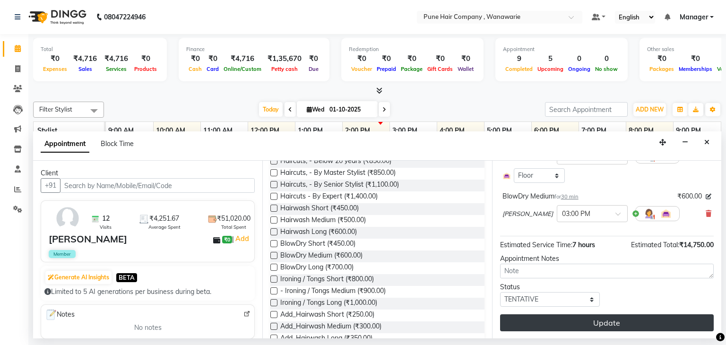
click at [582, 326] on button "Update" at bounding box center [607, 322] width 214 height 17
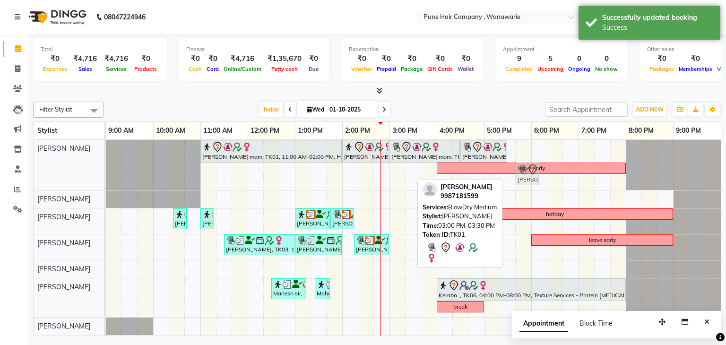
drag, startPoint x: 400, startPoint y: 170, endPoint x: 523, endPoint y: 137, distance: 127.5
click at [523, 137] on table "Stylist 9:00 AM 10:00 AM 11:00 AM 12:00 PM 1:00 PM 2:00 PM 3:00 PM 4:00 PM 5:00…" at bounding box center [377, 228] width 688 height 215
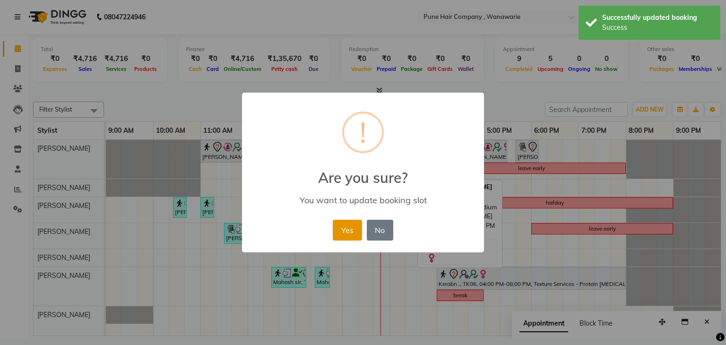
click at [344, 225] on button "Yes" at bounding box center [347, 230] width 29 height 21
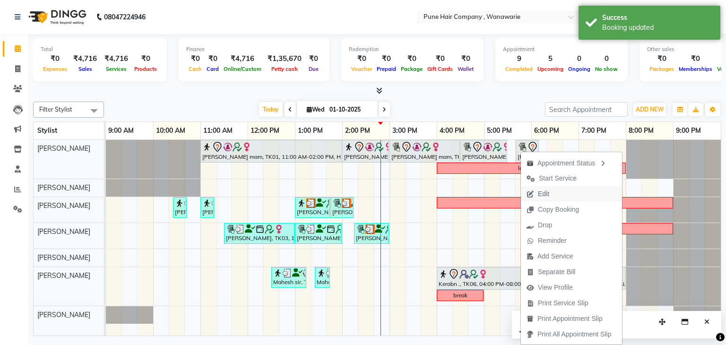
click at [545, 188] on span "Edit" at bounding box center [538, 194] width 34 height 16
select select "tentative"
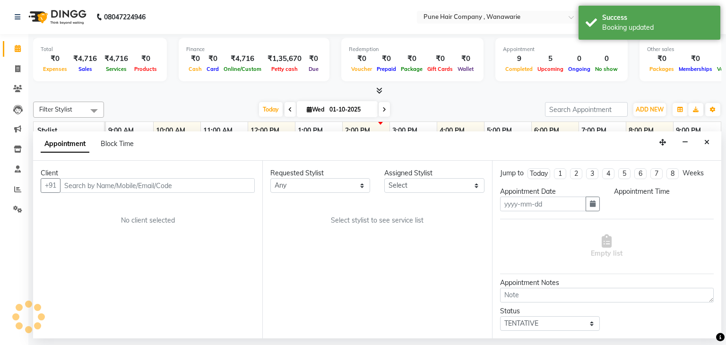
type input "01-10-2025"
select select "74577"
select select "660"
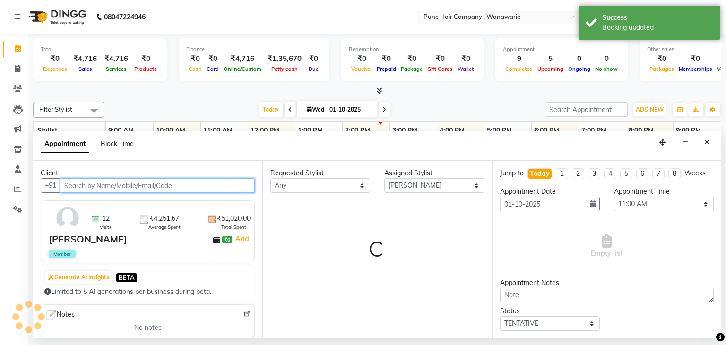
select select "4060"
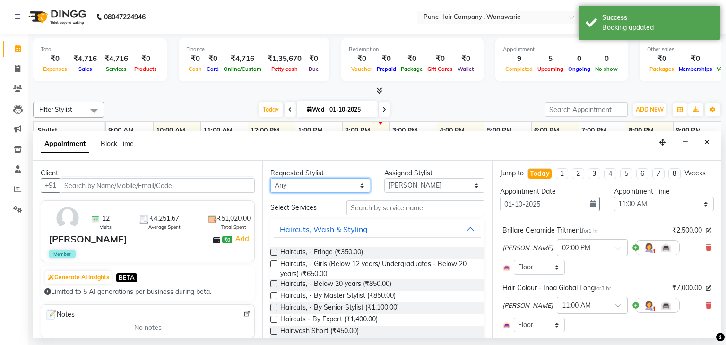
click at [314, 187] on select "Any [PERSON_NAME] [PERSON_NAME] [PERSON_NAME] [PERSON_NAME] [PERSON_NAME] [PERS…" at bounding box center [320, 185] width 100 height 15
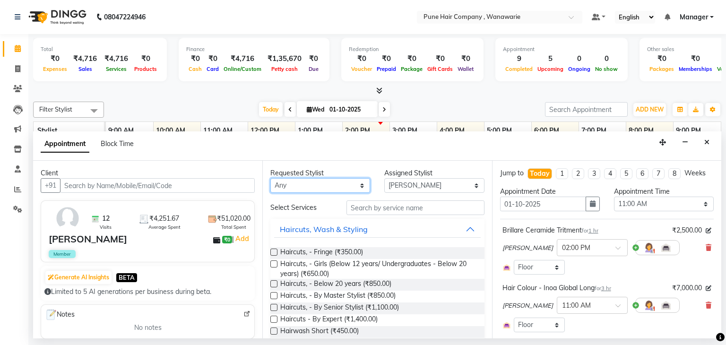
select select "74579"
click at [270, 178] on select "Any [PERSON_NAME] [PERSON_NAME] [PERSON_NAME] [PERSON_NAME] [PERSON_NAME] [PERS…" at bounding box center [320, 185] width 100 height 15
select select "74579"
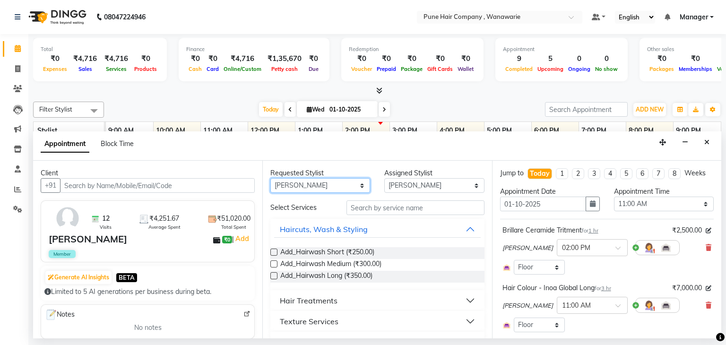
scroll to position [146, 0]
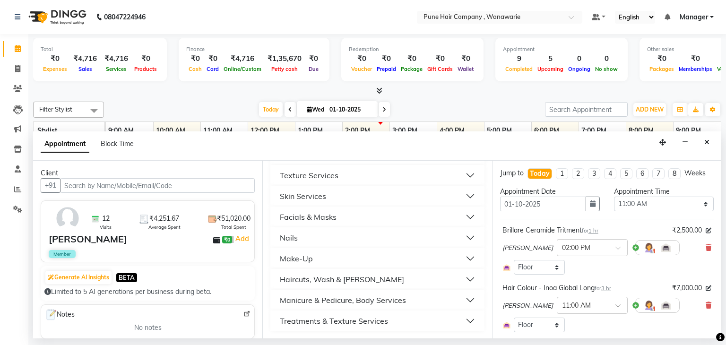
click at [327, 200] on button "Skin Services" at bounding box center [377, 196] width 206 height 17
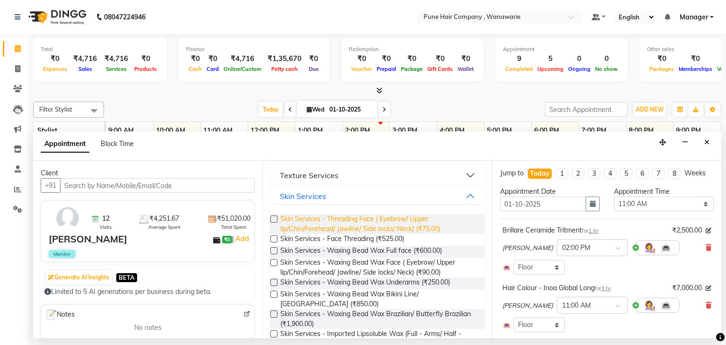
click at [324, 222] on span "Skin Services - Threading Face ( Eyebrow/ Upper lip/Chin/Forehead/ Jawline/ Sid…" at bounding box center [378, 224] width 196 height 20
checkbox input "false"
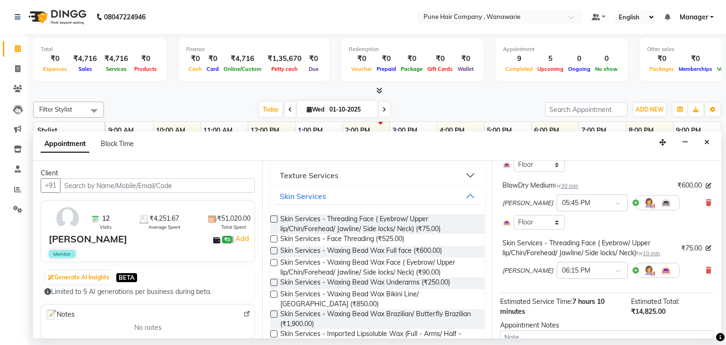
scroll to position [352, 0]
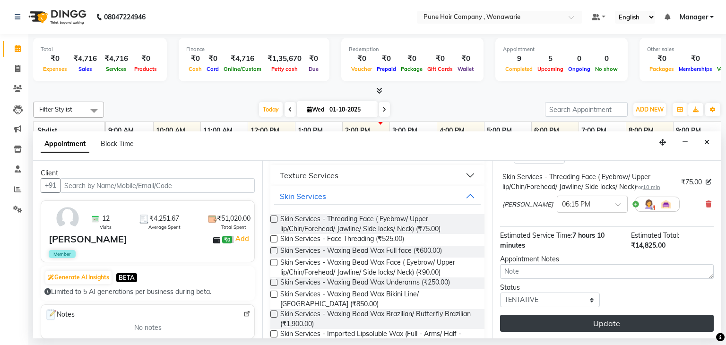
click at [530, 319] on button "Update" at bounding box center [607, 323] width 214 height 17
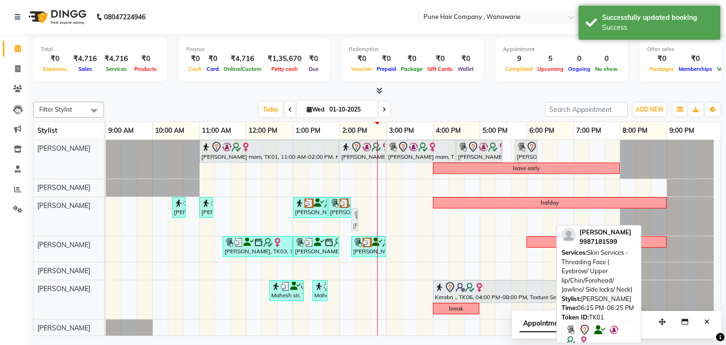
drag, startPoint x: 546, startPoint y: 216, endPoint x: 364, endPoint y: 218, distance: 181.4
click at [364, 218] on div "[PERSON_NAME][GEOGRAPHIC_DATA], 11:00 AM-02:00 PM, Hair Colour - Inoa Global [P…" at bounding box center [413, 238] width 615 height 197
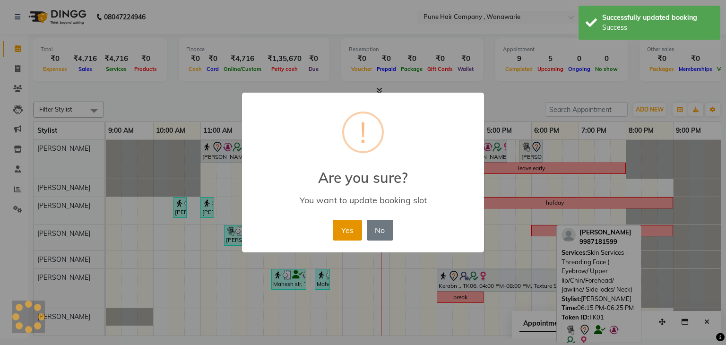
click at [345, 227] on button "Yes" at bounding box center [347, 230] width 29 height 21
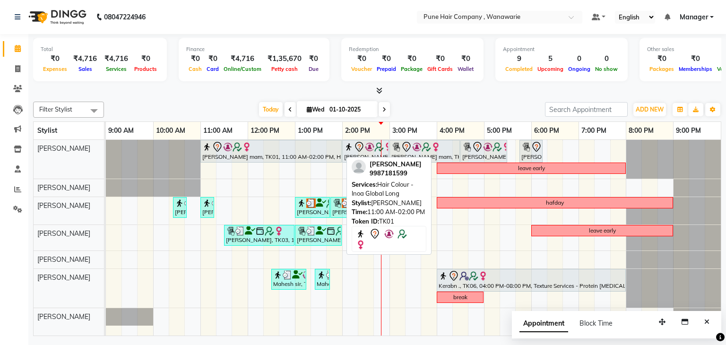
click at [317, 146] on div at bounding box center [270, 146] width 137 height 11
select select "7"
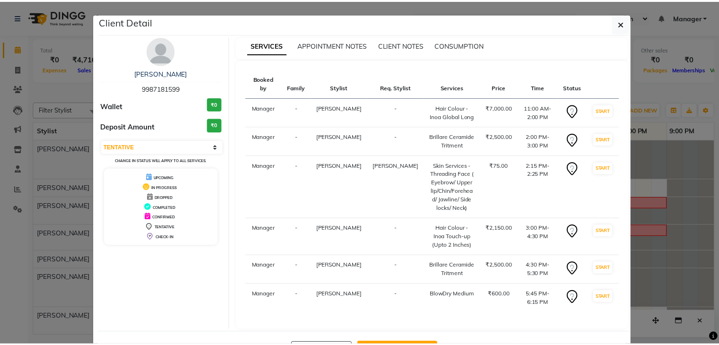
scroll to position [34, 0]
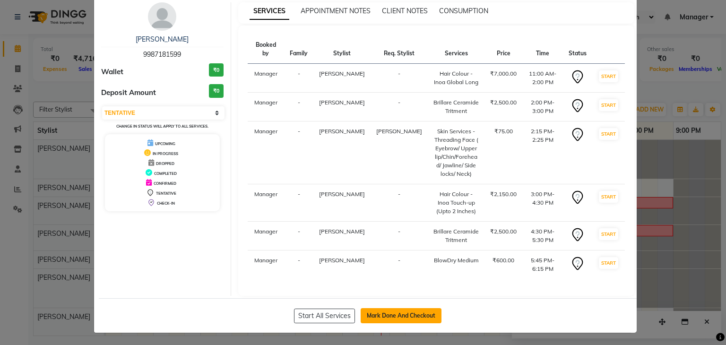
click at [394, 312] on button "Mark Done And Checkout" at bounding box center [400, 315] width 81 height 15
select select "service"
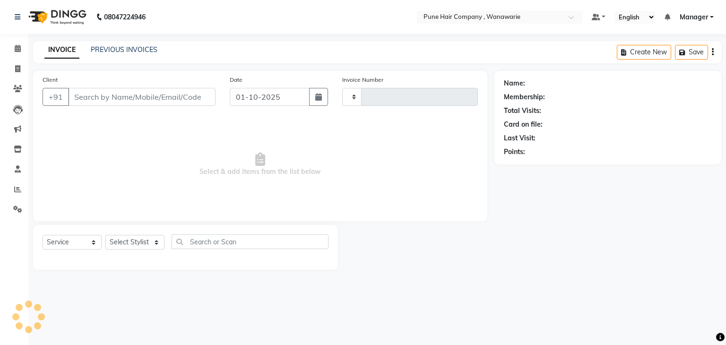
type input "2131"
select select "8072"
type input "9987181599"
select select "74579"
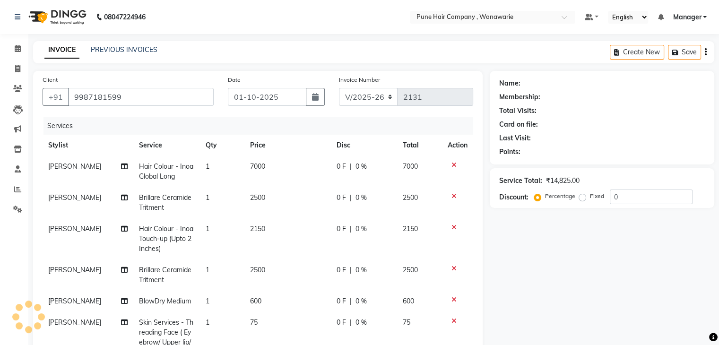
select select "1: Object"
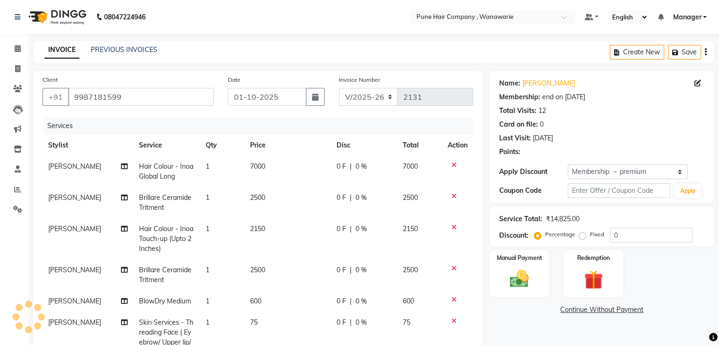
type input "20"
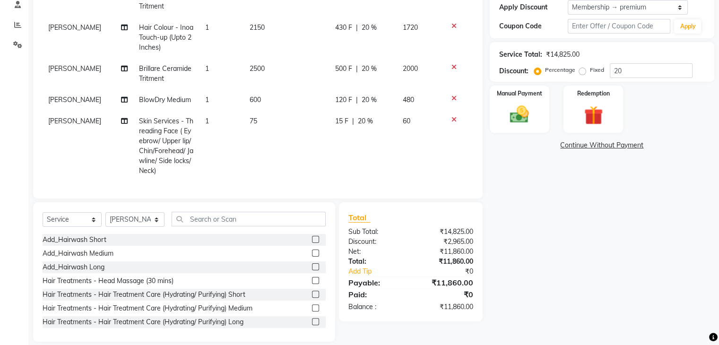
scroll to position [176, 0]
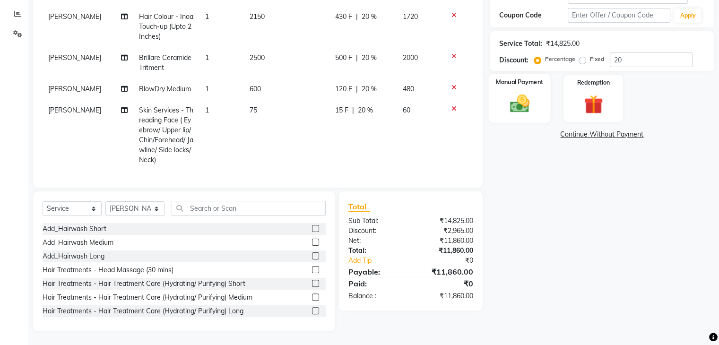
click at [503, 99] on img at bounding box center [519, 104] width 32 height 23
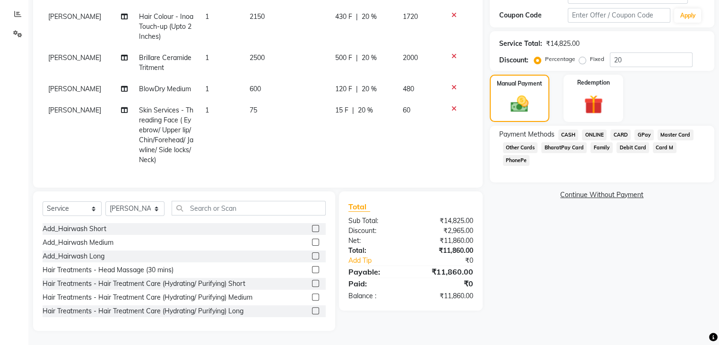
click at [620, 135] on span "CARD" at bounding box center [620, 134] width 20 height 11
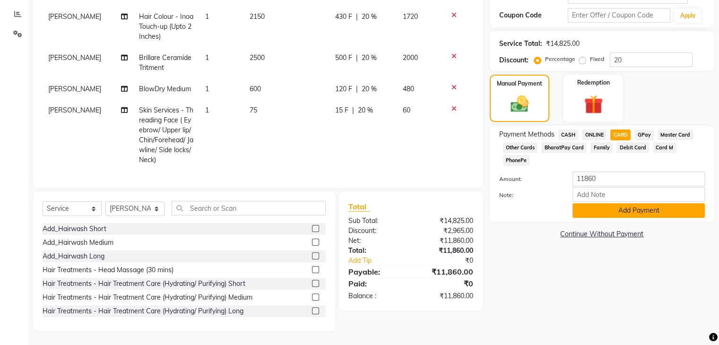
click at [619, 205] on button "Add Payment" at bounding box center [638, 210] width 132 height 15
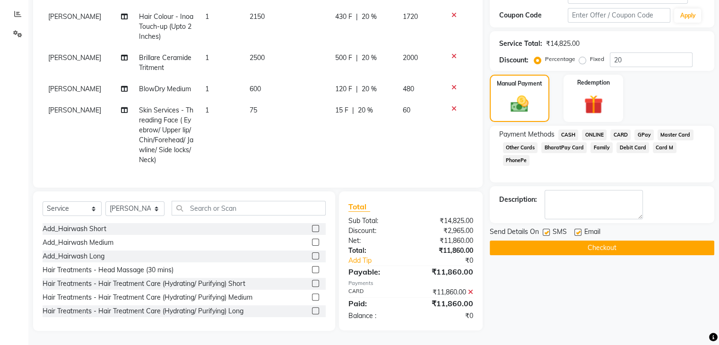
click at [585, 248] on button "Checkout" at bounding box center [601, 247] width 224 height 15
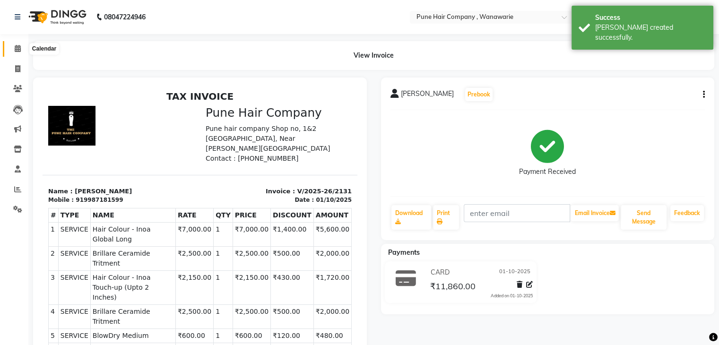
click at [15, 52] on icon at bounding box center [18, 48] width 6 height 7
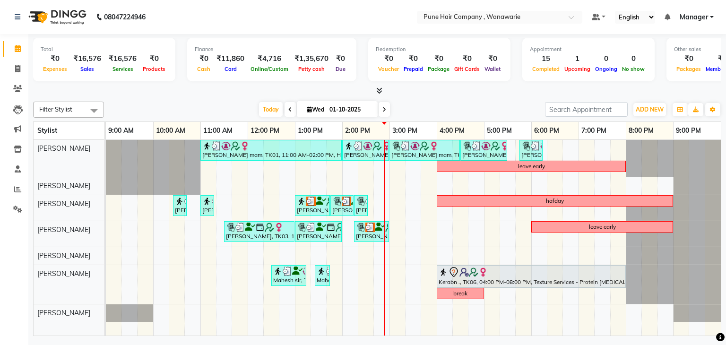
click at [385, 107] on icon at bounding box center [384, 110] width 4 height 6
type input "02-10-2025"
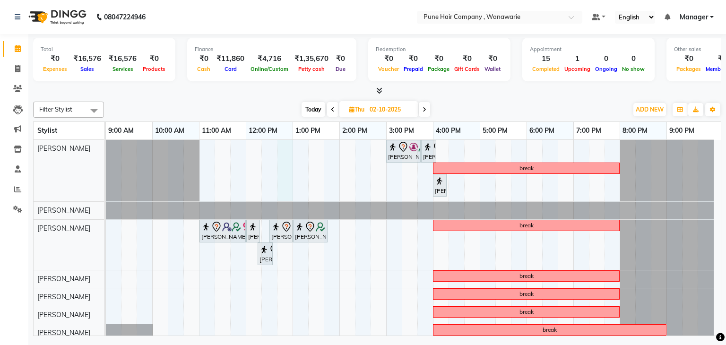
click at [282, 150] on div "[PERSON_NAME] sir, 03:00 PM-03:45 PM, [DEMOGRAPHIC_DATA] Haircut By Senior Styl…" at bounding box center [413, 241] width 615 height 202
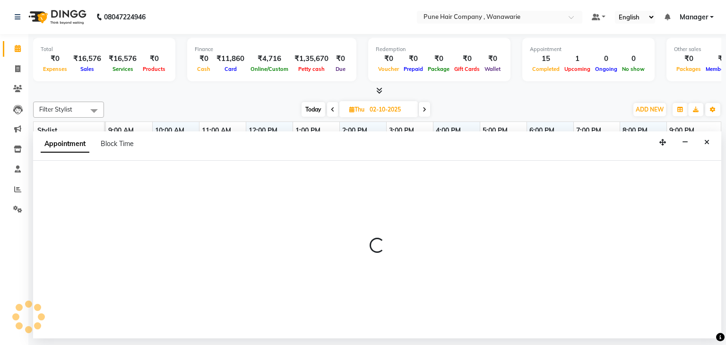
select select "74577"
select select "tentative"
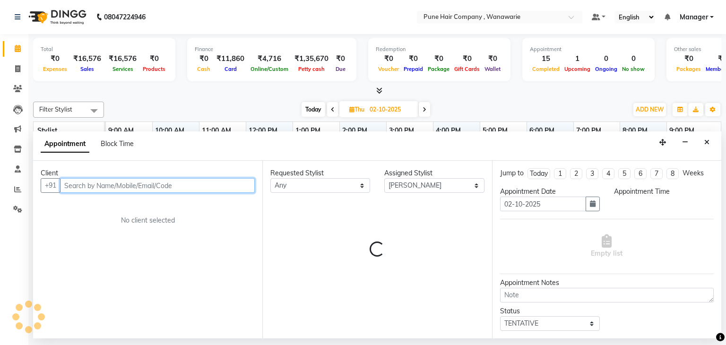
select select "765"
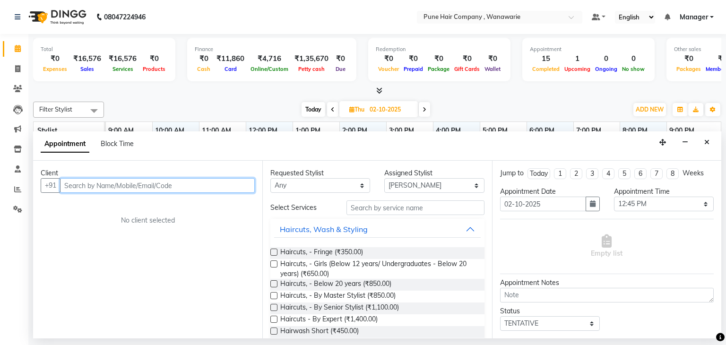
click at [167, 184] on input "text" at bounding box center [157, 185] width 195 height 15
type input "i"
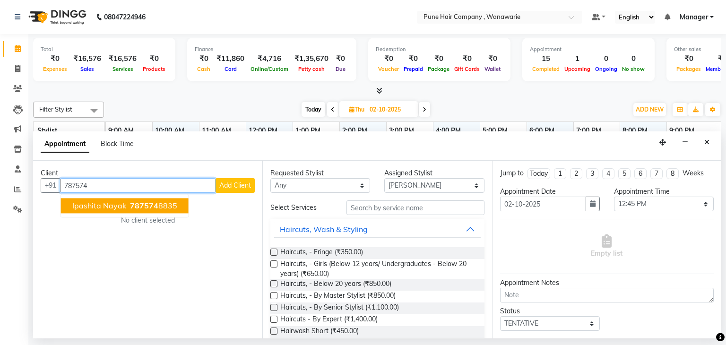
click at [142, 201] on span "787574" at bounding box center [144, 205] width 28 height 9
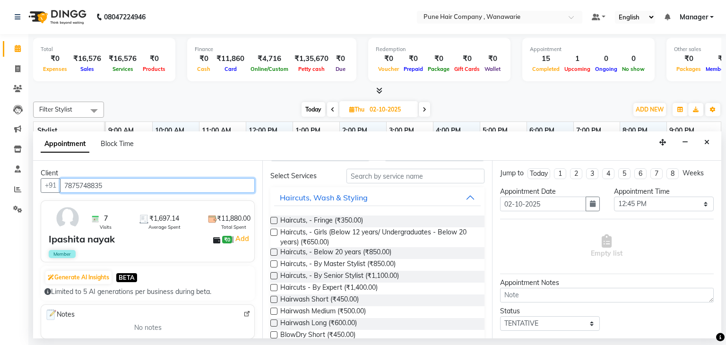
scroll to position [25, 0]
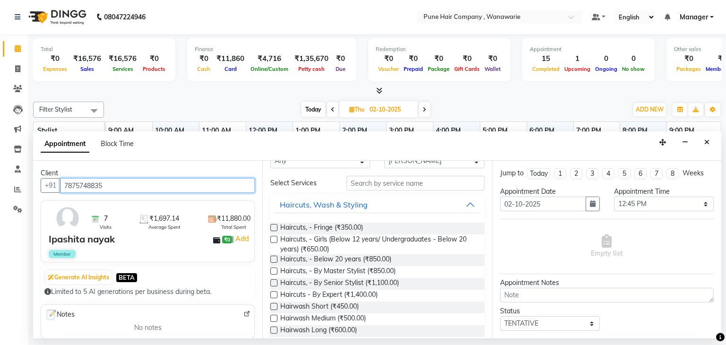
type input "7875748835"
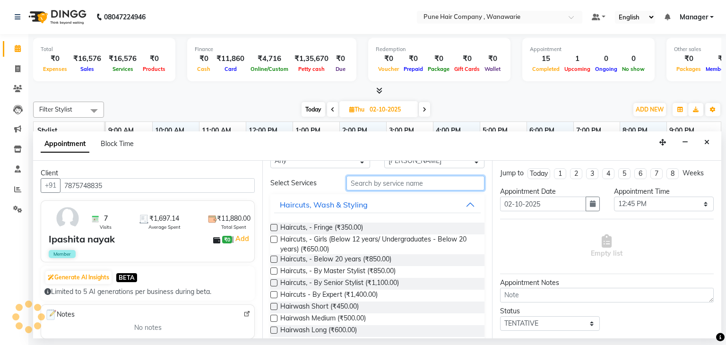
click at [398, 184] on input "text" at bounding box center [415, 183] width 138 height 15
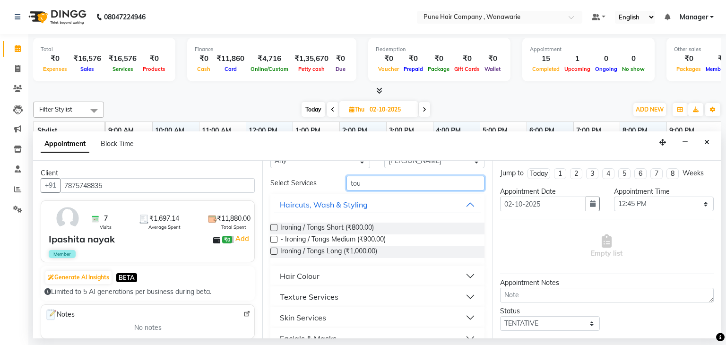
scroll to position [0, 0]
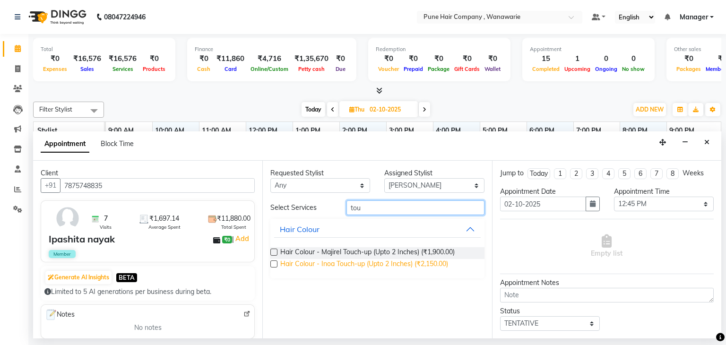
type input "tou"
click at [346, 266] on span "Hair Colour - Inoa Touch-up (Upto 2 Inches) (₹2,150.00)" at bounding box center [364, 265] width 168 height 12
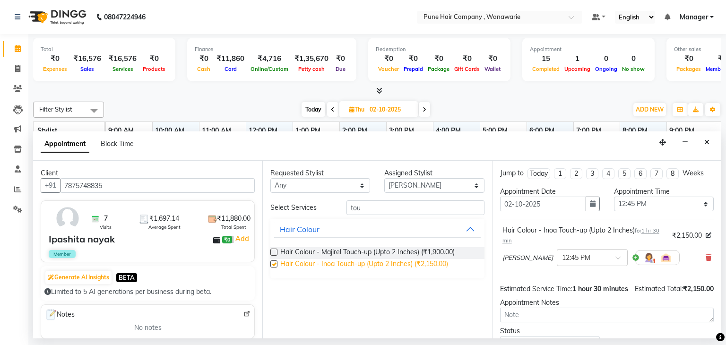
checkbox input "false"
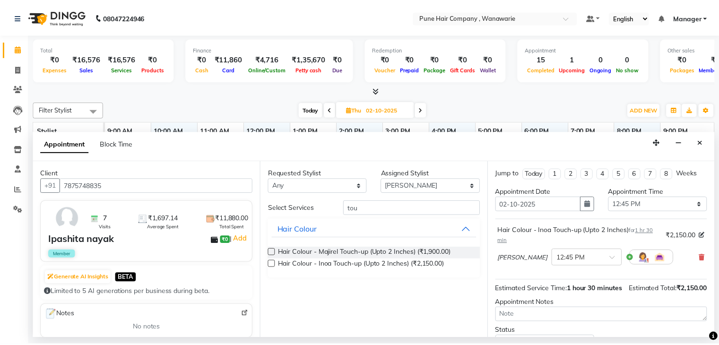
scroll to position [81, 0]
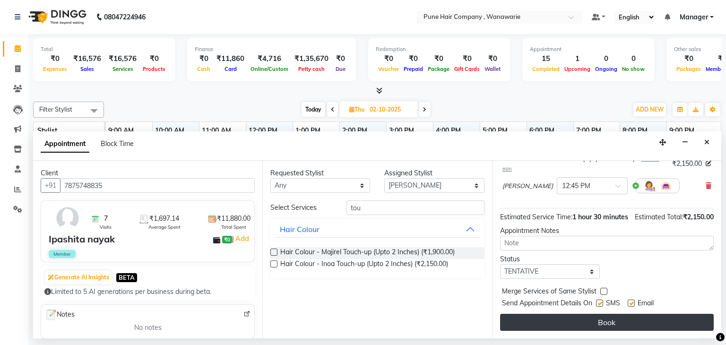
click at [554, 322] on button "Book" at bounding box center [607, 322] width 214 height 17
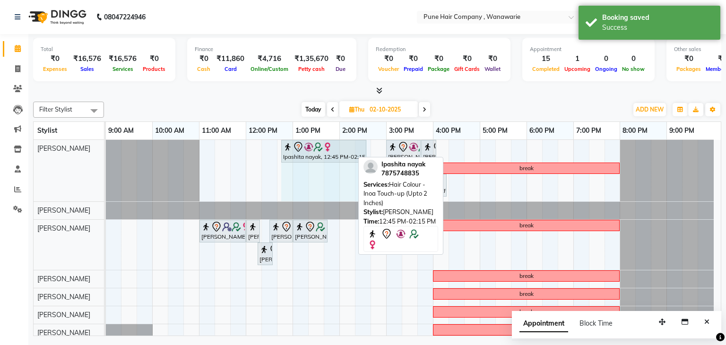
drag, startPoint x: 351, startPoint y: 146, endPoint x: 368, endPoint y: 146, distance: 17.0
click at [368, 146] on div "Ipashita nayak, 12:45 PM-02:15 PM, Hair Colour - Inoa Touch-up (Upto 2 Inches) …" at bounding box center [413, 241] width 615 height 202
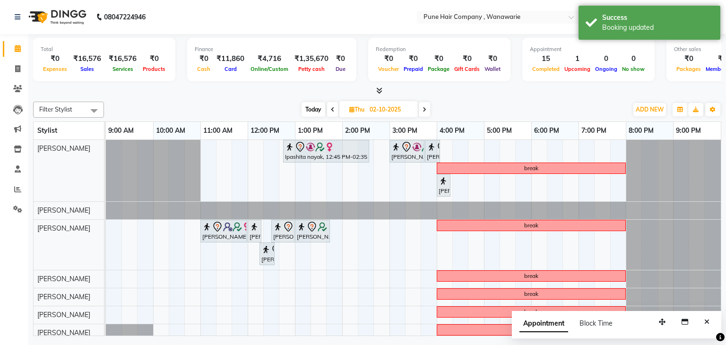
click at [310, 111] on span "Today" at bounding box center [313, 109] width 24 height 15
type input "01-10-2025"
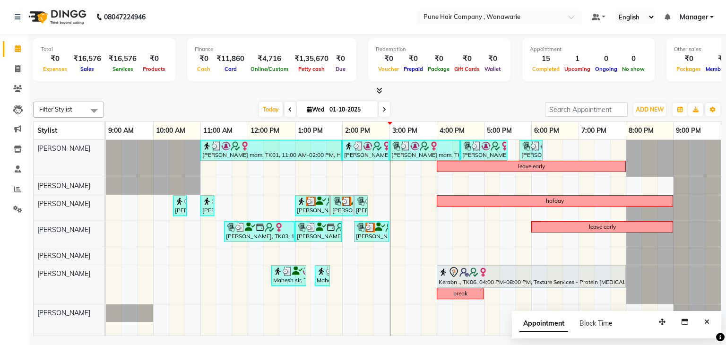
click at [380, 89] on icon at bounding box center [379, 90] width 6 height 7
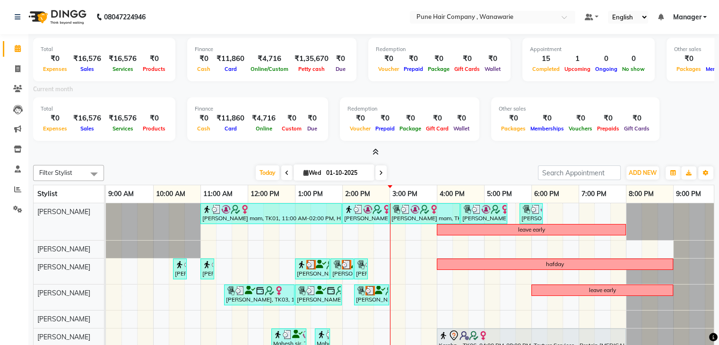
click at [378, 154] on icon at bounding box center [375, 151] width 6 height 7
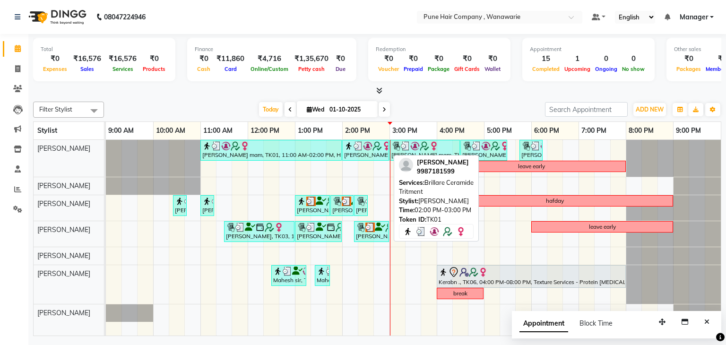
click at [378, 154] on div "[PERSON_NAME] mam, TK01, 02:00 PM-03:00 PM, Brillare Ceramide Tritment" at bounding box center [365, 150] width 45 height 18
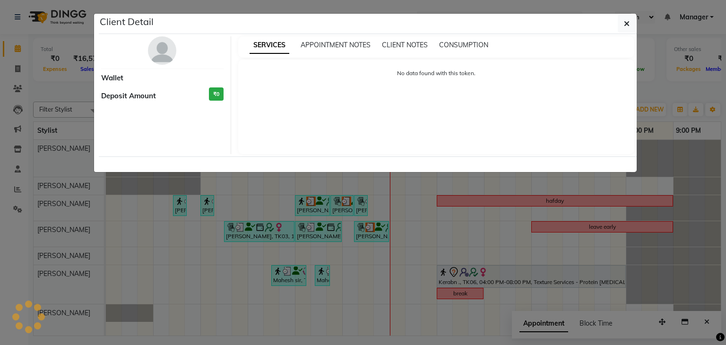
select select "3"
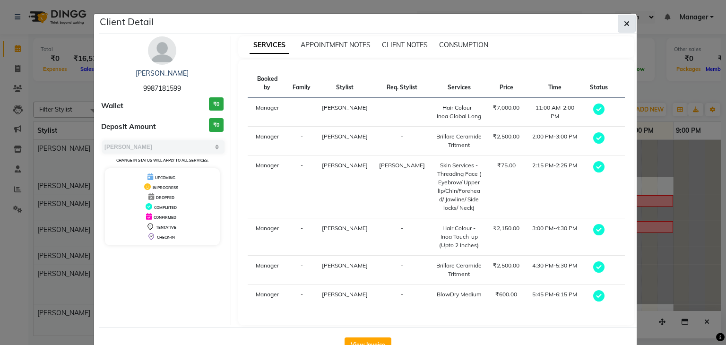
click at [619, 27] on button "button" at bounding box center [627, 24] width 18 height 18
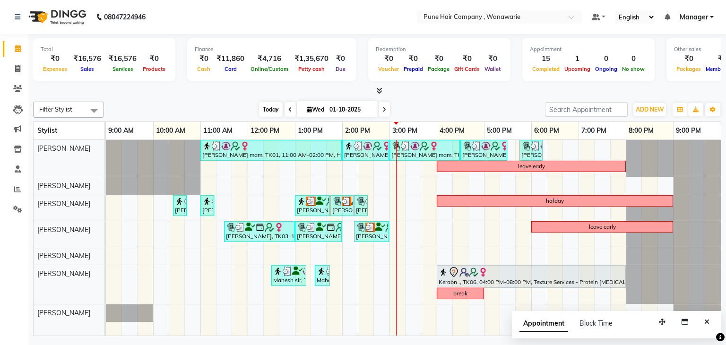
click at [272, 113] on span "Today" at bounding box center [271, 109] width 24 height 15
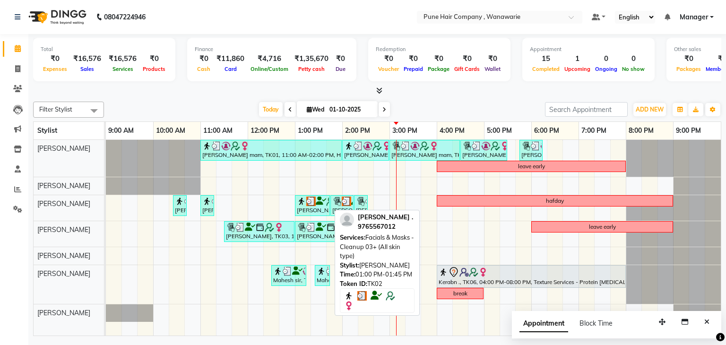
click at [319, 201] on icon at bounding box center [321, 201] width 10 height 0
select select "3"
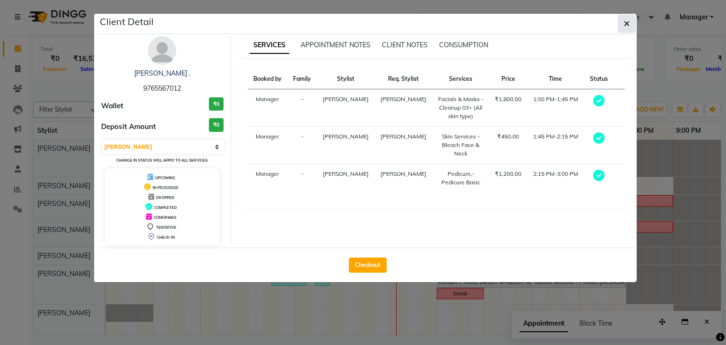
click at [630, 24] on button "button" at bounding box center [627, 24] width 18 height 18
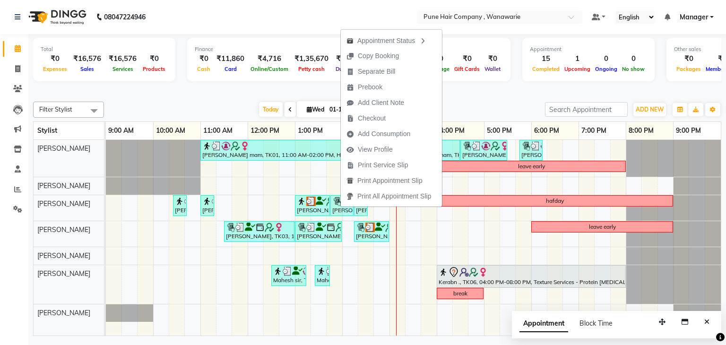
click at [283, 22] on nav "08047224946 Select Location × Pune Hair Company , Wanawarie Default Panel My Pa…" at bounding box center [363, 17] width 726 height 34
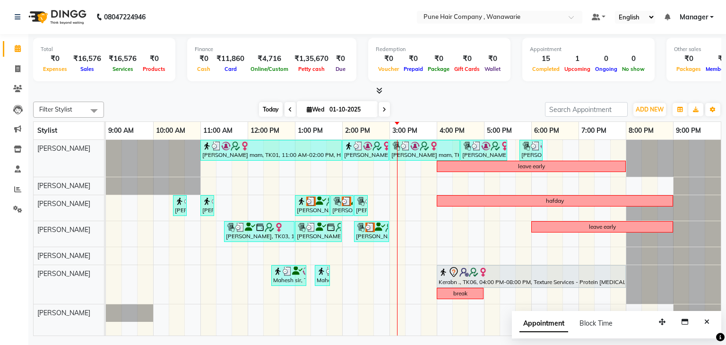
click at [269, 110] on span "Today" at bounding box center [271, 109] width 24 height 15
click at [705, 318] on icon "Close" at bounding box center [706, 321] width 5 height 7
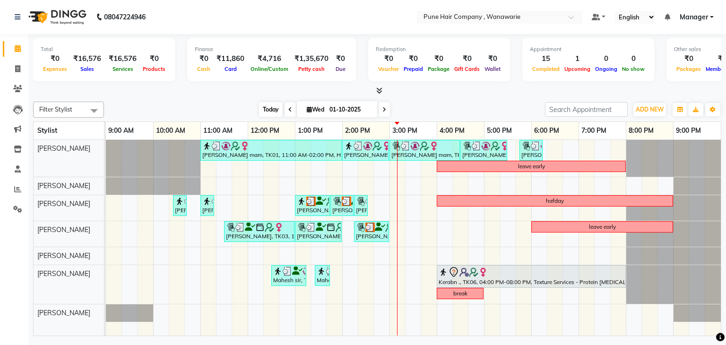
click at [268, 107] on span "Today" at bounding box center [271, 109] width 24 height 15
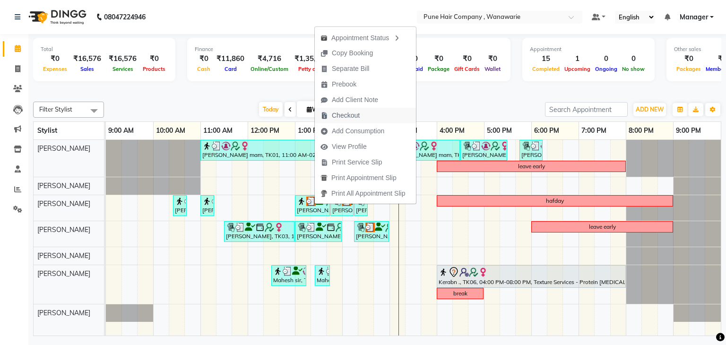
click at [346, 115] on span "Checkout" at bounding box center [346, 116] width 28 height 10
select select "8072"
select select "service"
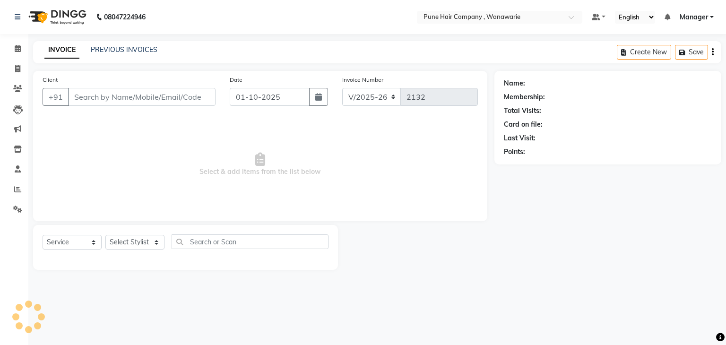
type input "9765567012"
select select "74580"
select select "1: Object"
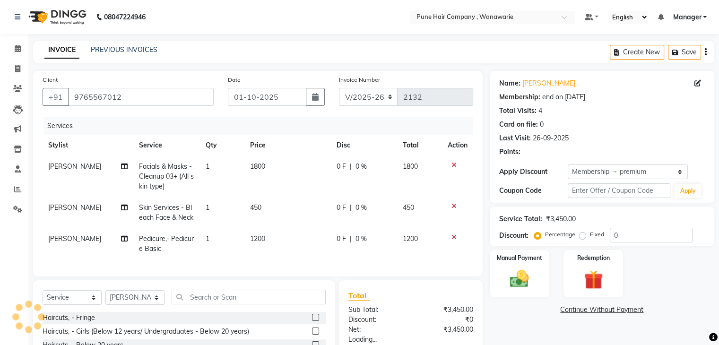
type input "20"
click at [410, 276] on div "Client [PHONE_NUMBER] Date [DATE] Invoice Number V/2025 V/[PHONE_NUMBER] Servic…" at bounding box center [257, 174] width 449 height 206
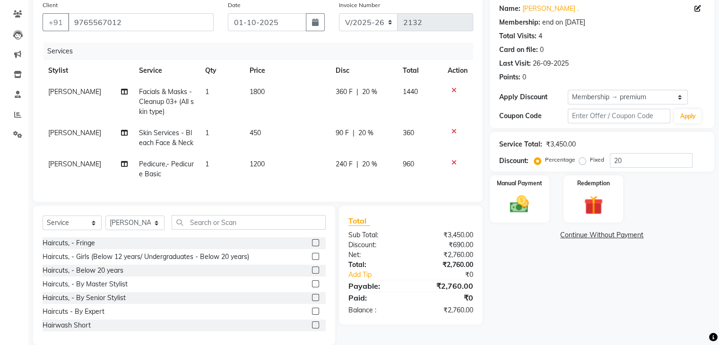
scroll to position [76, 0]
click at [19, 176] on div "Calendar Invoice Clients Leads Marketing Inventory Staff Reports Settings Compl…" at bounding box center [64, 147] width 128 height 393
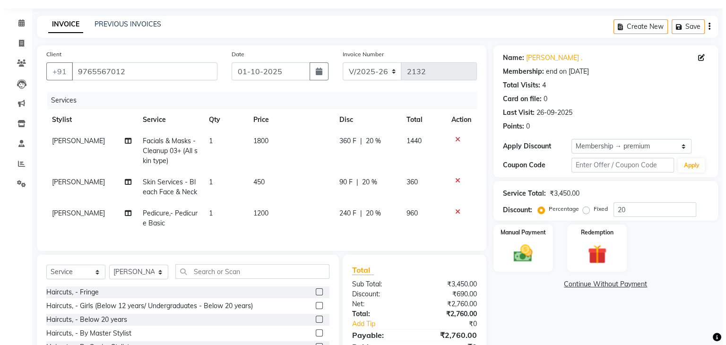
scroll to position [0, 0]
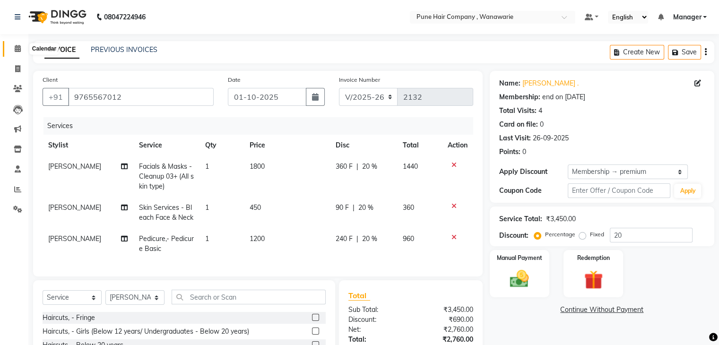
click at [17, 50] on icon at bounding box center [18, 48] width 6 height 7
